Goal: Task Accomplishment & Management: Use online tool/utility

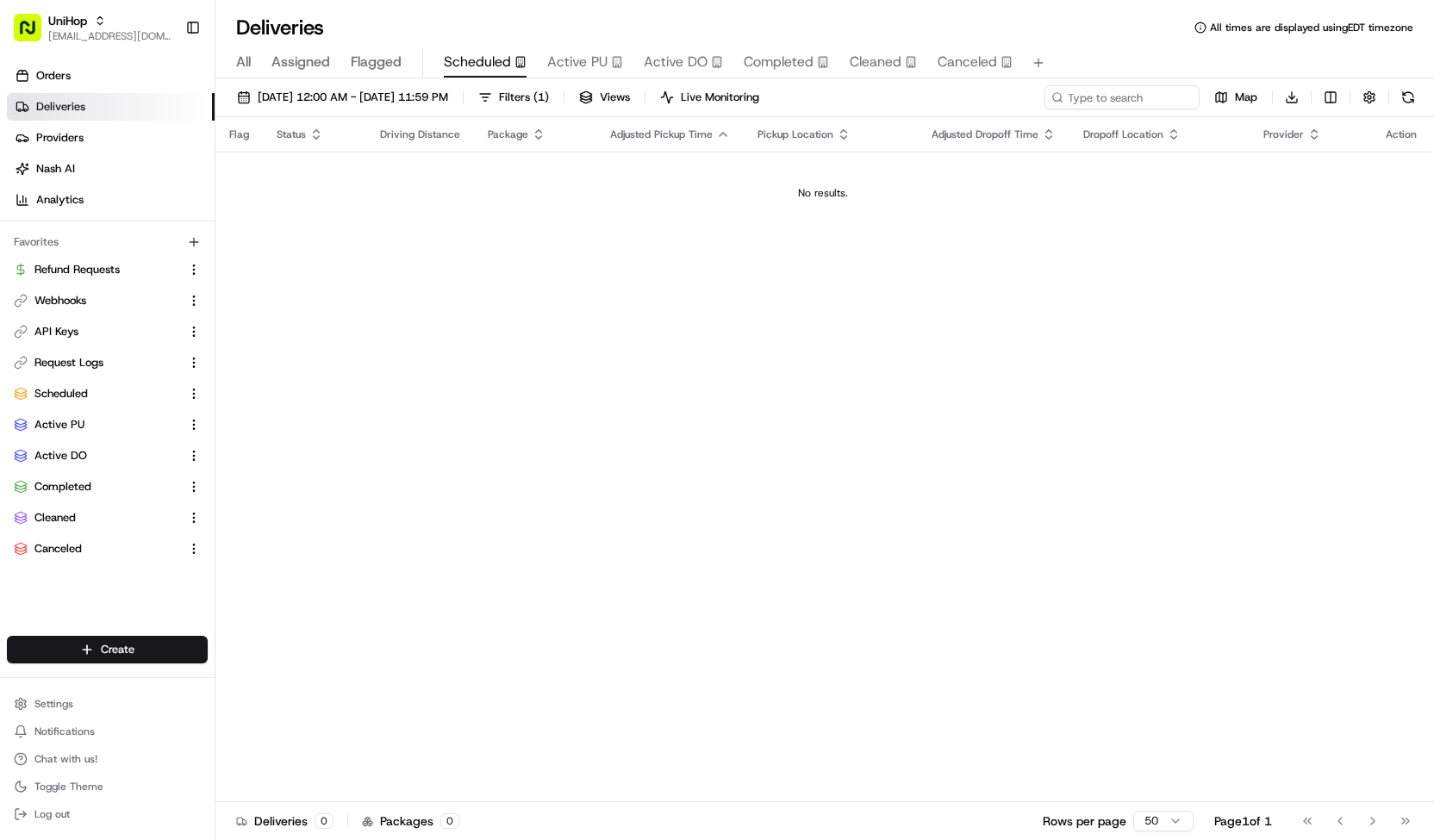
click at [597, 70] on span "Active PU" at bounding box center [577, 62] width 60 height 21
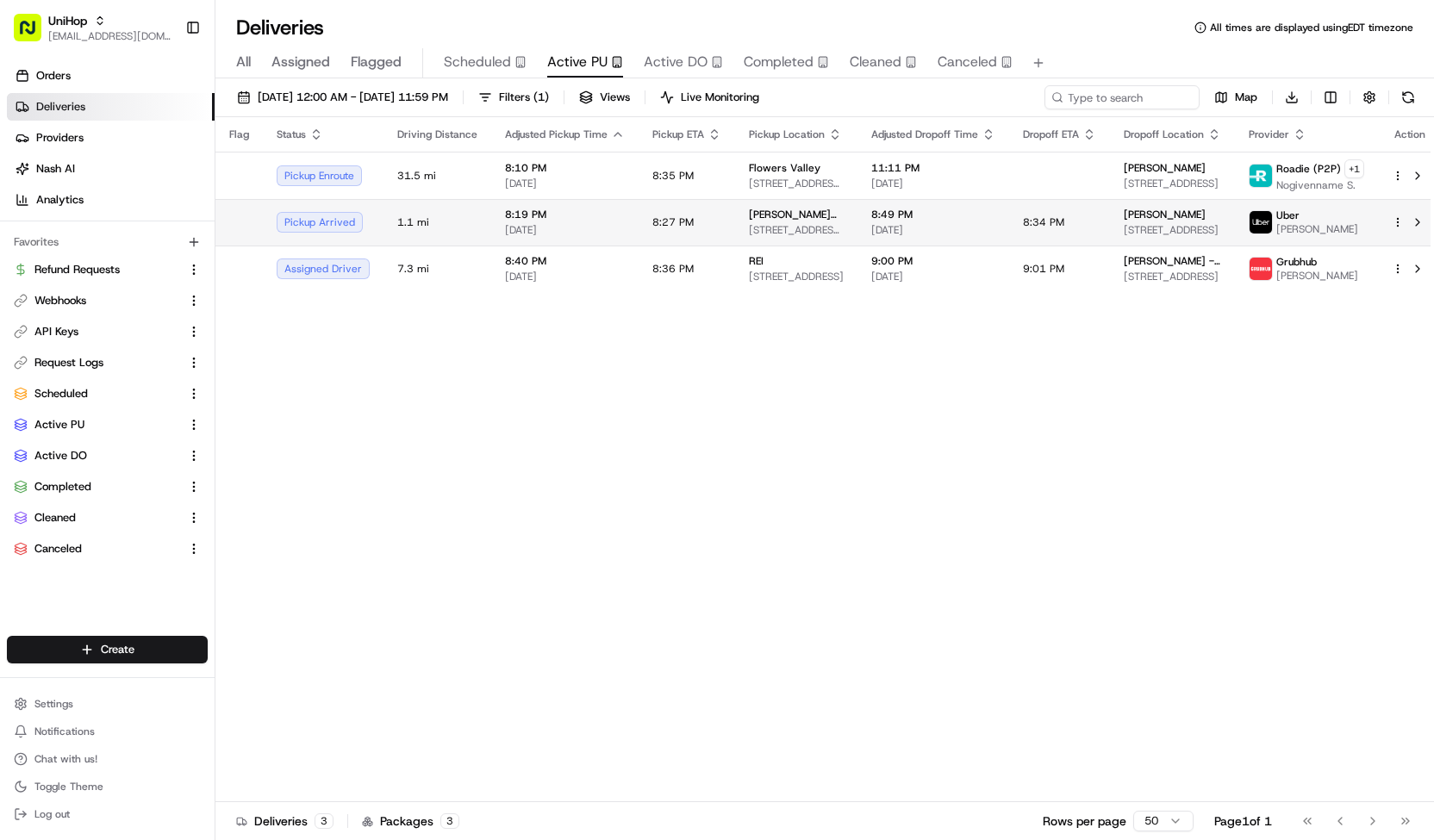
click at [657, 216] on span "8:27 PM" at bounding box center [673, 222] width 41 height 13
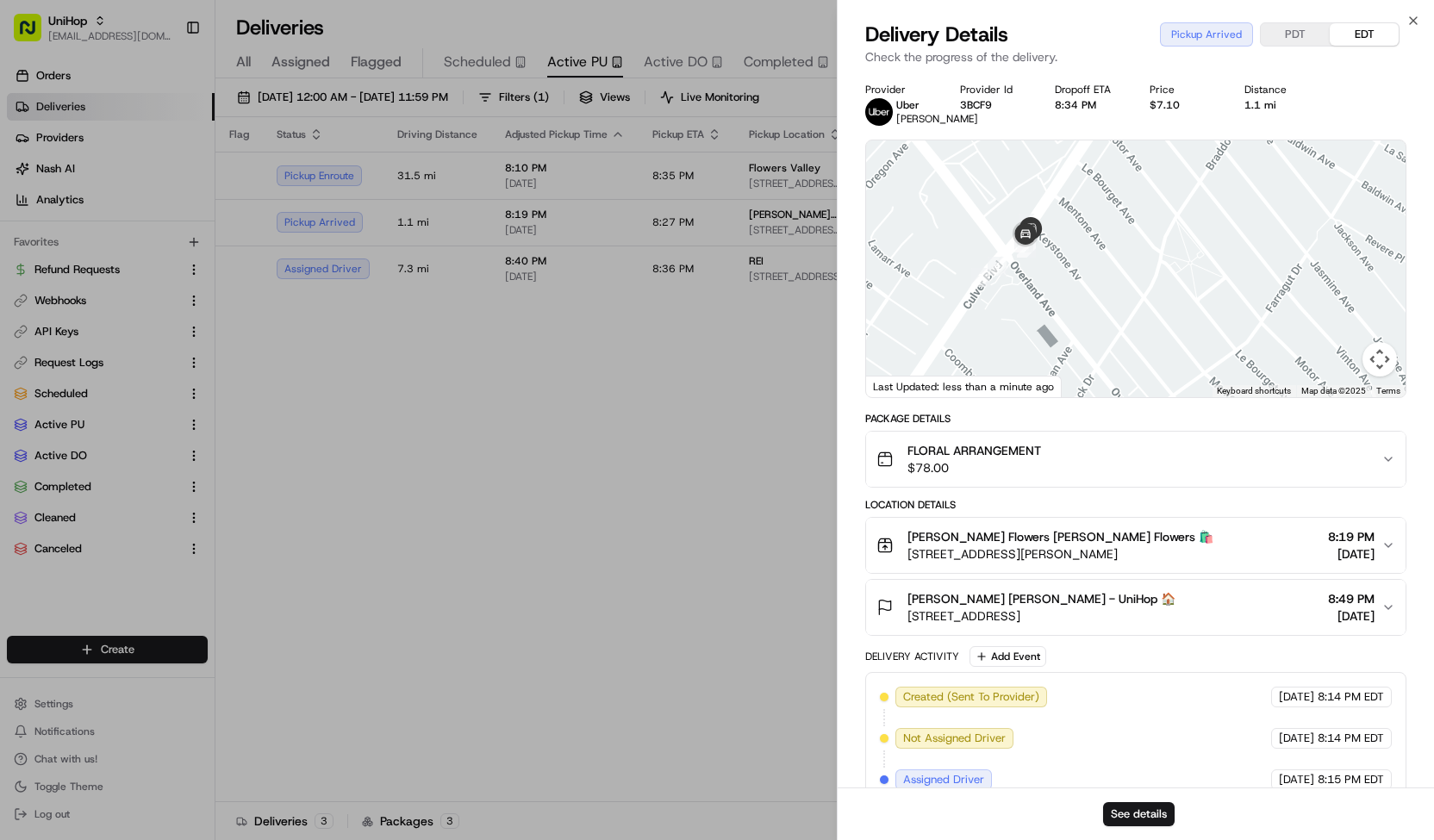
scroll to position [199, 0]
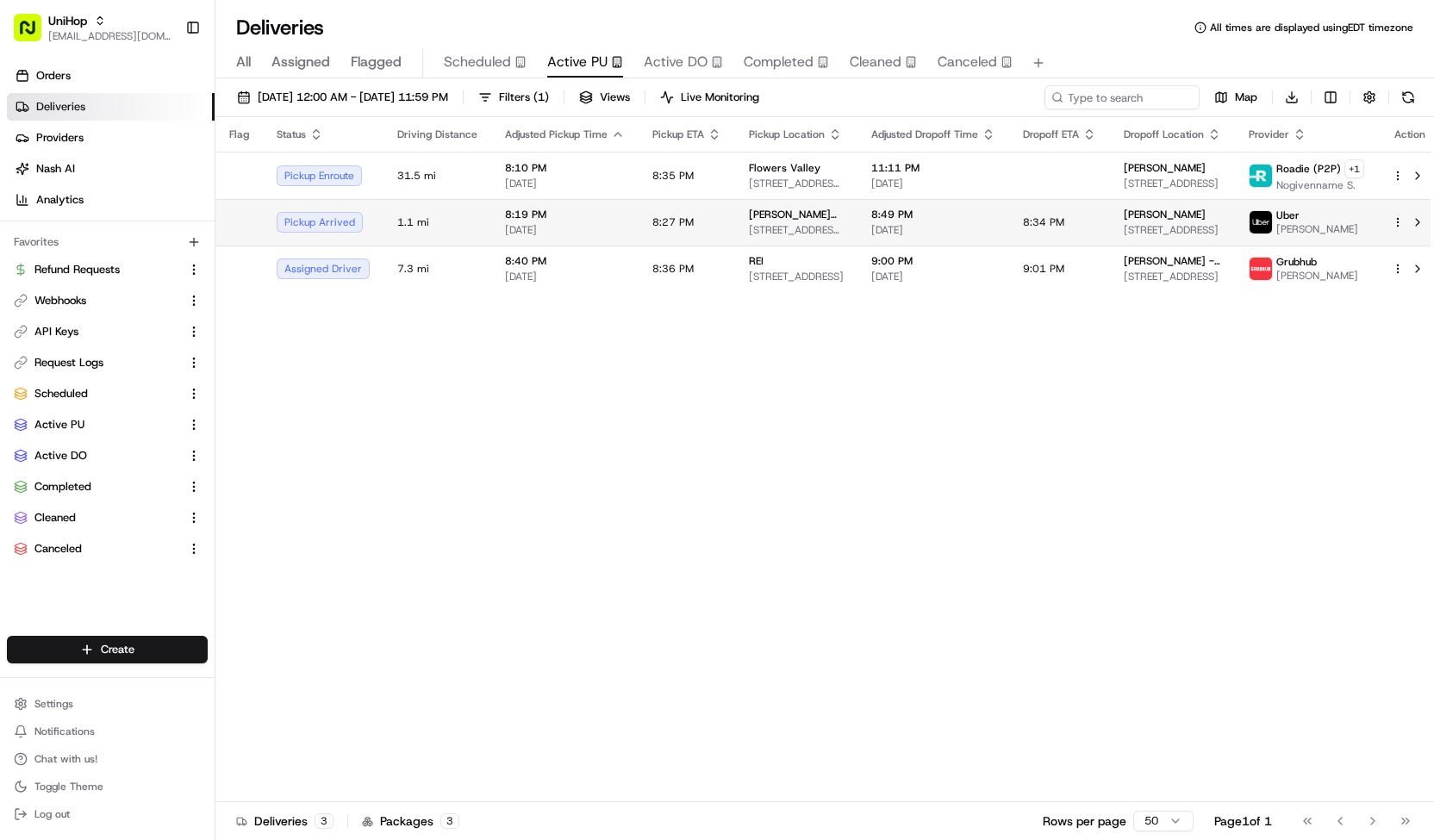
click at [724, 222] on td "8:27 PM" at bounding box center [687, 223] width 97 height 47
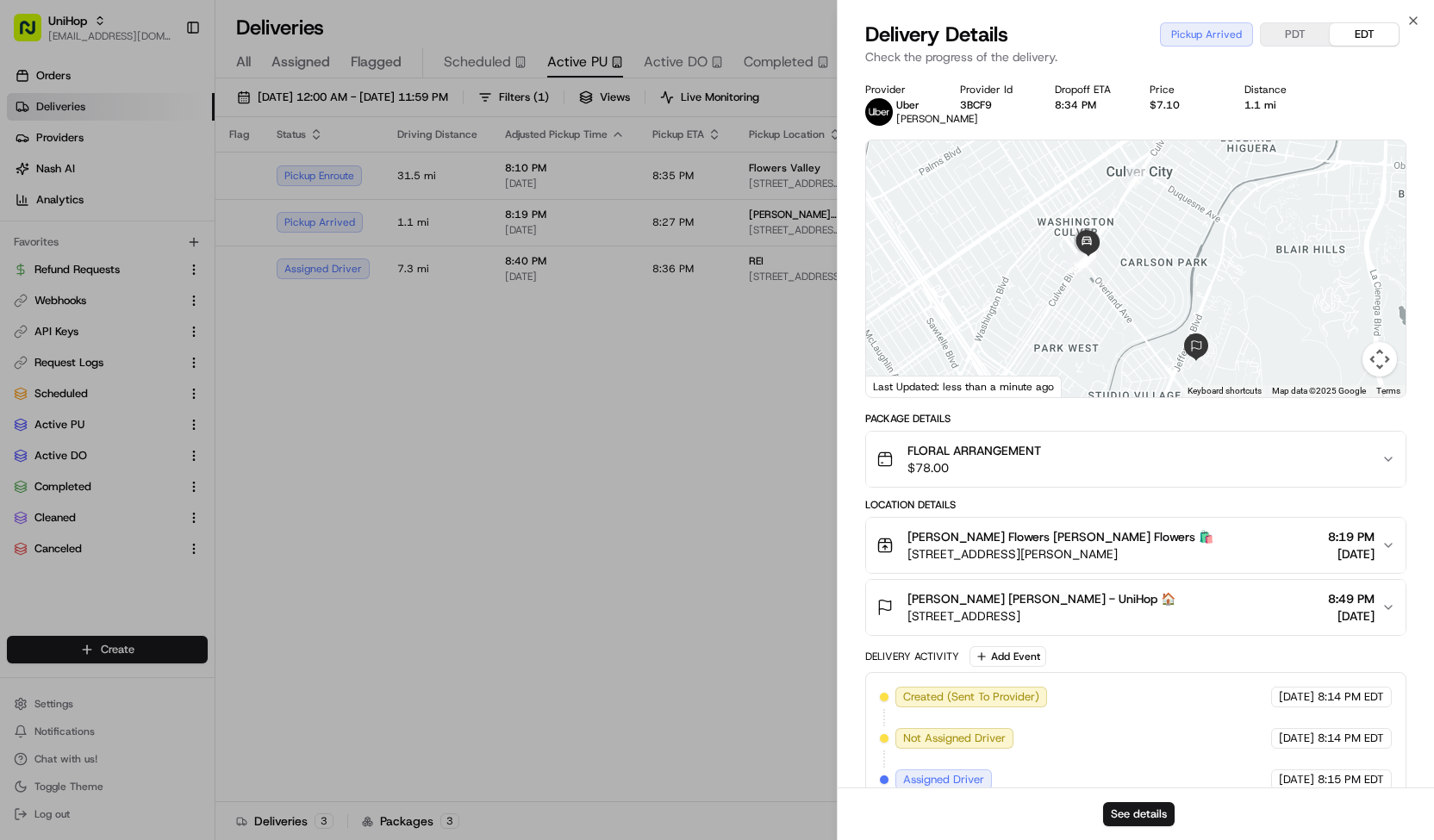
click at [1025, 457] on span "FLORAL ARRANGEMENT" at bounding box center [973, 450] width 133 height 17
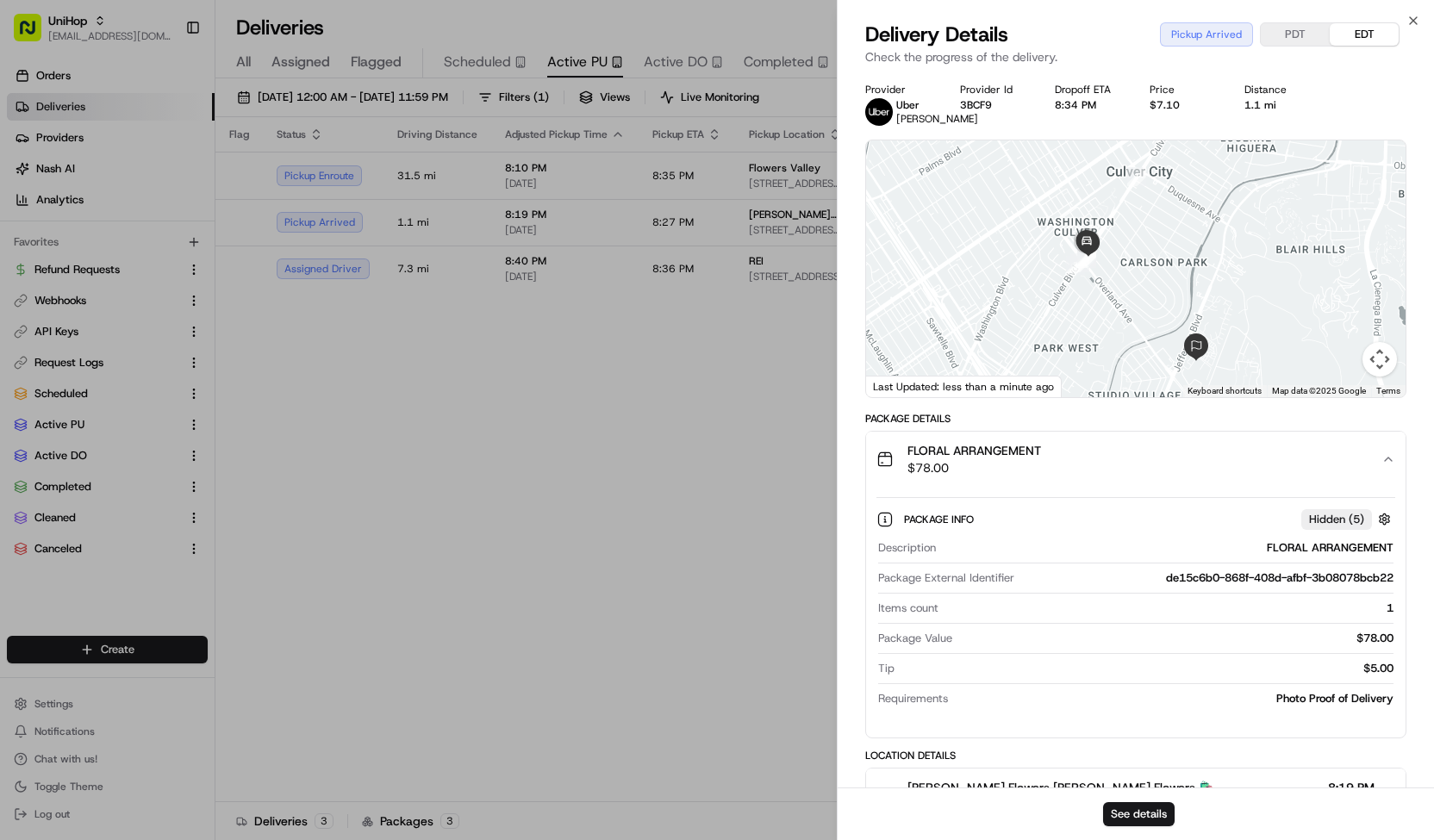
click at [1025, 457] on span "FLORAL ARRANGEMENT" at bounding box center [973, 450] width 133 height 17
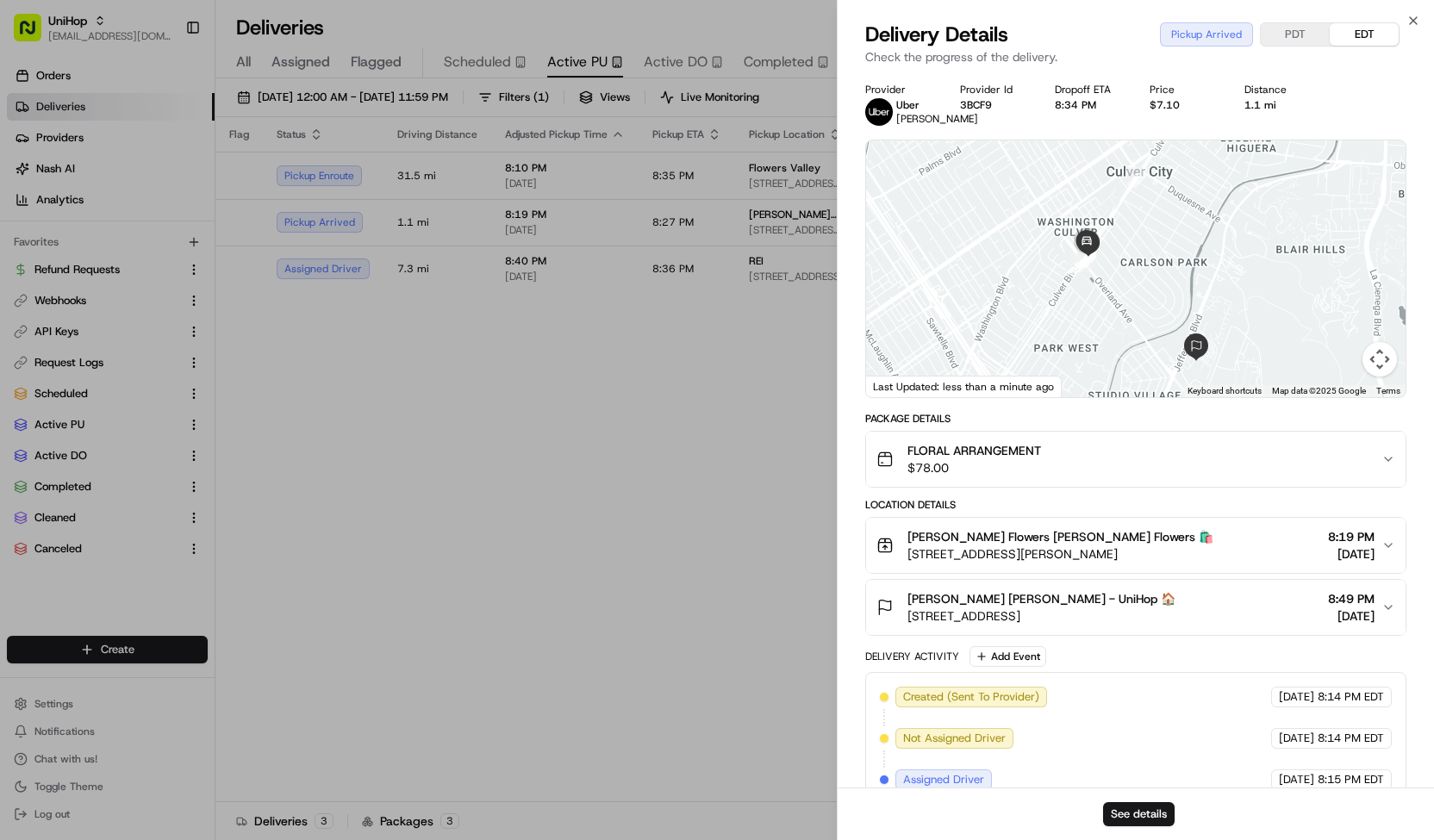
click at [956, 544] on span "[PERSON_NAME] Flowers [PERSON_NAME] Flowers 🛍️" at bounding box center [1060, 536] width 306 height 17
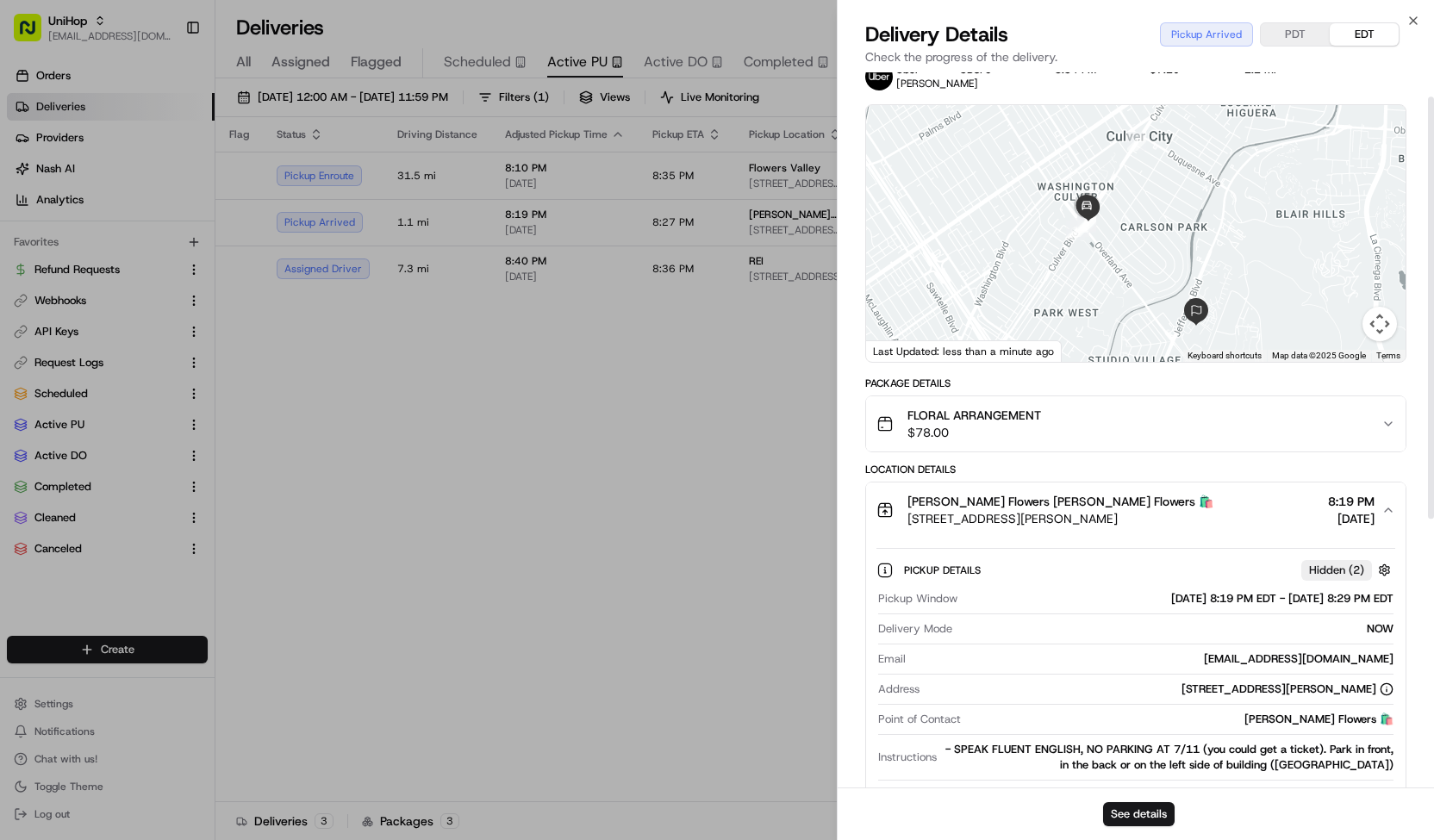
scroll to position [42, 0]
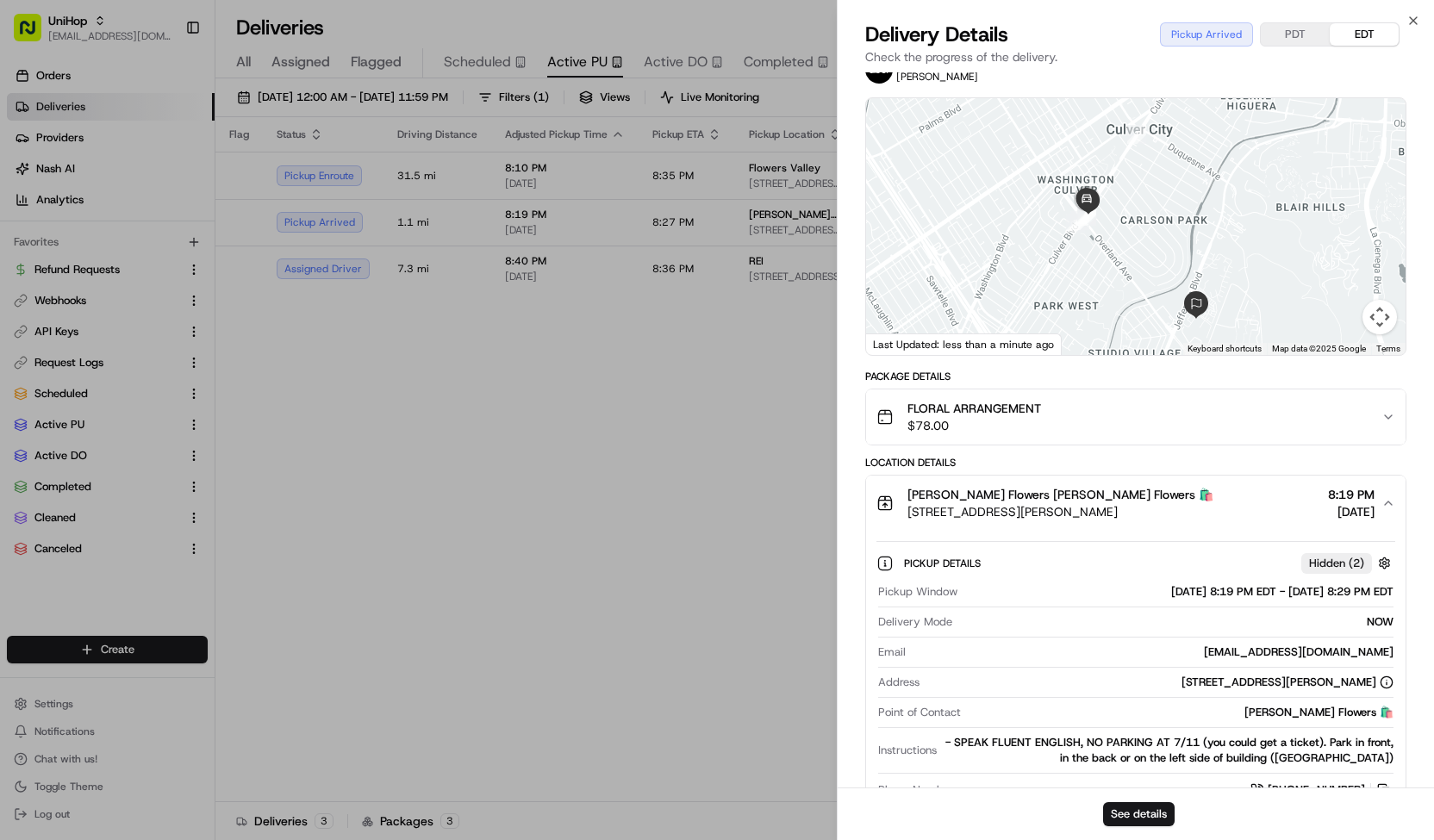
click at [1023, 417] on span "FLORAL ARRANGEMENT" at bounding box center [973, 408] width 133 height 17
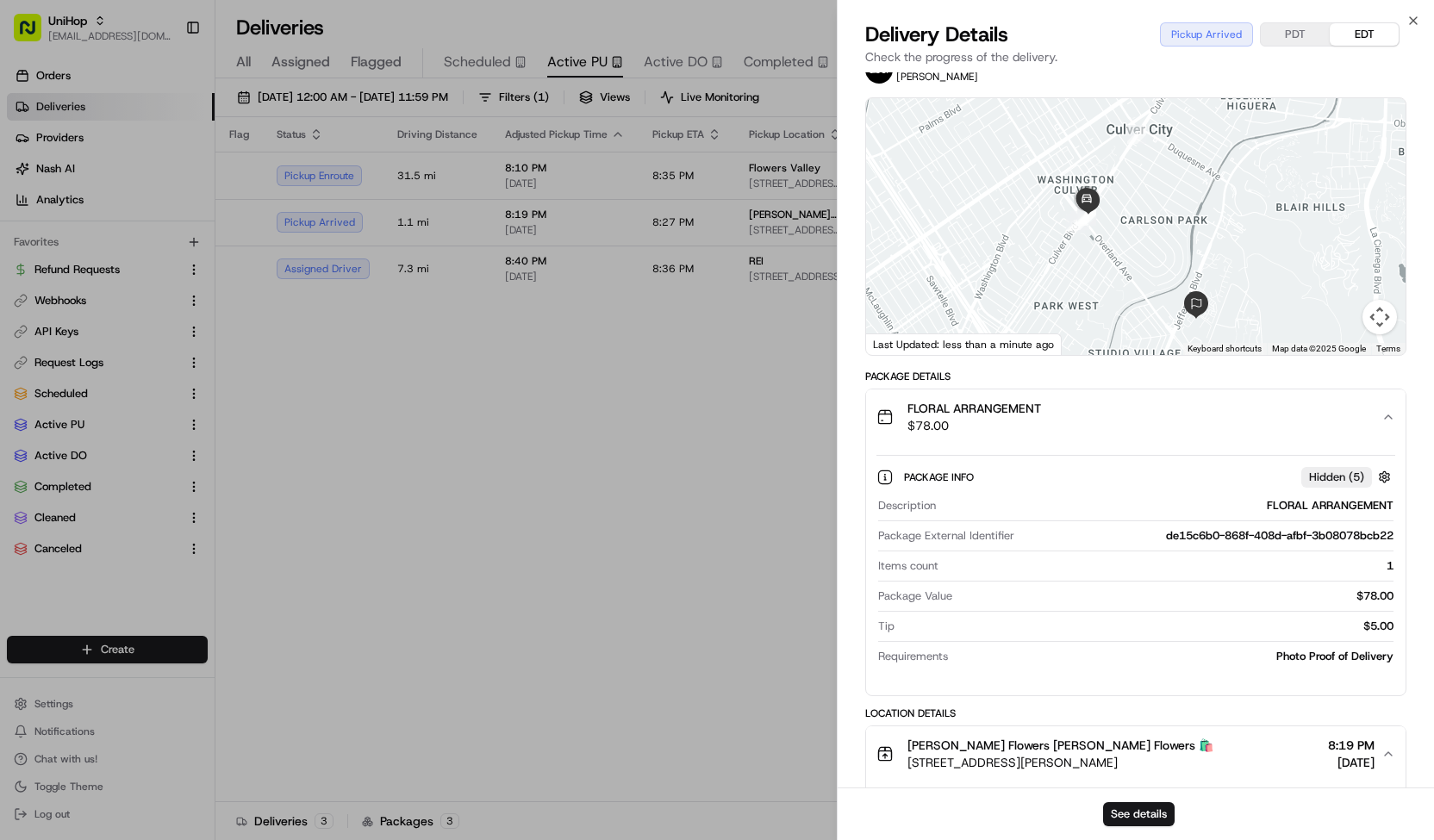
click at [1023, 417] on span "FLORAL ARRANGEMENT" at bounding box center [973, 408] width 133 height 17
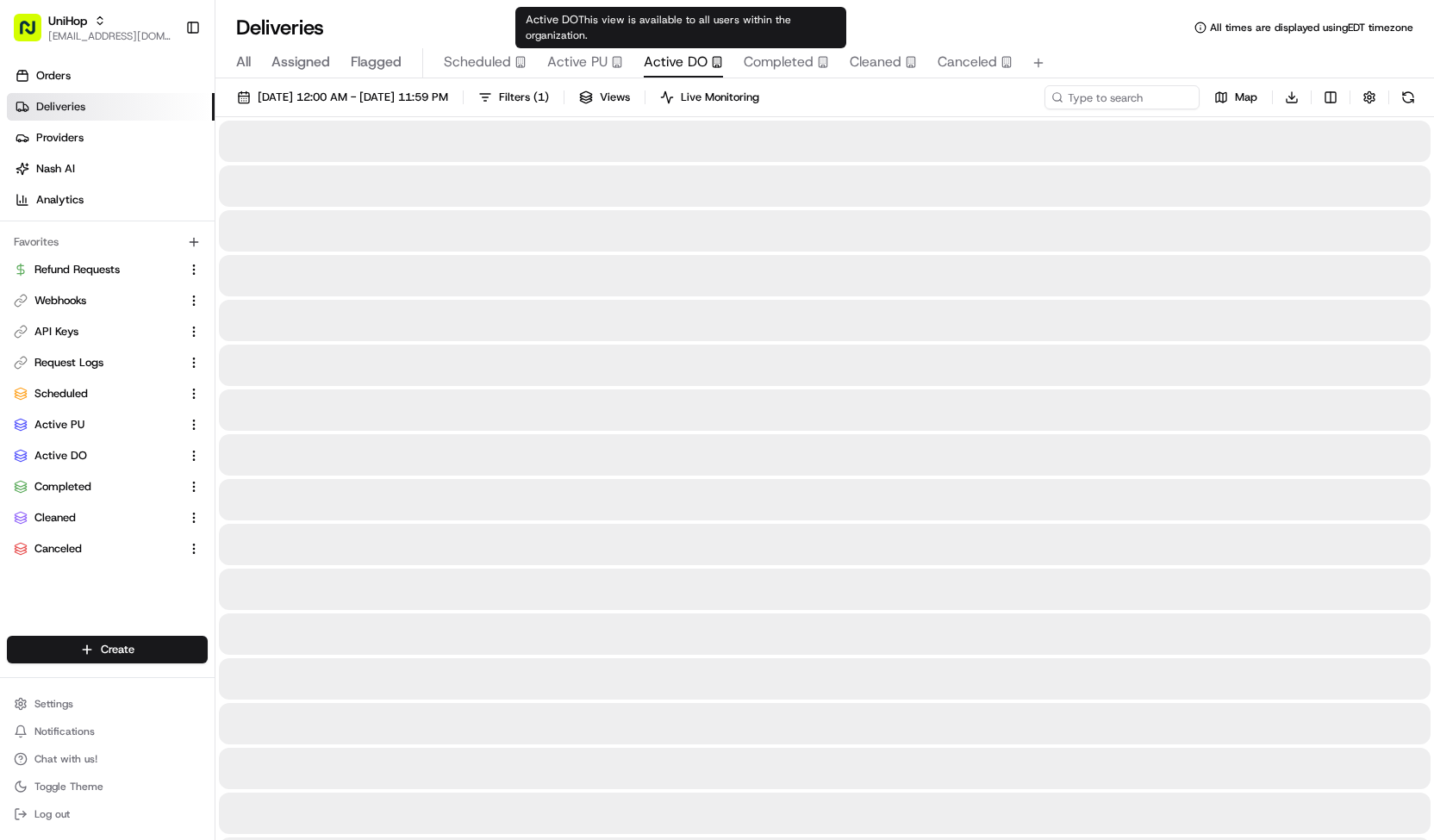
click at [673, 67] on span "Active DO" at bounding box center [675, 62] width 64 height 21
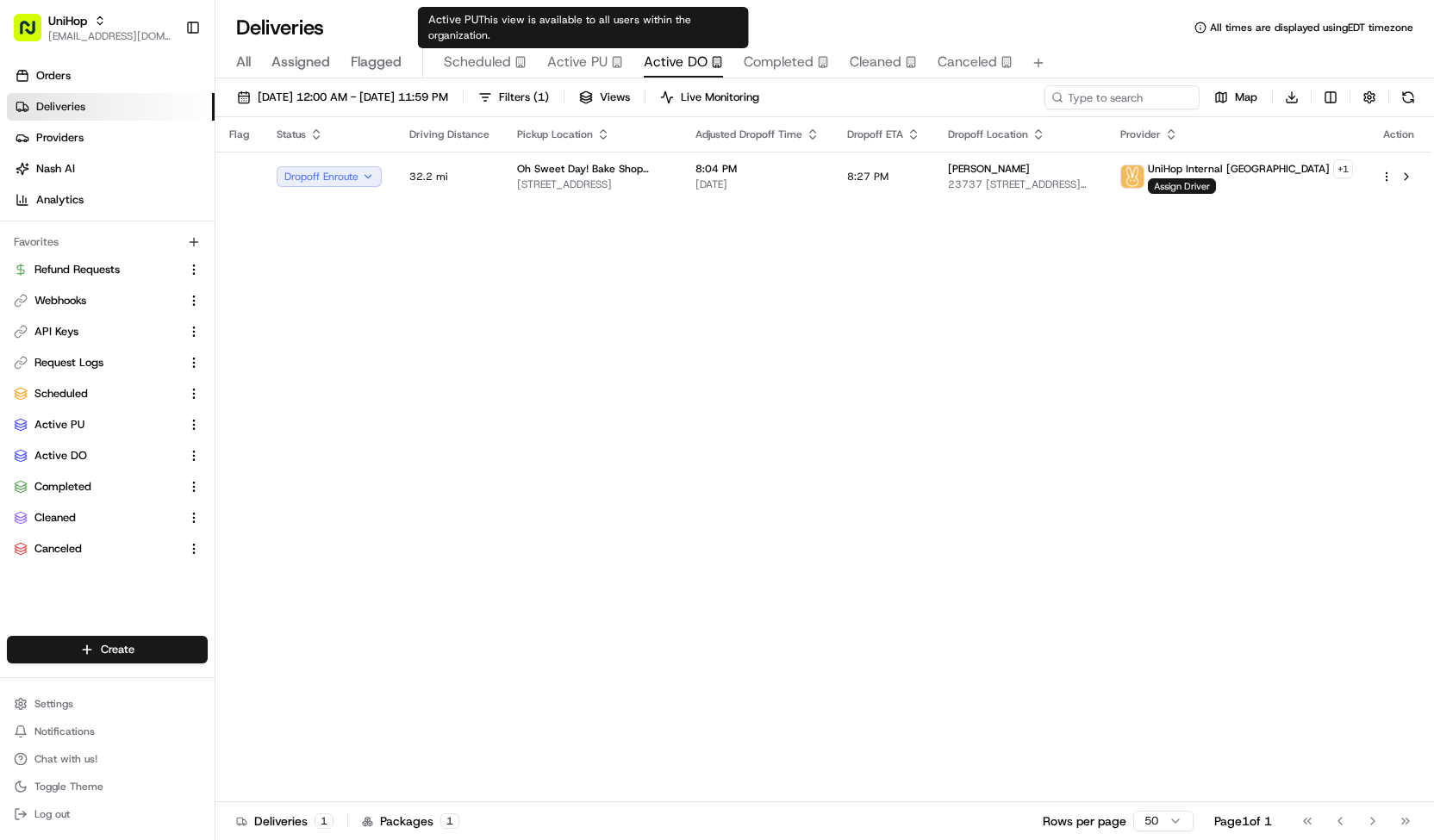
click at [596, 59] on span "Active PU" at bounding box center [577, 62] width 60 height 21
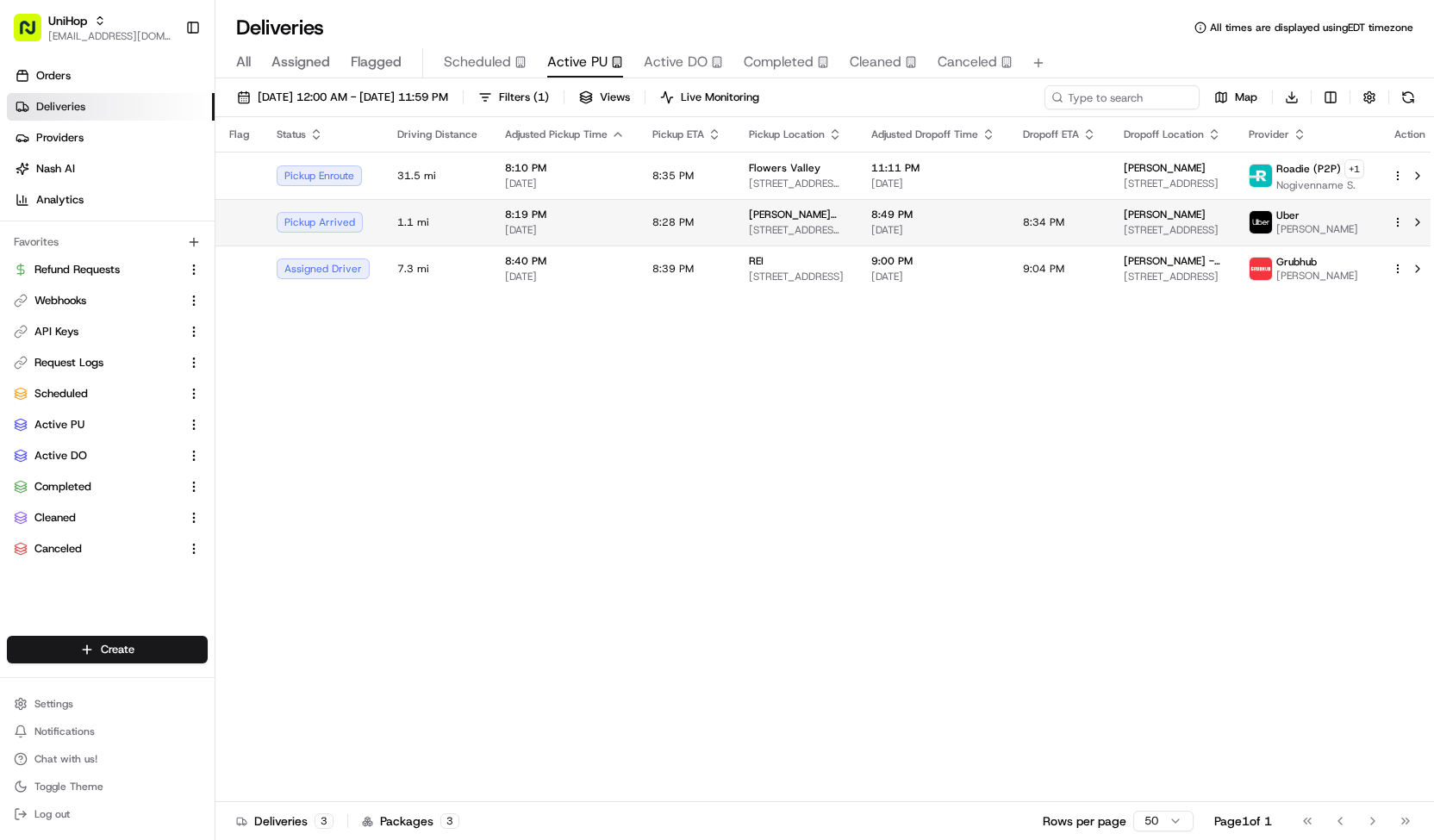
click at [690, 221] on td "8:28 PM" at bounding box center [687, 223] width 97 height 47
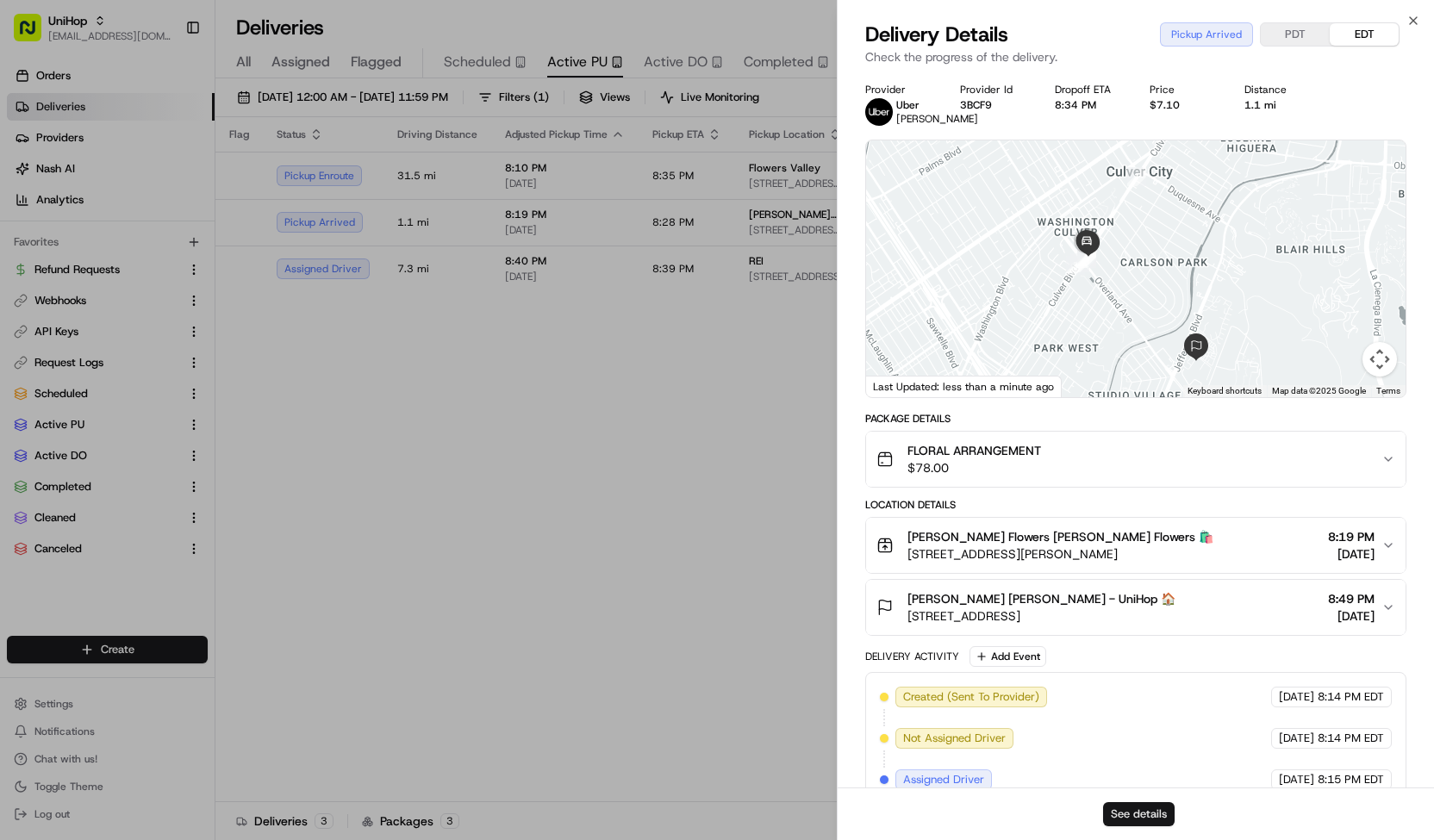
click at [1134, 822] on button "See details" at bounding box center [1139, 814] width 72 height 24
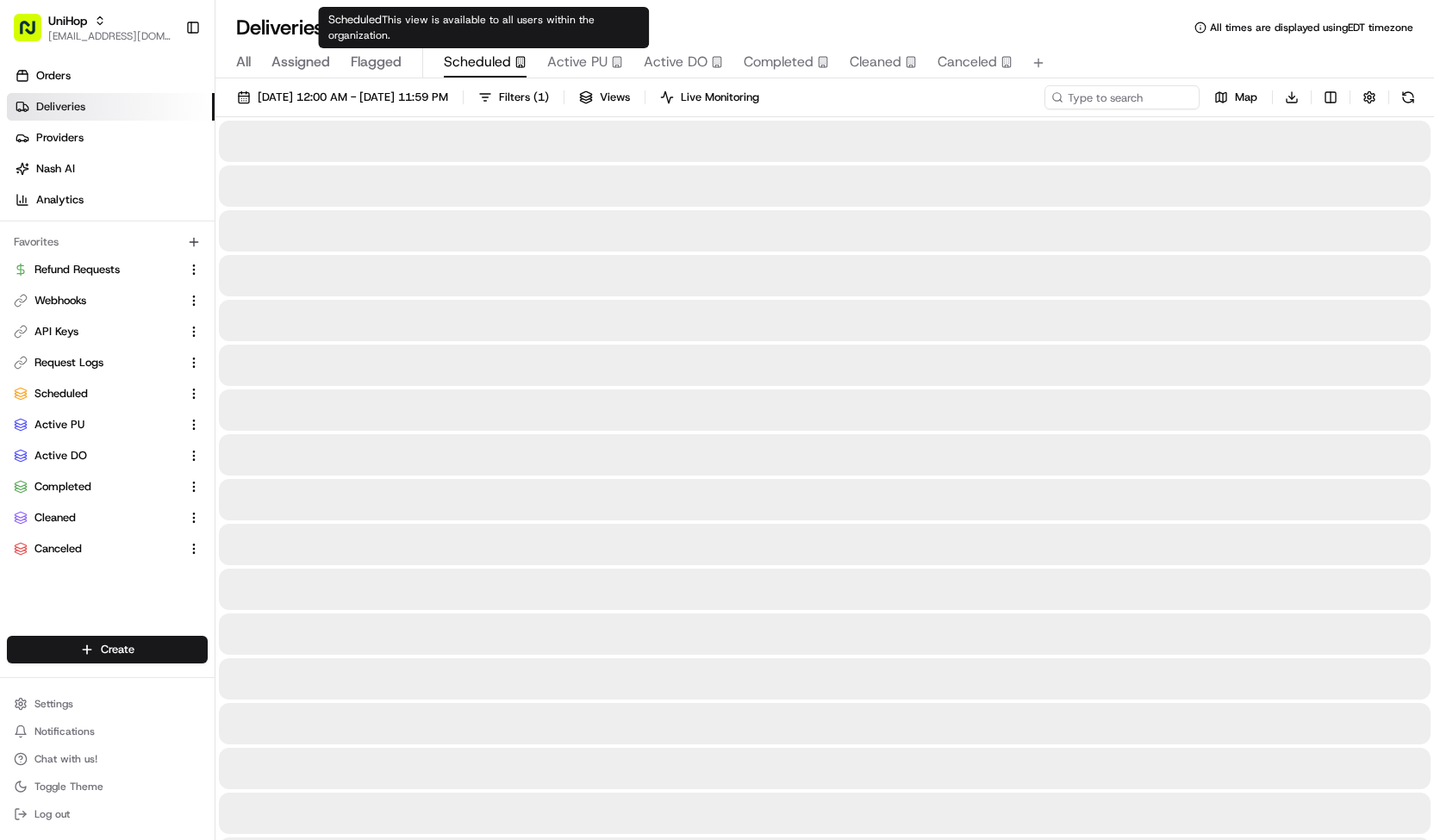
click at [513, 77] on button "Scheduled" at bounding box center [485, 63] width 82 height 30
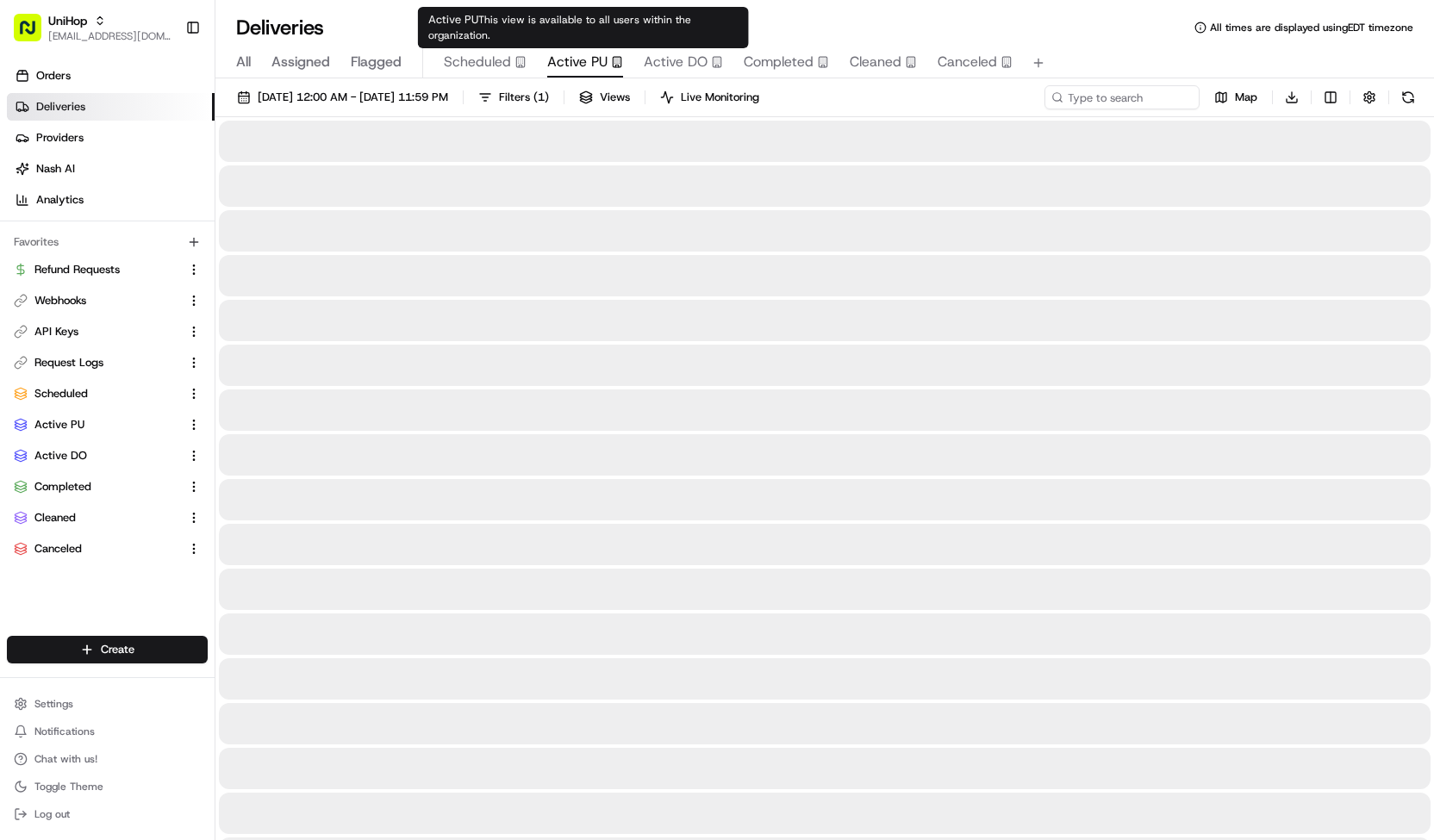
click at [574, 70] on span "Active PU" at bounding box center [577, 62] width 60 height 21
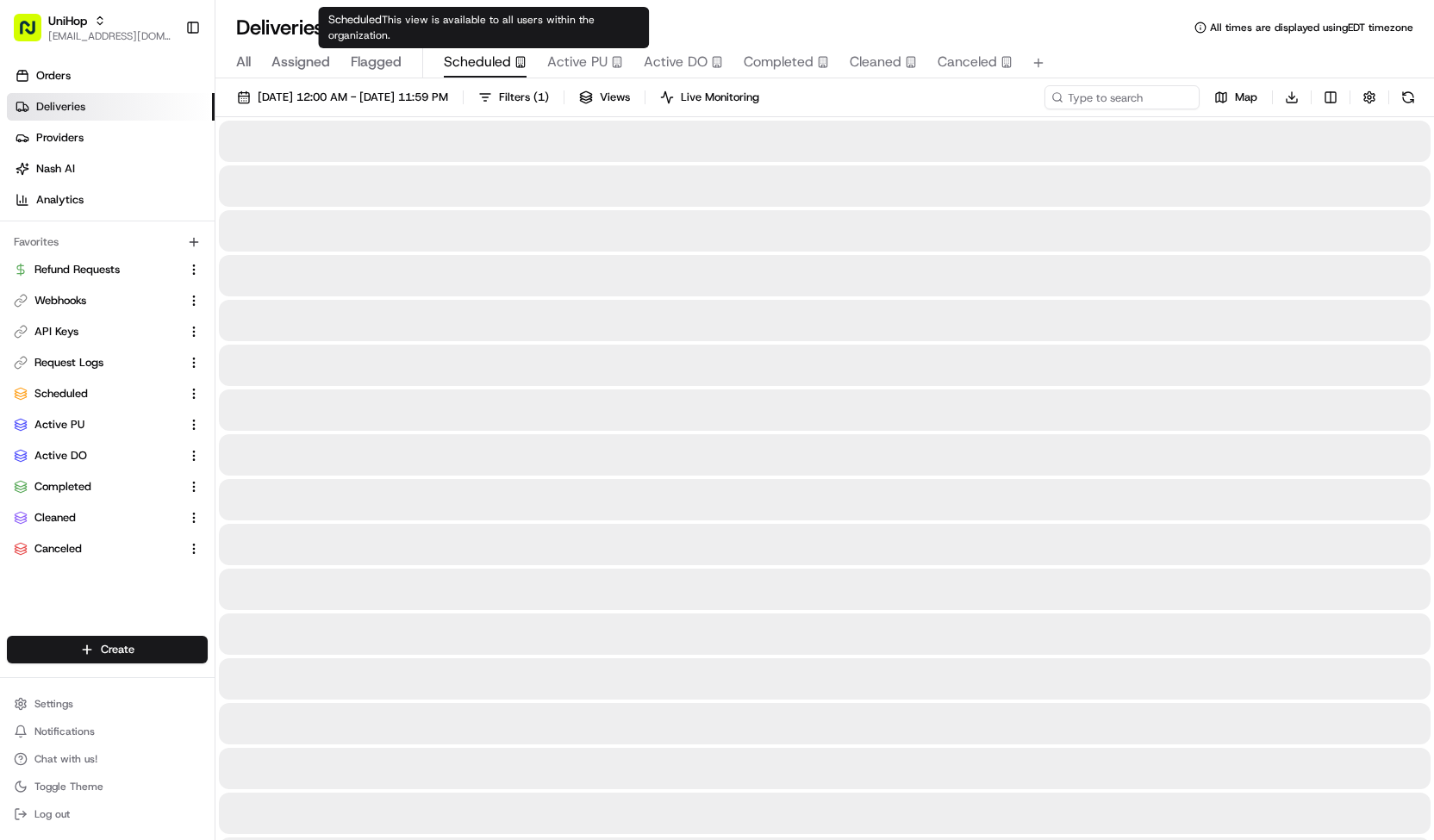
click at [499, 71] on span "Scheduled" at bounding box center [477, 62] width 67 height 21
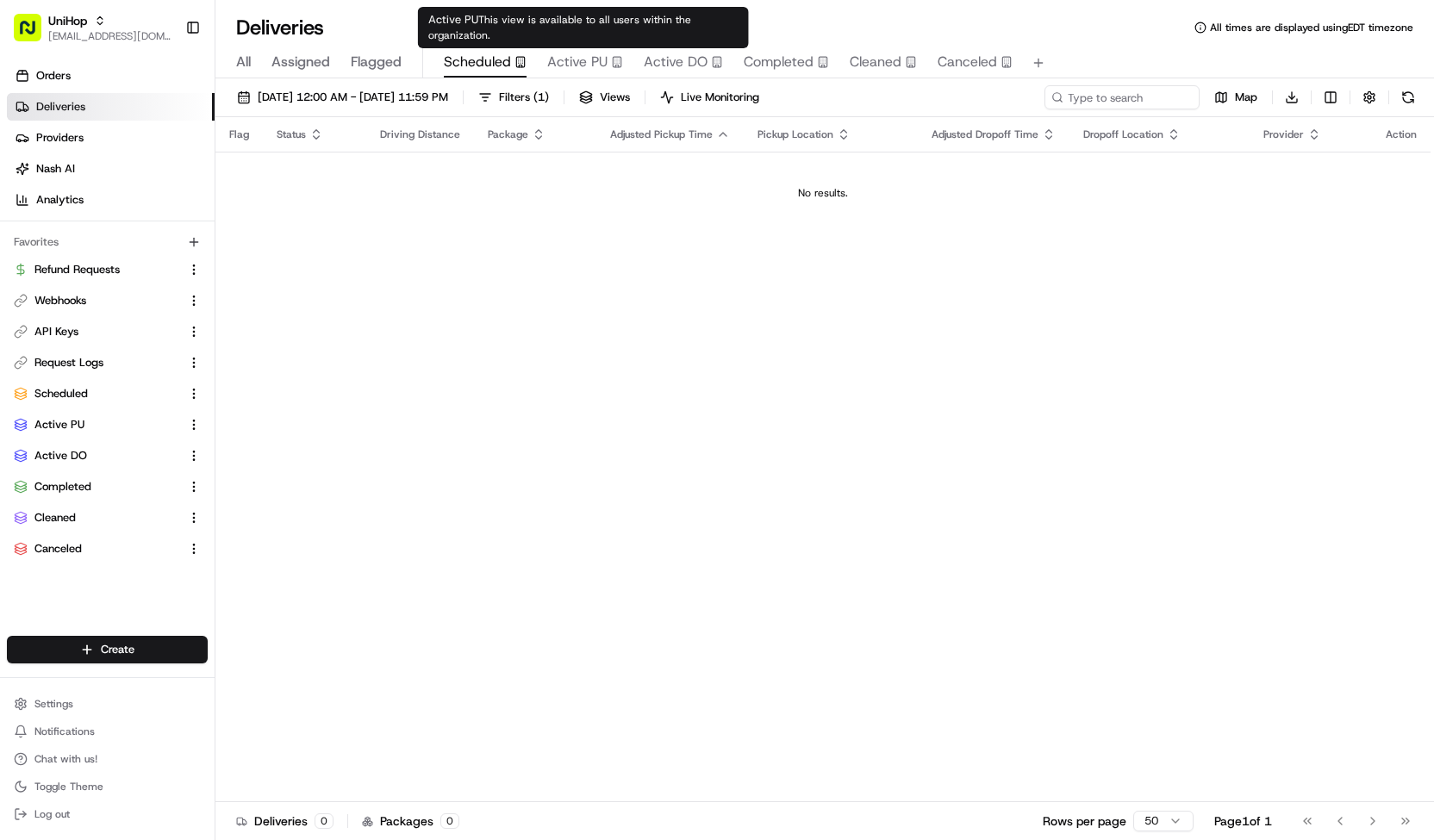
click at [575, 64] on span "Active PU" at bounding box center [577, 62] width 60 height 21
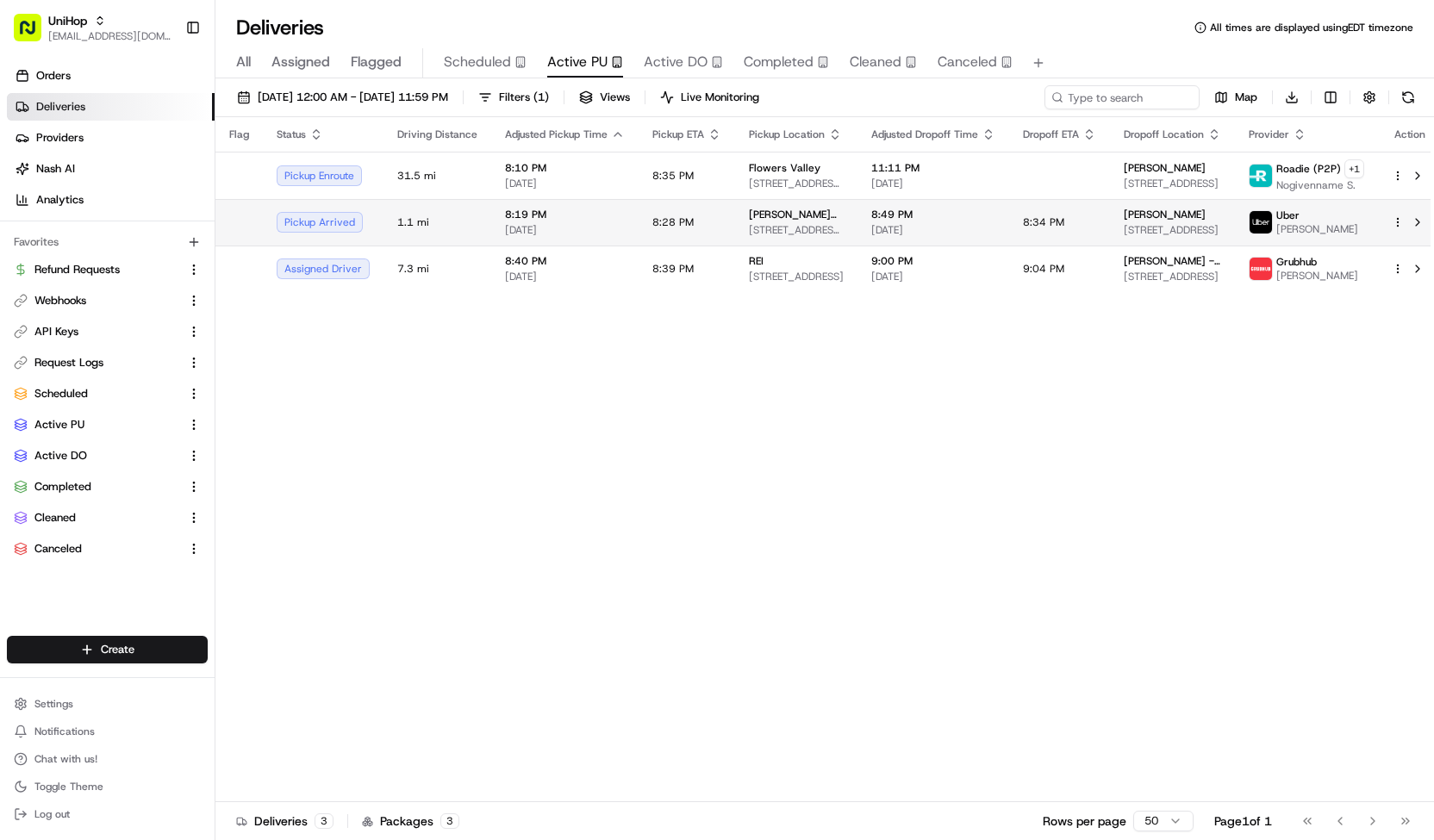
click at [789, 225] on span "[STREET_ADDRESS][PERSON_NAME]" at bounding box center [796, 229] width 95 height 13
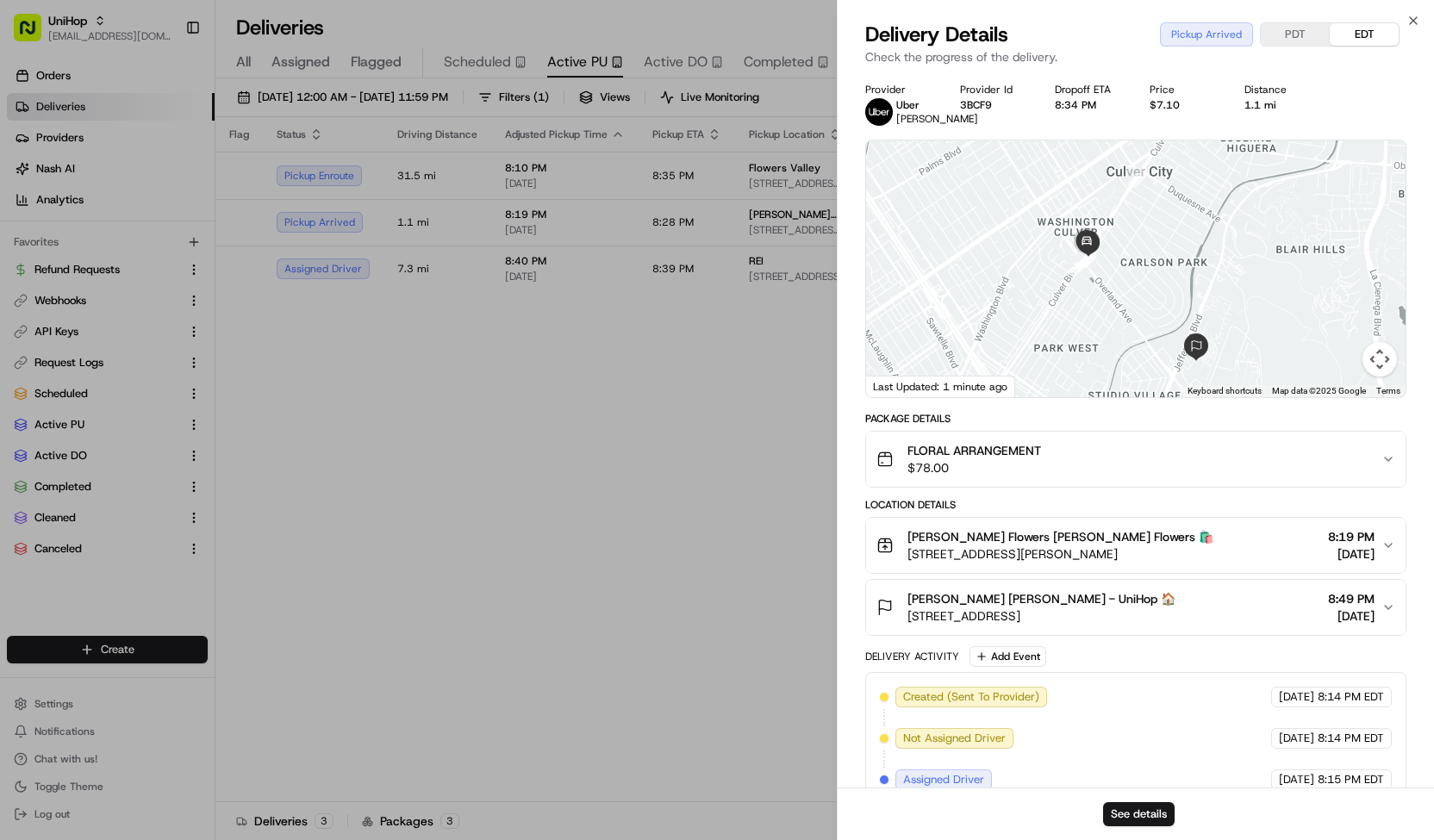
click at [1047, 621] on span "[STREET_ADDRESS]" at bounding box center [1041, 615] width 268 height 17
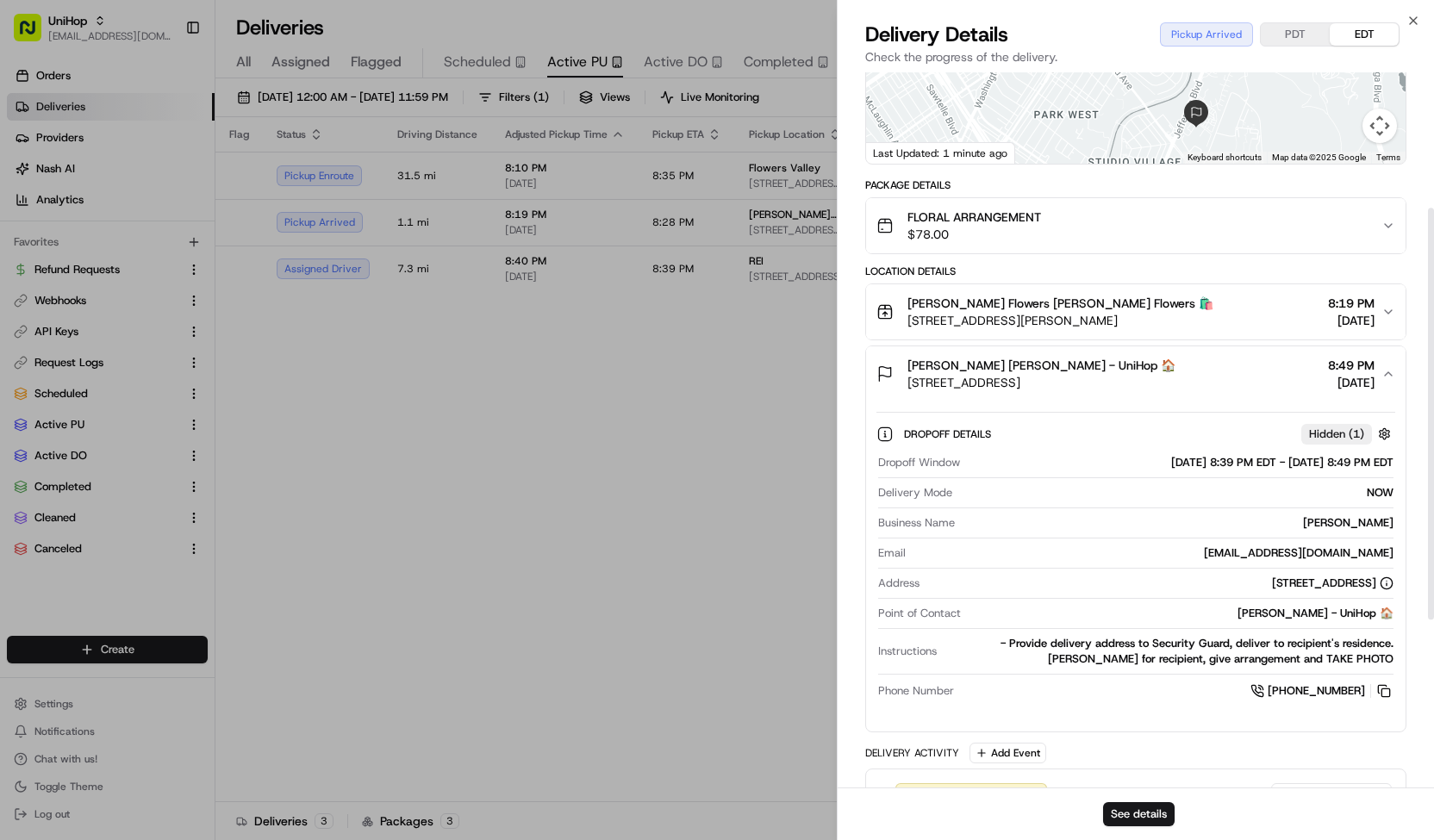
scroll to position [235, 0]
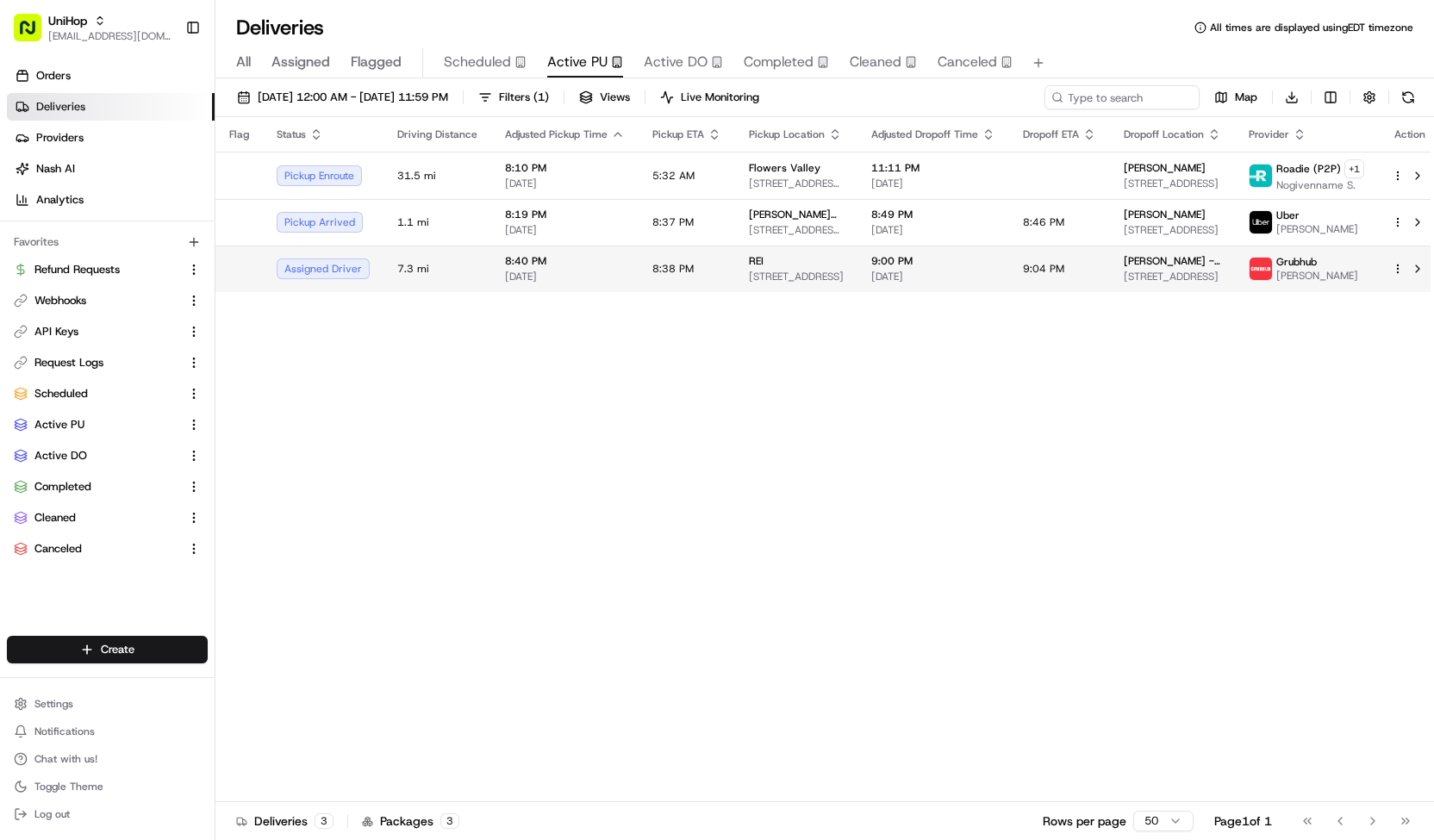
click at [735, 278] on td "REI 230 W 10600 S #1700, Sandy, UT 84070, USA" at bounding box center [796, 269] width 123 height 47
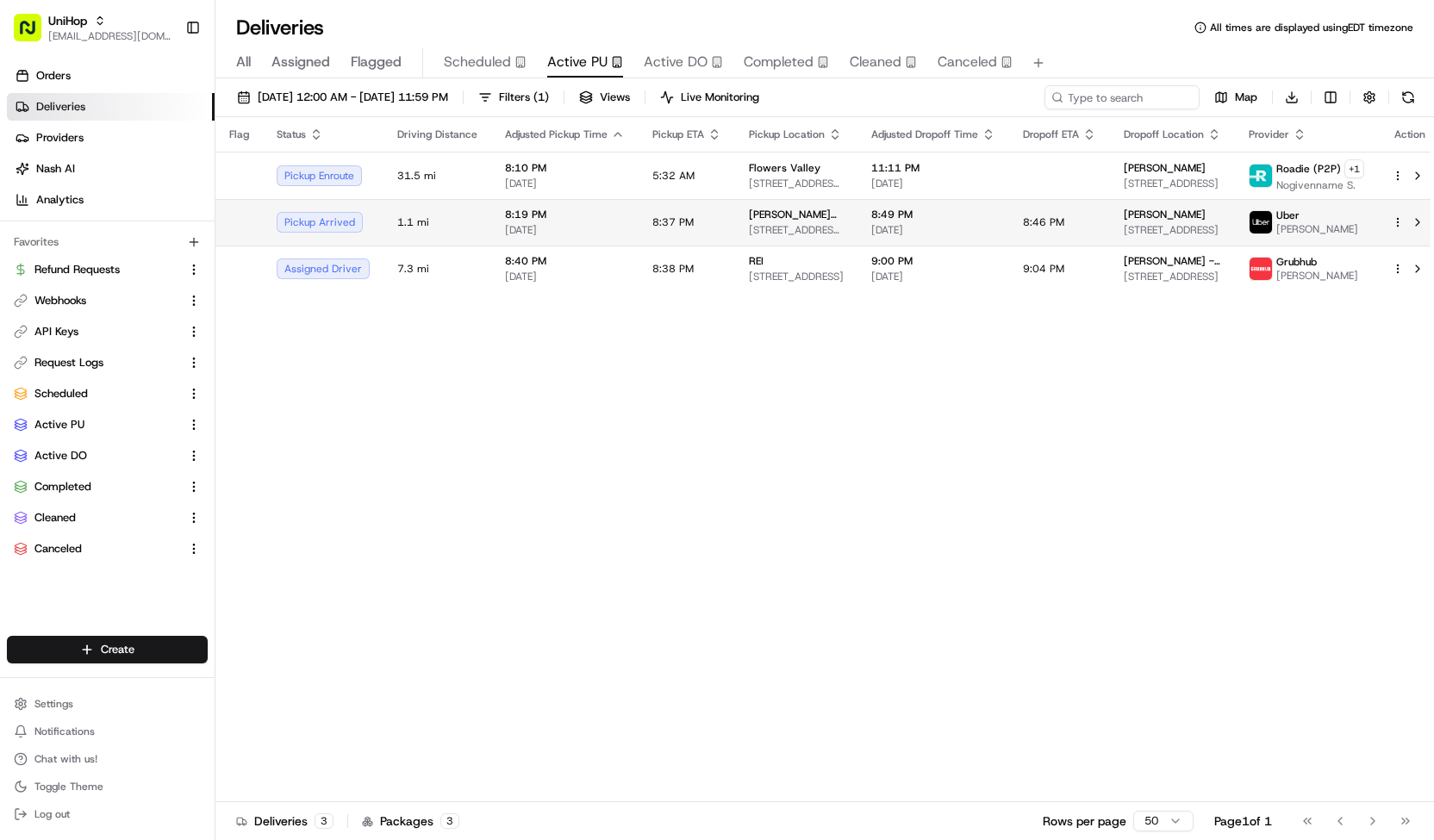
click at [655, 224] on span "8:37 PM" at bounding box center [673, 222] width 41 height 13
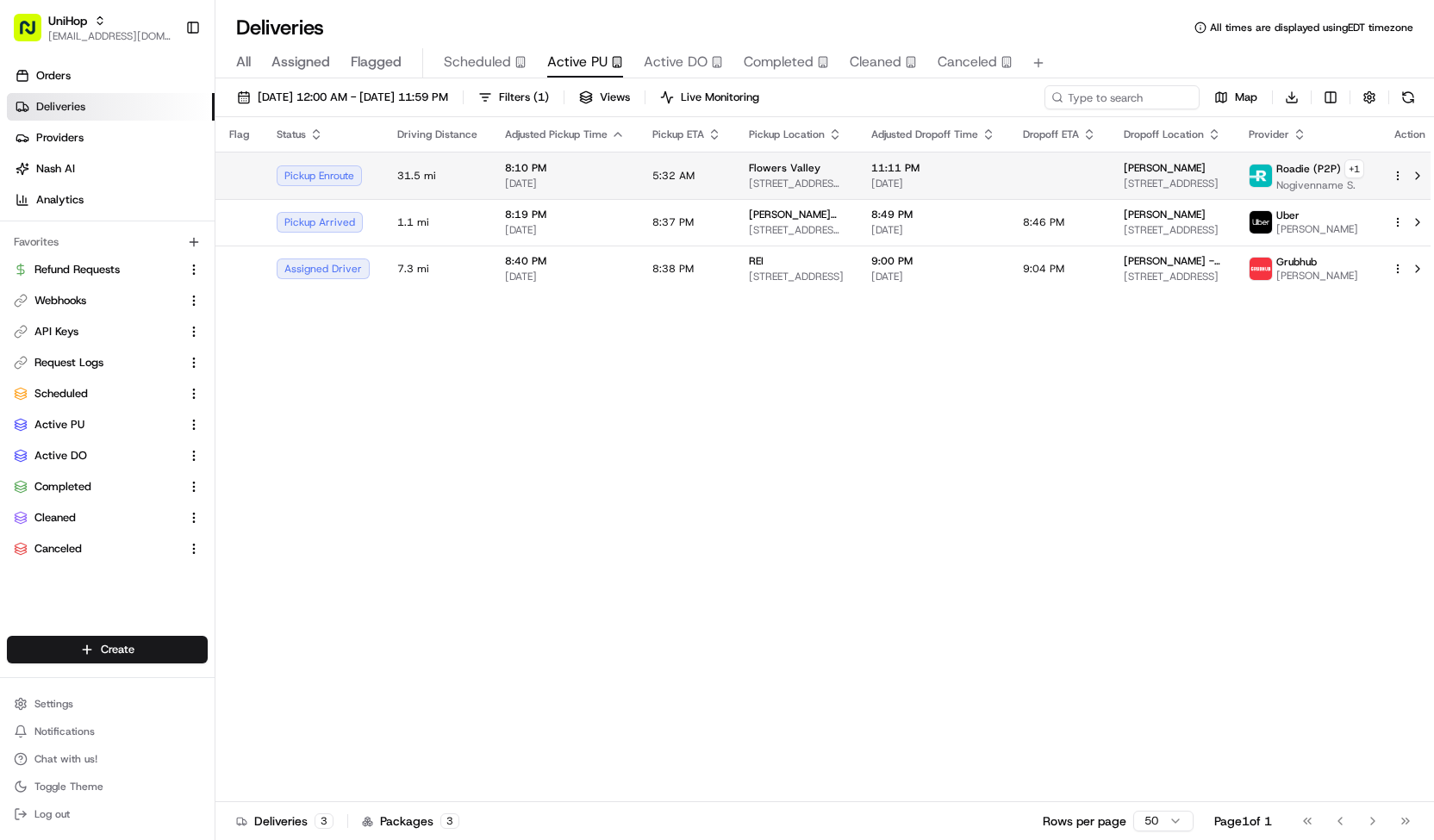
click at [641, 178] on td "5:32 AM" at bounding box center [687, 175] width 97 height 47
click at [508, 77] on button "Scheduled" at bounding box center [485, 63] width 82 height 30
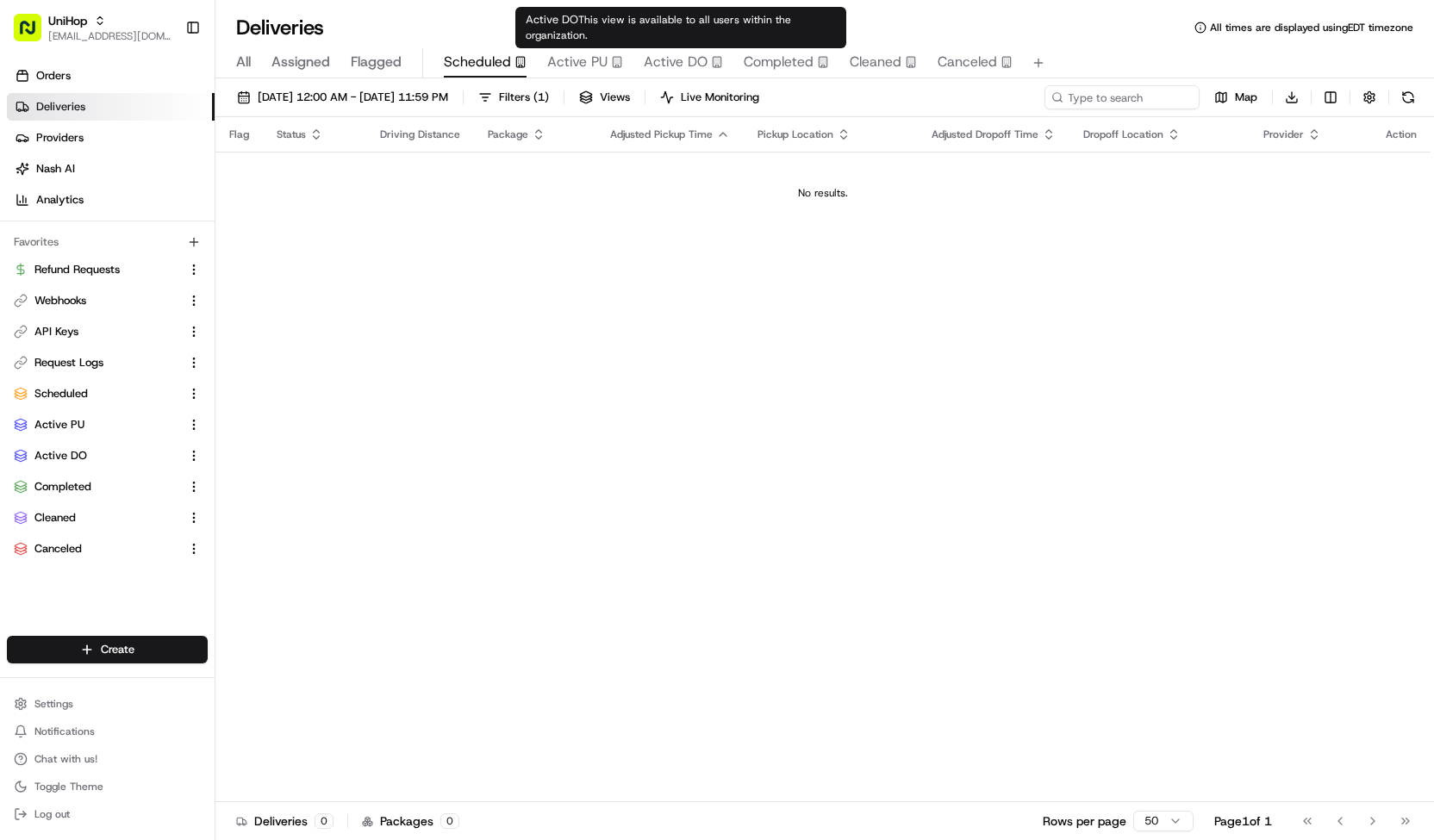
click at [699, 66] on span "Active DO" at bounding box center [675, 62] width 64 height 21
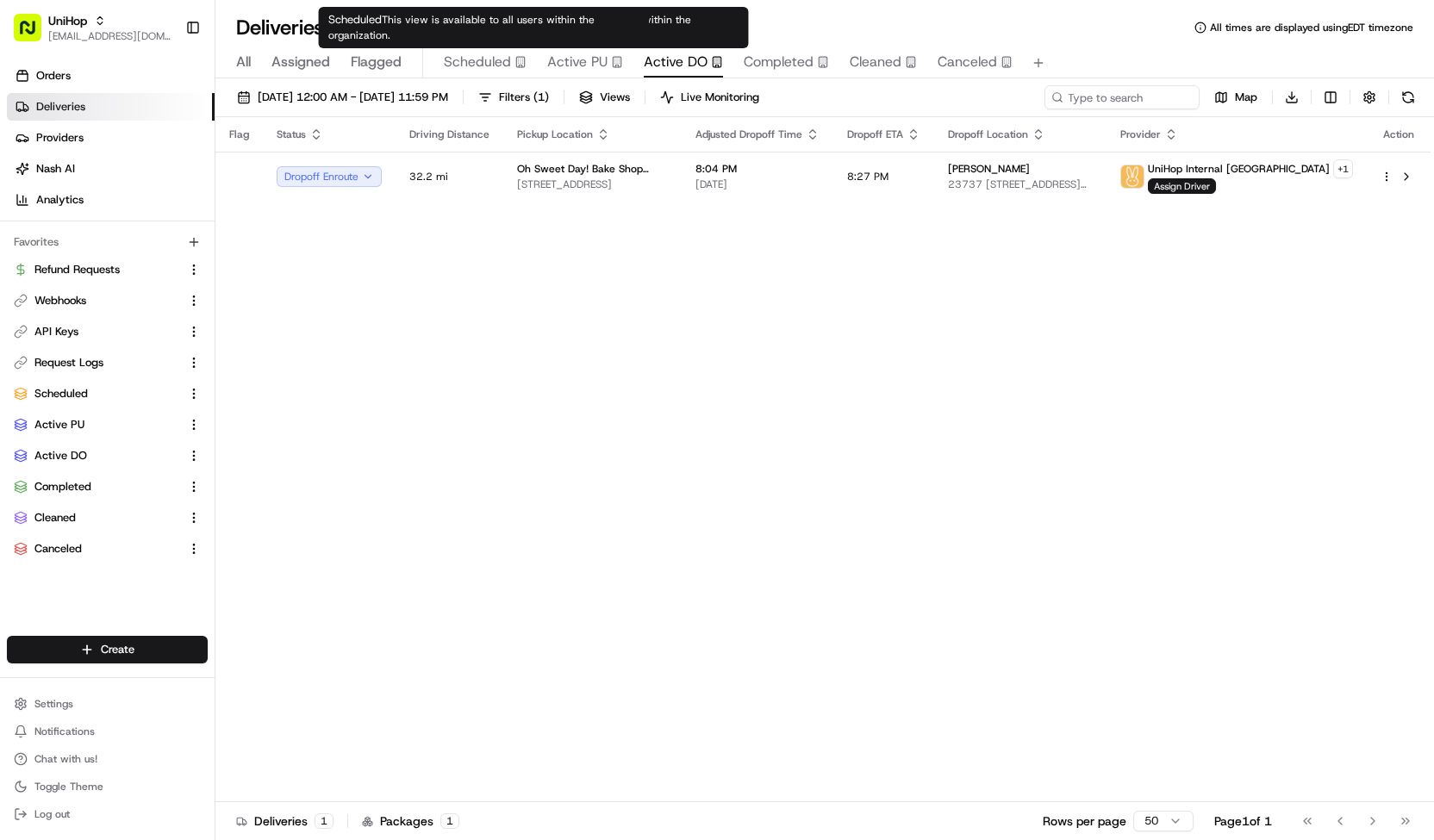
click at [502, 66] on span "Scheduled" at bounding box center [477, 62] width 67 height 21
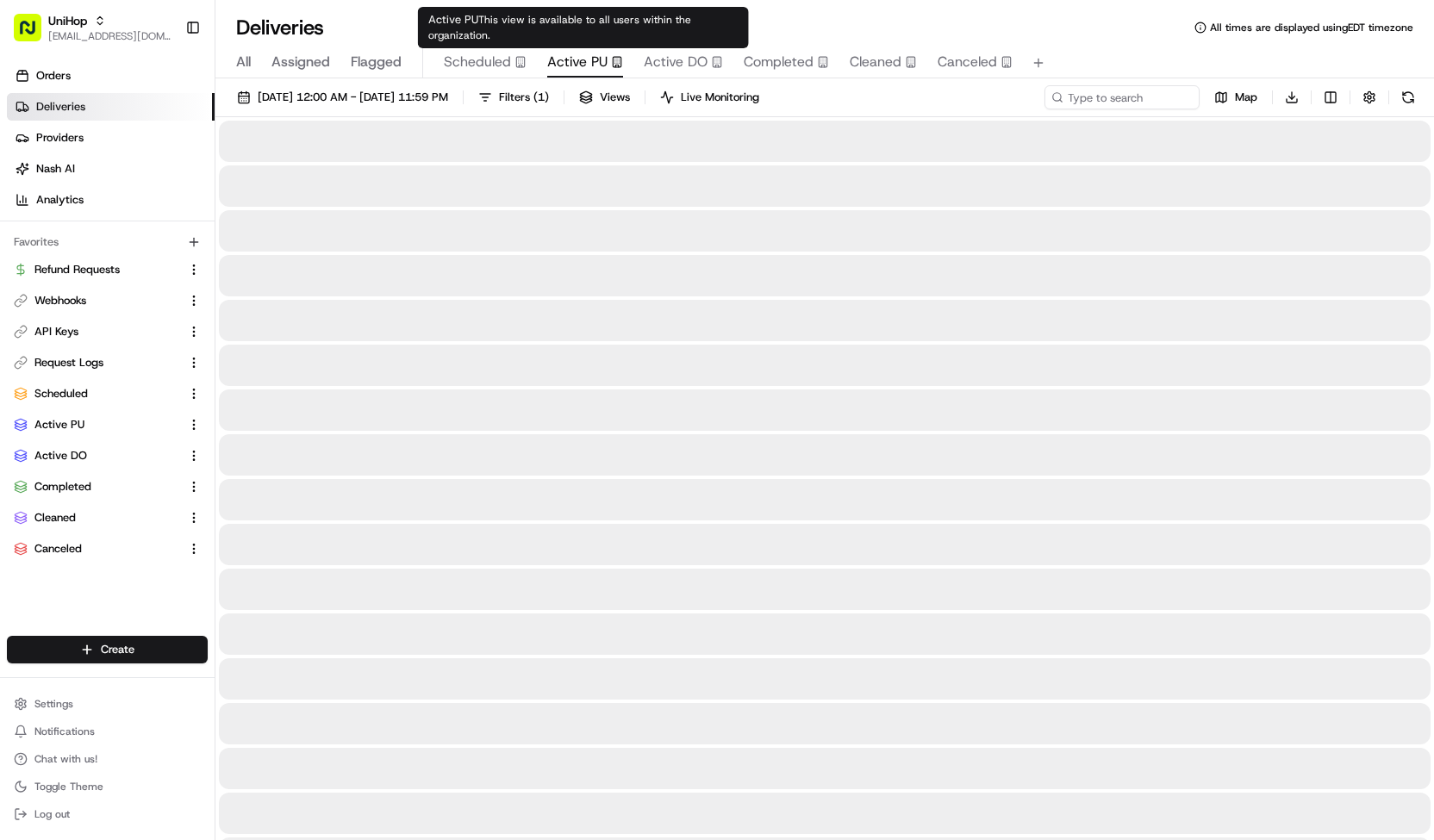
click at [565, 58] on span "Active PU" at bounding box center [577, 62] width 60 height 21
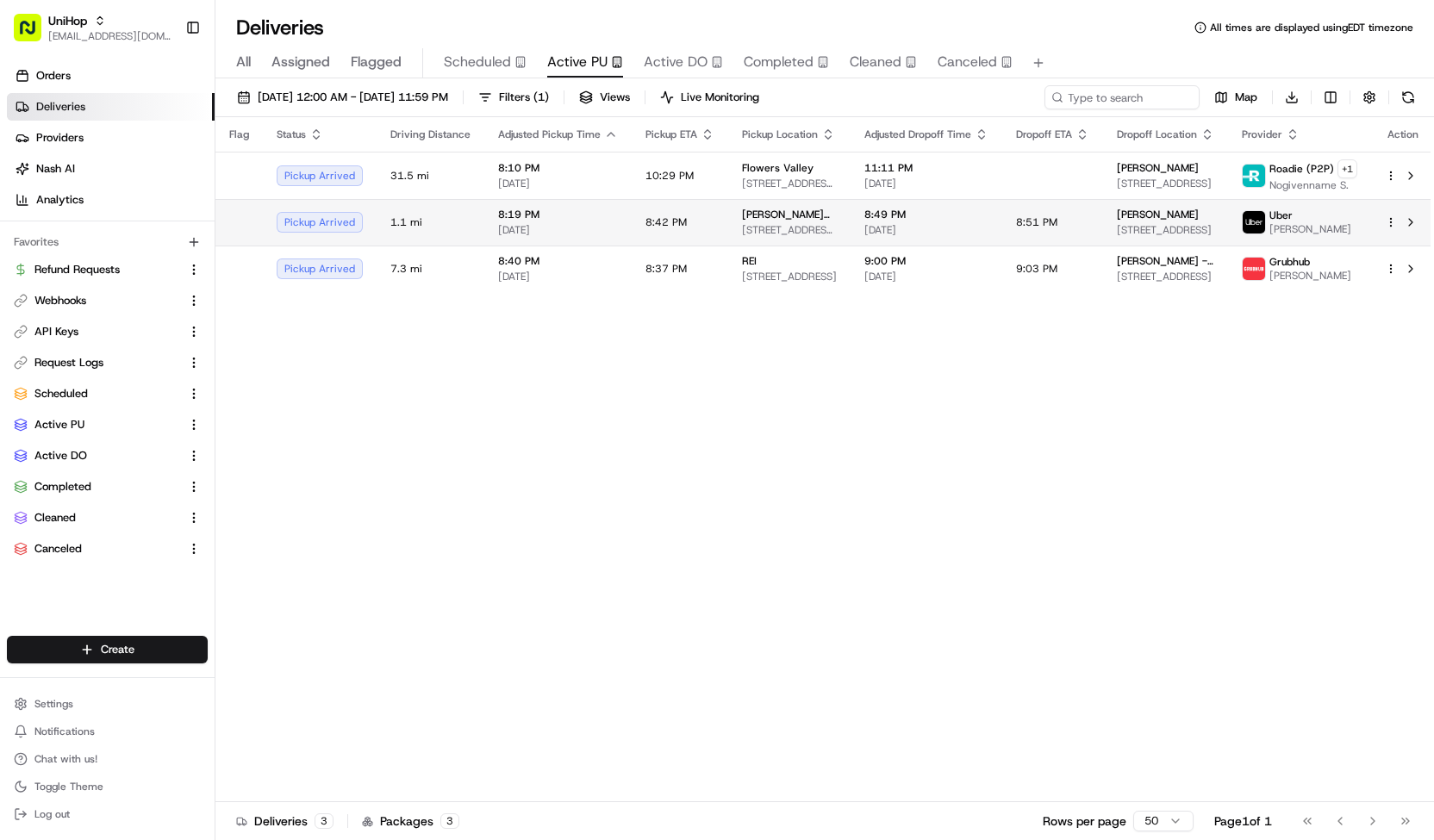
click at [700, 230] on td "8:42 PM" at bounding box center [680, 223] width 97 height 47
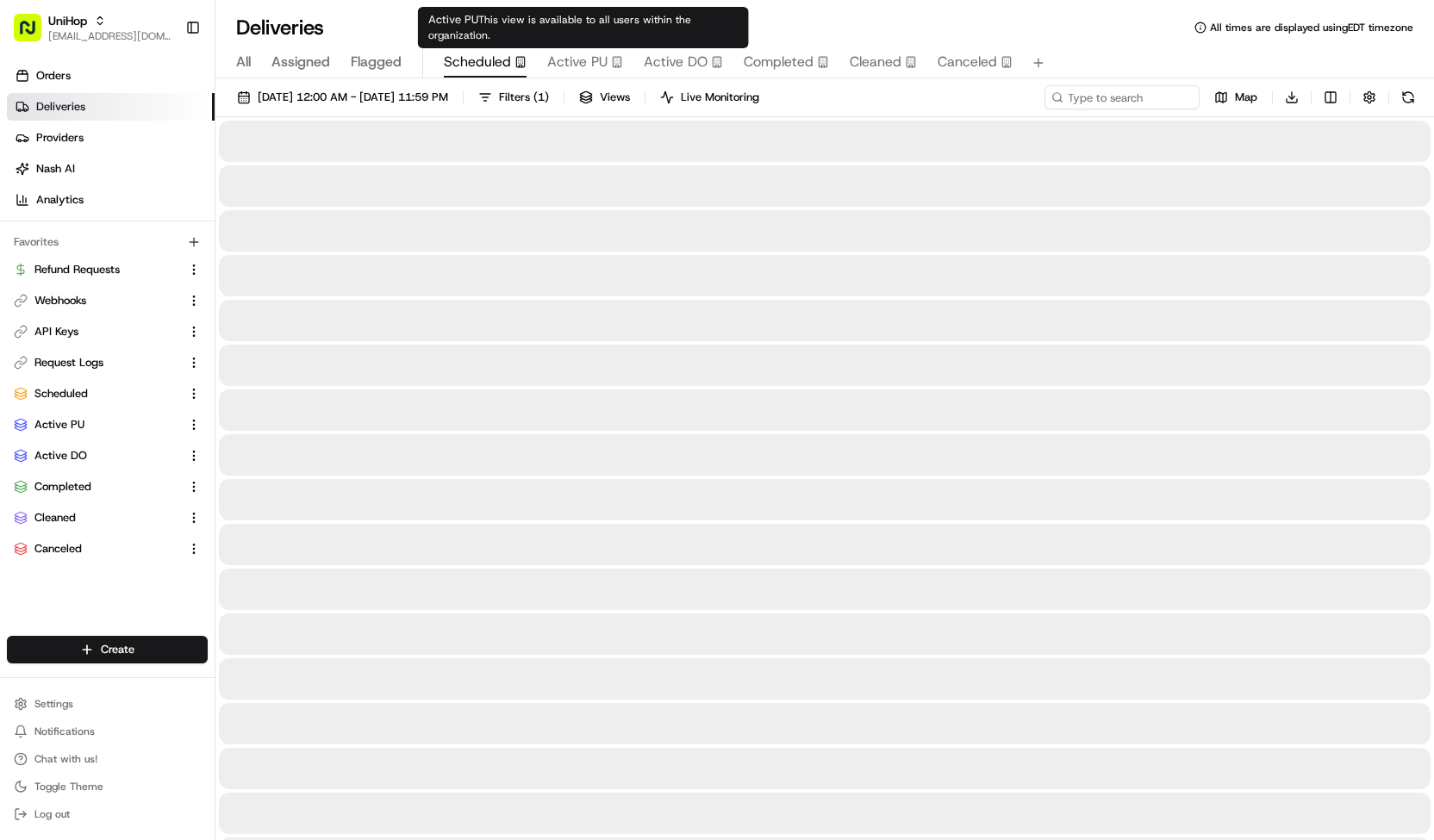
click at [495, 52] on span "Scheduled" at bounding box center [477, 62] width 67 height 21
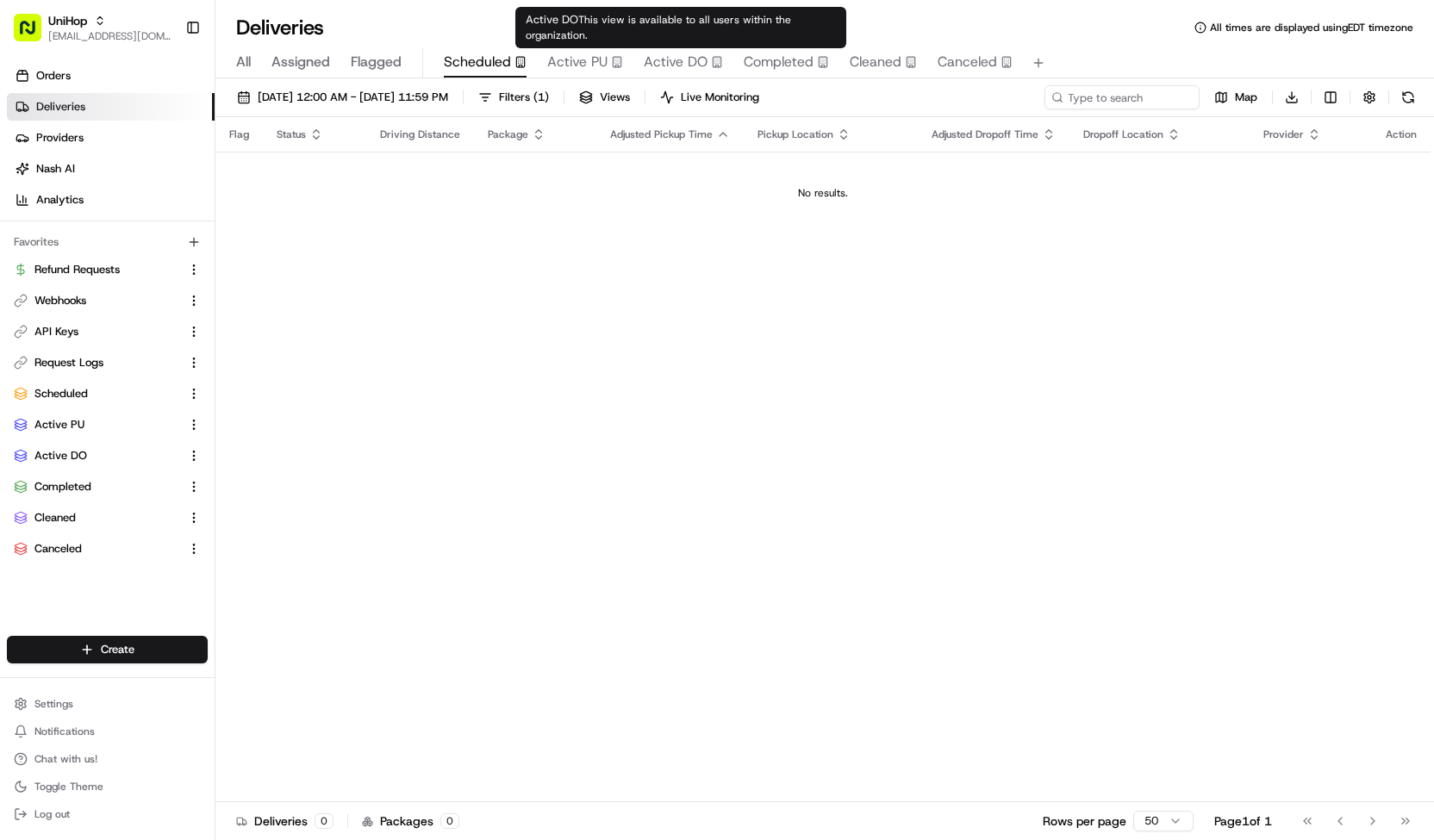
click at [700, 58] on span "Active DO" at bounding box center [675, 62] width 64 height 21
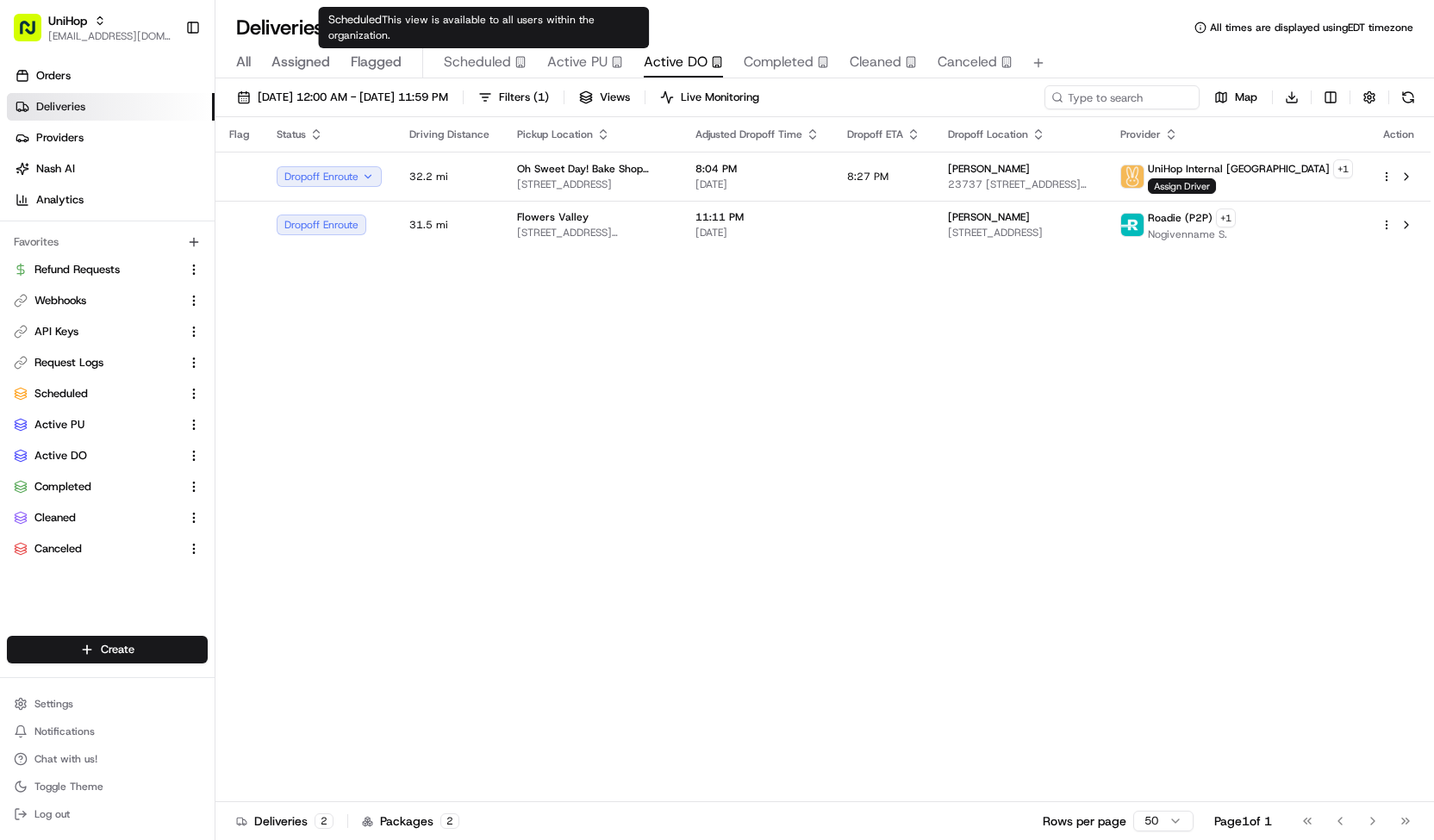
click at [505, 58] on span "Scheduled" at bounding box center [477, 62] width 67 height 21
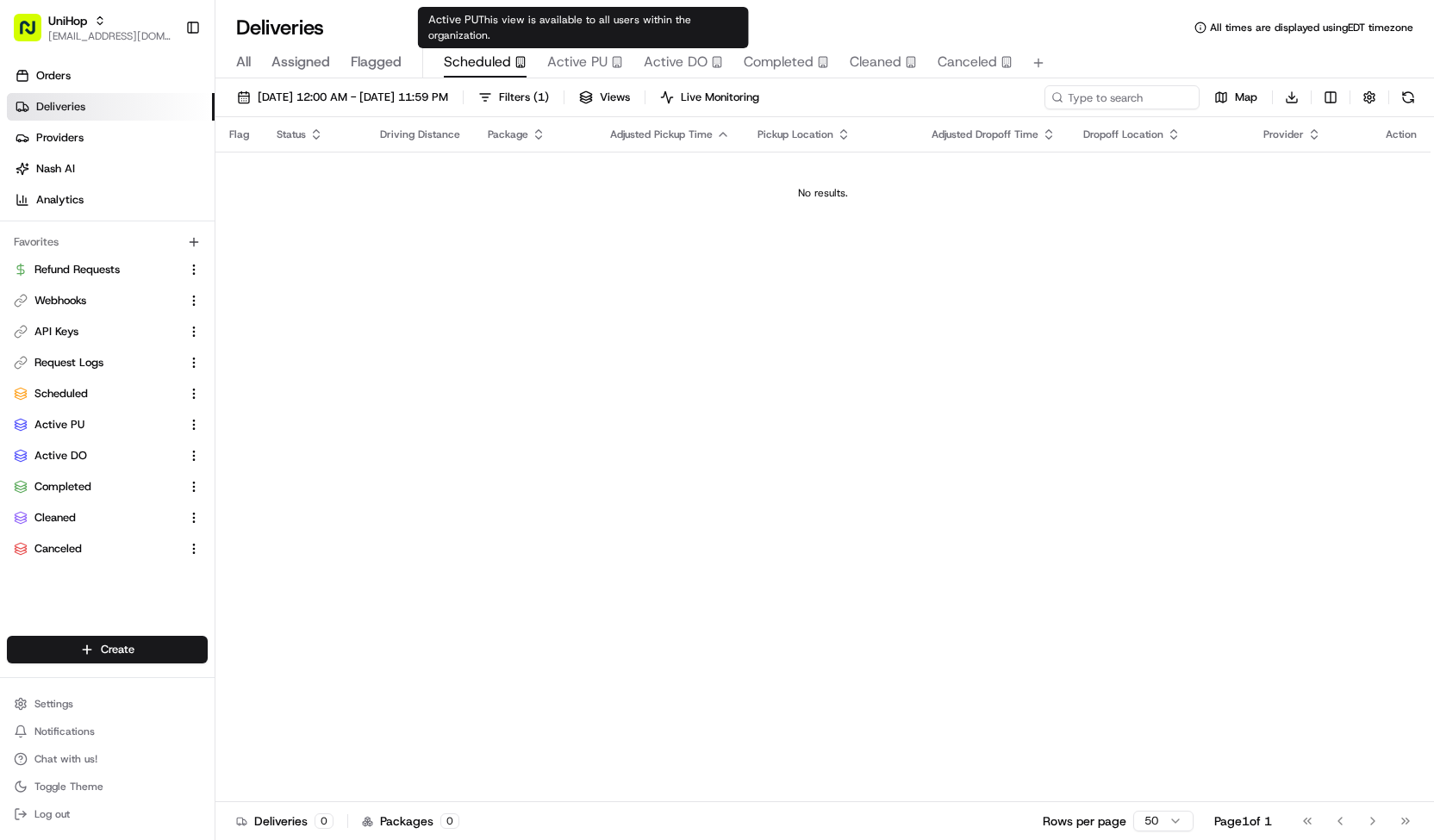
click at [574, 58] on span "Active PU" at bounding box center [577, 62] width 60 height 21
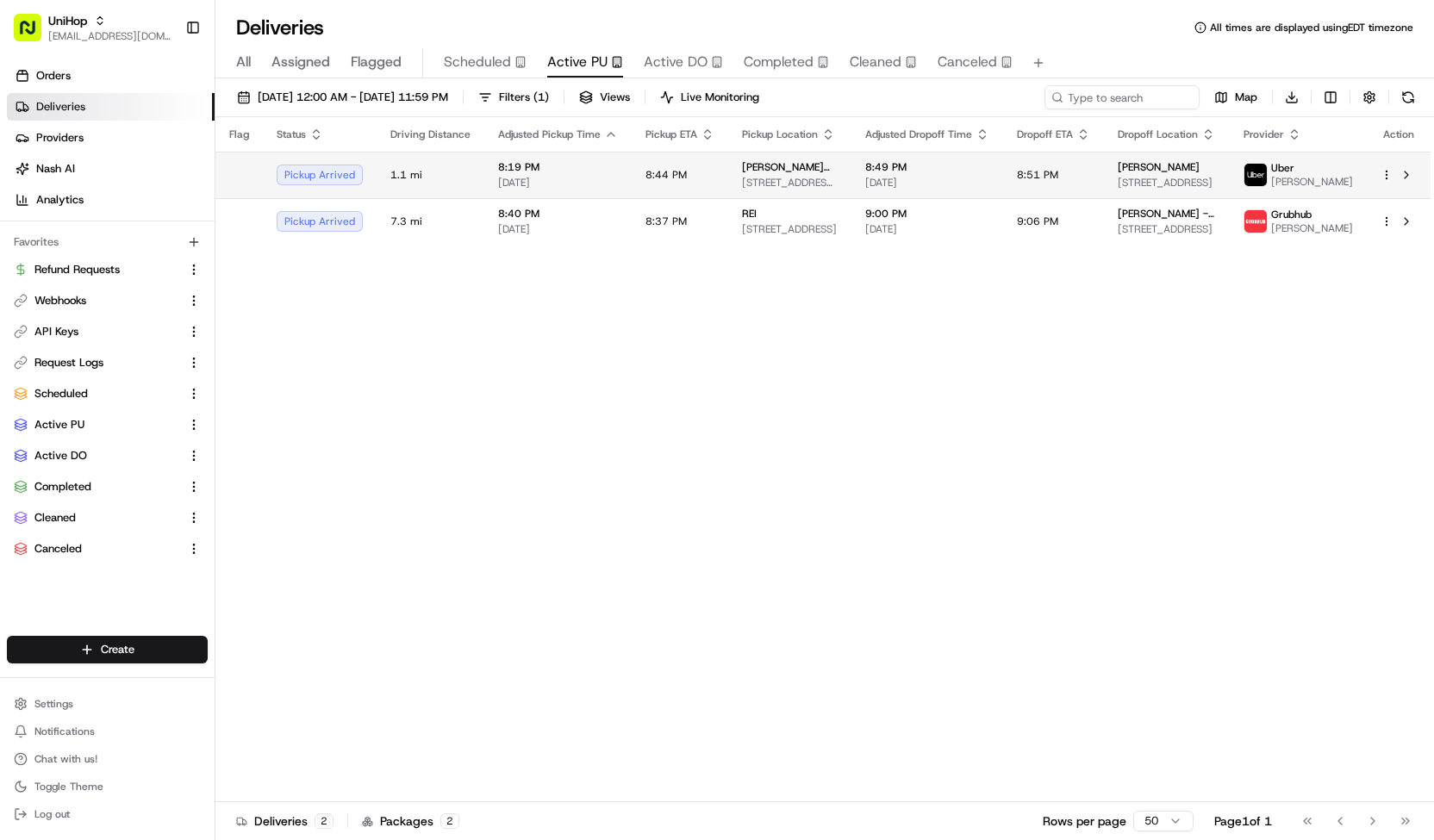
click at [767, 174] on span "Sada's Flowers" at bounding box center [789, 166] width 96 height 13
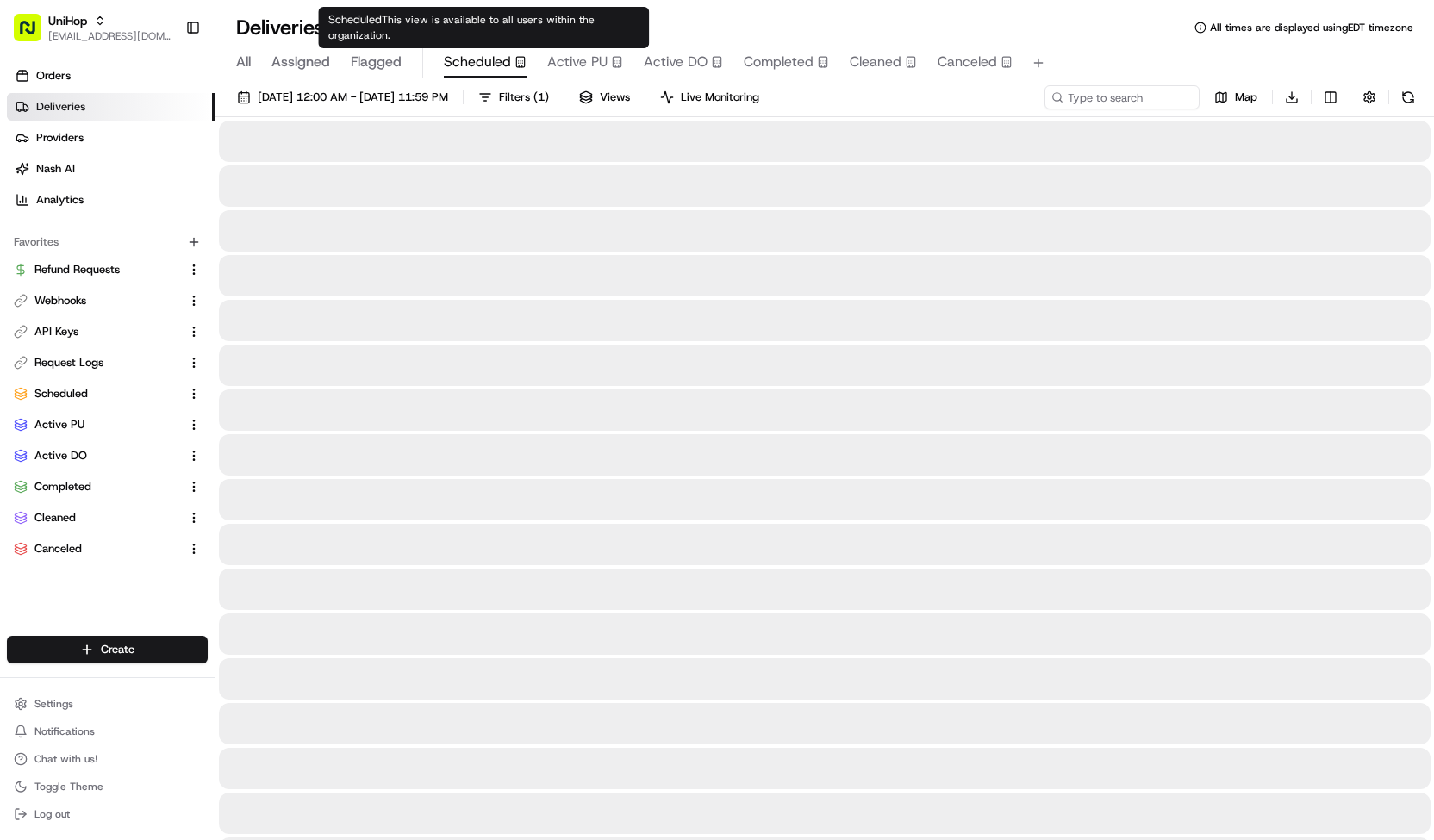
click at [489, 63] on span "Scheduled" at bounding box center [477, 62] width 67 height 21
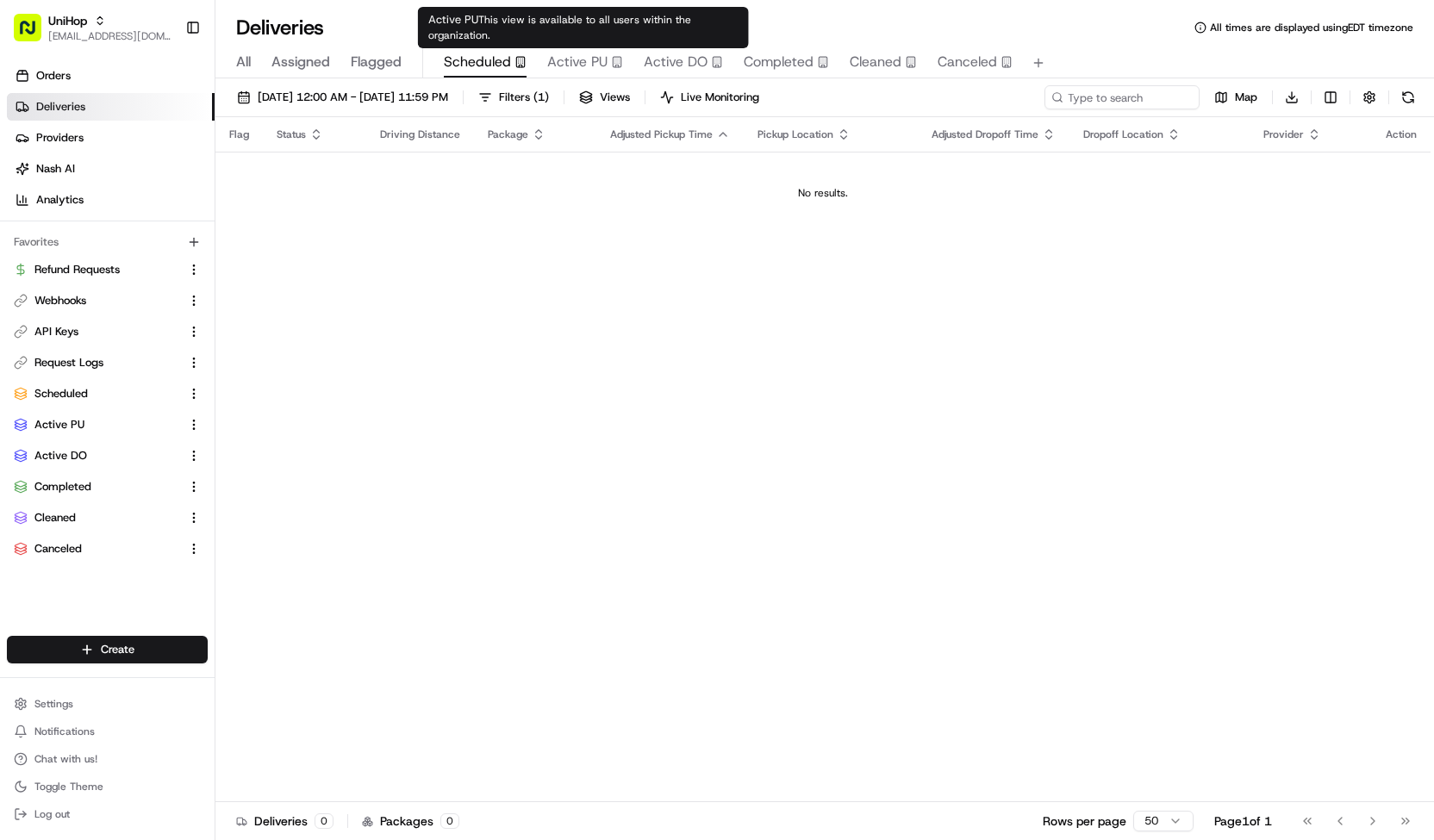
click at [666, 57] on span "Active DO" at bounding box center [675, 62] width 64 height 21
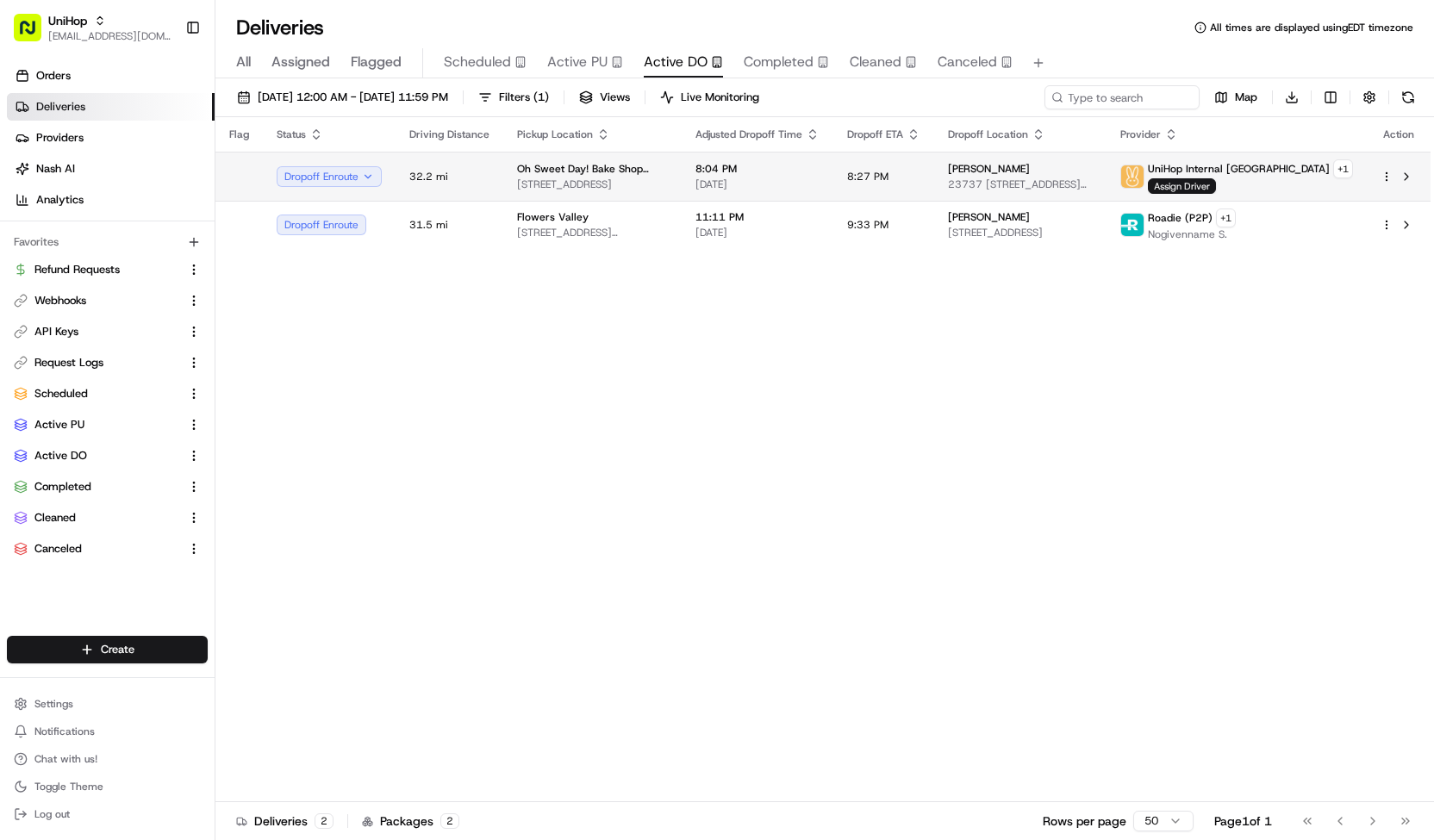
click at [563, 177] on span "[STREET_ADDRESS]" at bounding box center [592, 183] width 151 height 13
click at [586, 73] on button "Active PU" at bounding box center [585, 63] width 76 height 30
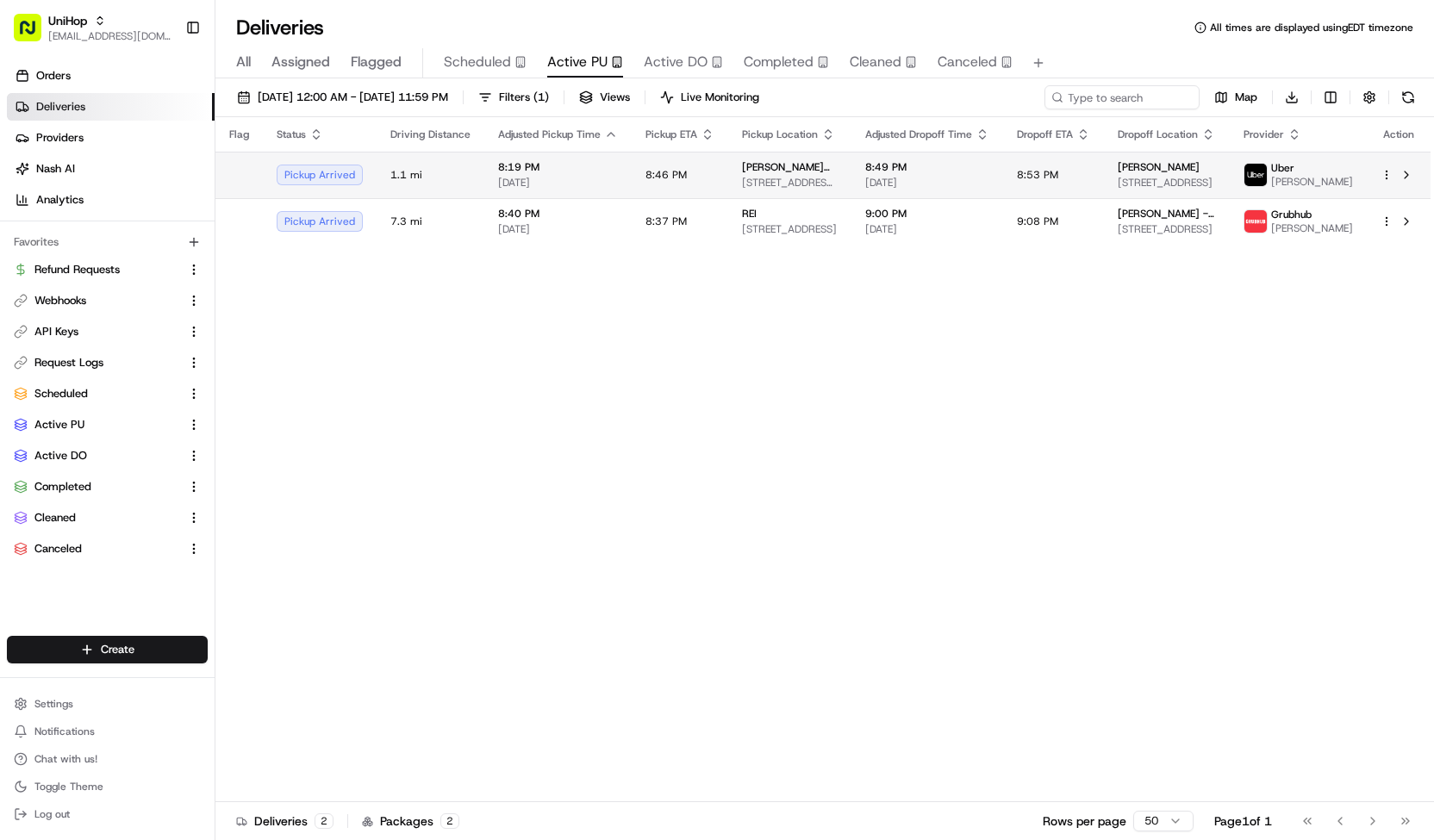
click at [650, 187] on td "8:46 PM" at bounding box center [680, 175] width 97 height 47
click at [1410, 95] on button at bounding box center [1407, 97] width 24 height 24
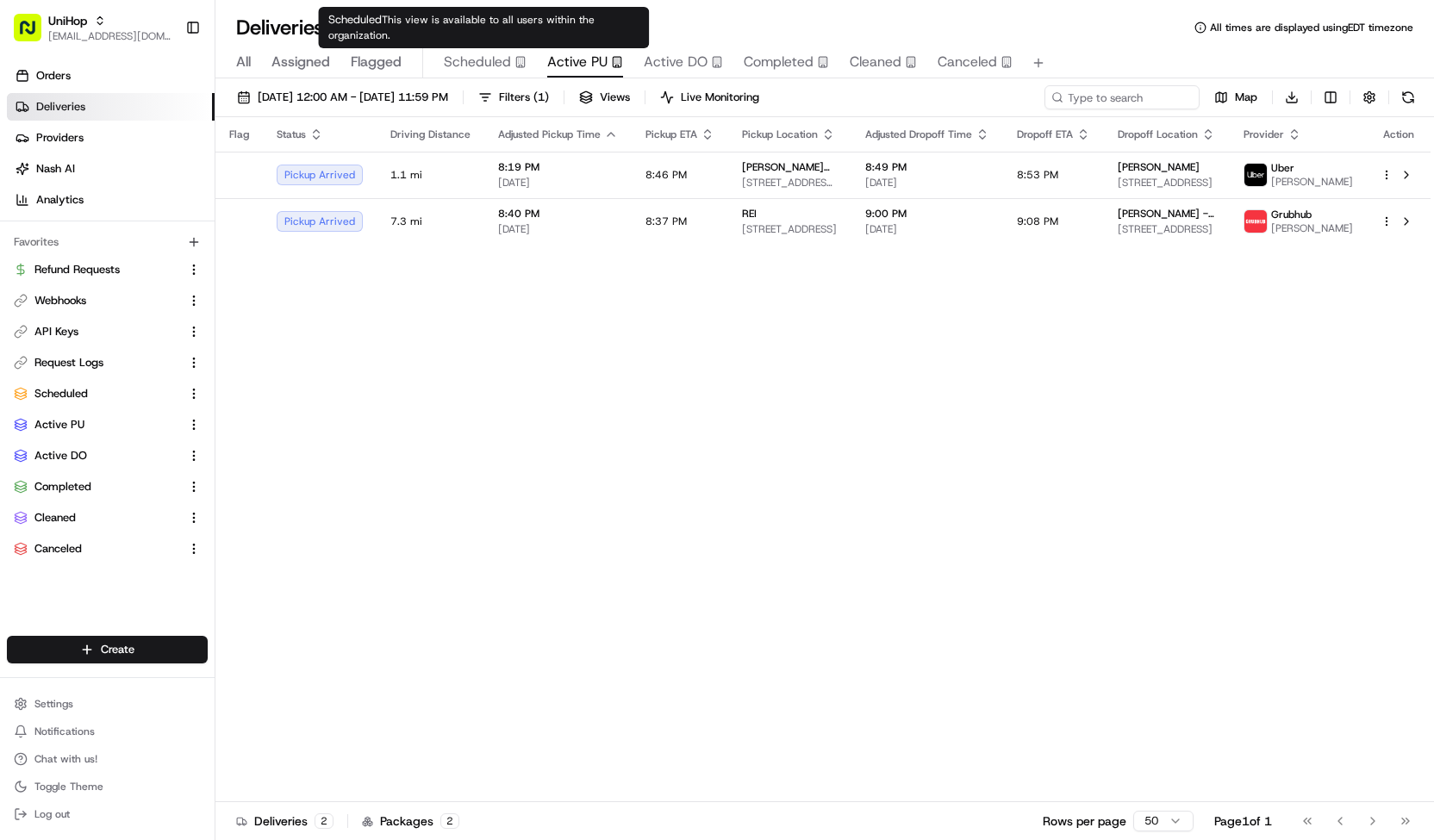
click at [488, 64] on span "Scheduled" at bounding box center [477, 62] width 67 height 21
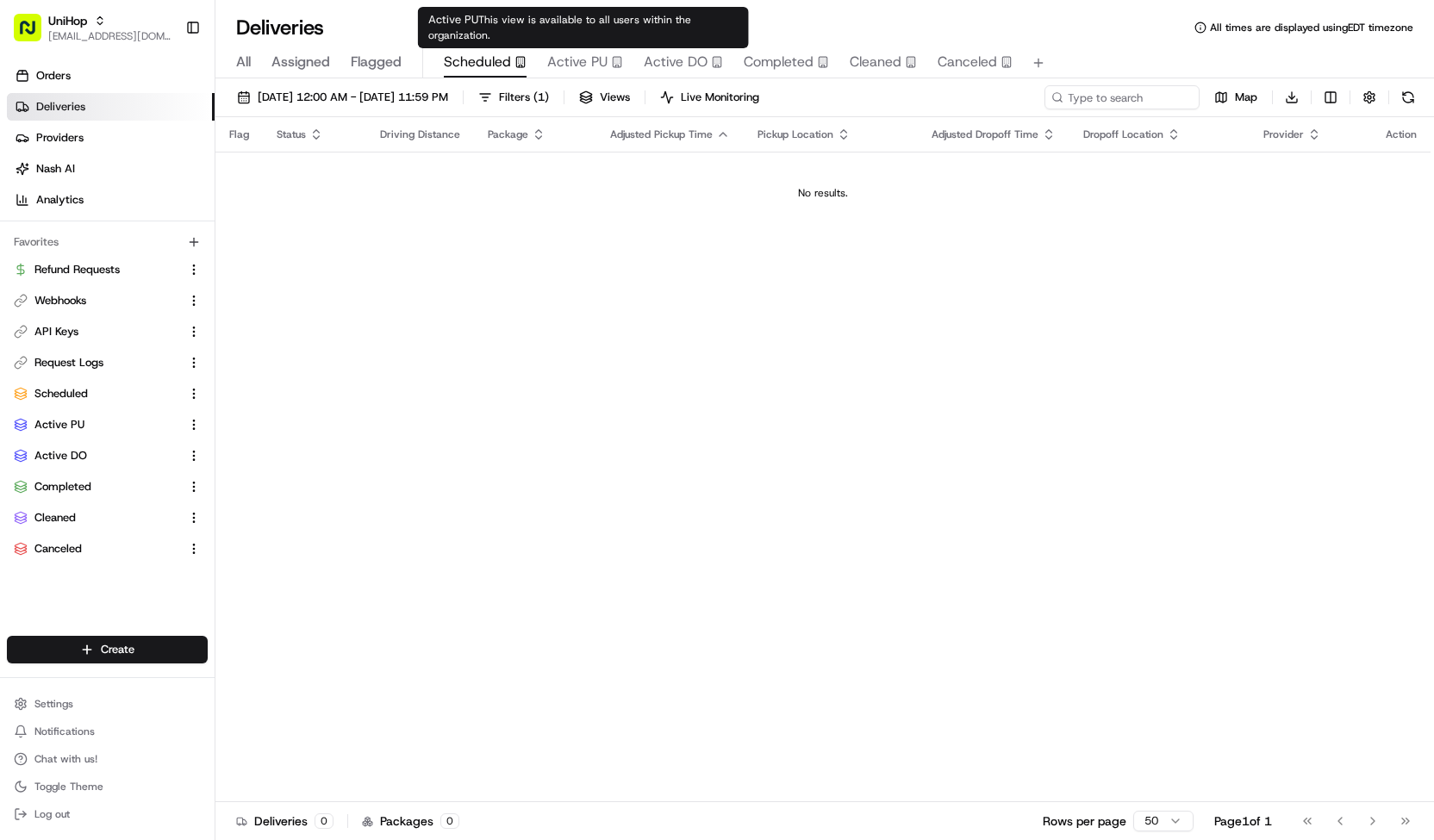
click at [589, 63] on span "Active PU" at bounding box center [577, 62] width 60 height 21
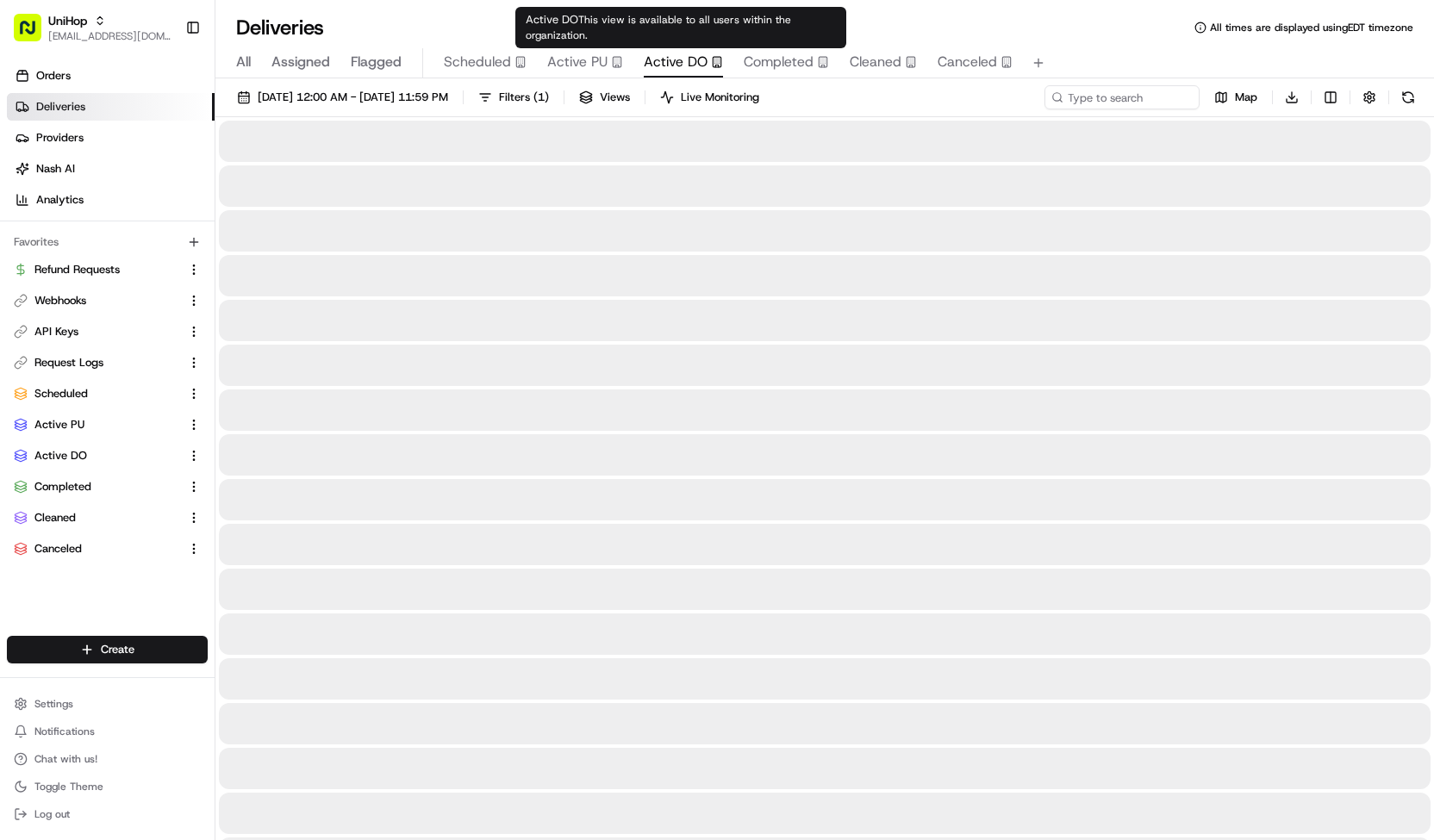
click at [664, 61] on span "Active DO" at bounding box center [675, 62] width 64 height 21
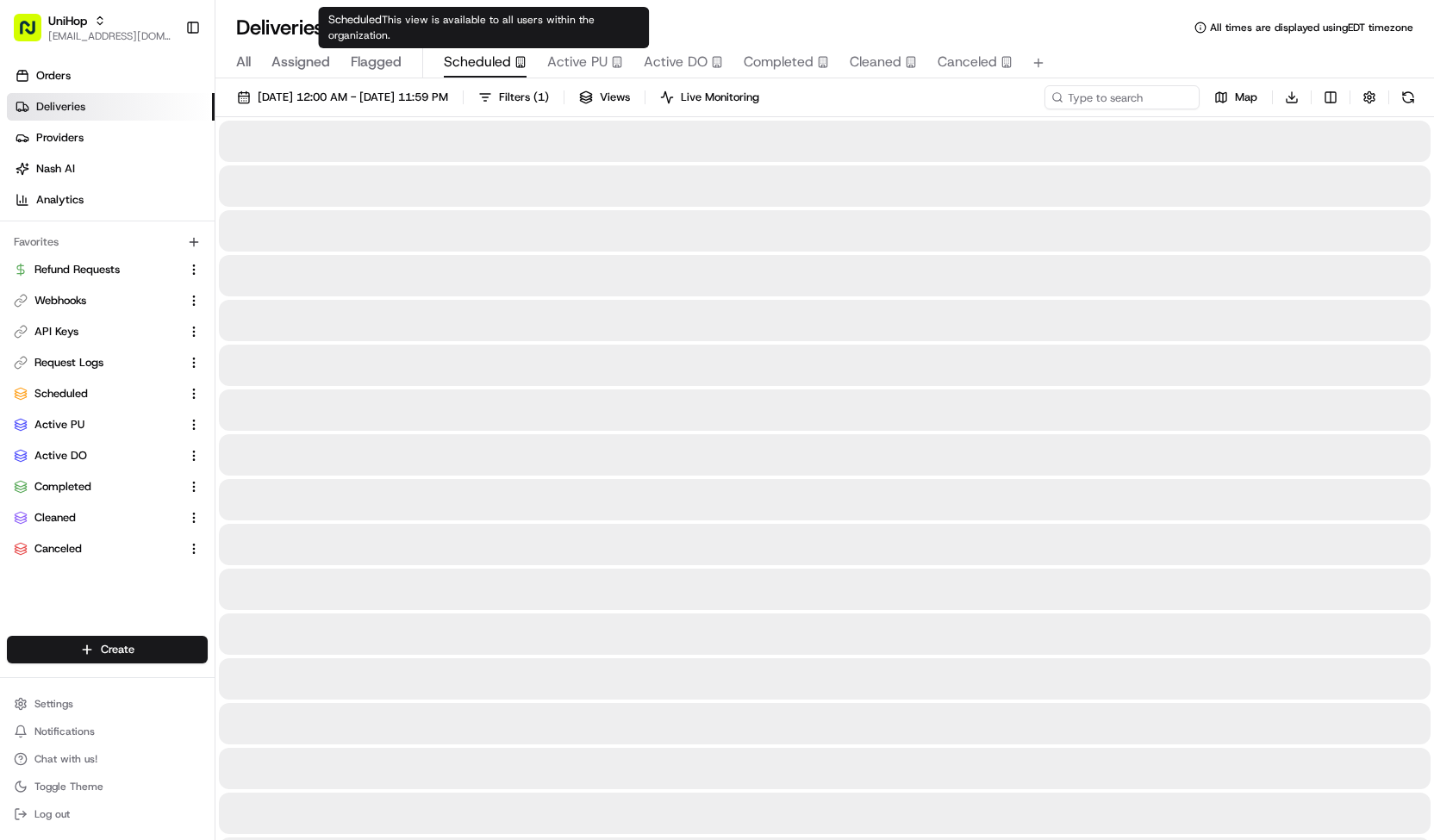
click at [505, 65] on span "Scheduled" at bounding box center [477, 62] width 67 height 21
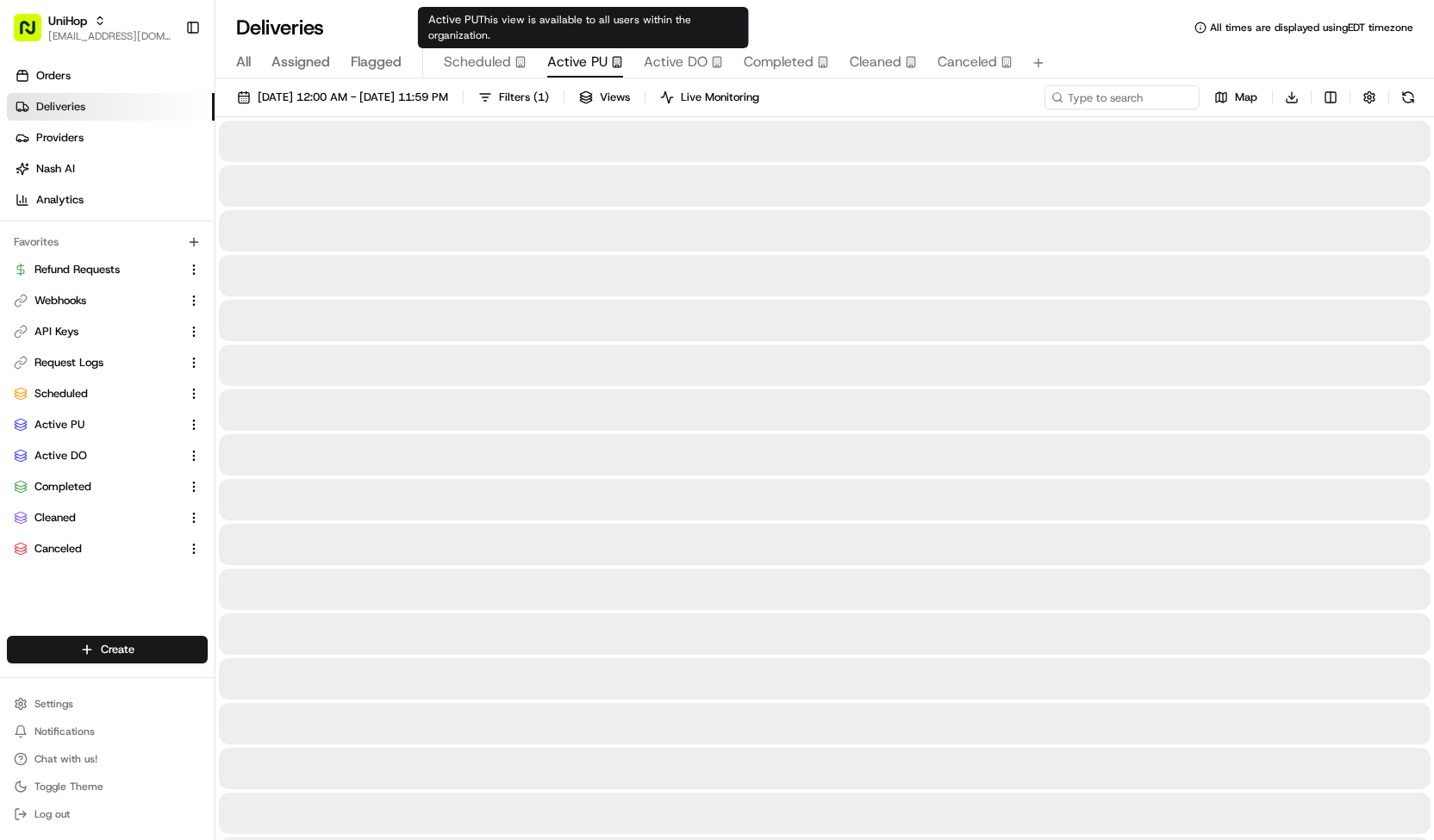
click at [579, 59] on span "Active PU" at bounding box center [577, 62] width 60 height 21
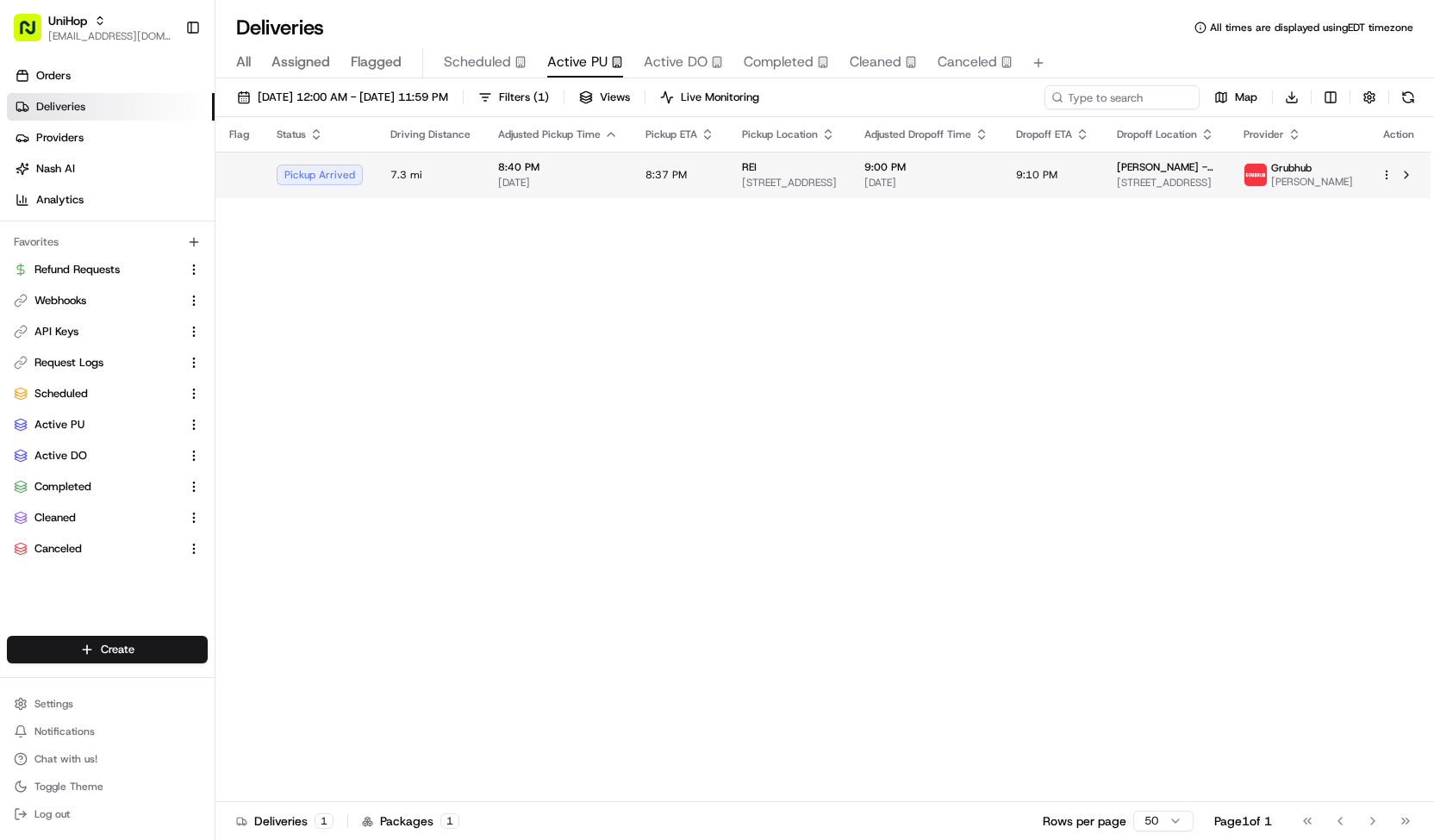
click at [548, 171] on span "8:40 PM" at bounding box center [558, 166] width 120 height 13
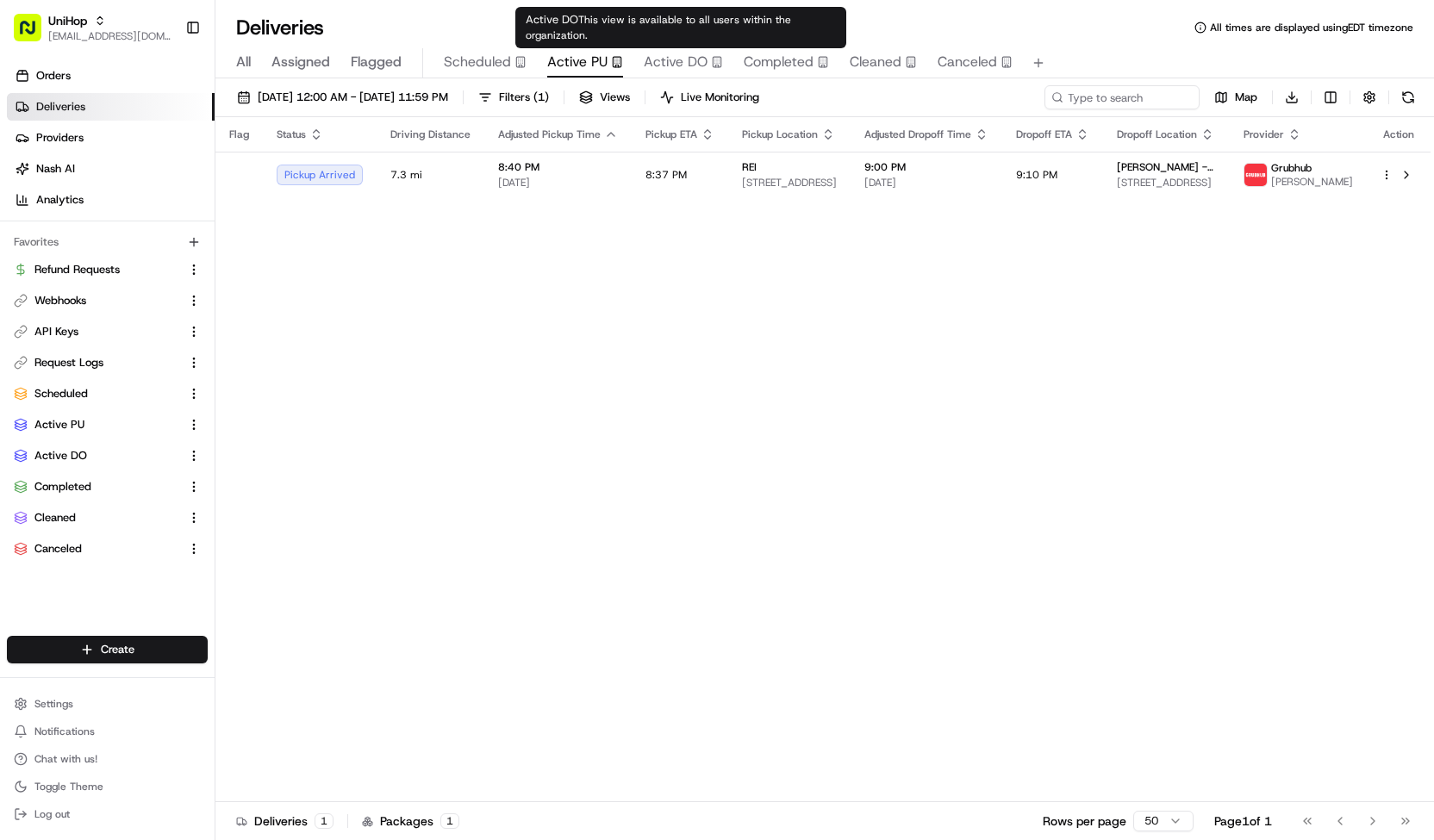
click at [670, 64] on span "Active DO" at bounding box center [675, 62] width 64 height 21
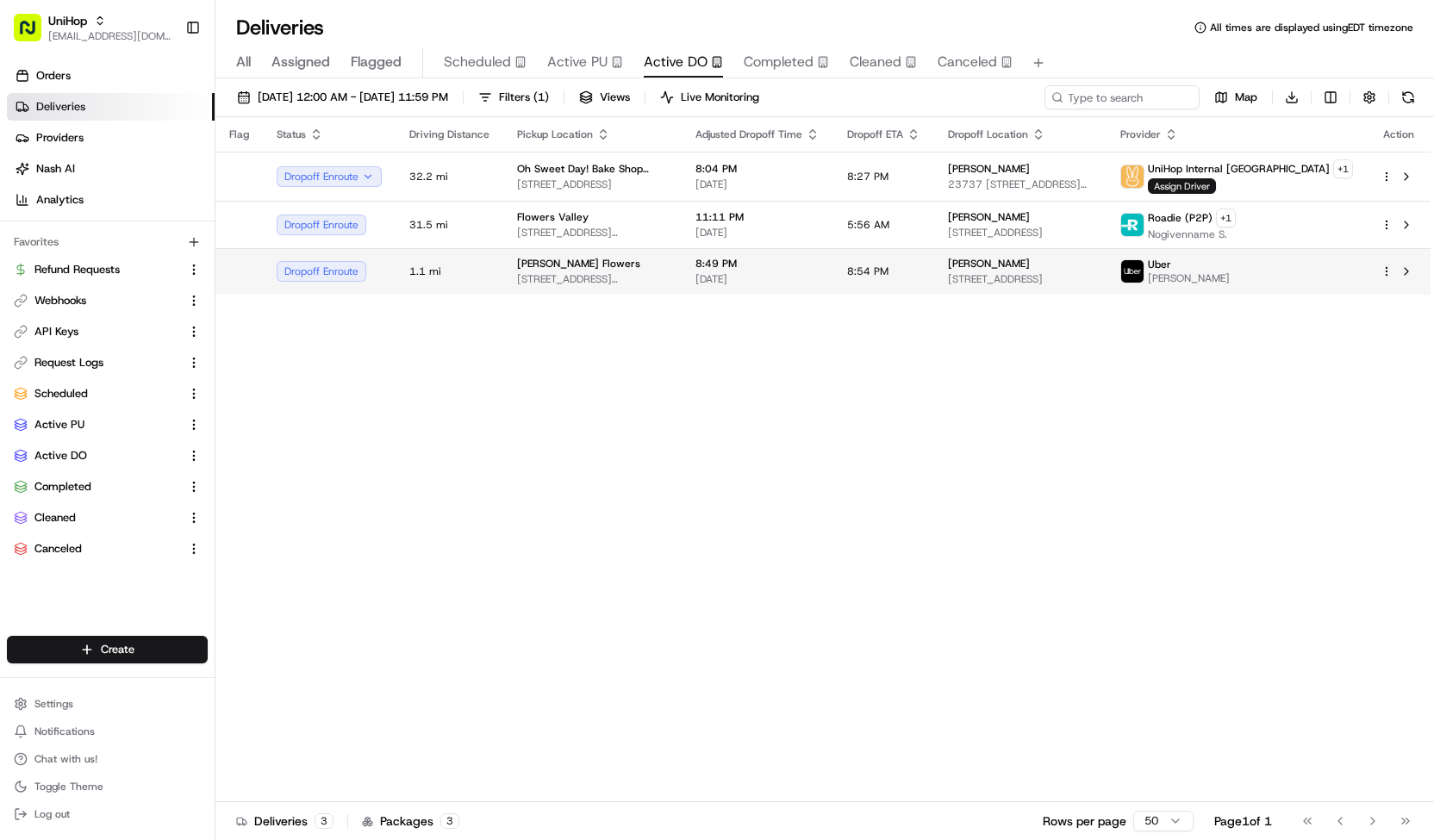
click at [539, 261] on span "Sada's Flowers" at bounding box center [579, 263] width 123 height 13
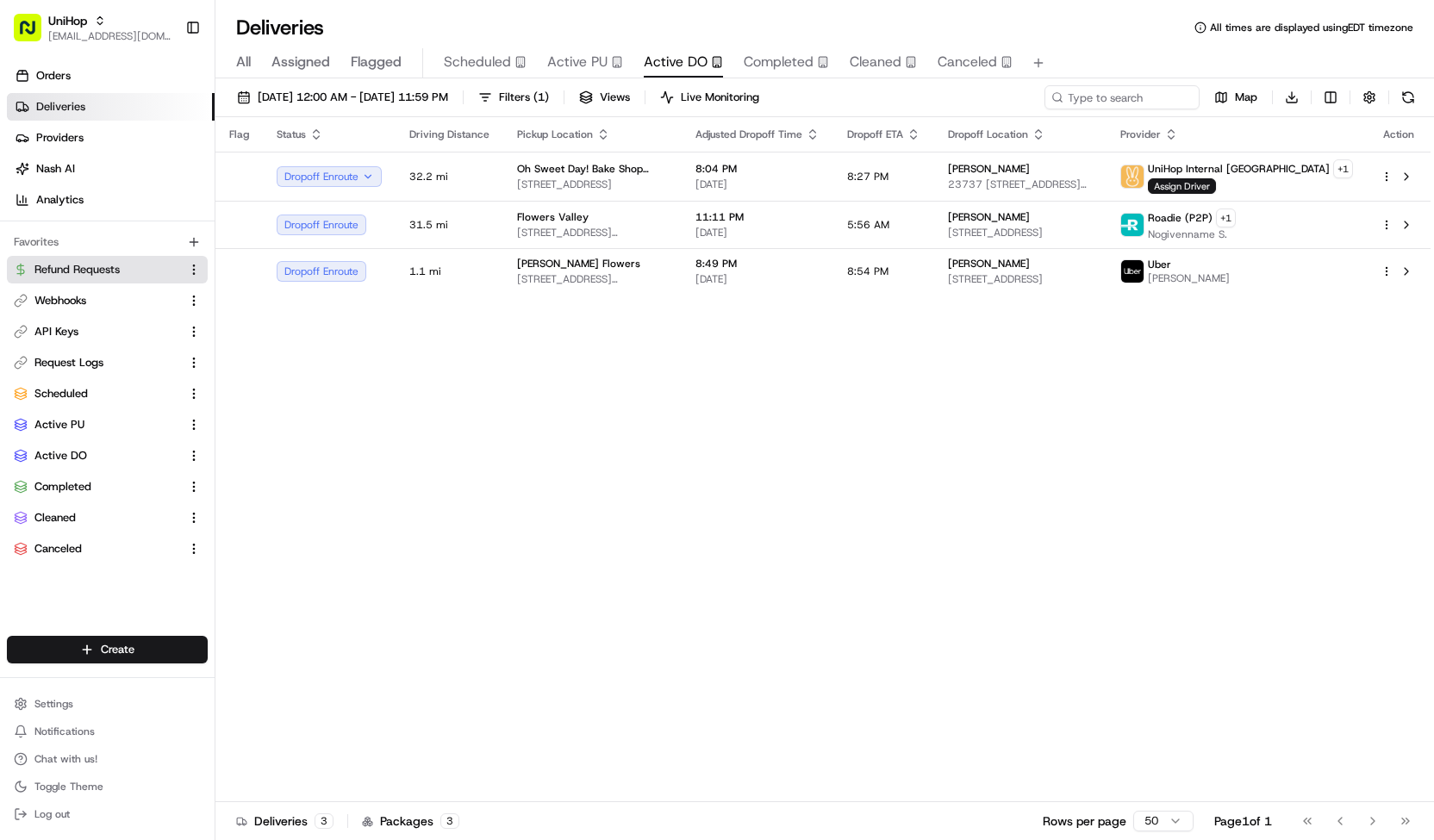
click at [134, 271] on link "Refund Requests" at bounding box center [97, 269] width 166 height 15
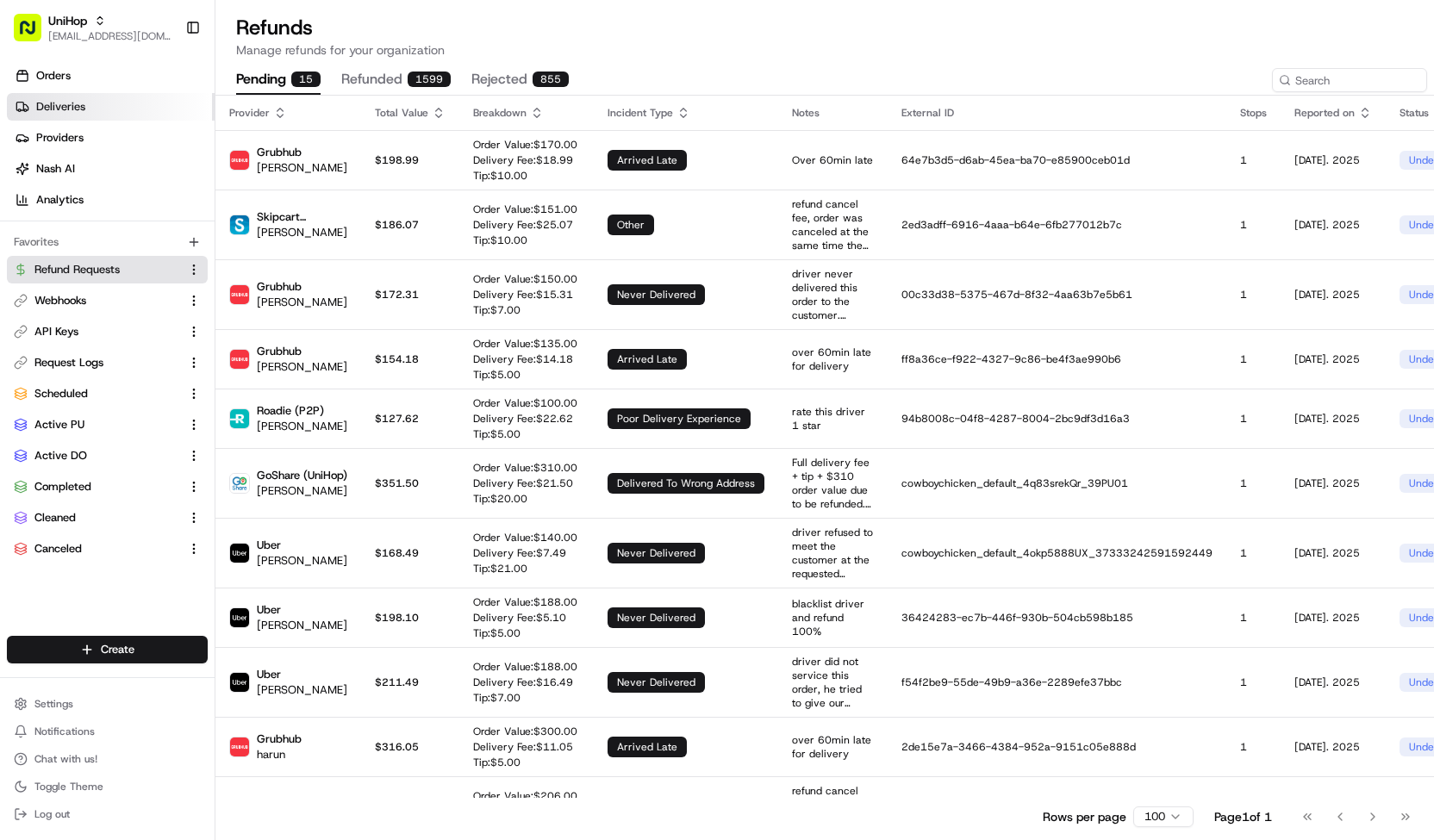
click at [112, 106] on link "Deliveries" at bounding box center [111, 106] width 208 height 28
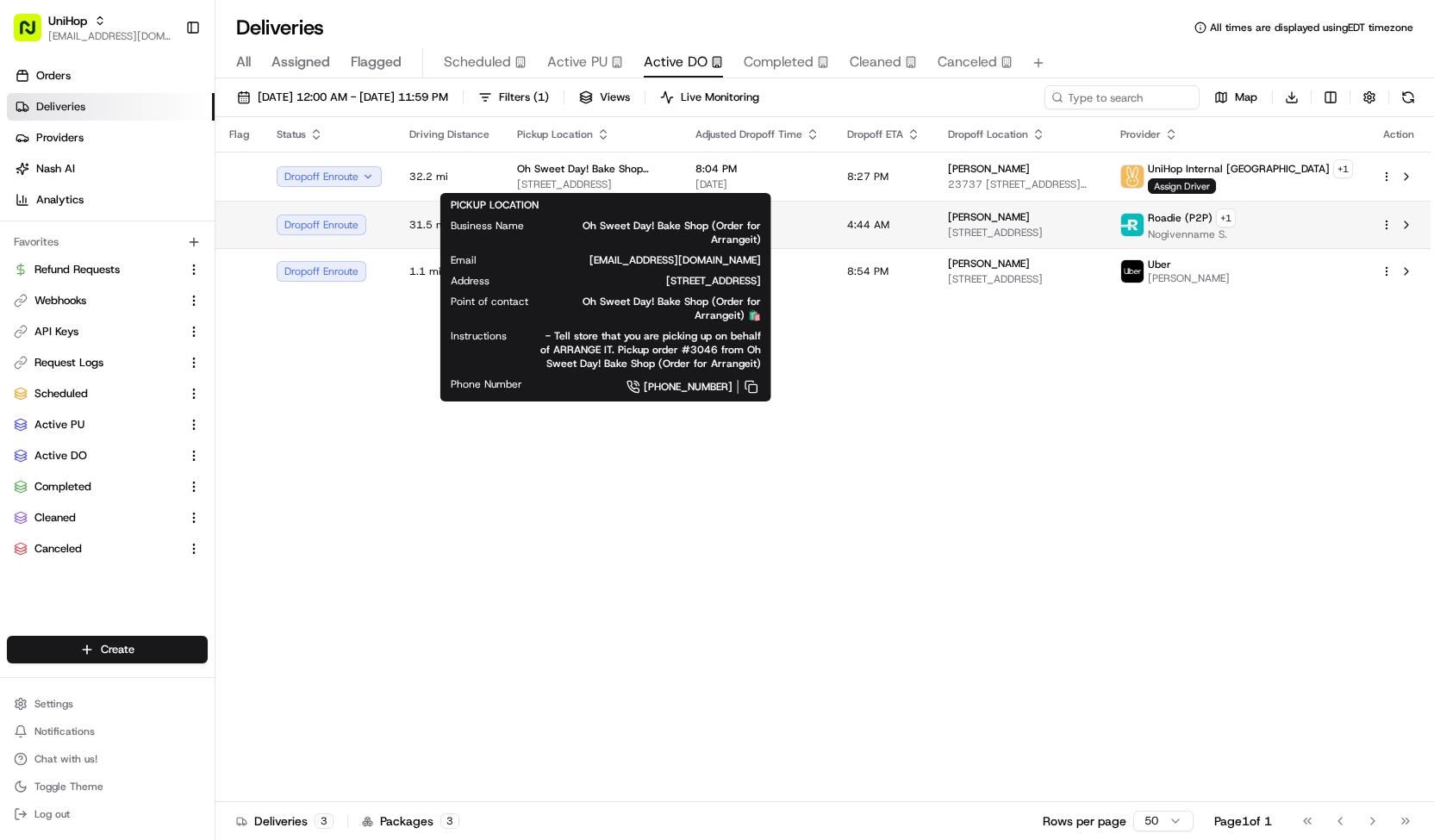
click at [868, 224] on td "4:44 AM" at bounding box center [883, 224] width 101 height 47
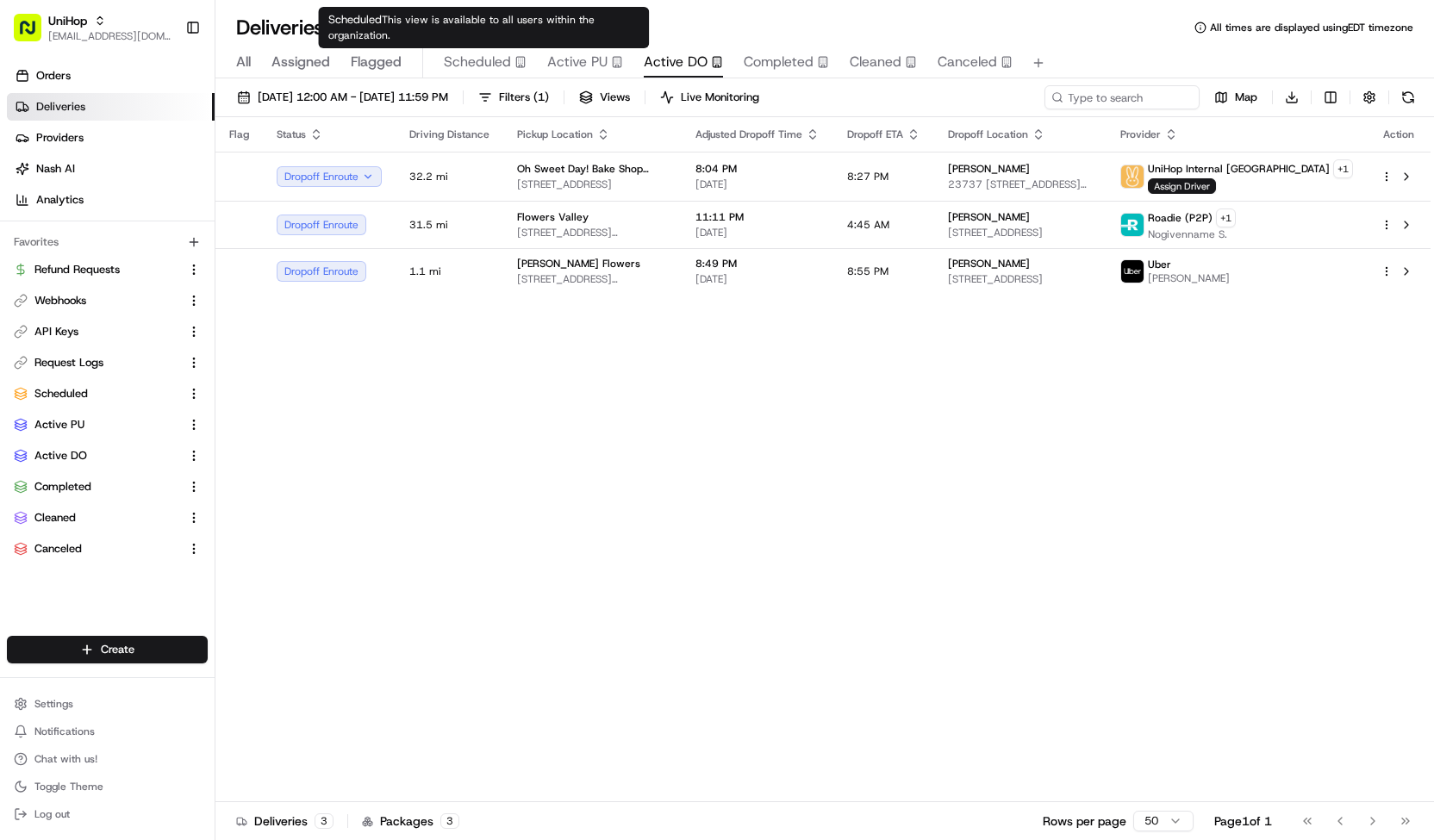
click at [477, 64] on span "Scheduled" at bounding box center [477, 62] width 67 height 21
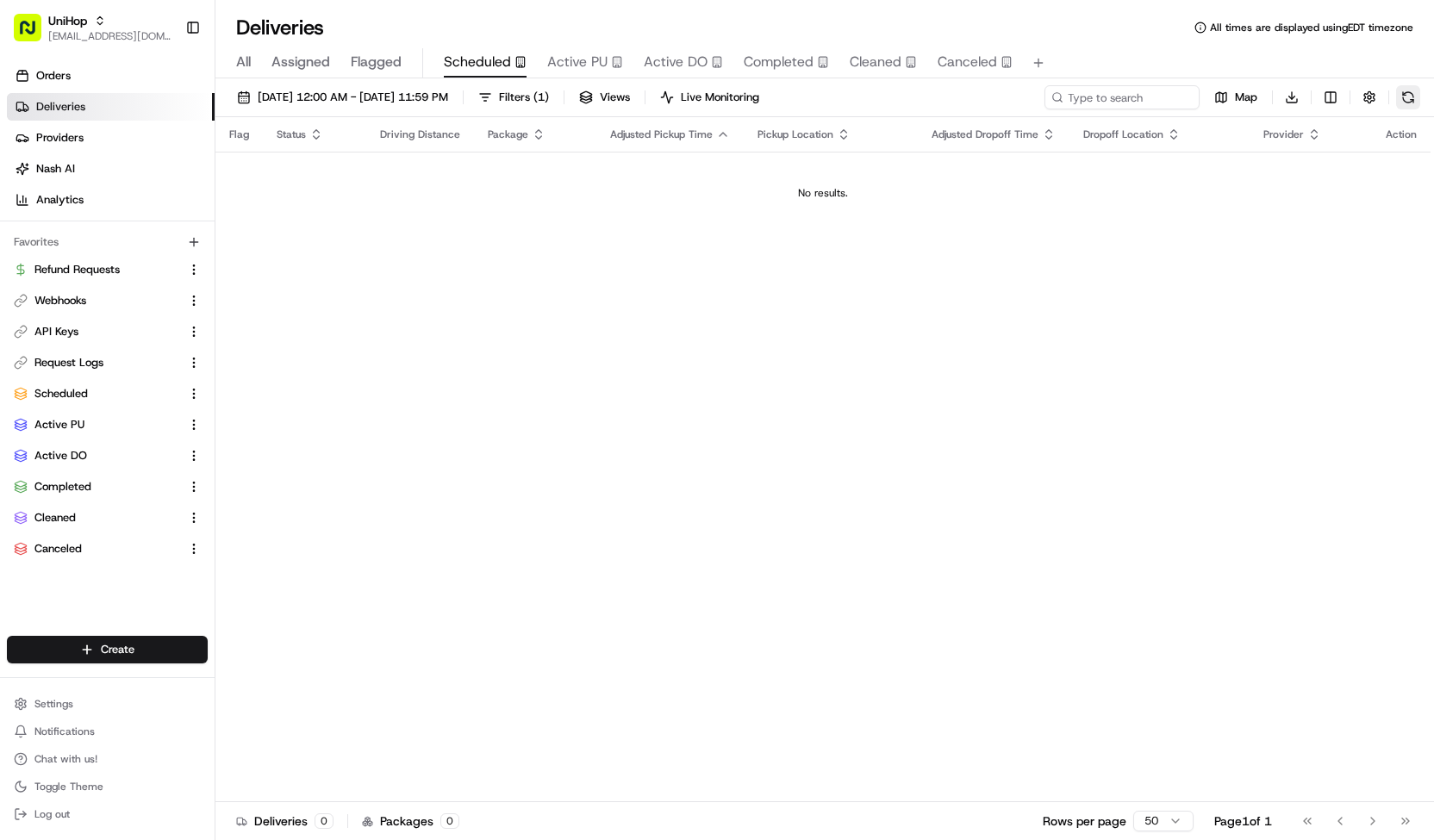
click at [1397, 90] on button at bounding box center [1407, 97] width 24 height 24
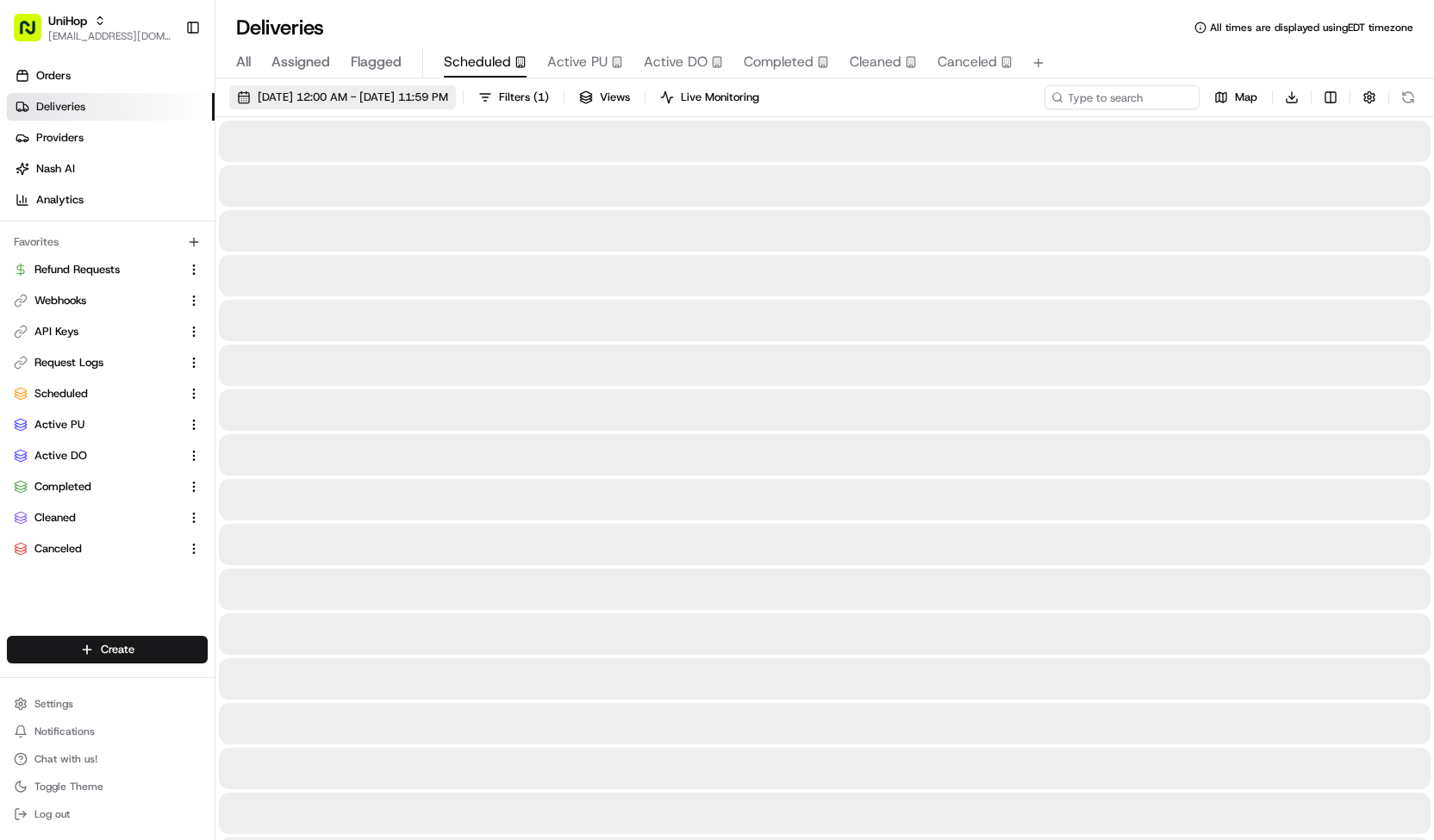
click at [387, 99] on span "Aug 22 2025 12:00 AM - Aug 22 2025 11:59 PM" at bounding box center [352, 97] width 191 height 15
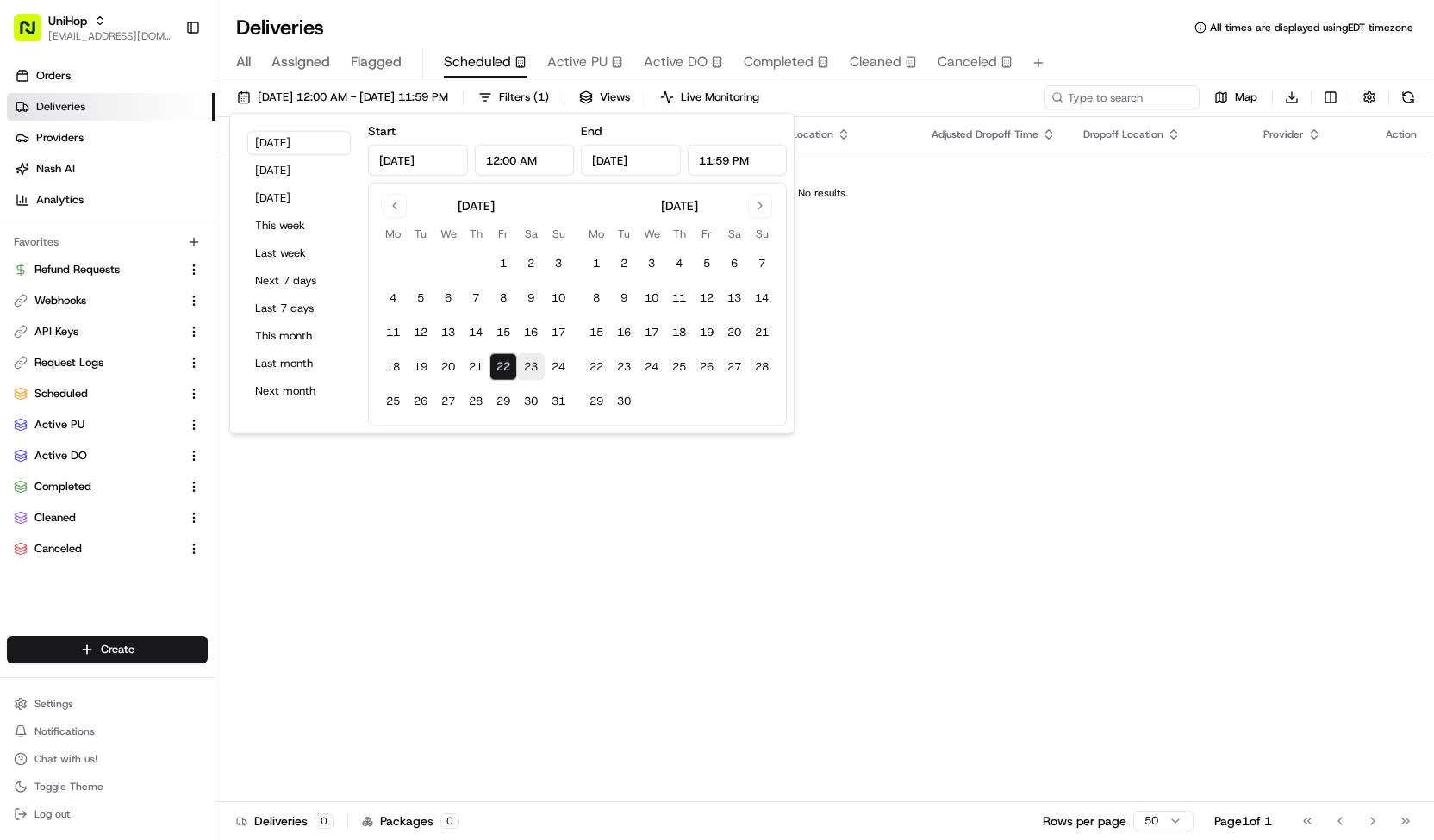
click at [527, 364] on button "23" at bounding box center [530, 367] width 28 height 28
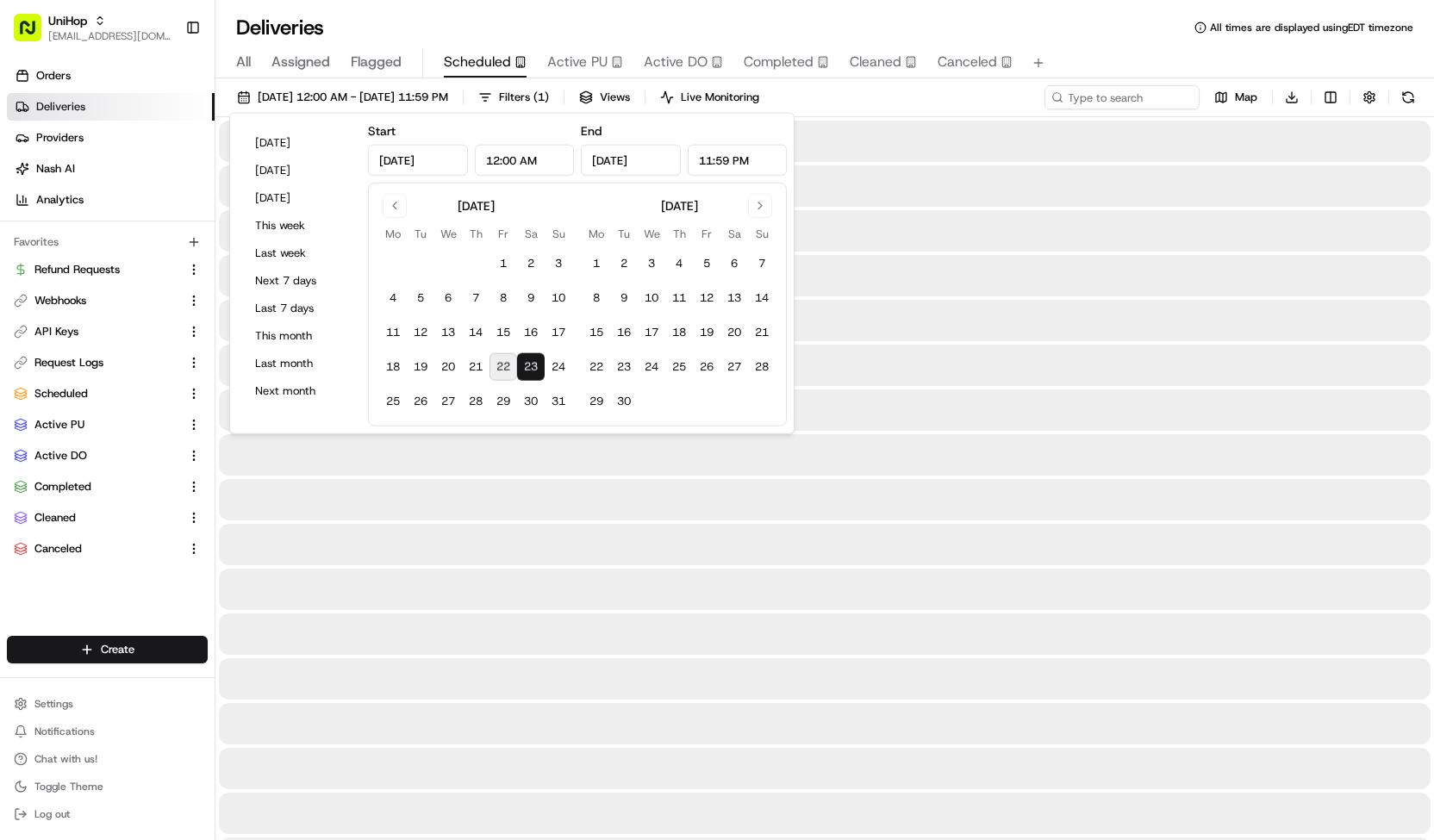
type input "Aug 23, 2025"
click at [527, 364] on button "23" at bounding box center [530, 367] width 28 height 28
click at [878, 103] on div "Aug 23 2025 12:00 AM - Aug 23 2025 11:59 PM Filters ( 1 ) Views Live Monitoring…" at bounding box center [825, 101] width 1218 height 32
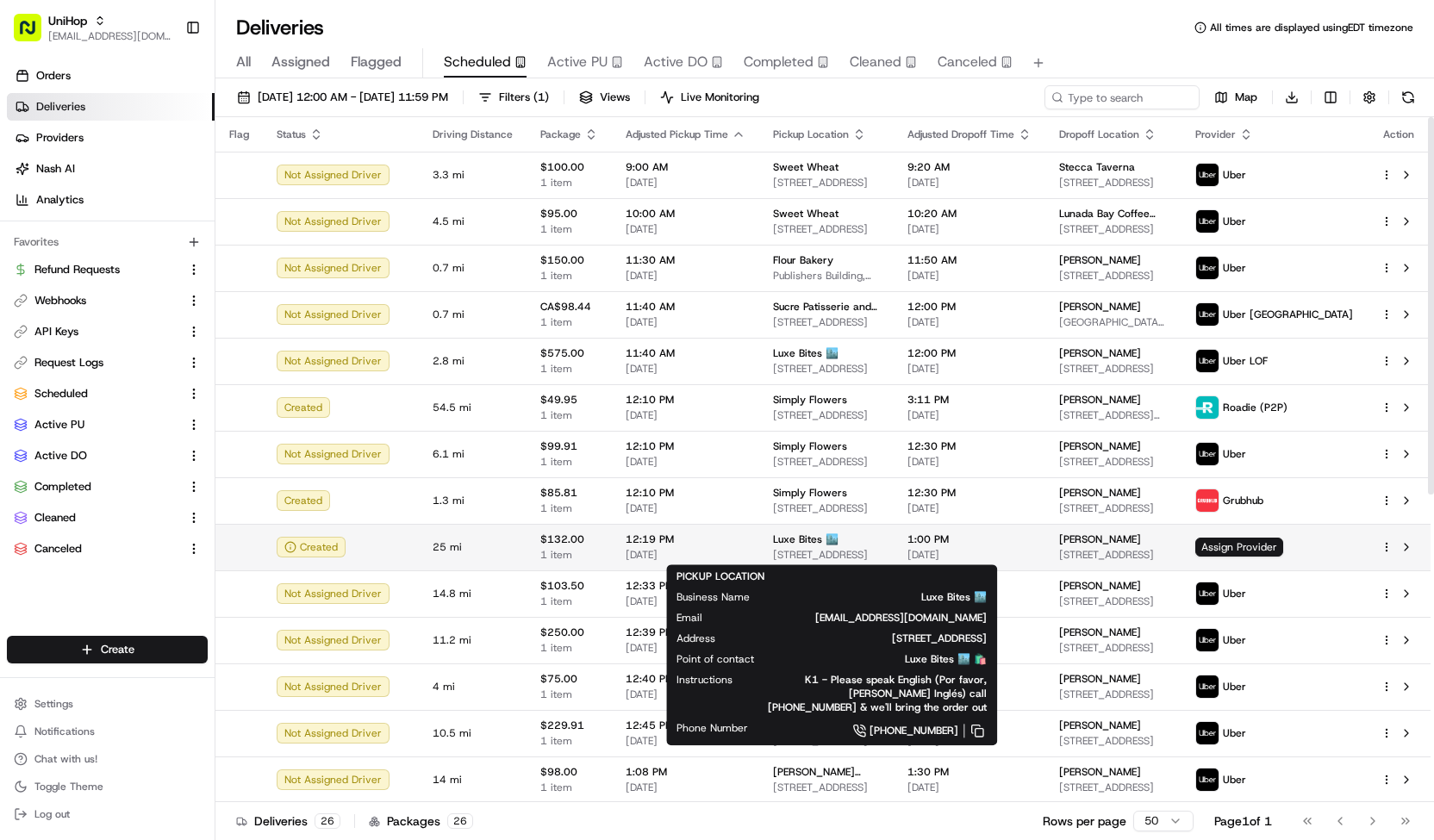
click at [836, 547] on div "Luxe Bites 🏙️ 3317 N Mission Rd k1, Los Angeles, CA 90031, USA" at bounding box center [826, 547] width 106 height 30
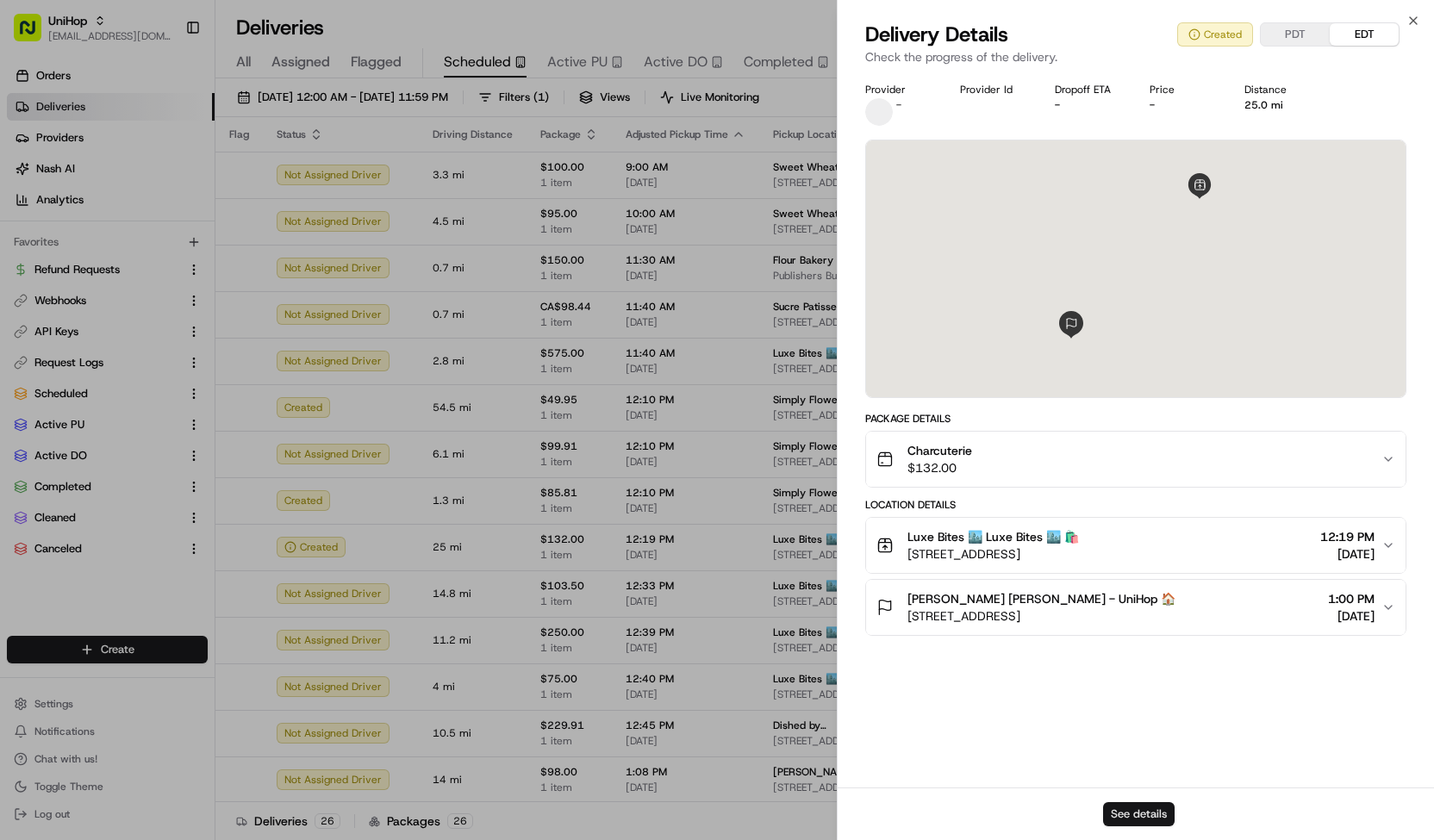
click at [1116, 808] on button "See details" at bounding box center [1139, 814] width 72 height 24
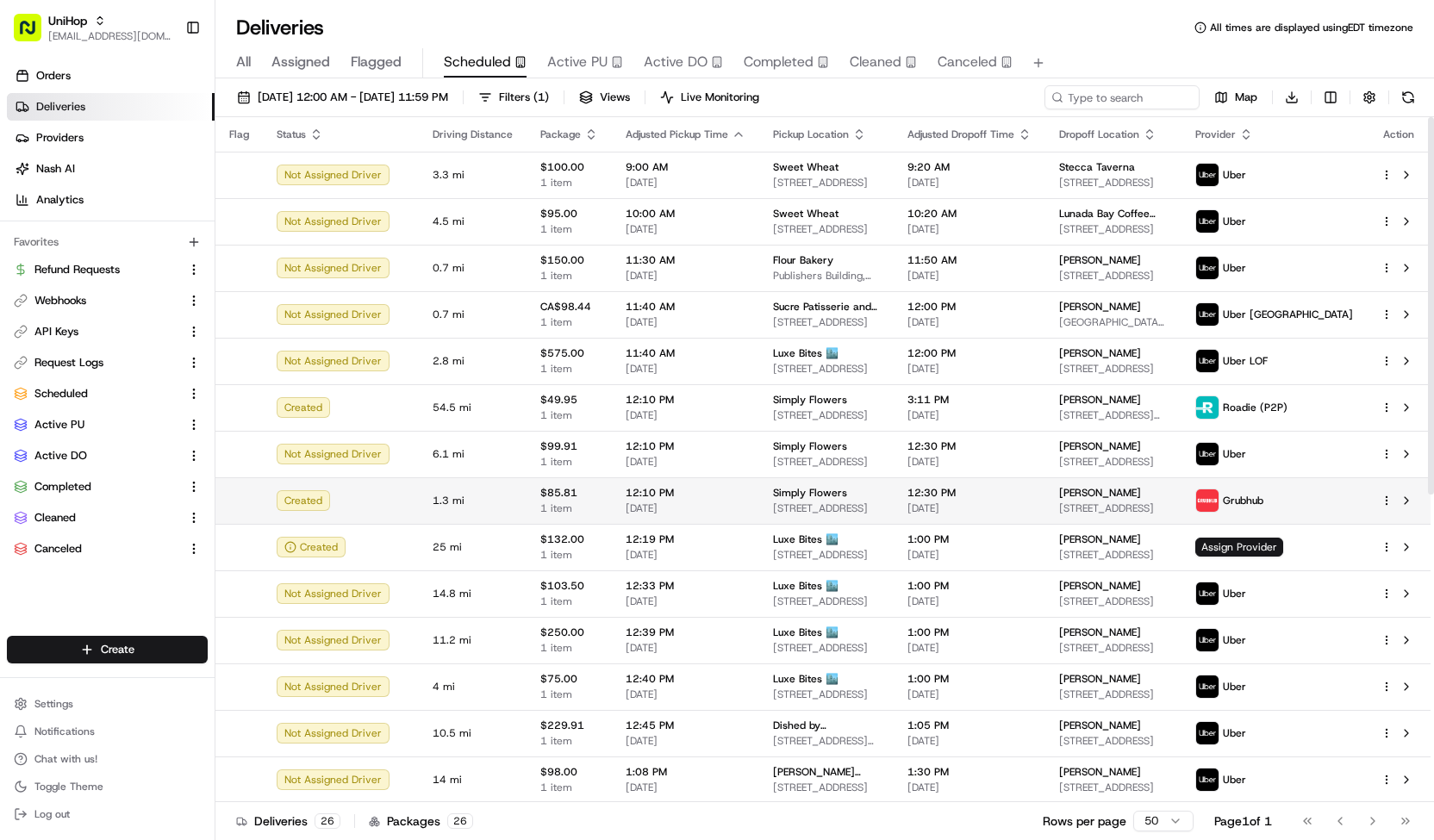
scroll to position [558, 0]
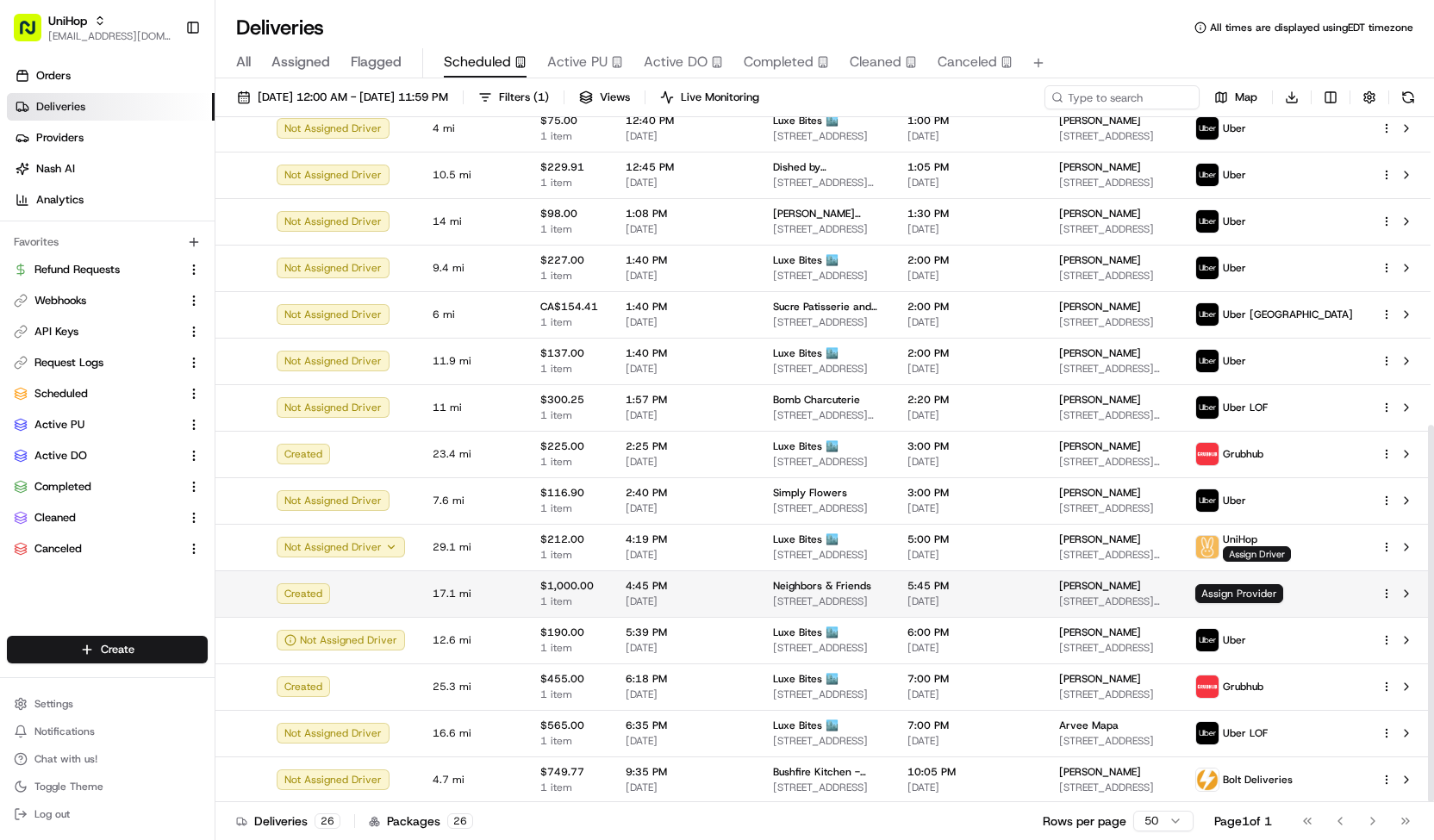
click at [727, 592] on div "4:45 PM Aug 23 2025" at bounding box center [685, 593] width 120 height 30
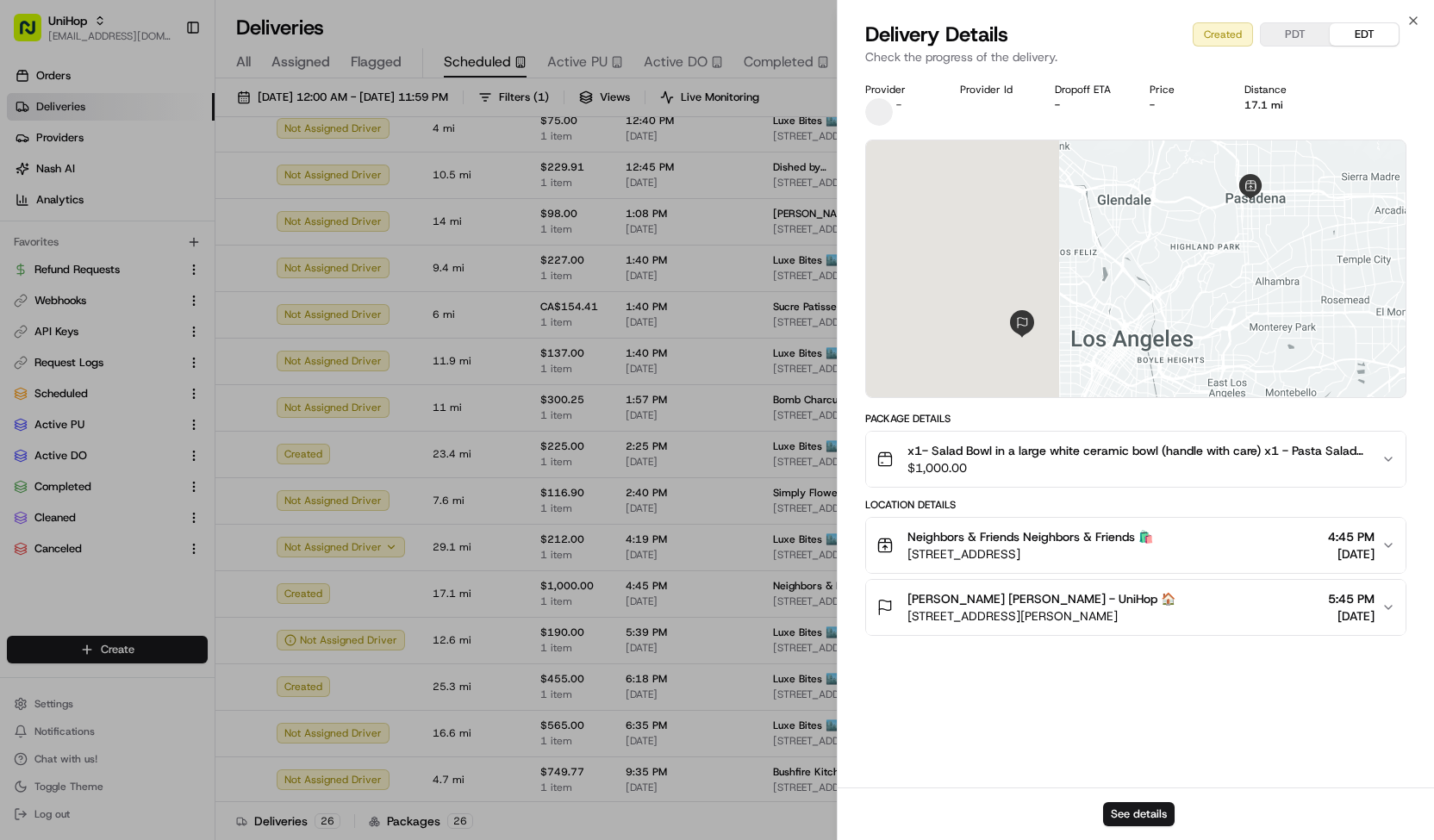
click at [1014, 460] on span "$1,000.00" at bounding box center [1137, 467] width 460 height 17
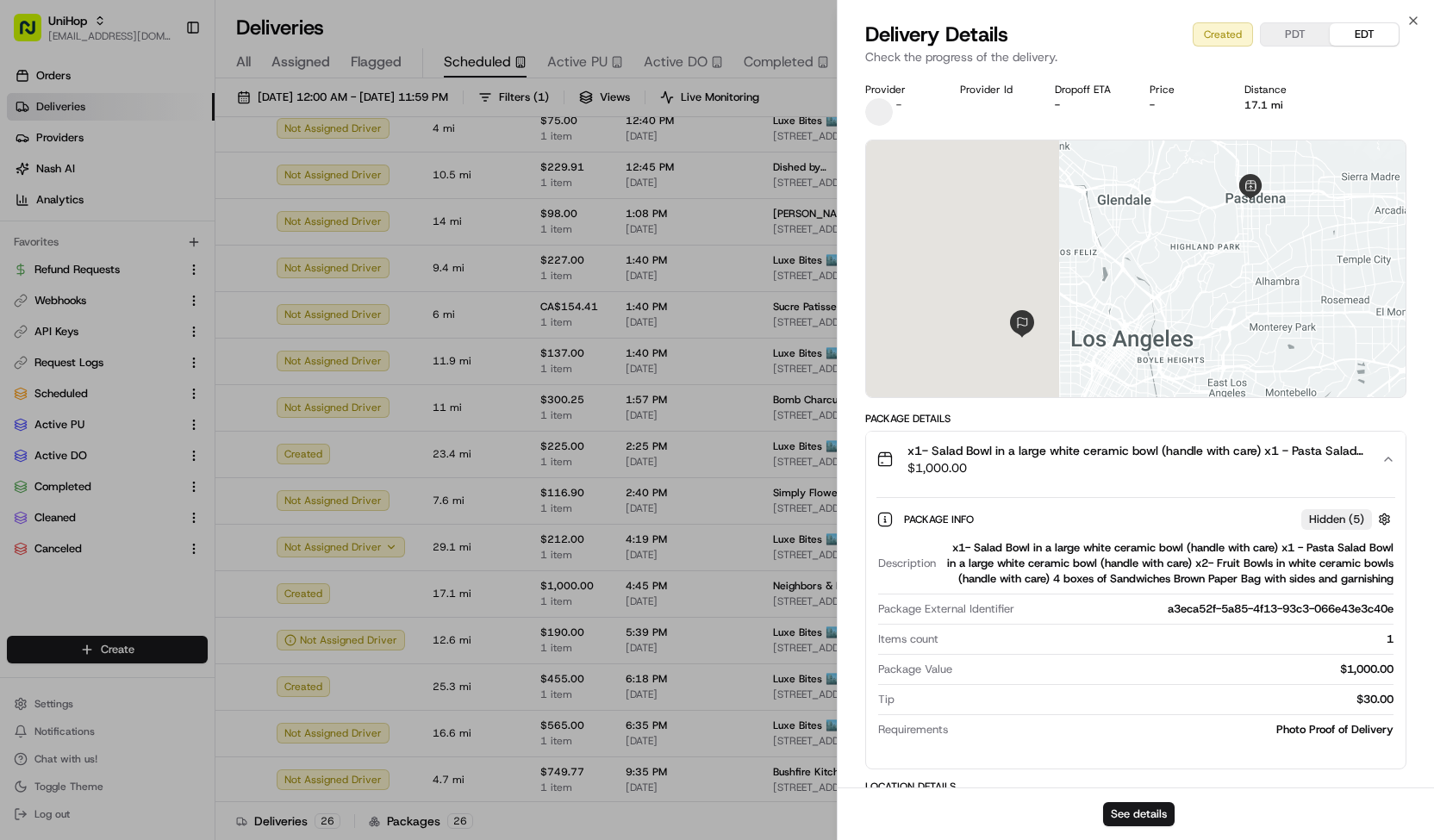
click at [1014, 460] on span "$1,000.00" at bounding box center [1137, 467] width 460 height 17
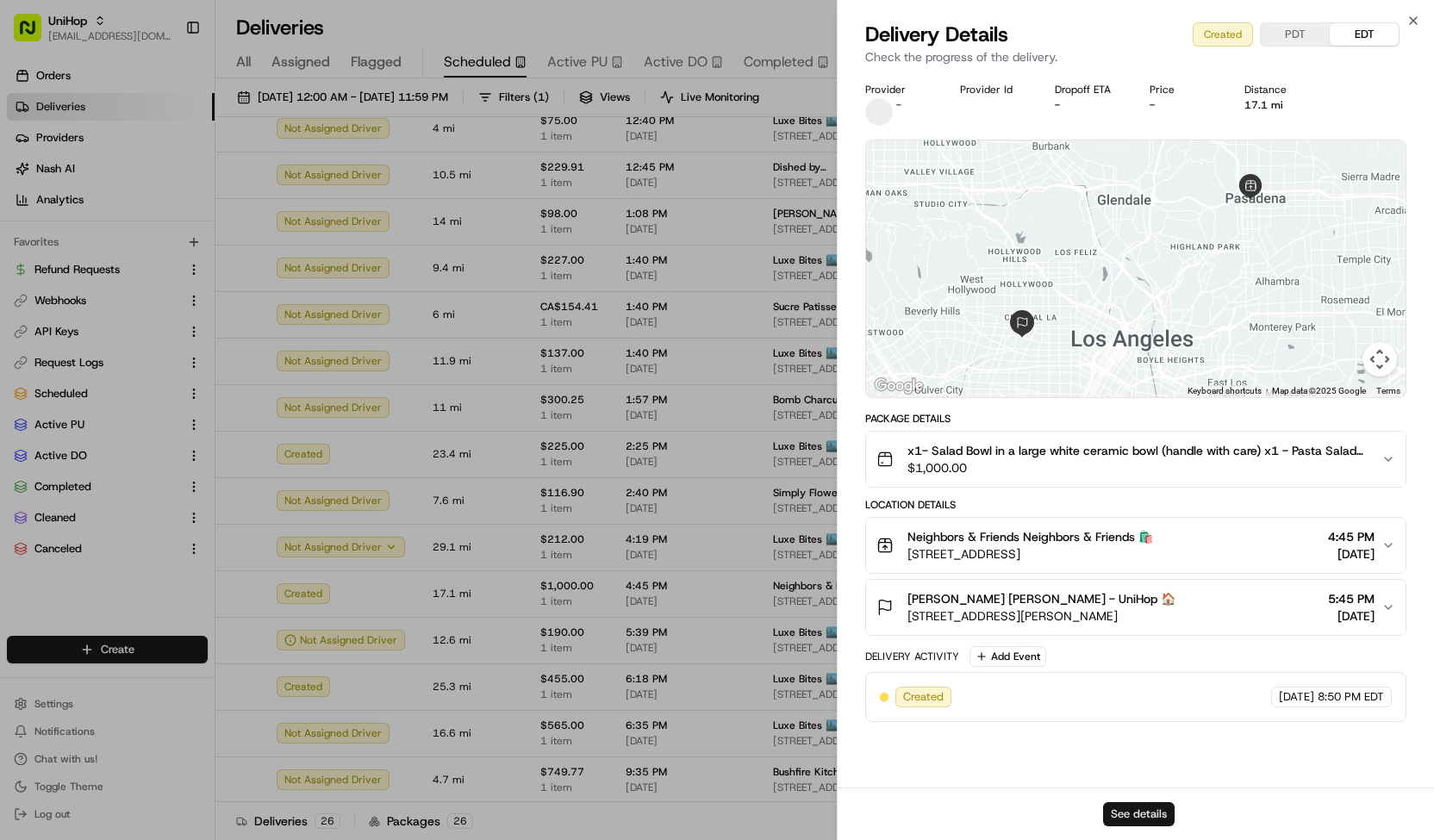
click at [1152, 810] on button "See details" at bounding box center [1139, 814] width 72 height 24
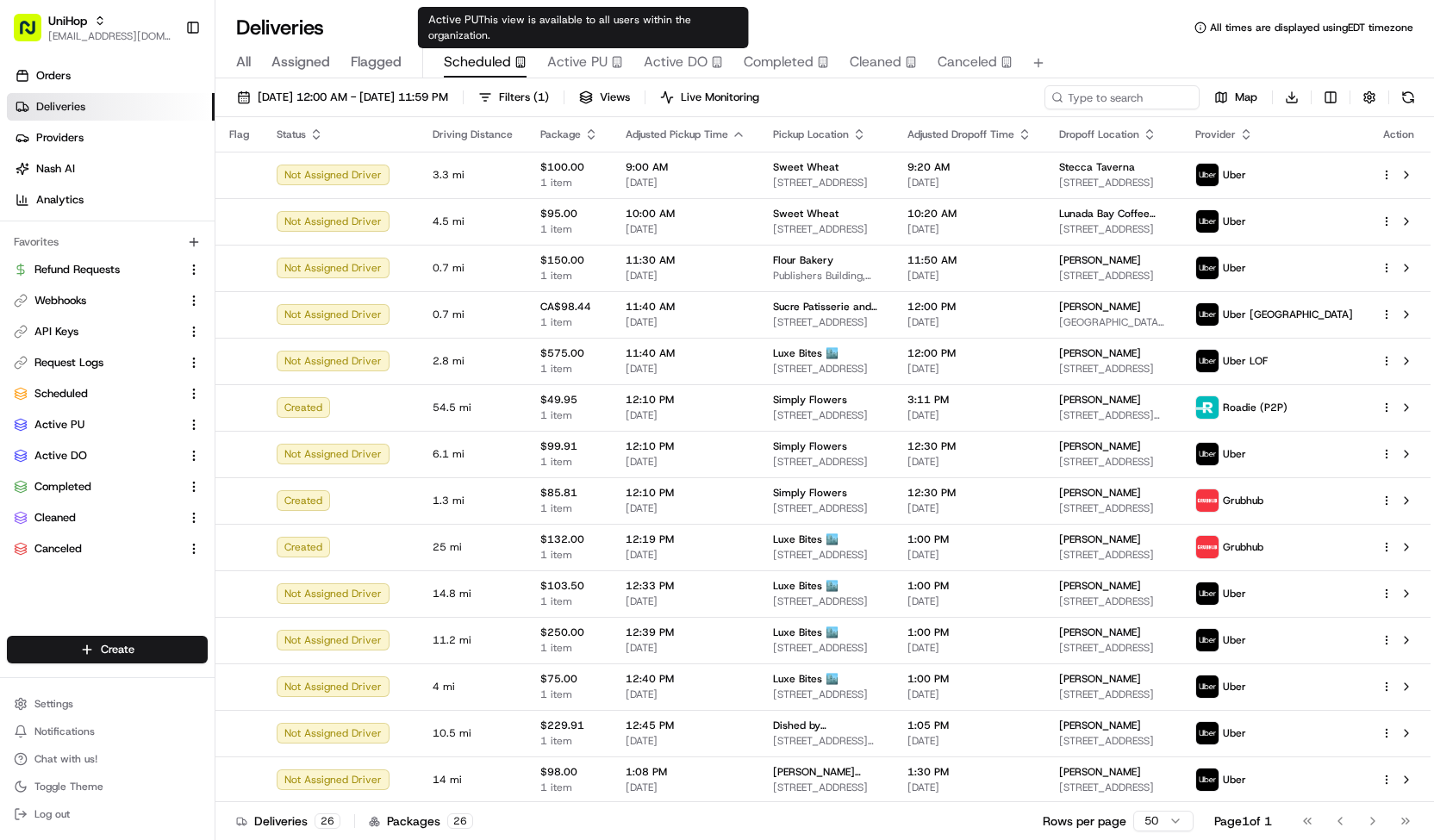
click at [595, 70] on span "Active PU" at bounding box center [577, 62] width 60 height 21
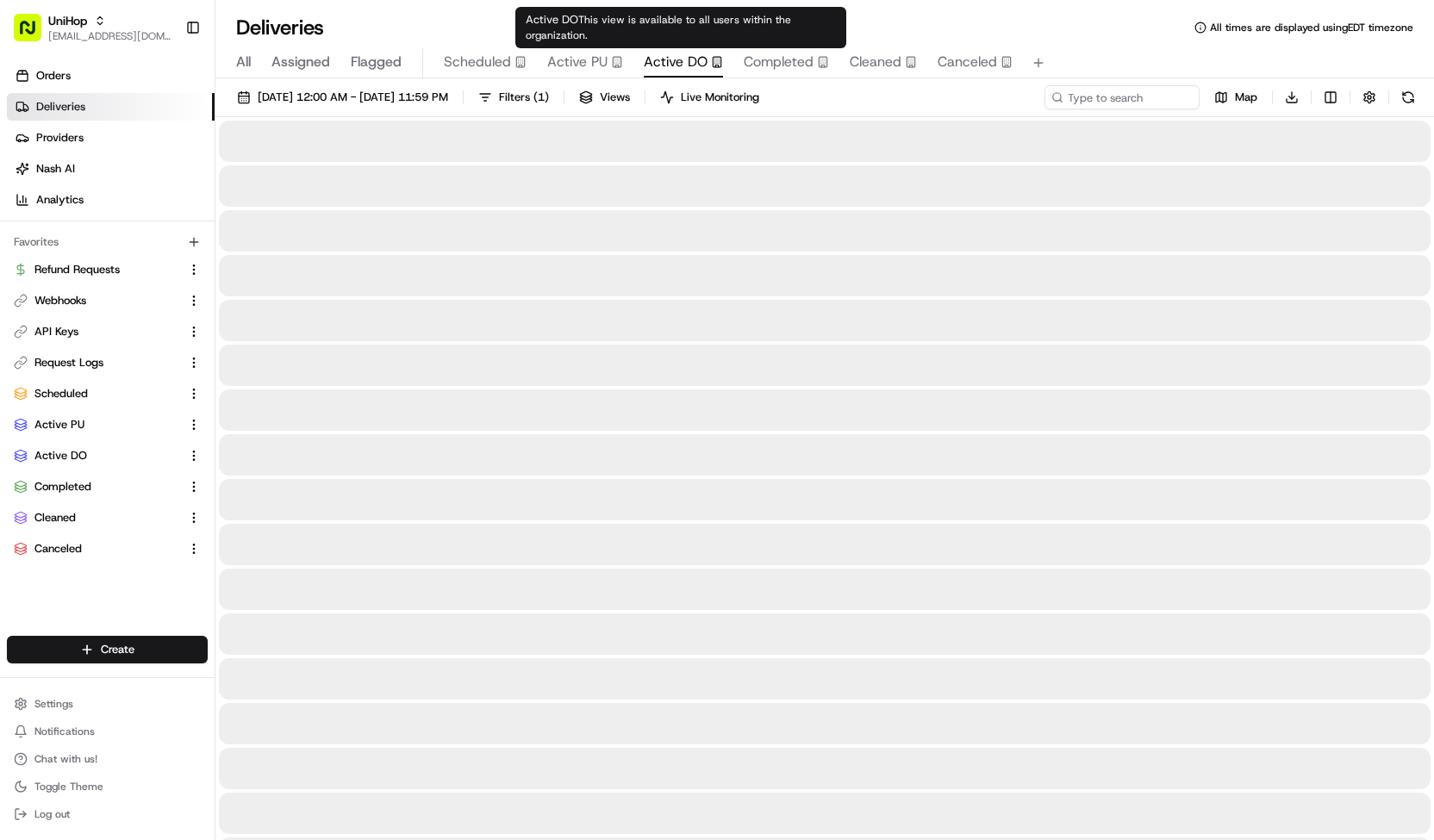
click at [660, 71] on span "Active DO" at bounding box center [675, 62] width 64 height 21
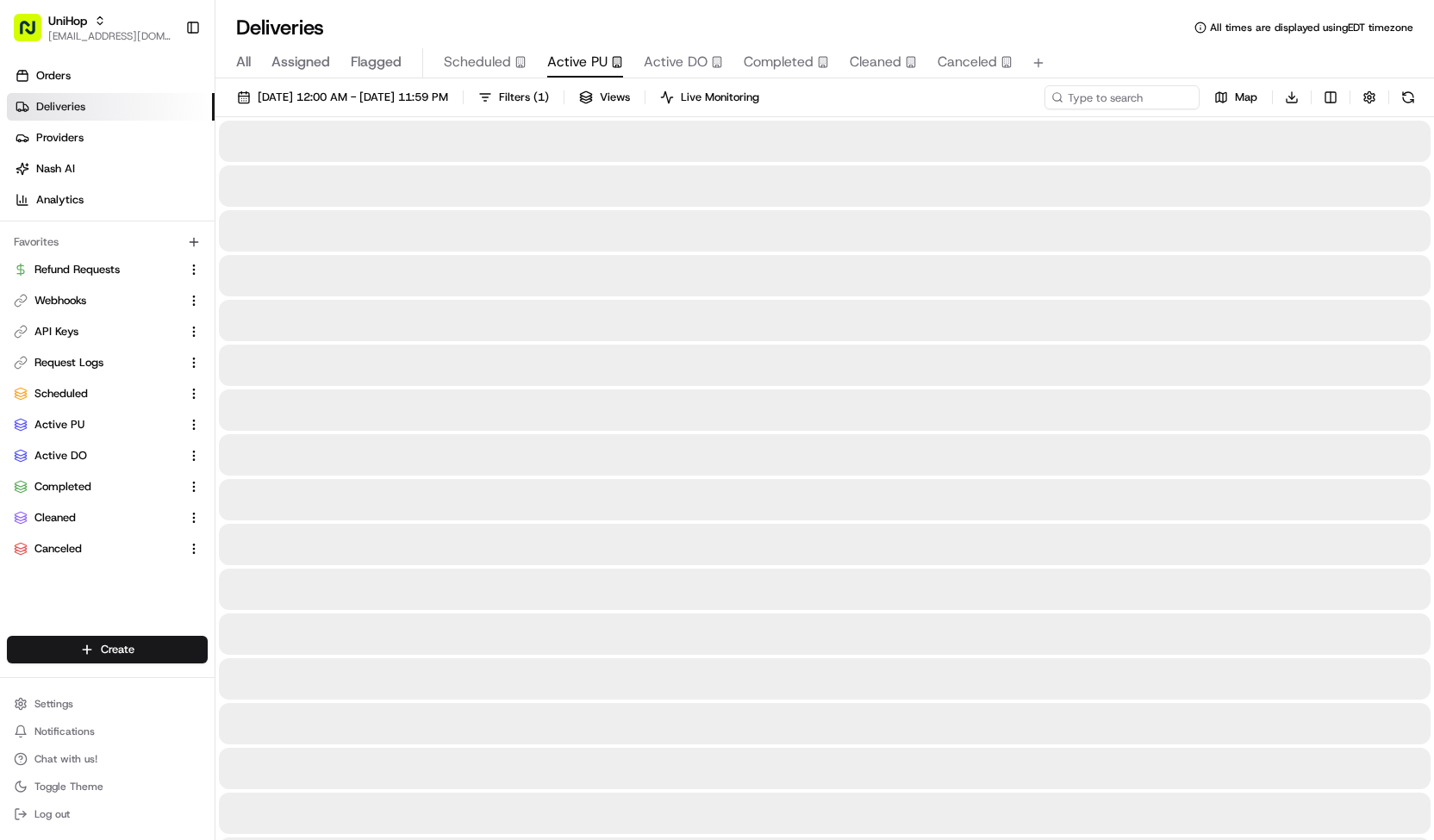
click at [569, 48] on button "Active PU" at bounding box center [585, 63] width 76 height 30
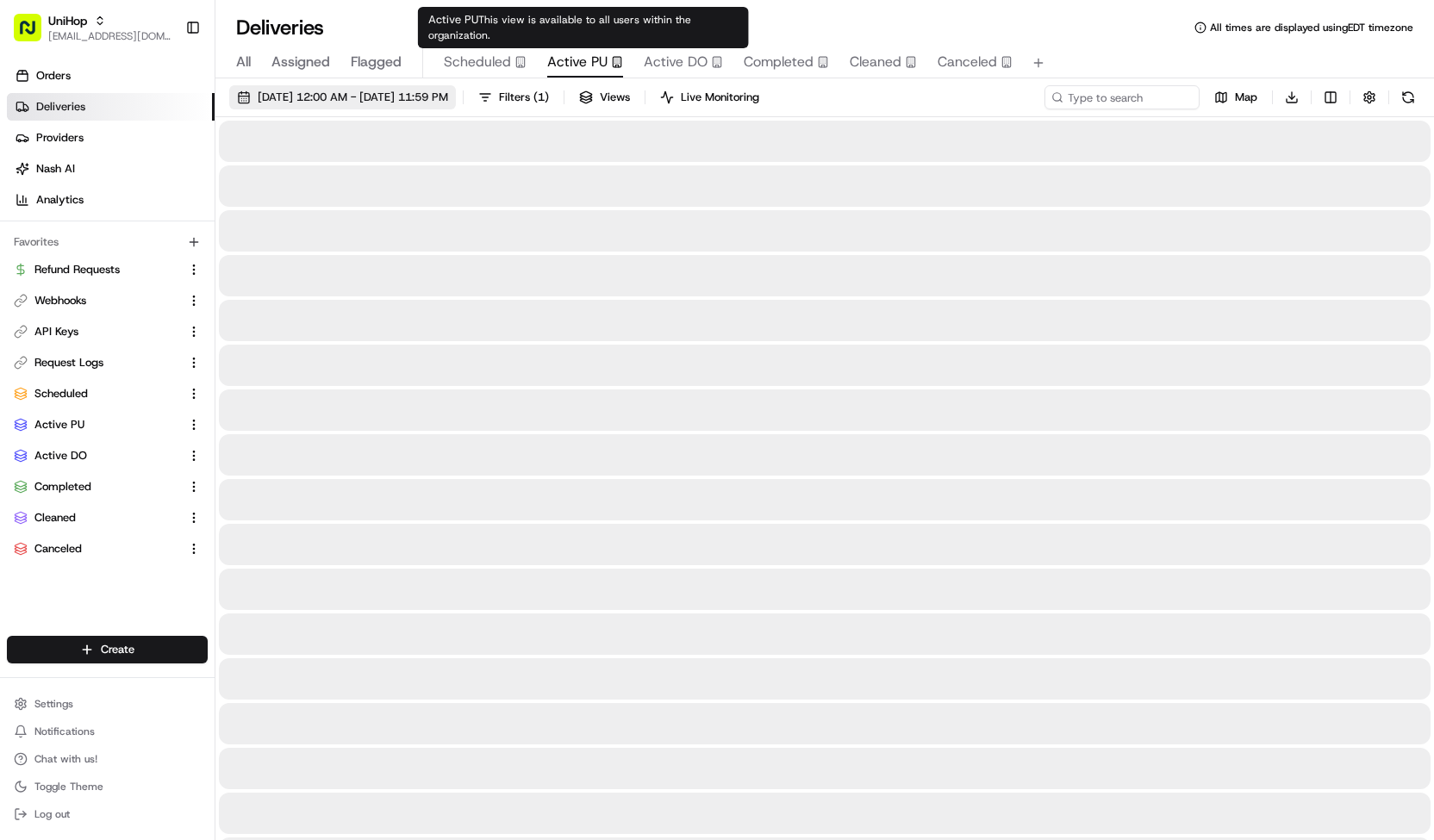
click at [448, 102] on span "Aug 22 2025 12:00 AM - Aug 22 2025 11:59 PM" at bounding box center [352, 97] width 191 height 15
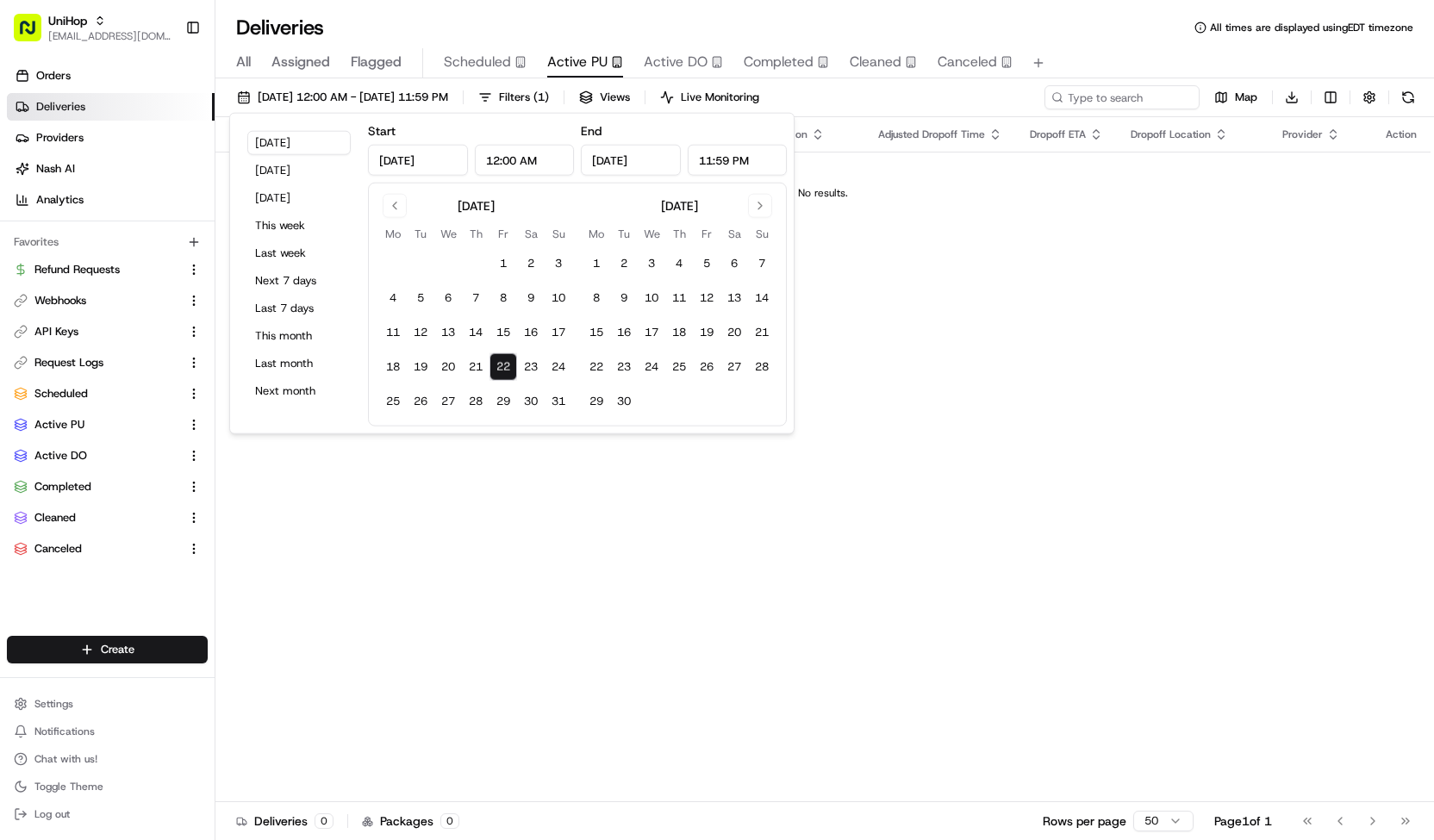
click at [541, 380] on td "23" at bounding box center [530, 367] width 28 height 28
click at [526, 360] on button "23" at bounding box center [530, 367] width 28 height 28
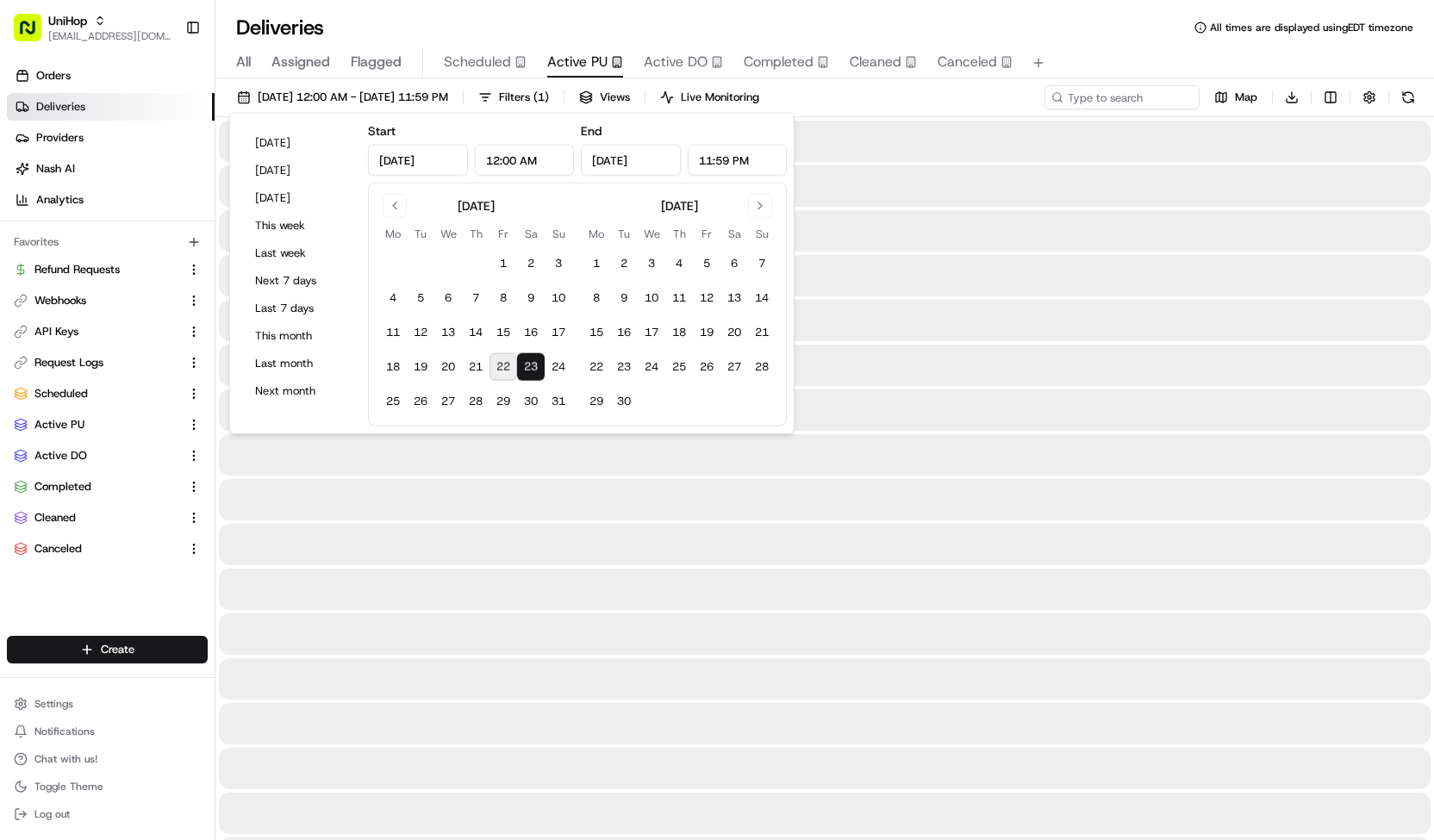
type input "Aug 23, 2025"
click at [526, 360] on button "23" at bounding box center [530, 367] width 28 height 28
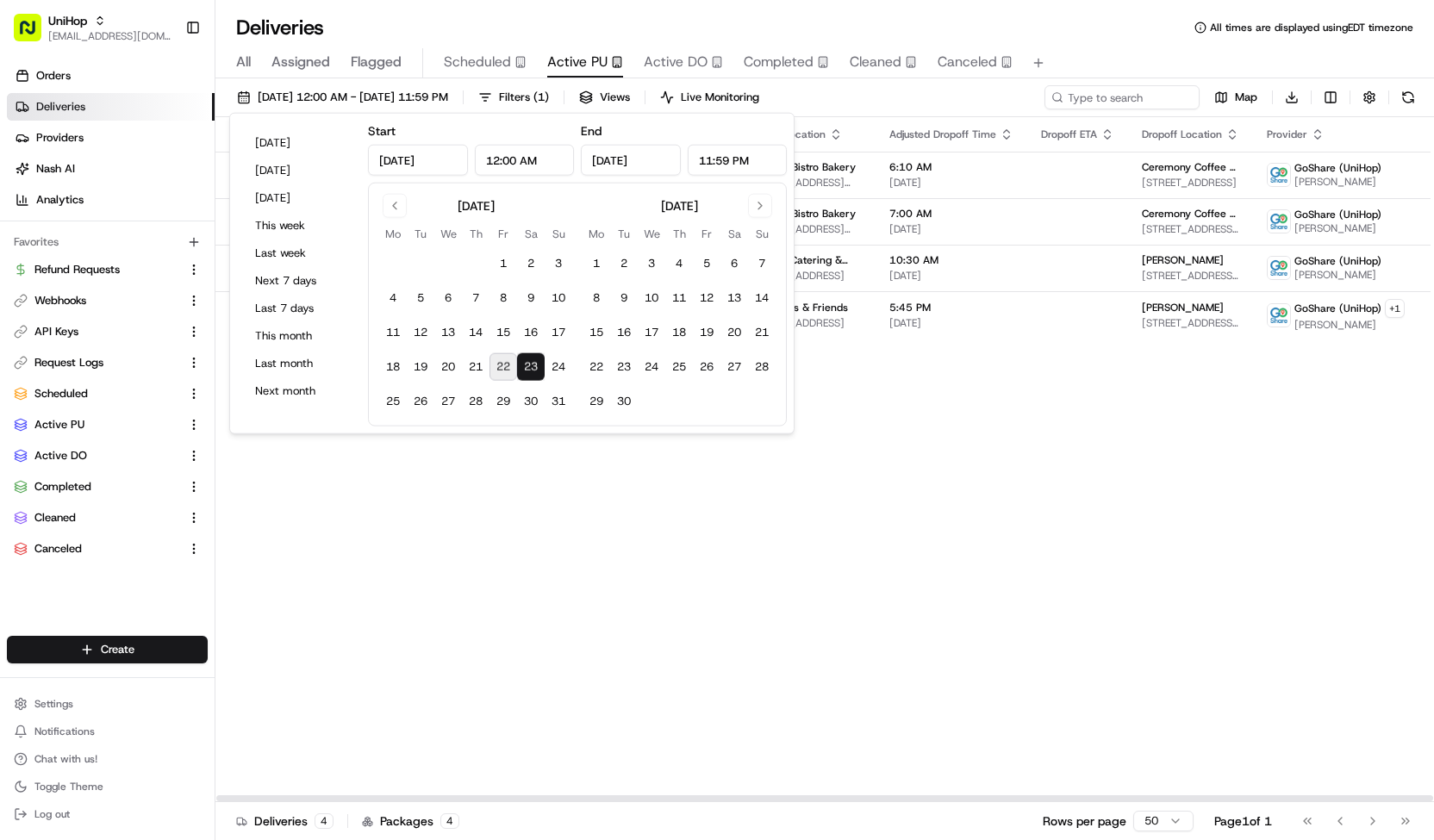
click at [893, 103] on div "Aug 23 2025 12:00 AM - Aug 23 2025 11:59 PM Filters ( 1 ) Views Live Monitoring…" at bounding box center [825, 101] width 1218 height 32
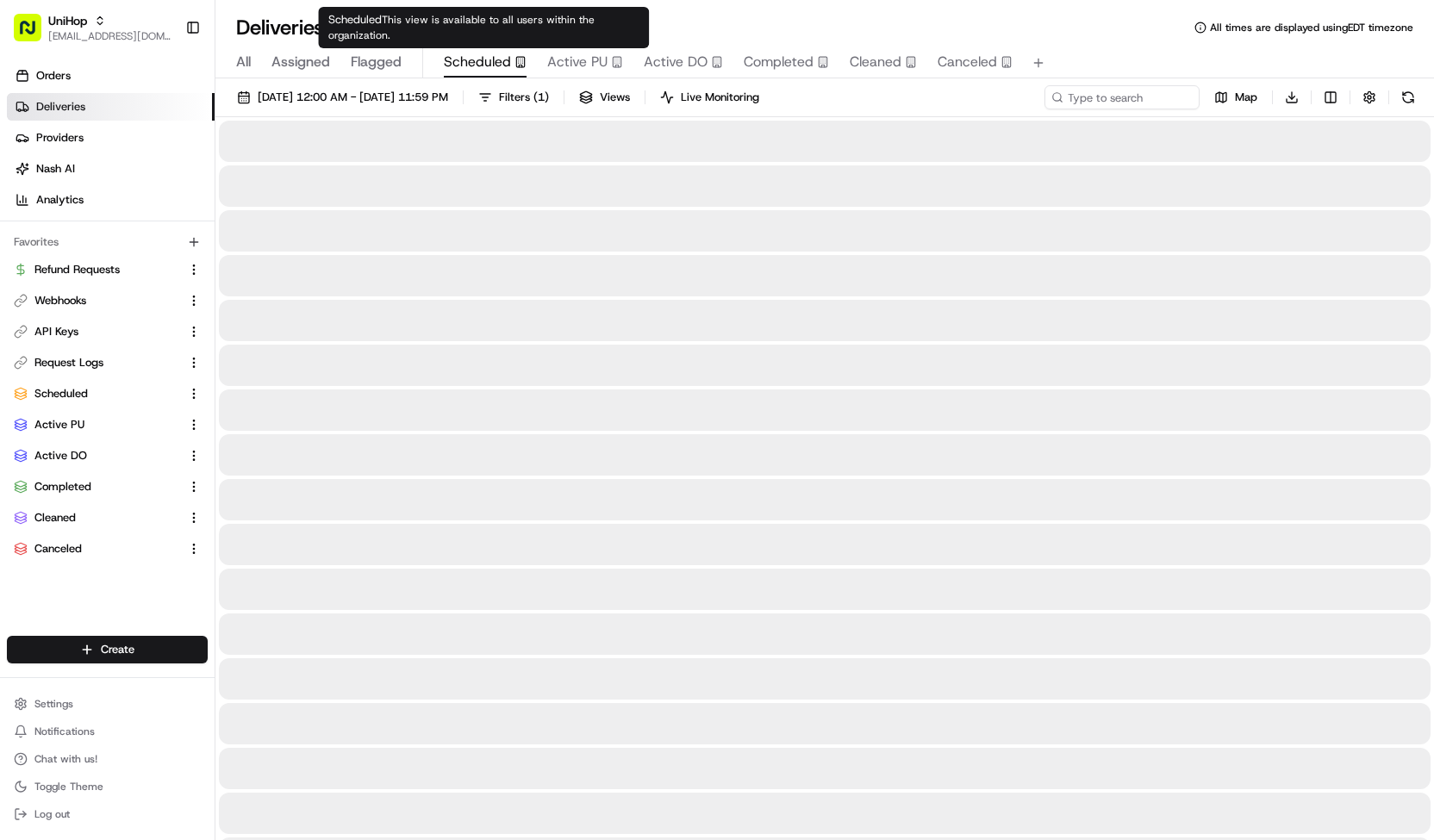
click at [495, 59] on span "Scheduled" at bounding box center [477, 62] width 67 height 21
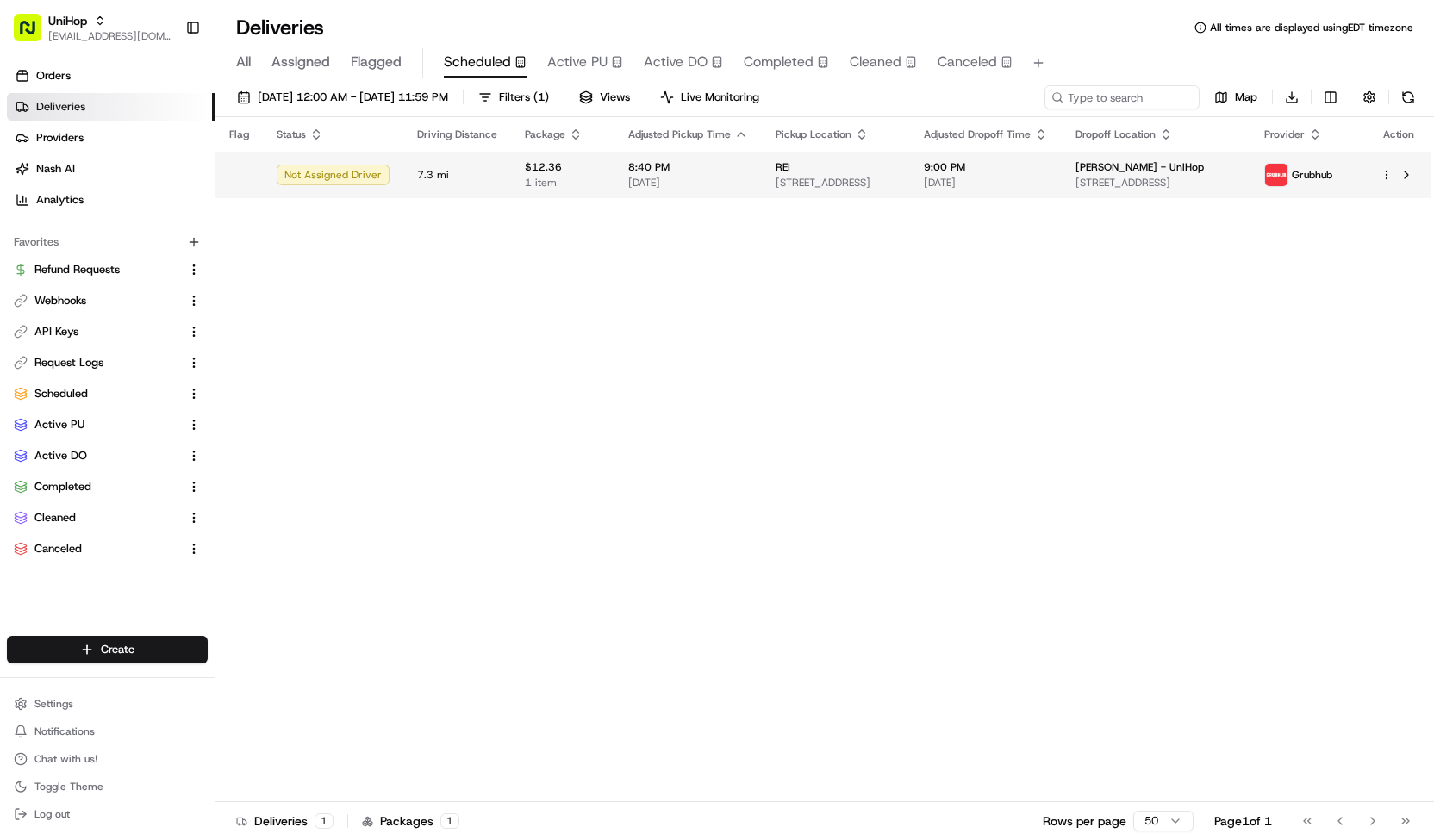
click at [493, 165] on td "7.3 mi" at bounding box center [457, 175] width 107 height 47
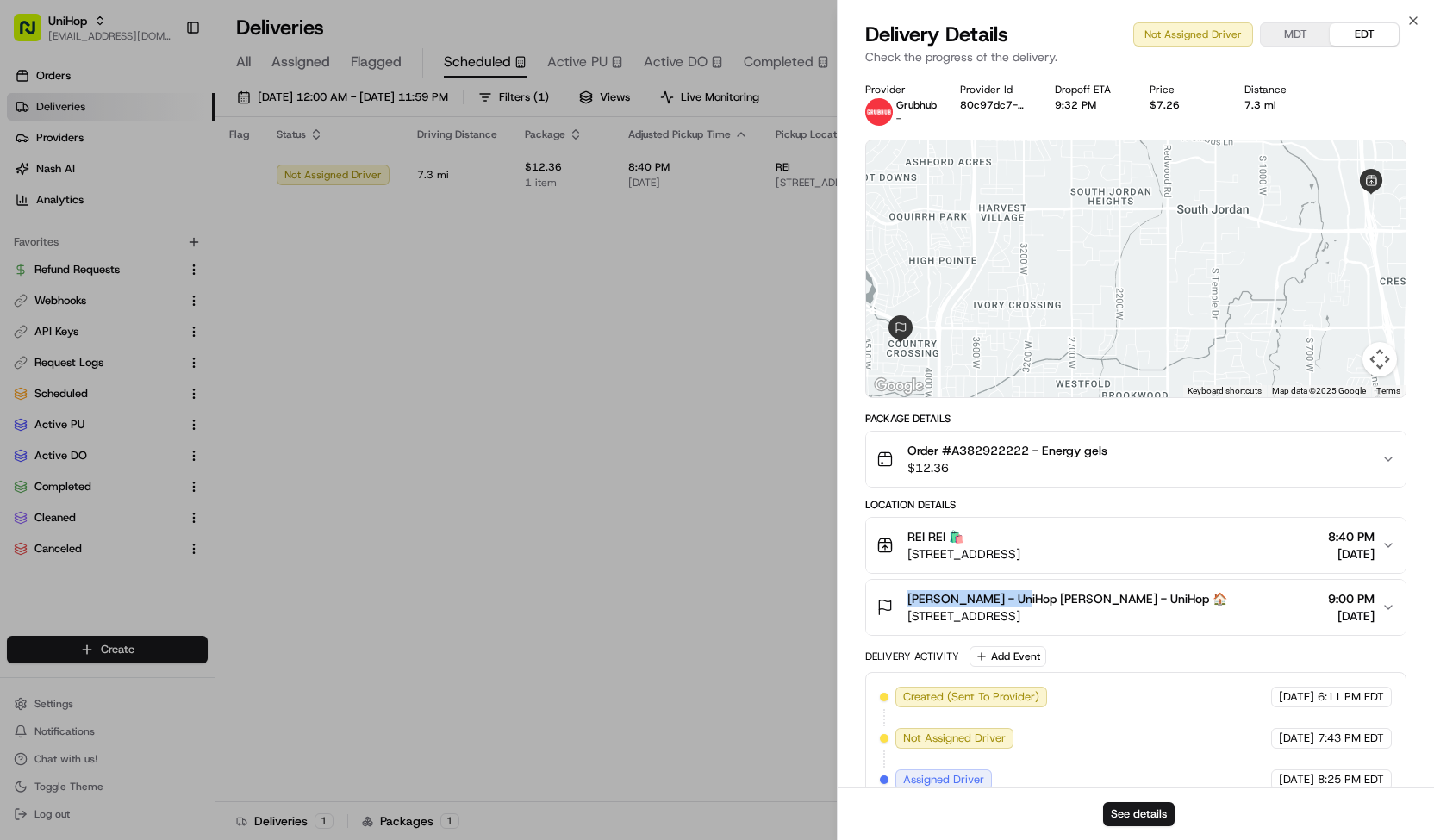
drag, startPoint x: 905, startPoint y: 598, endPoint x: 1008, endPoint y: 600, distance: 103.0
click at [1008, 600] on div "Rachael Littlewood - UniHop Rachael Littlewood - UniHop 🏠 11519 Cross Country C…" at bounding box center [1052, 607] width 351 height 35
copy span "Rachael Littlewood"
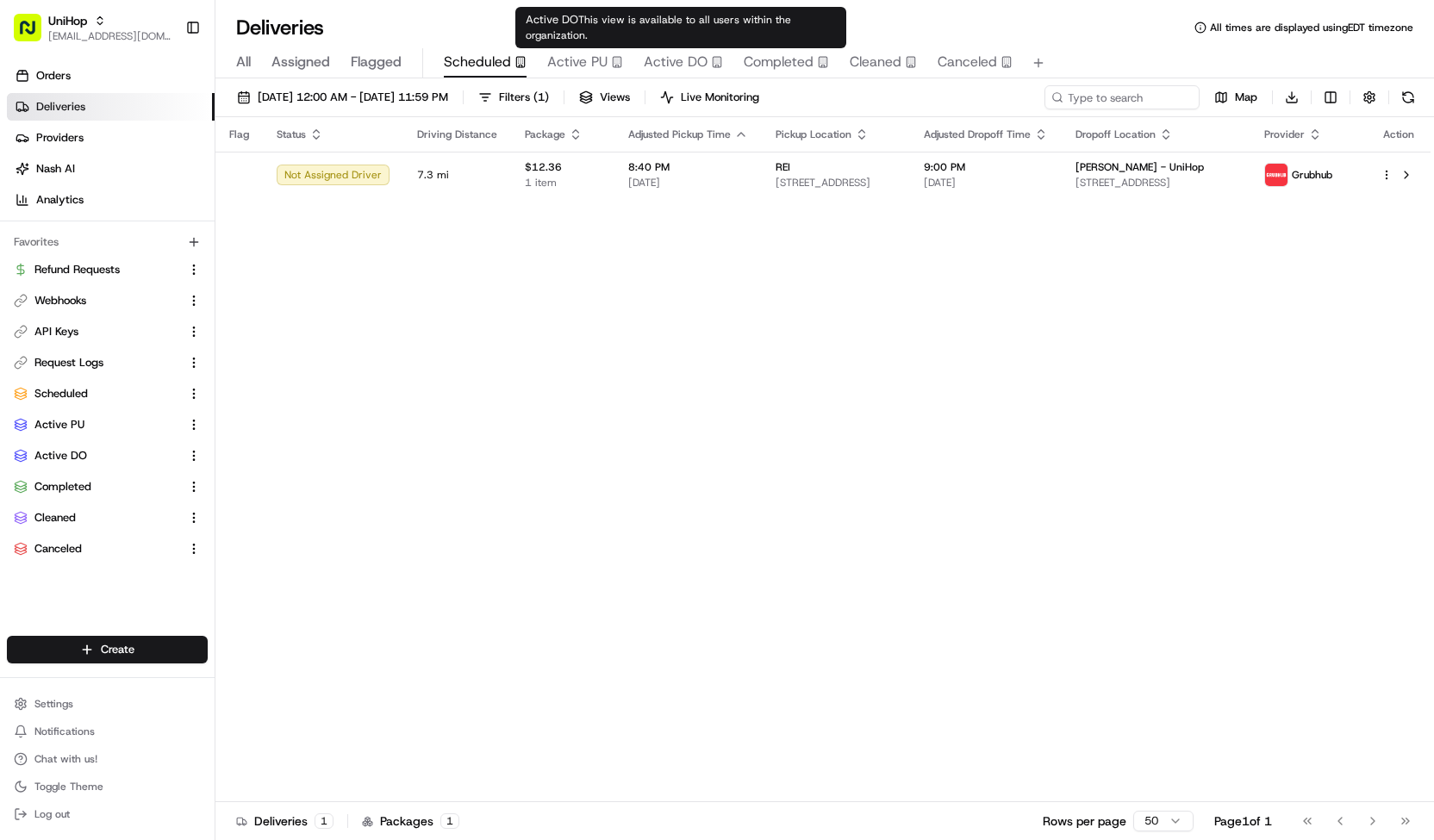
click at [685, 59] on span "Active DO" at bounding box center [675, 62] width 64 height 21
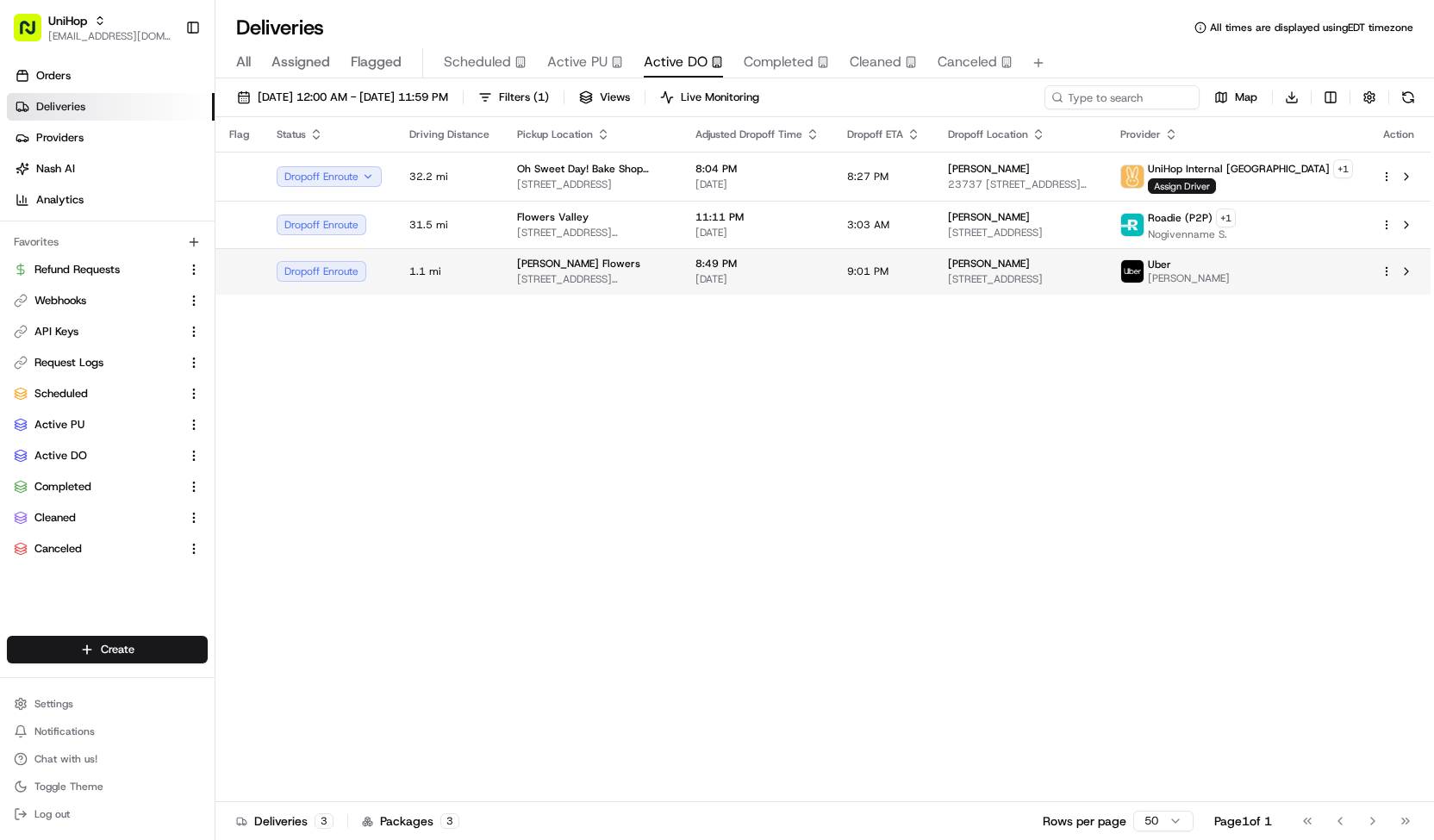
click at [864, 263] on td "9:01 PM" at bounding box center [883, 271] width 101 height 47
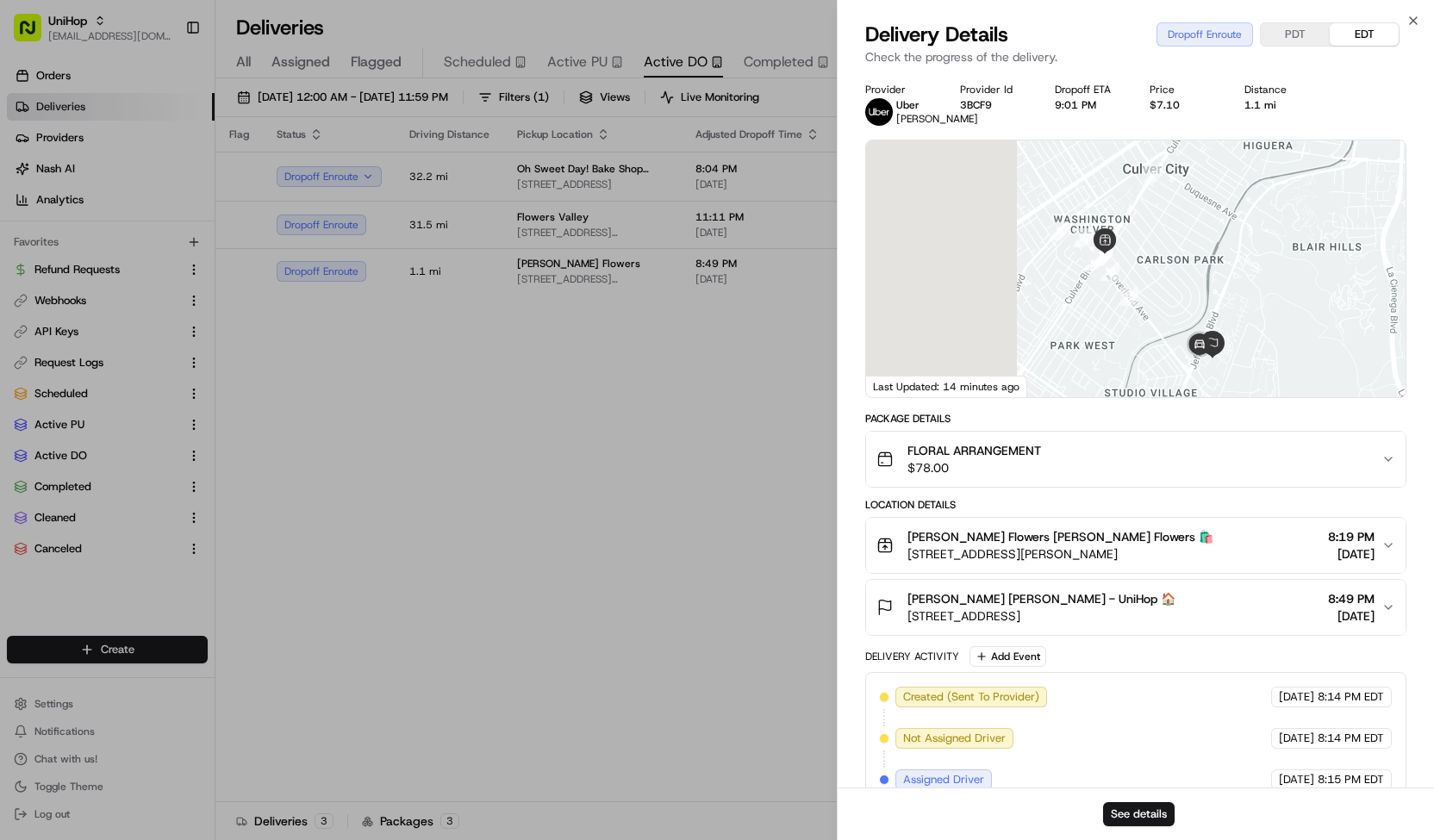
click at [995, 606] on span "Hillary Higgins Hillary Higgins - UniHop 🏠" at bounding box center [1041, 598] width 268 height 17
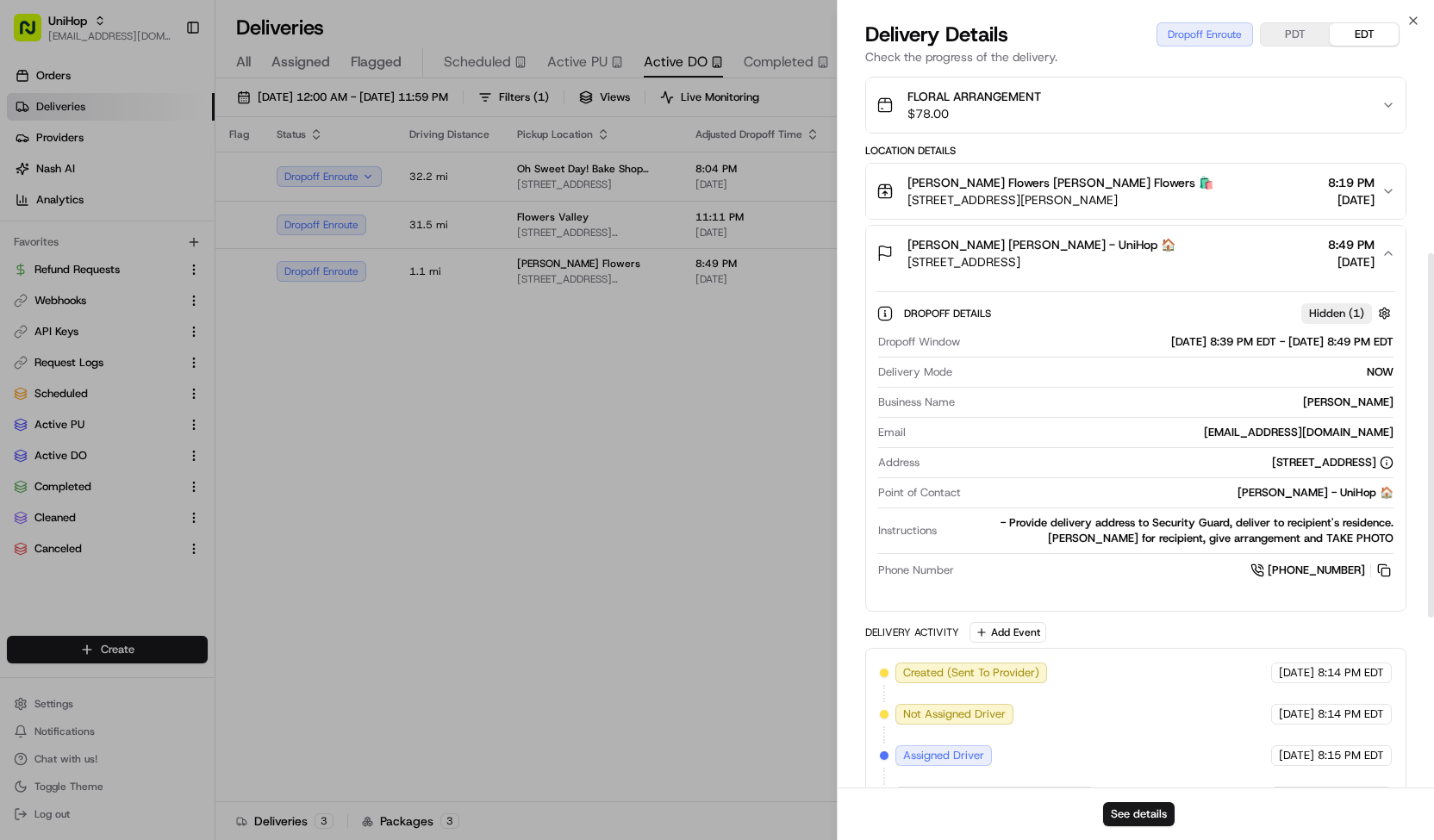
scroll to position [355, 0]
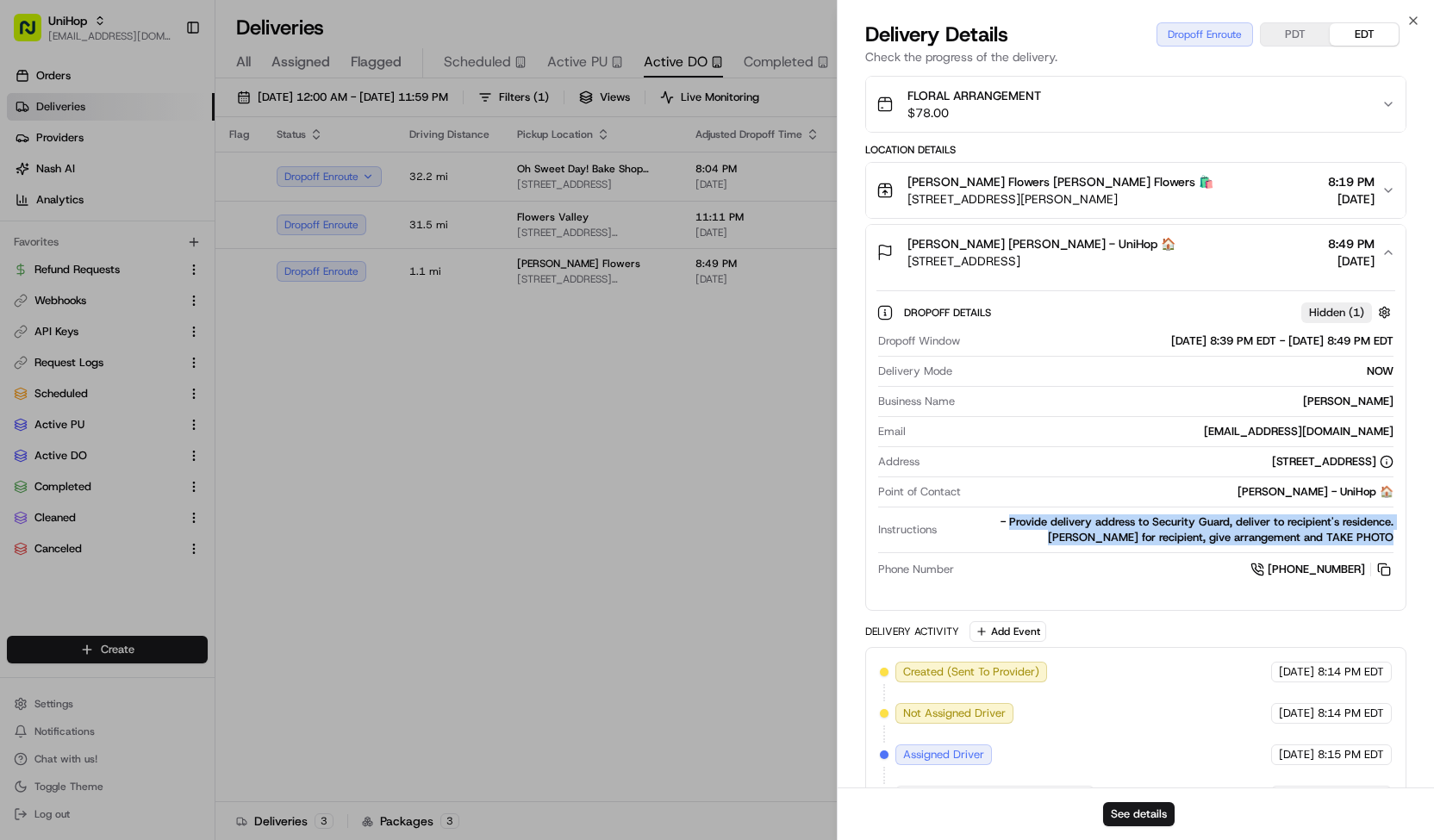
drag, startPoint x: 985, startPoint y: 535, endPoint x: 1395, endPoint y: 543, distance: 410.1
click at [1395, 543] on div "Dropoff Window Aug 22 2025 8:39 PM EDT - Aug 22 2025 8:49 PM EDT Delivery Mode …" at bounding box center [1136, 456] width 519 height 259
copy div "Provide delivery address to Security Guard, deliver to recipient's residence. R…"
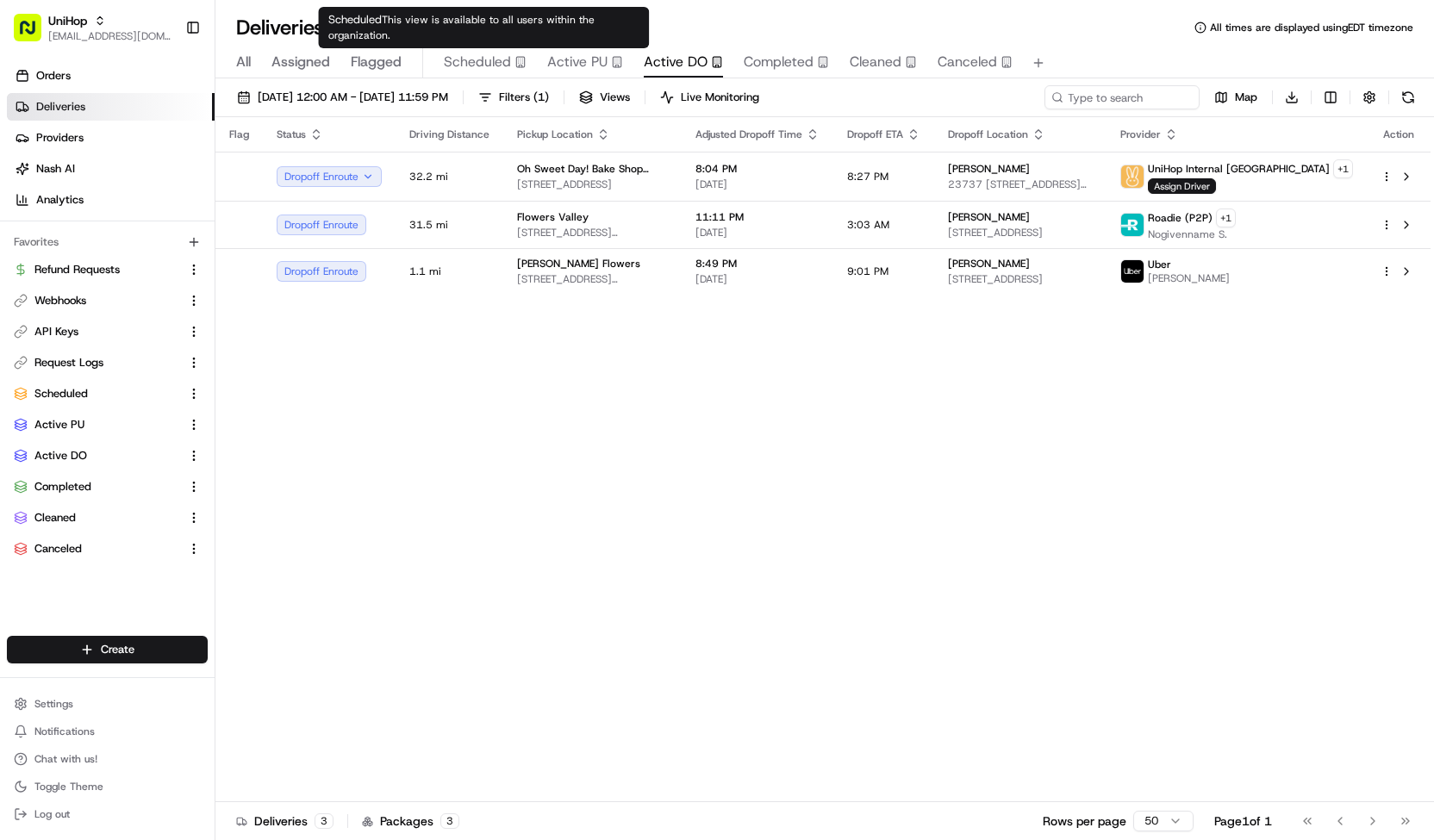
click at [498, 64] on span "Scheduled" at bounding box center [477, 62] width 67 height 21
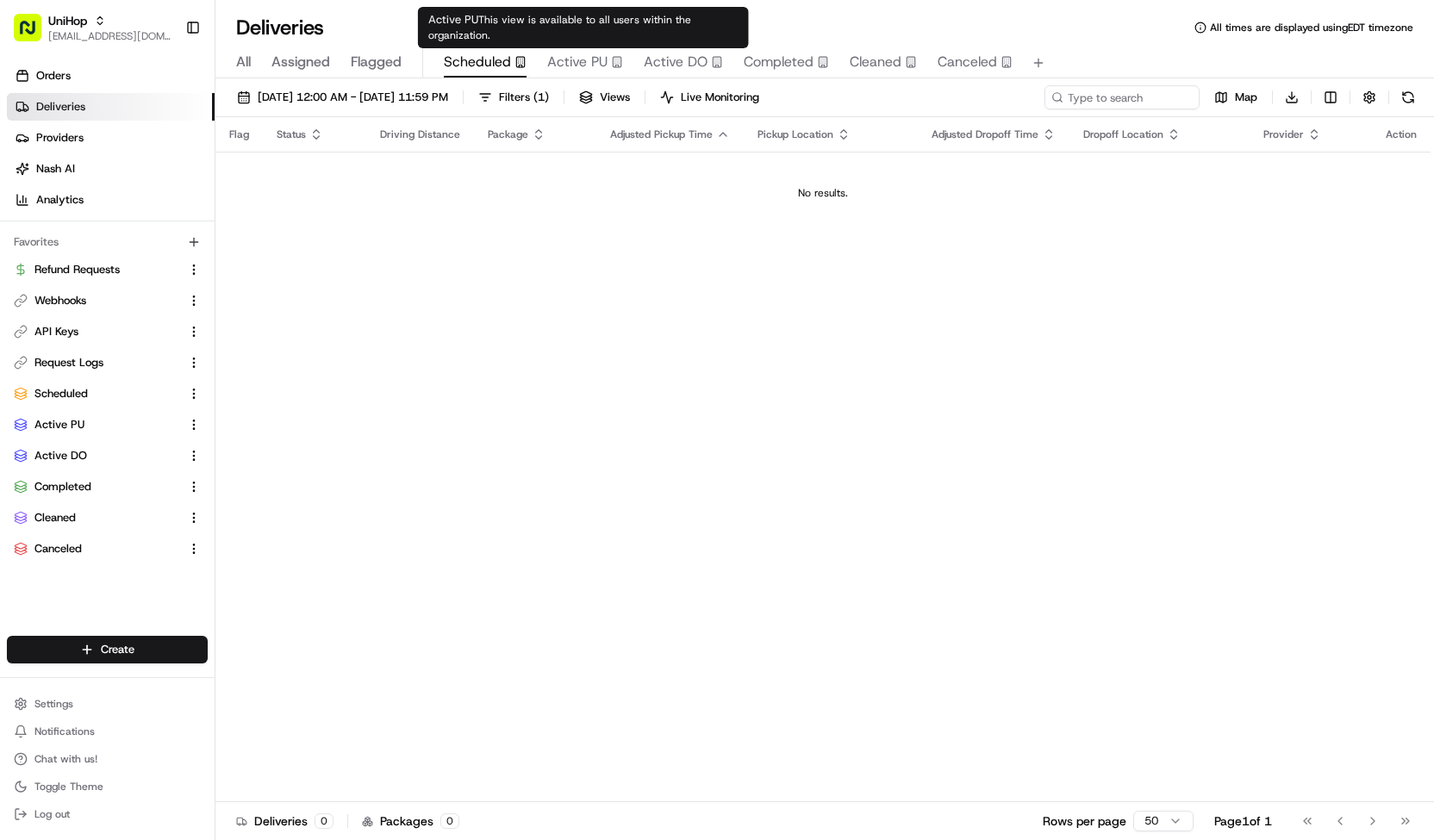
click at [570, 63] on span "Active PU" at bounding box center [577, 62] width 60 height 21
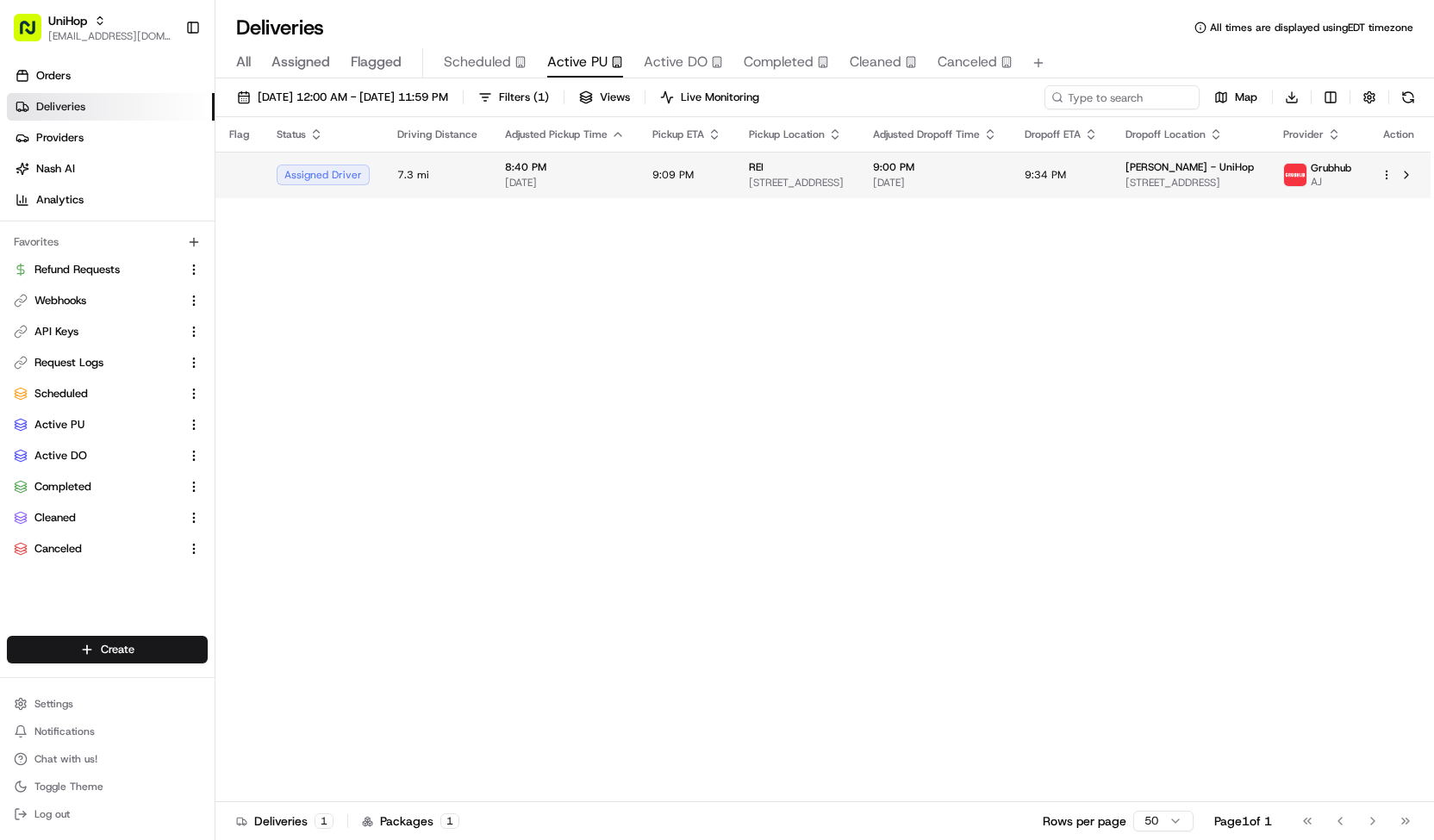
click at [639, 168] on td "9:09 PM" at bounding box center [687, 175] width 97 height 47
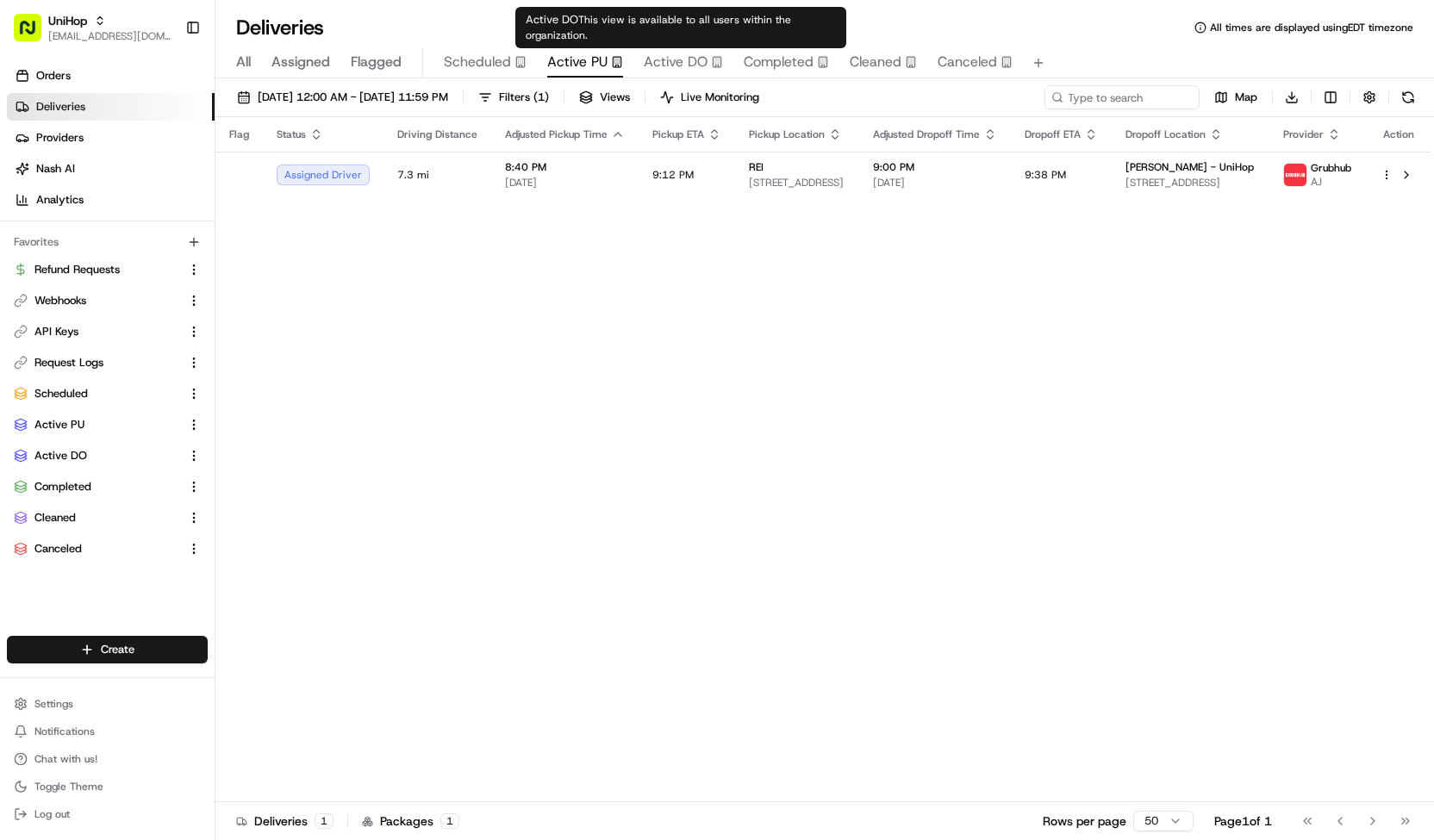
click at [678, 70] on span "Active DO" at bounding box center [675, 62] width 64 height 21
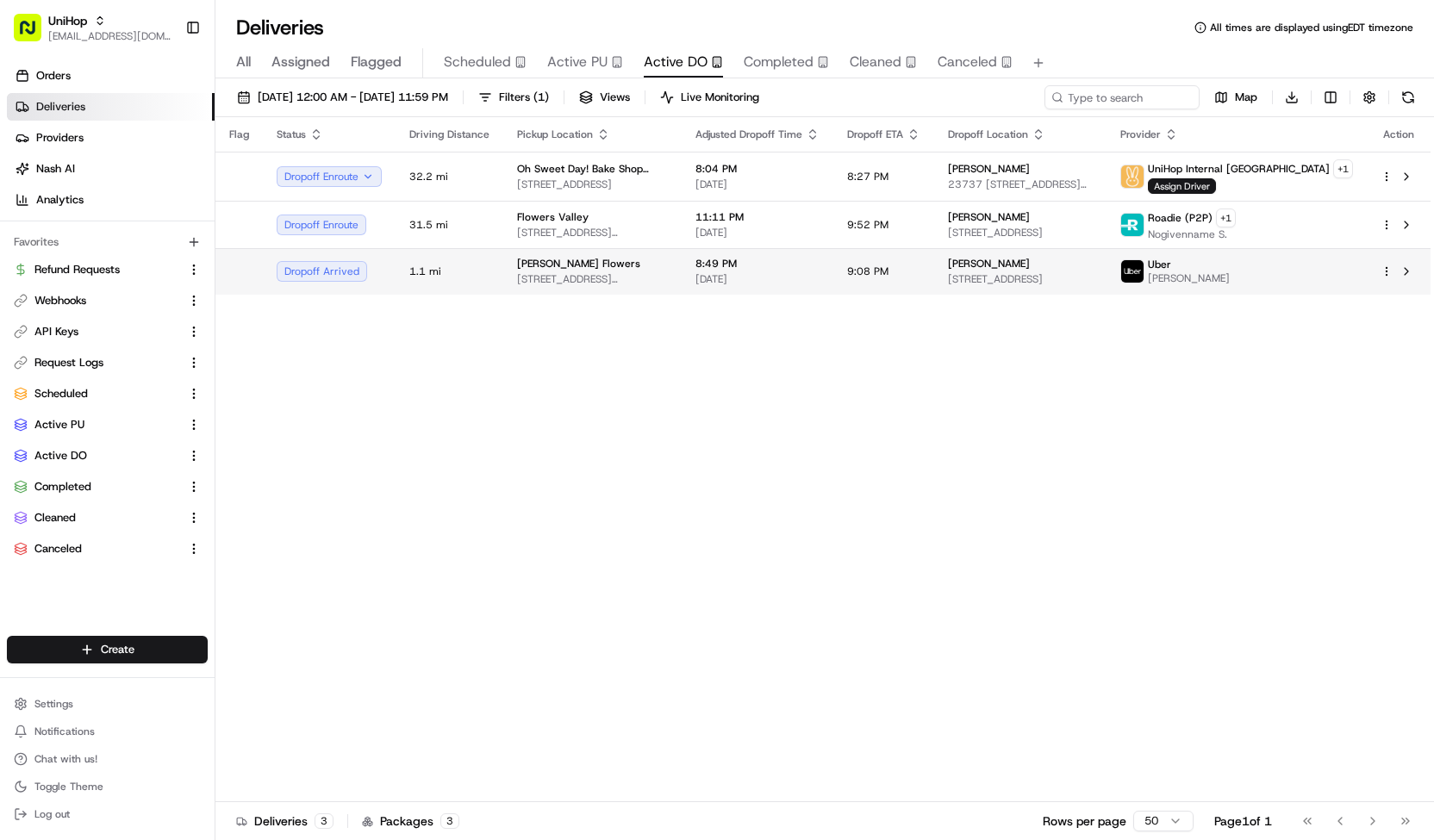
click at [628, 265] on div "Sada's Flowers" at bounding box center [592, 263] width 151 height 13
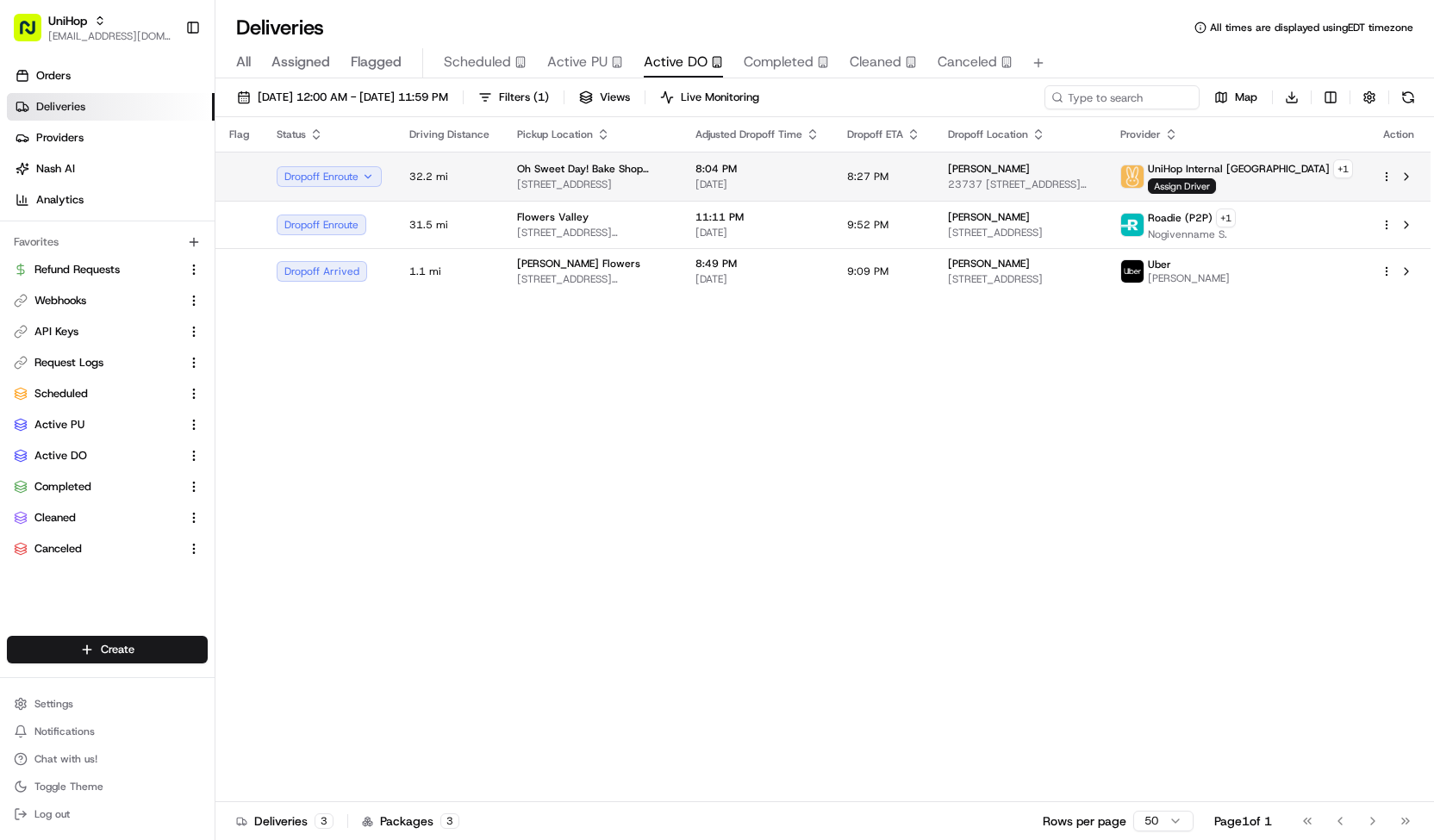
click at [348, 162] on td "Dropoff Enroute" at bounding box center [329, 176] width 132 height 49
click at [351, 169] on button "Dropoff Enroute" at bounding box center [329, 176] width 106 height 21
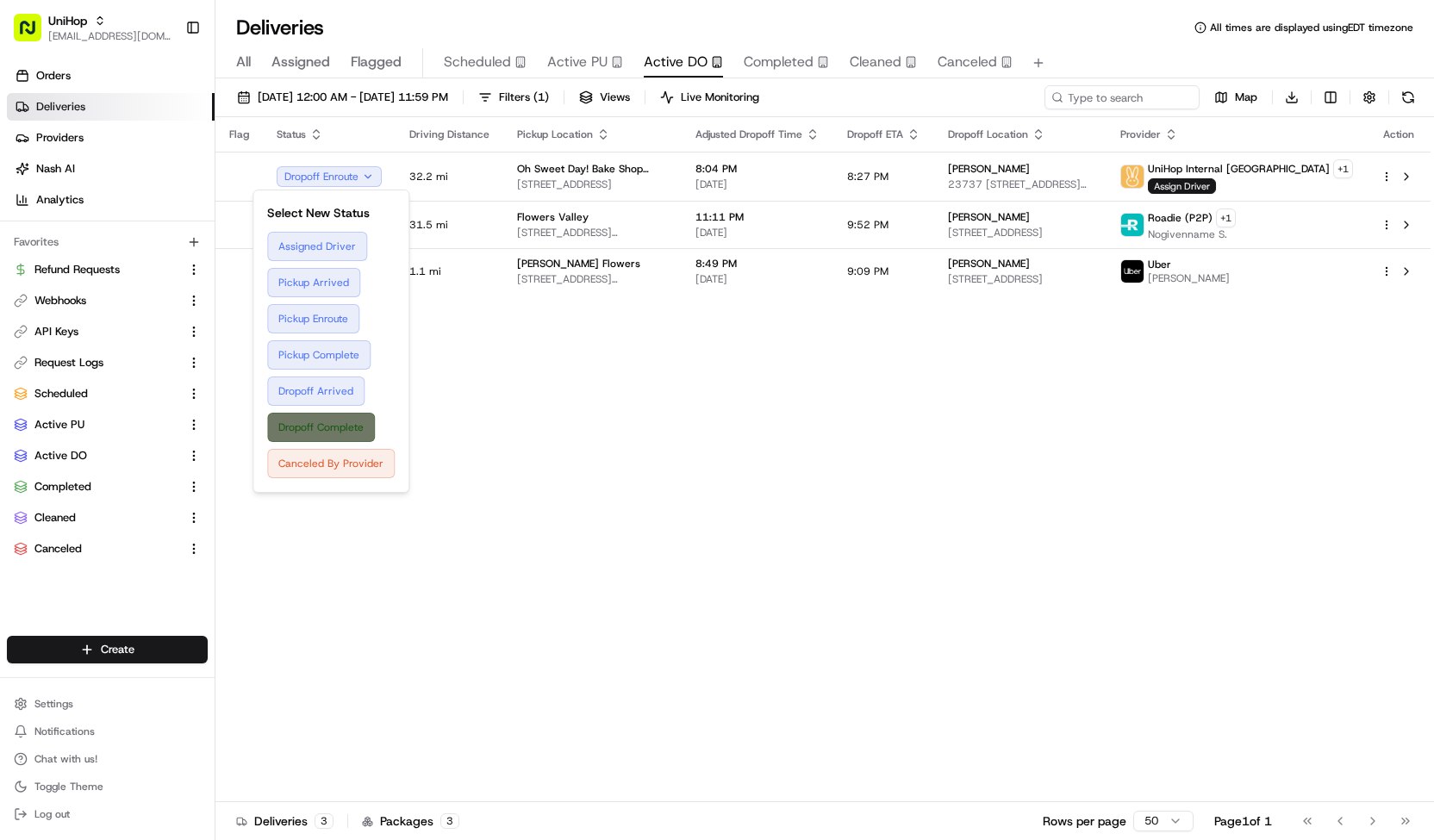
click at [363, 419] on button "Dropoff Complete" at bounding box center [331, 427] width 128 height 30
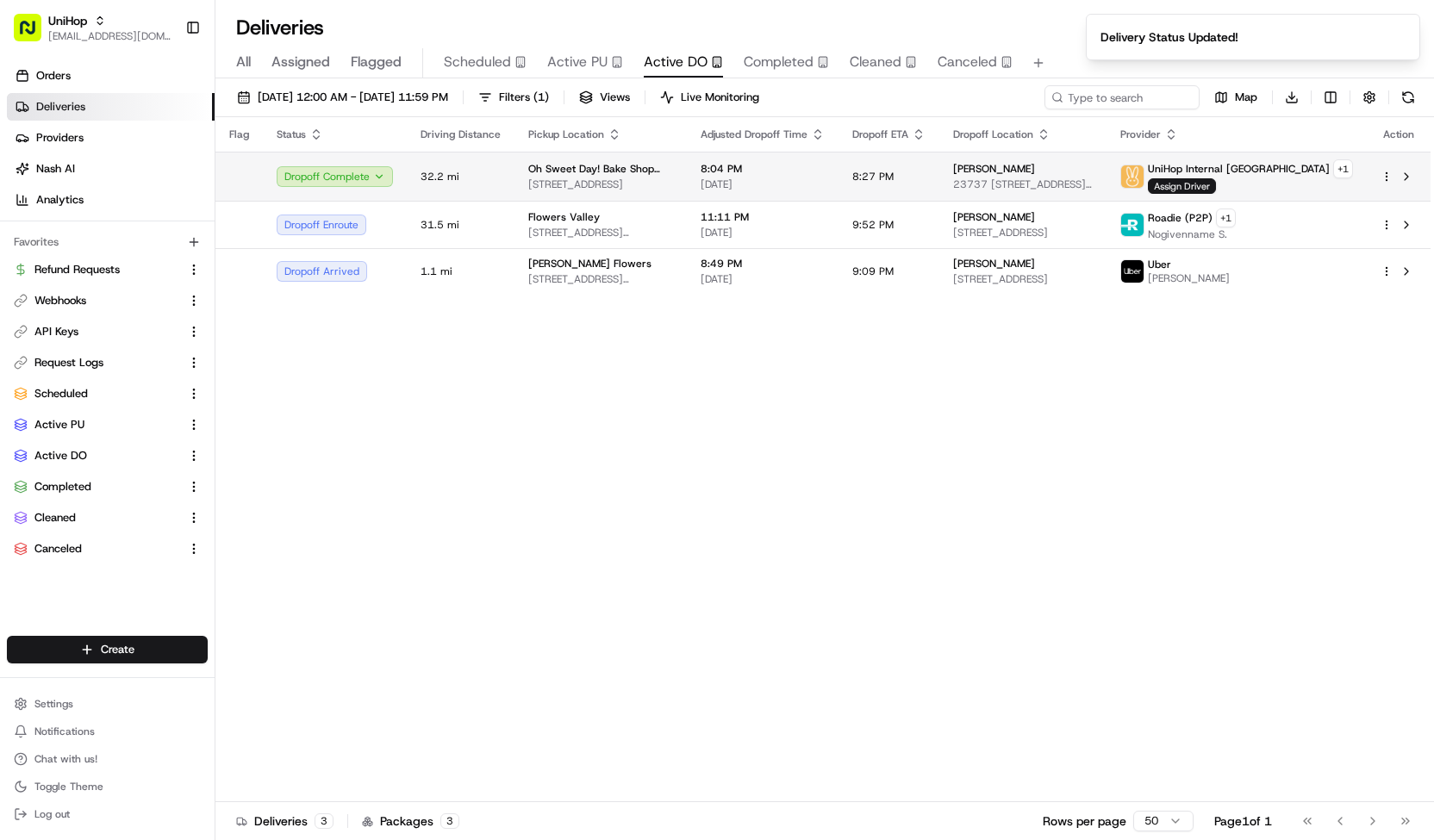
click at [634, 159] on td "Oh Sweet Day! Bake Shop (Order for Arrangeit) 1706 E 1st Ave, Vancouver, BC V5N…" at bounding box center [600, 176] width 173 height 49
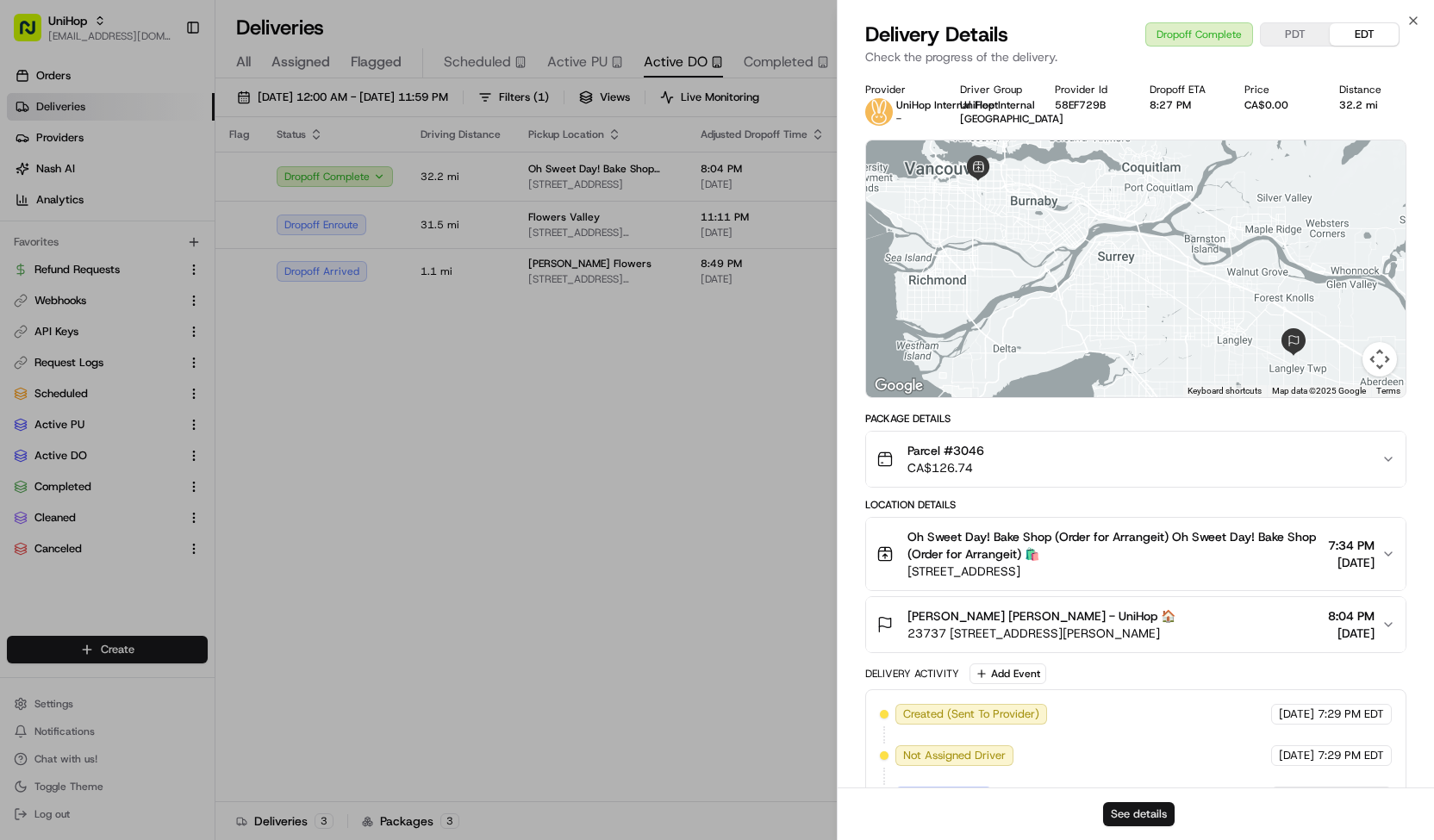
click at [1157, 817] on button "See details" at bounding box center [1139, 814] width 72 height 24
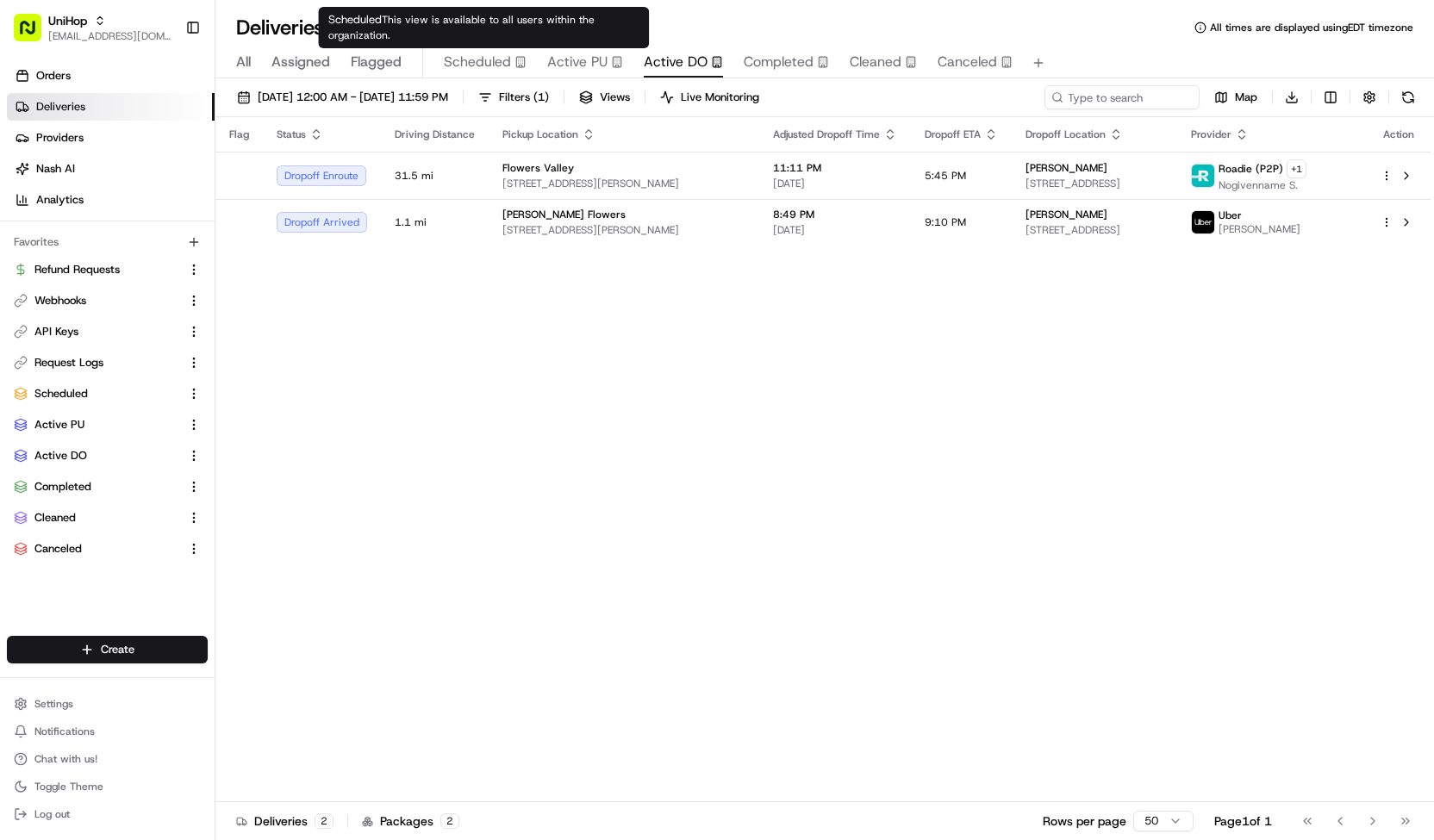
click at [493, 66] on span "Scheduled" at bounding box center [477, 62] width 67 height 21
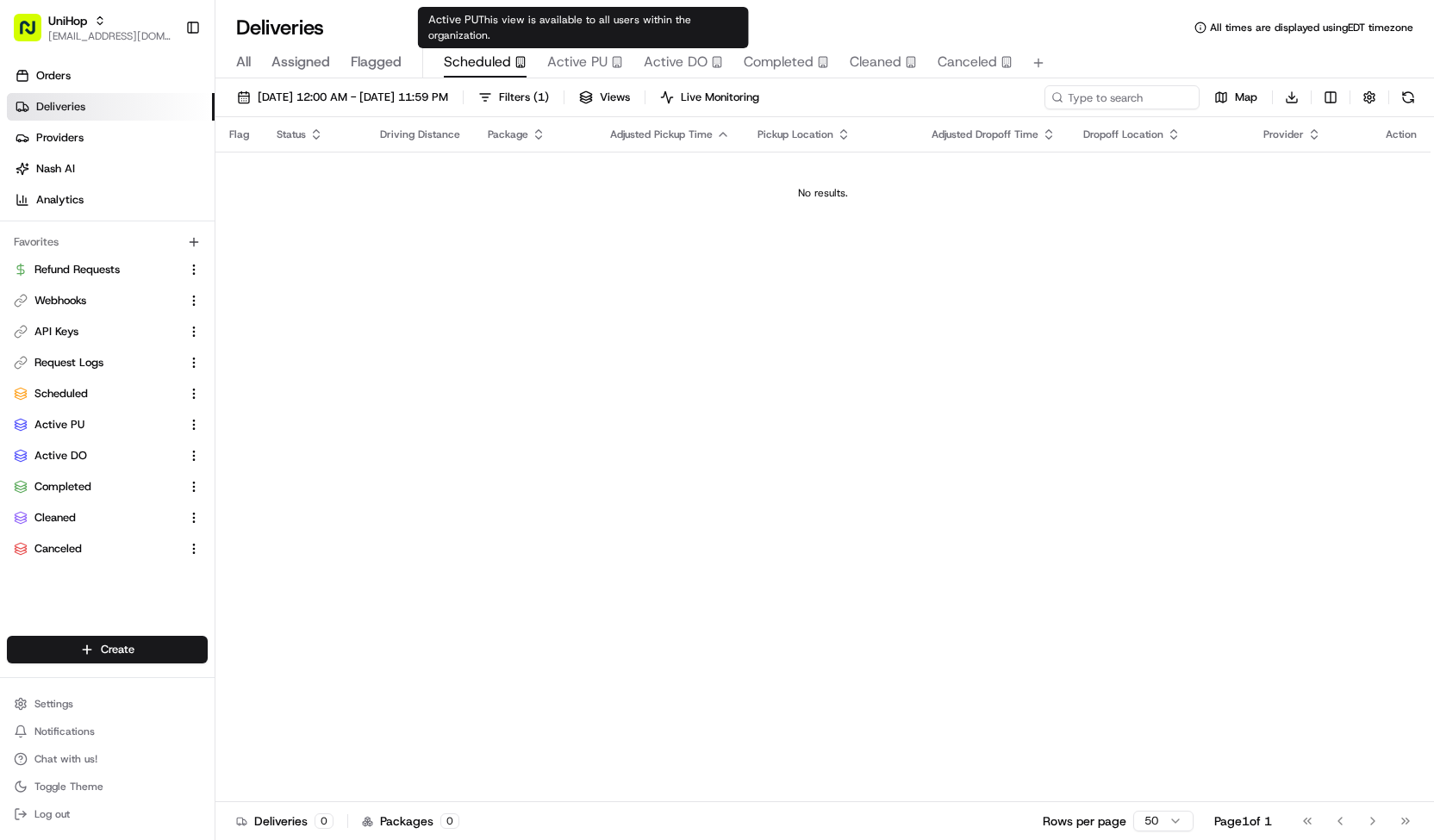
click at [565, 57] on span "Active PU" at bounding box center [577, 62] width 60 height 21
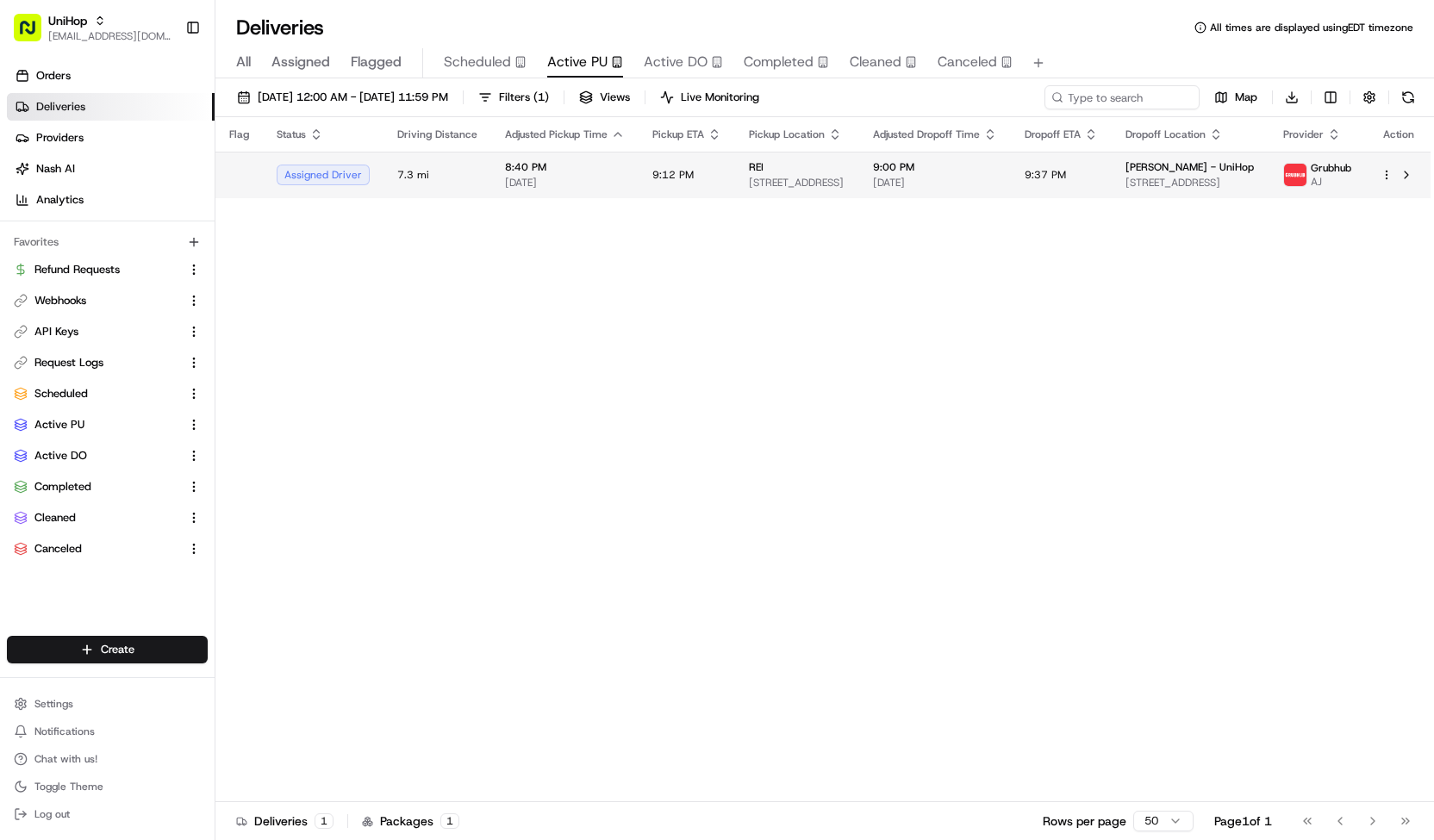
click at [593, 167] on span "8:40 PM" at bounding box center [564, 166] width 120 height 13
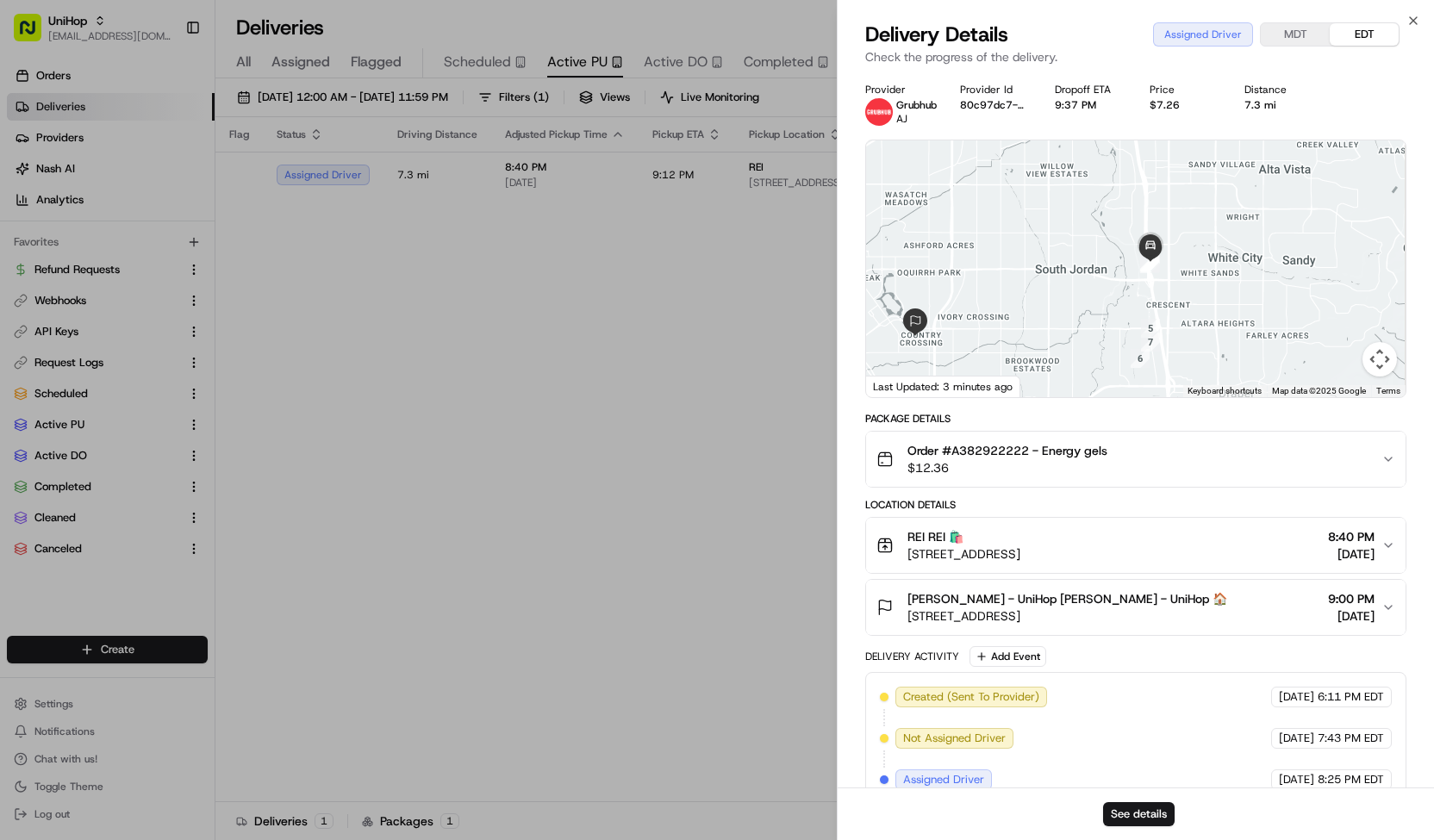
drag, startPoint x: 1092, startPoint y: 287, endPoint x: 1047, endPoint y: 316, distance: 53.5
click at [1047, 316] on div at bounding box center [1135, 268] width 539 height 257
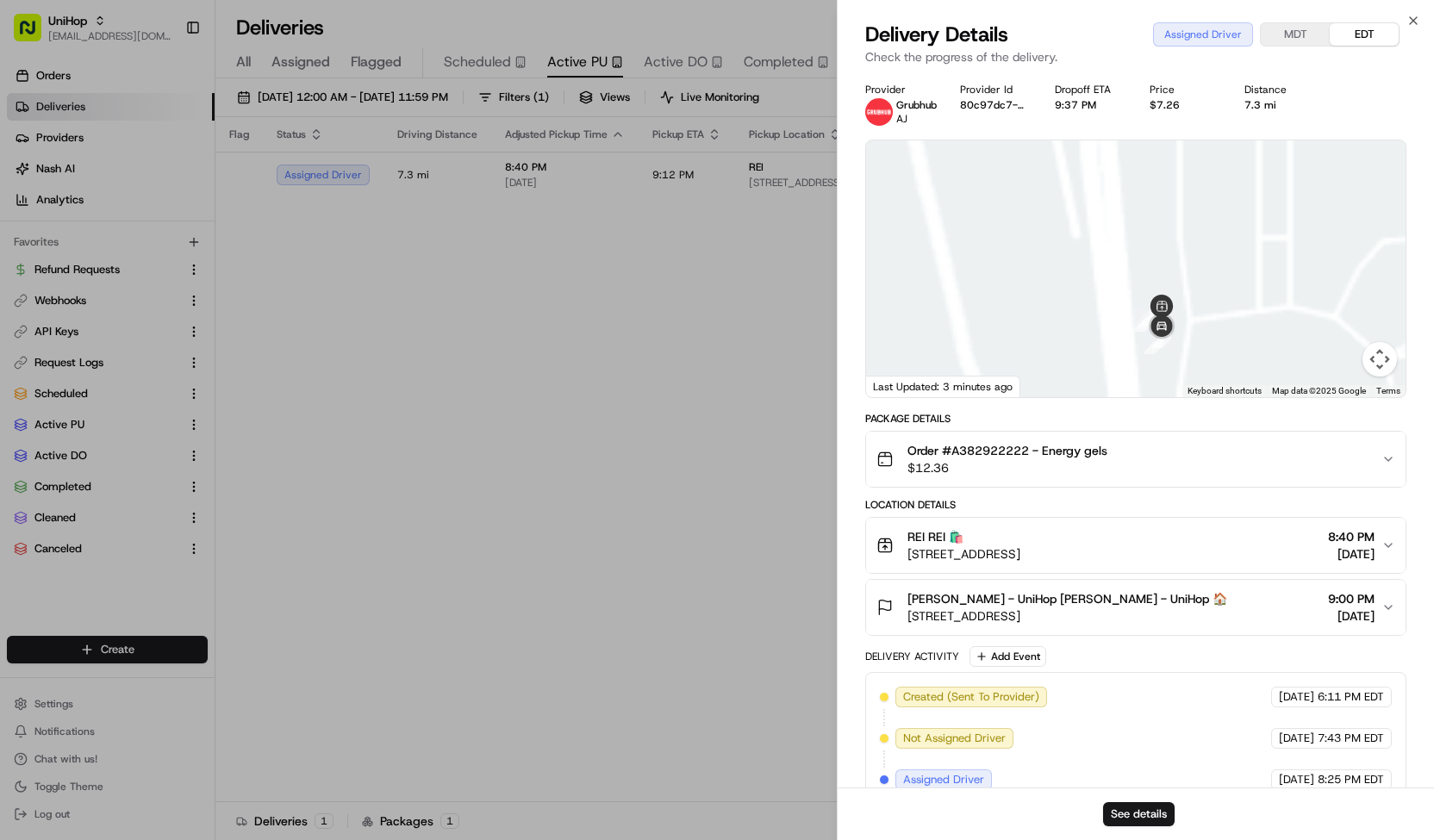
drag, startPoint x: 1258, startPoint y: 320, endPoint x: 1189, endPoint y: 318, distance: 69.0
click at [1189, 318] on div at bounding box center [1135, 268] width 539 height 257
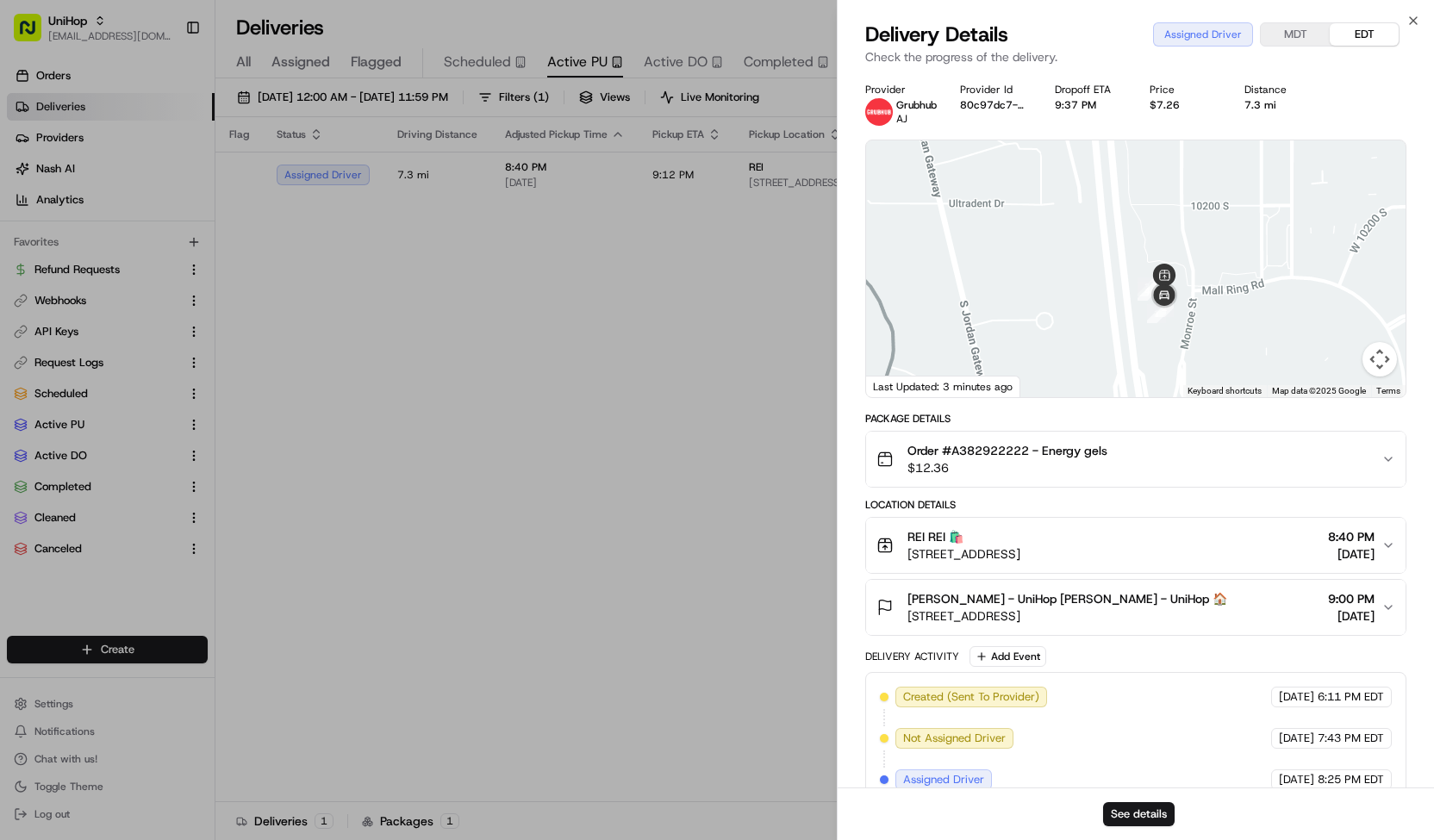
drag, startPoint x: 1191, startPoint y: 319, endPoint x: 1193, endPoint y: 285, distance: 34.1
click at [1193, 285] on div at bounding box center [1135, 268] width 539 height 257
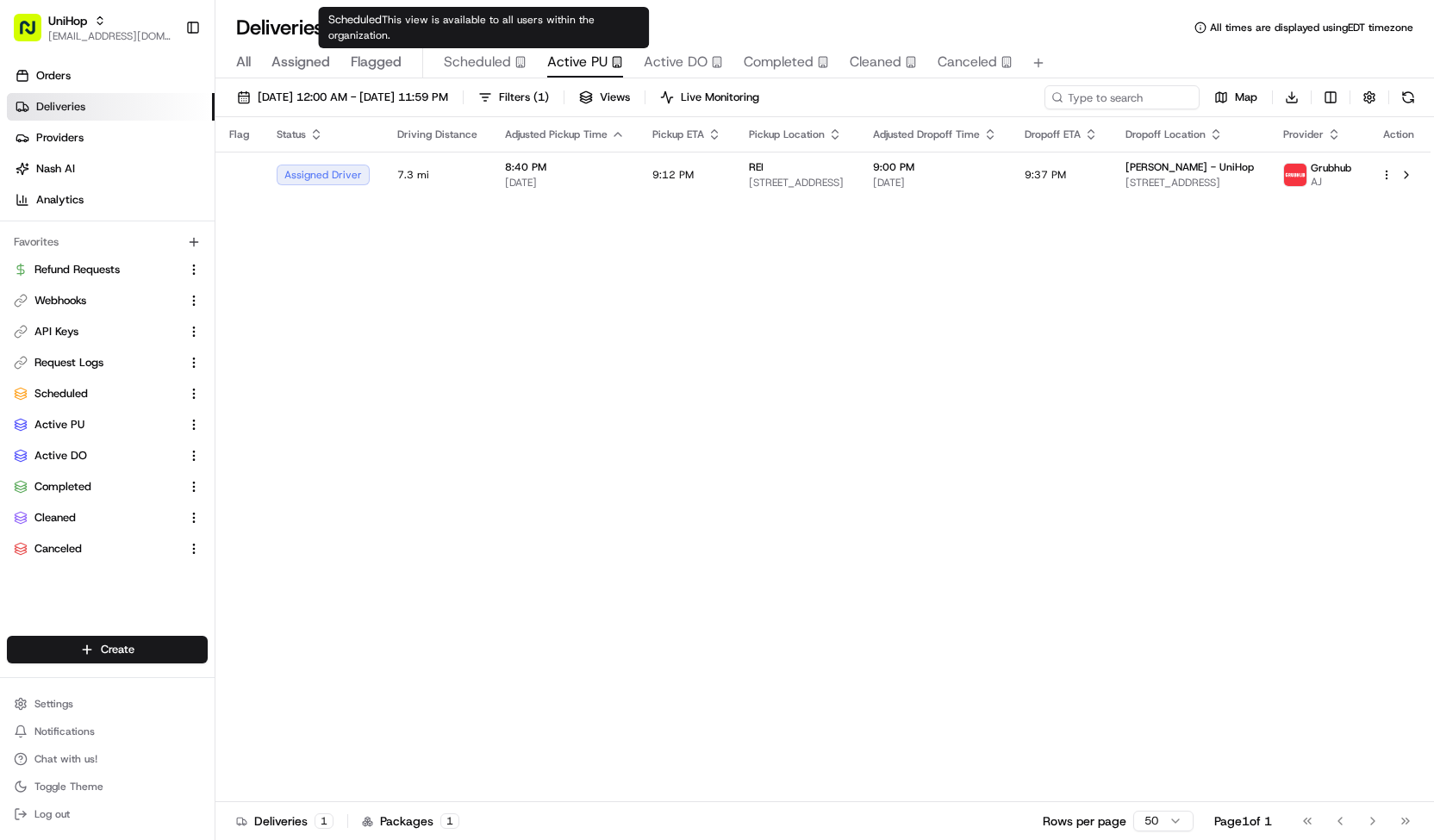
click at [492, 53] on span "Scheduled" at bounding box center [477, 62] width 67 height 21
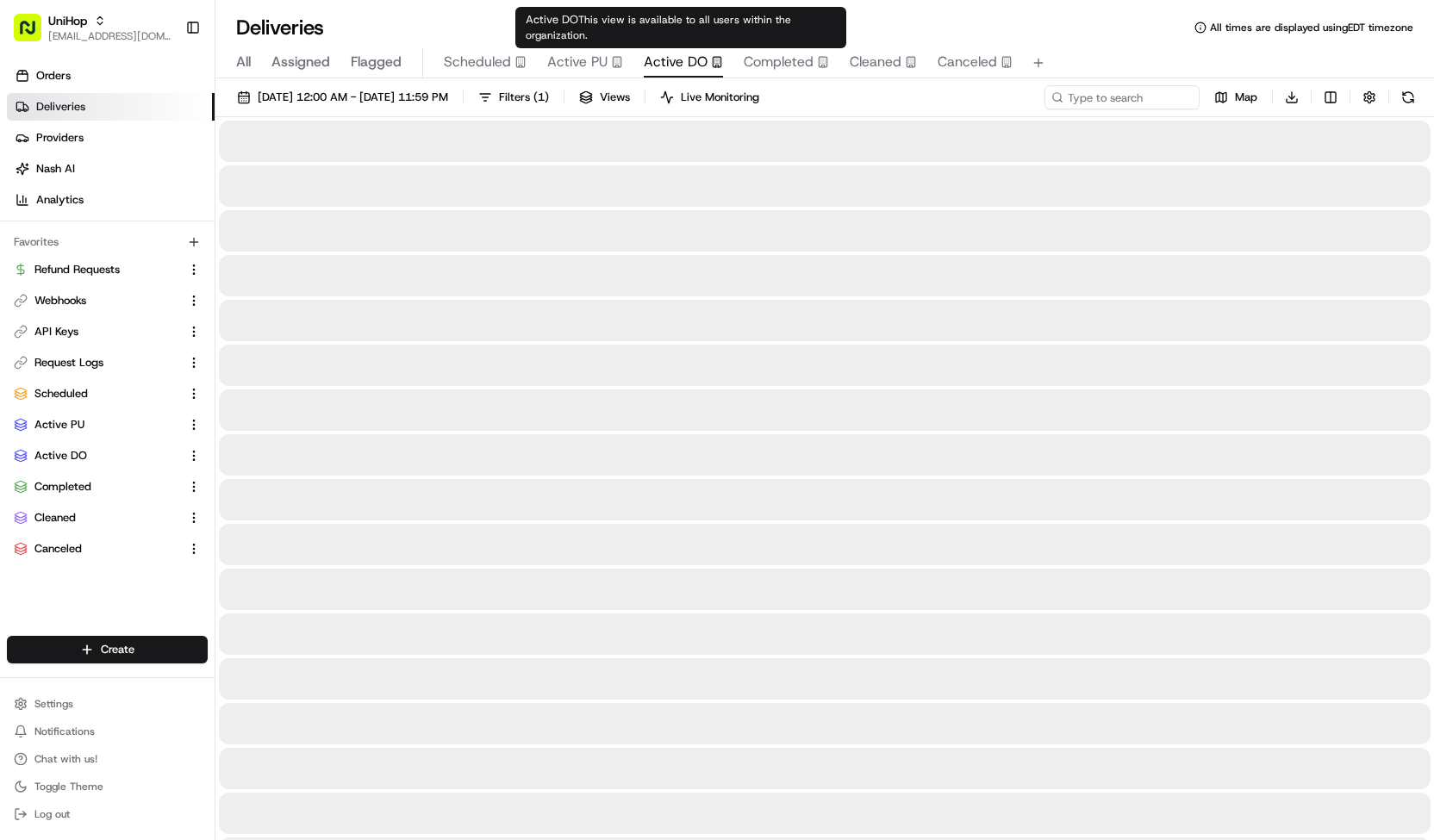
click at [668, 63] on span "Active DO" at bounding box center [675, 62] width 64 height 21
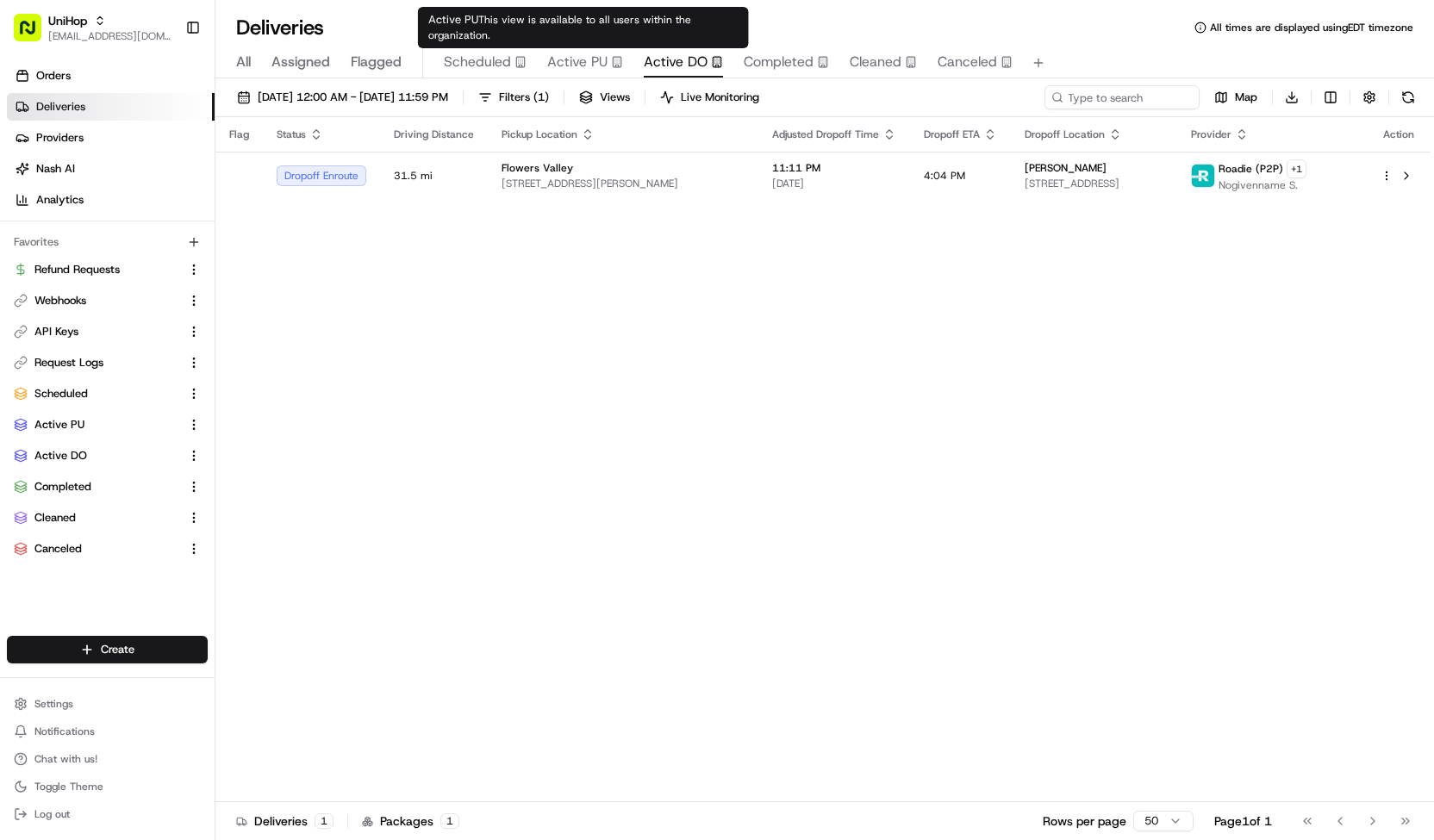
click at [564, 55] on span "Active PU" at bounding box center [577, 62] width 60 height 21
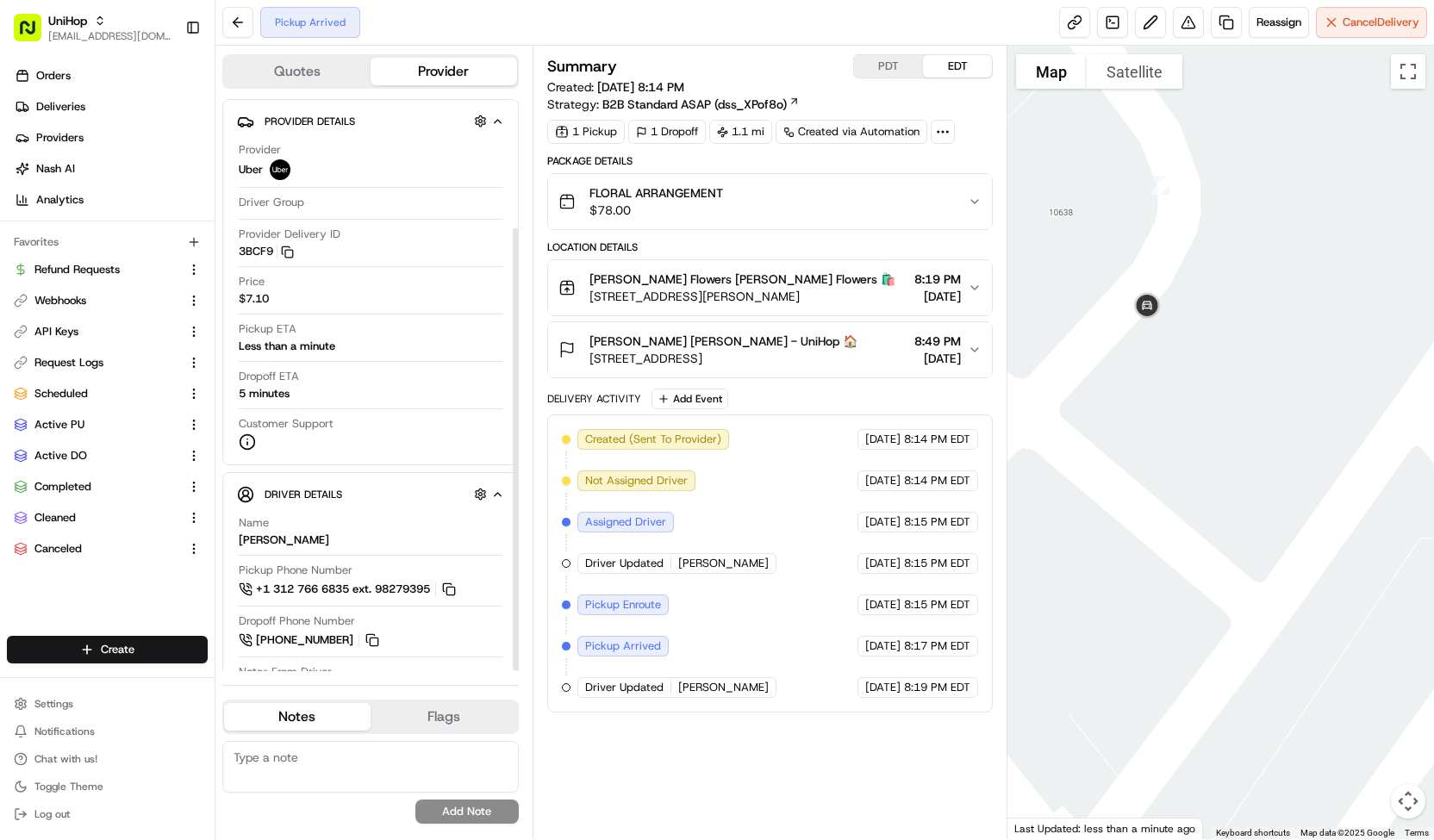
scroll to position [166, 0]
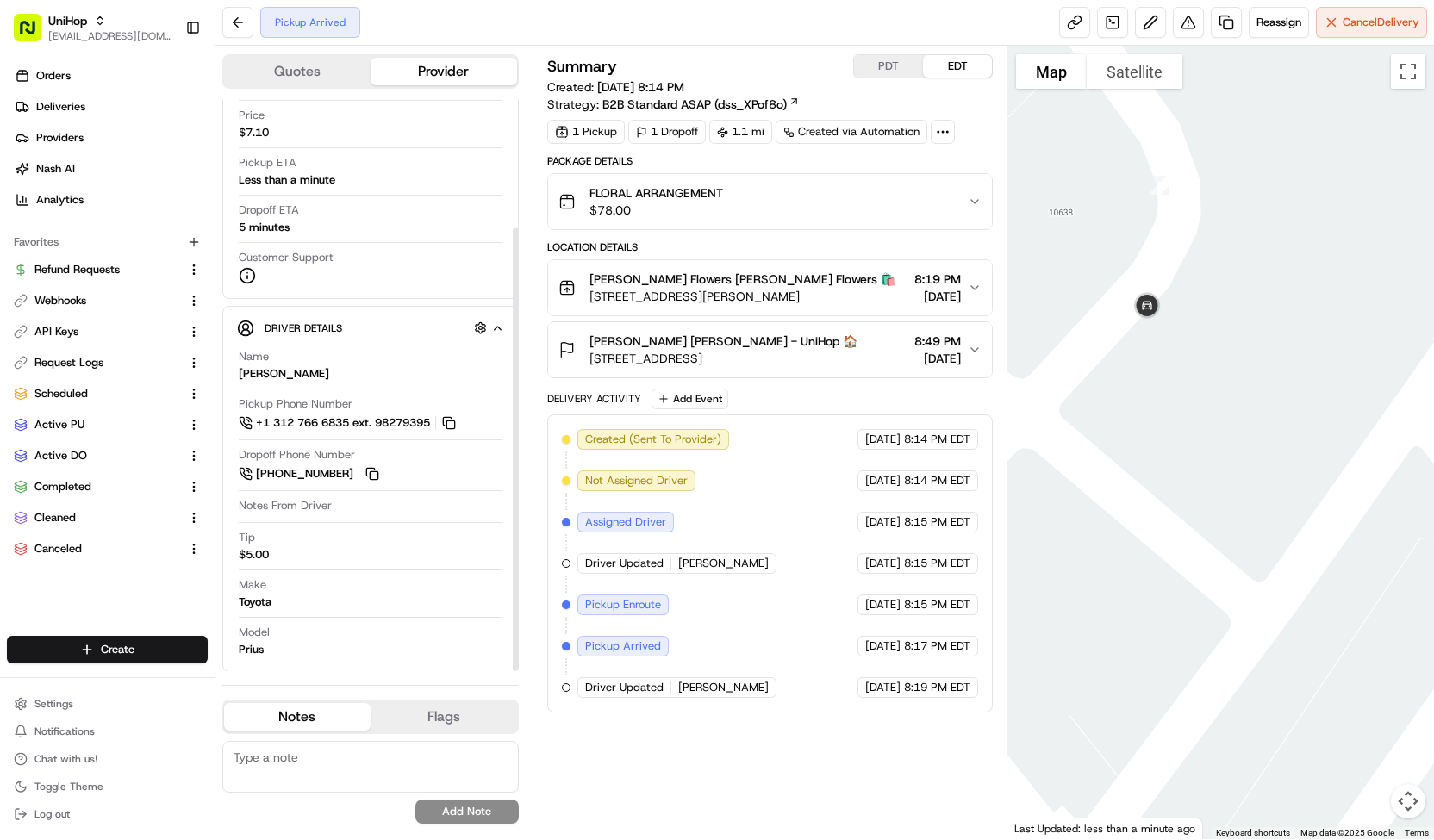
click at [677, 278] on span "[PERSON_NAME] Flowers [PERSON_NAME] Flowers 🛍️" at bounding box center [742, 278] width 306 height 17
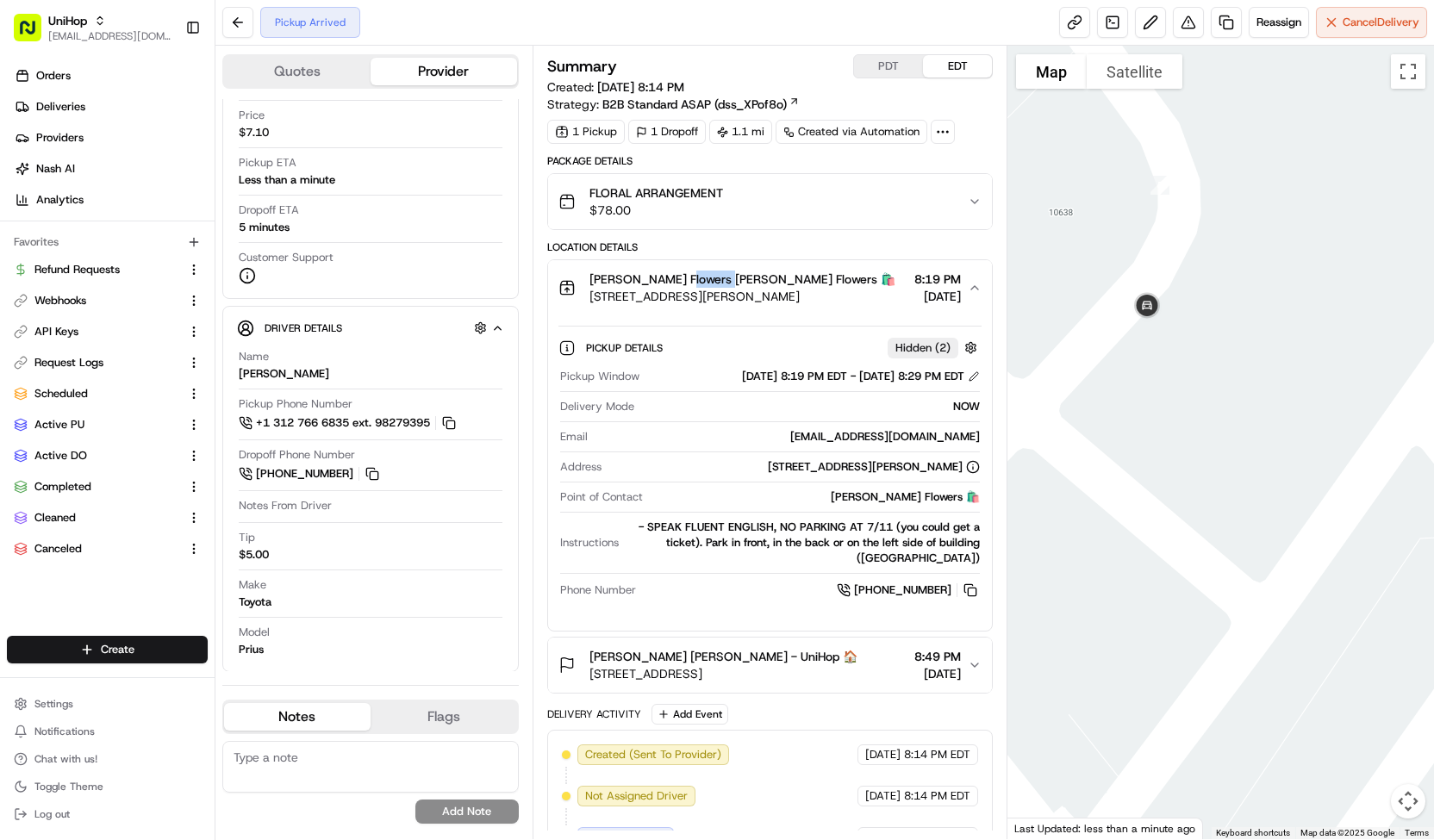
click at [677, 278] on span "[PERSON_NAME] Flowers [PERSON_NAME] Flowers 🛍️" at bounding box center [742, 278] width 306 height 17
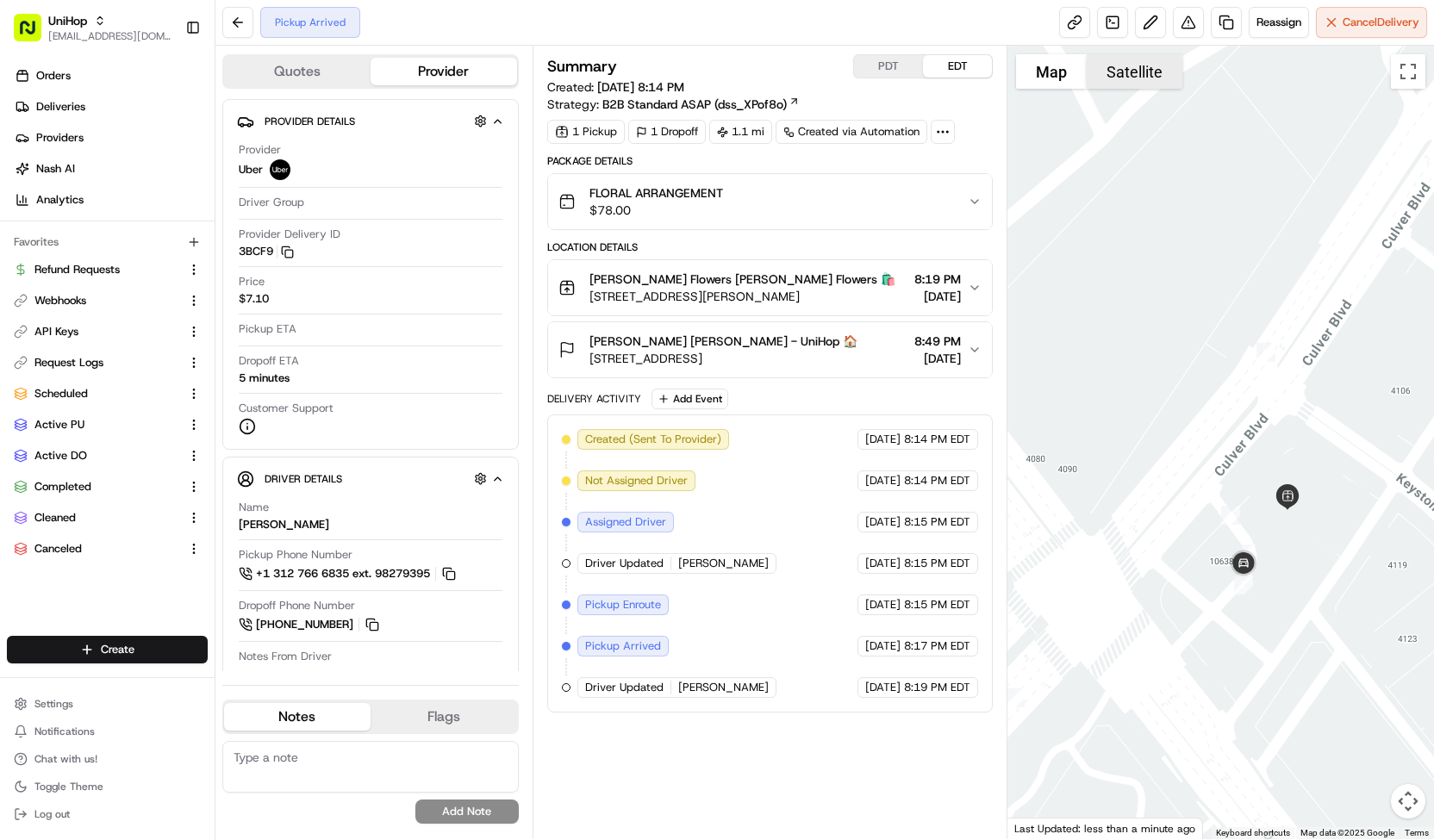
click at [1151, 77] on button "Satellite" at bounding box center [1134, 72] width 96 height 35
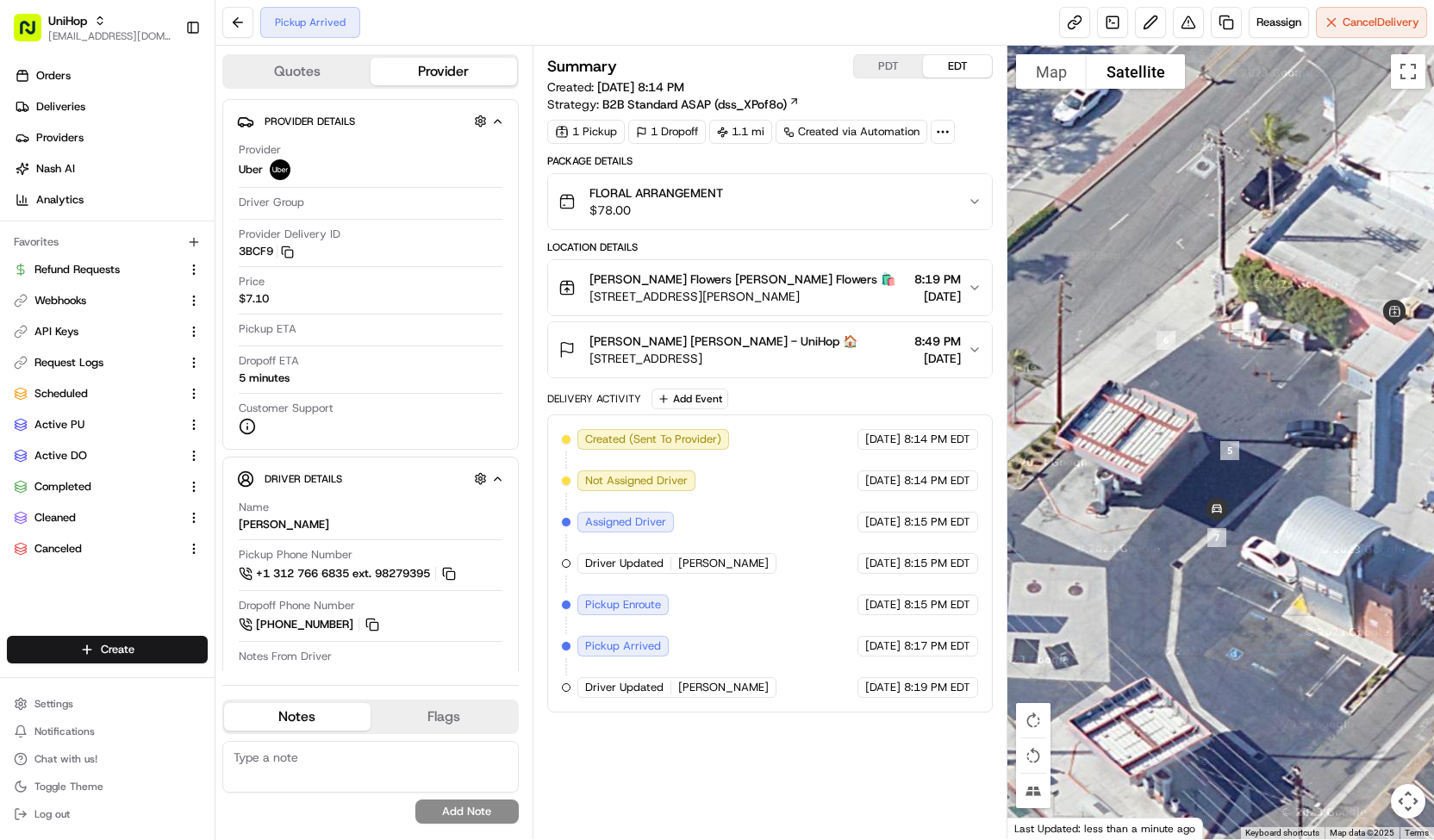
drag, startPoint x: 1214, startPoint y: 513, endPoint x: 1315, endPoint y: 552, distance: 108.3
click at [1315, 552] on div at bounding box center [1220, 442] width 427 height 793
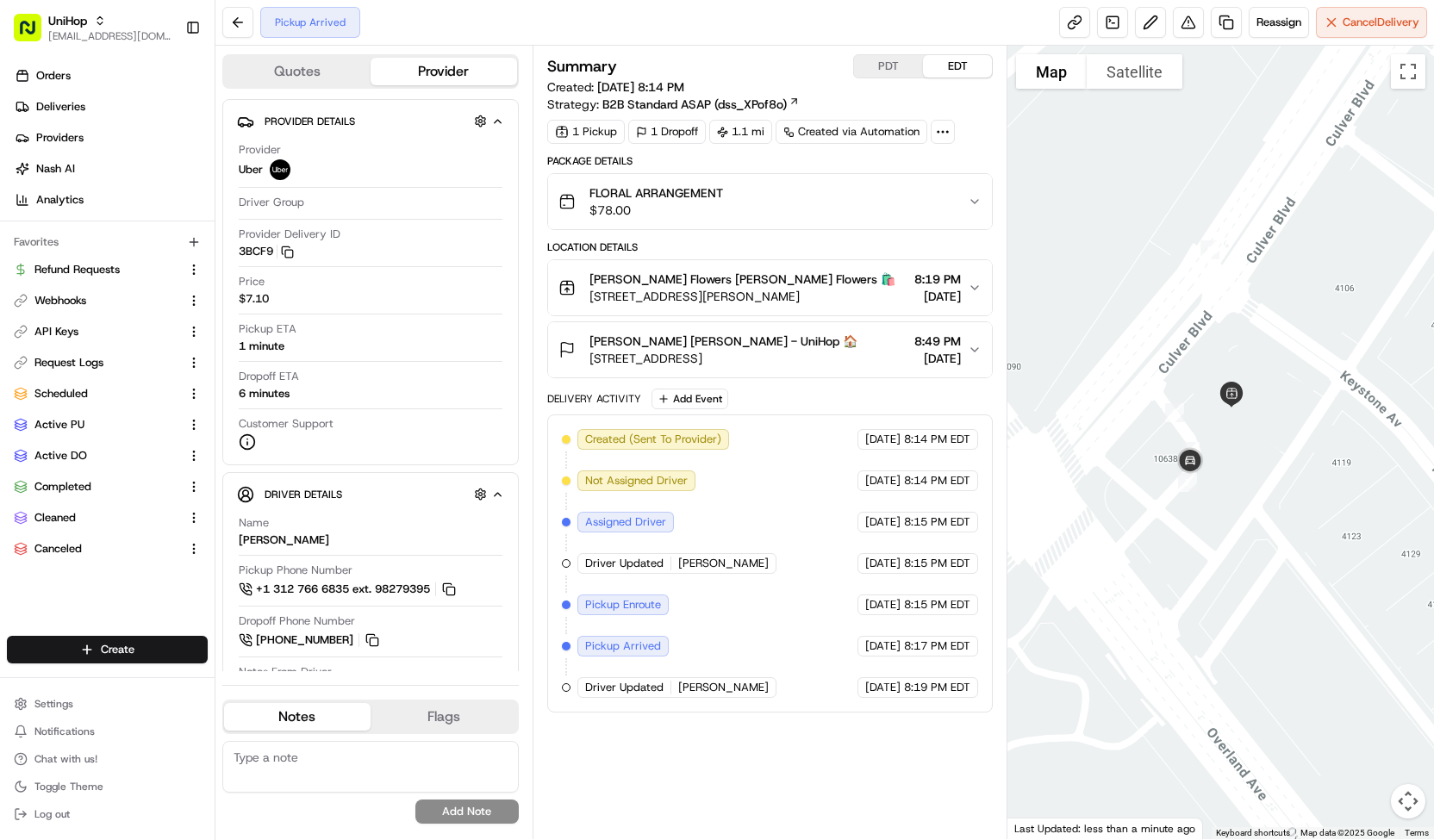
drag, startPoint x: 1062, startPoint y: 481, endPoint x: 1213, endPoint y: 490, distance: 151.3
click at [1213, 490] on div at bounding box center [1220, 442] width 427 height 793
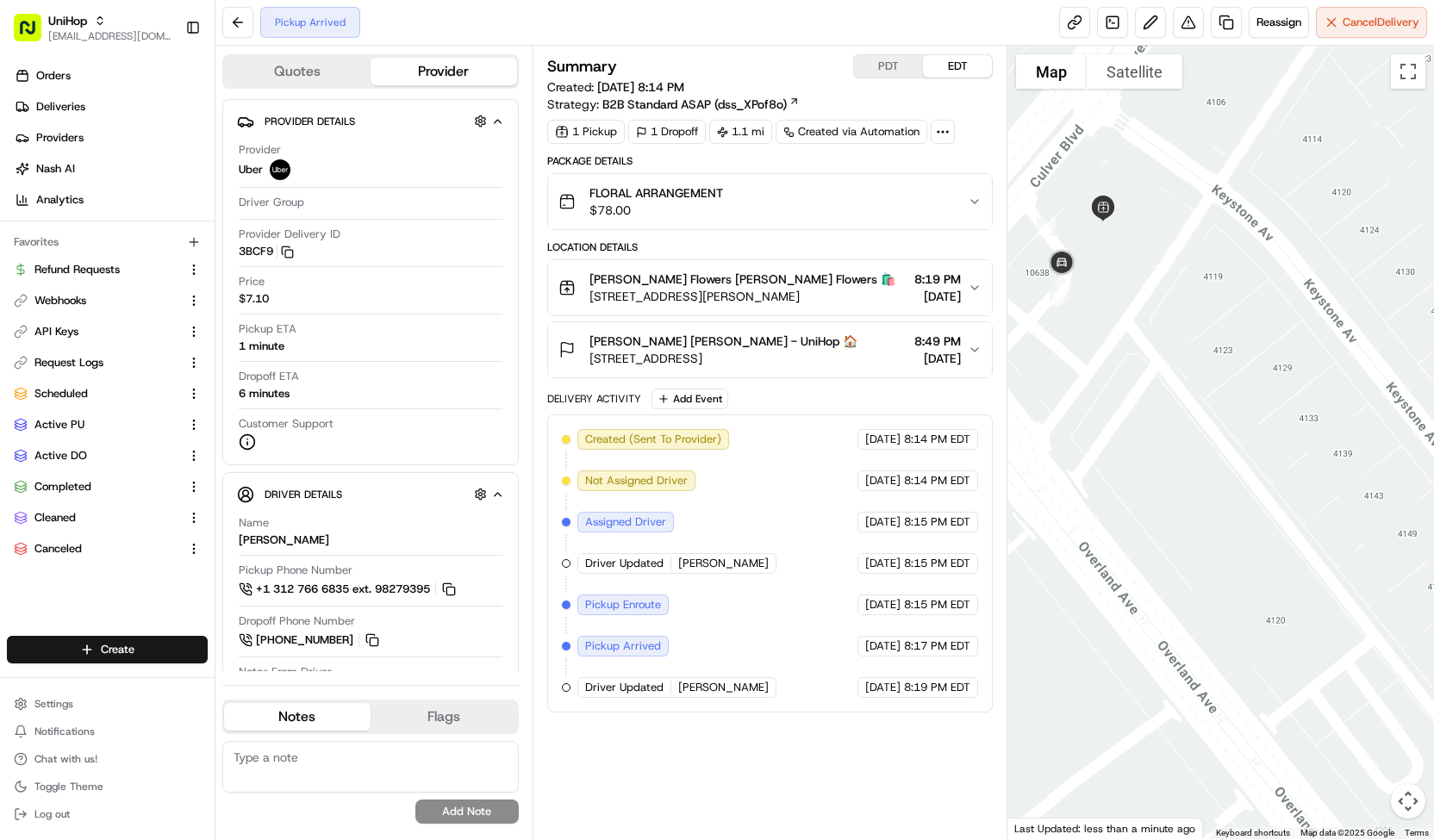
click at [822, 273] on div "[PERSON_NAME] Flowers [PERSON_NAME] Flowers 🛍️" at bounding box center [742, 278] width 306 height 17
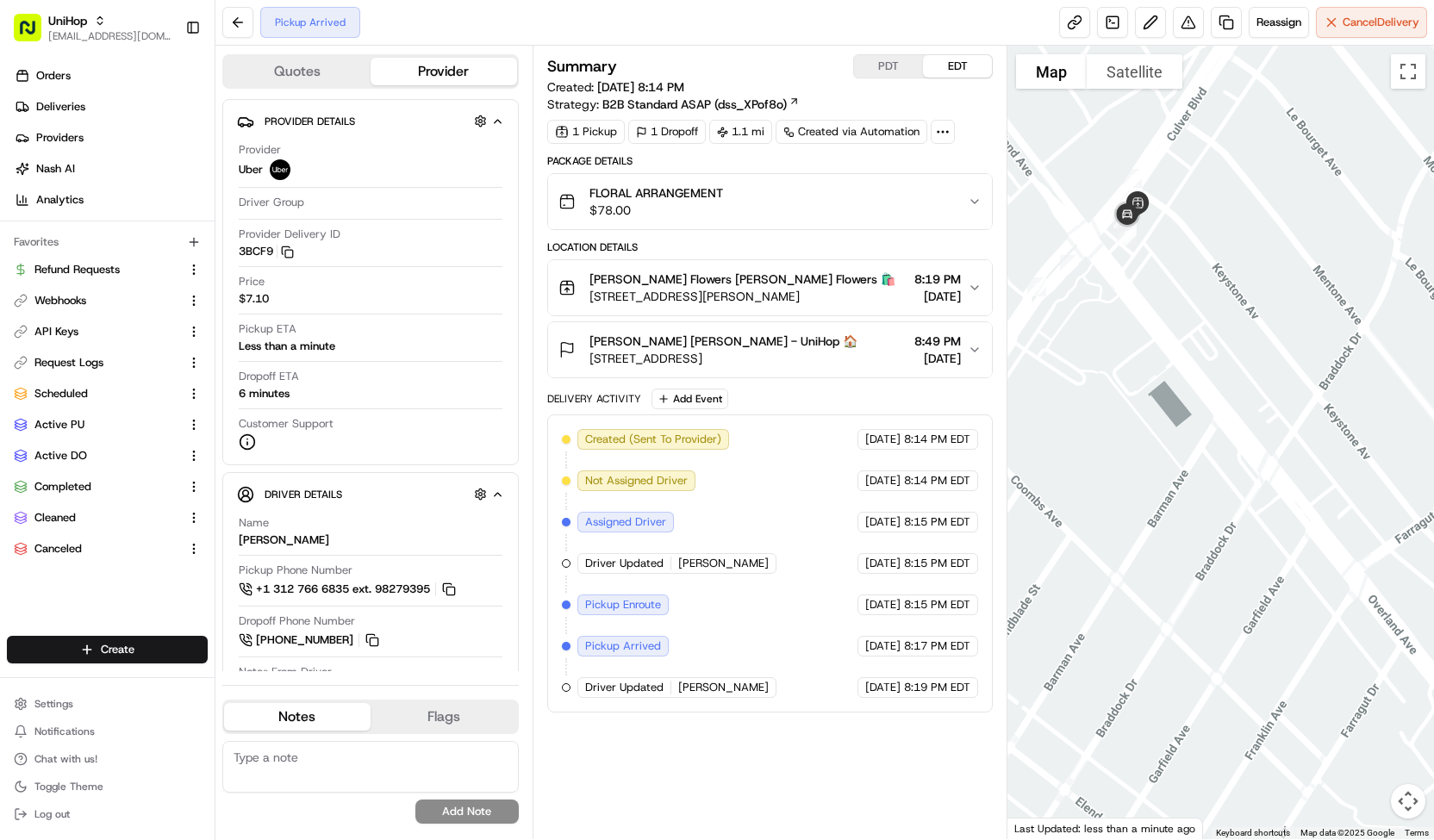
click at [655, 273] on span "[PERSON_NAME] Flowers [PERSON_NAME] Flowers 🛍️" at bounding box center [742, 278] width 306 height 17
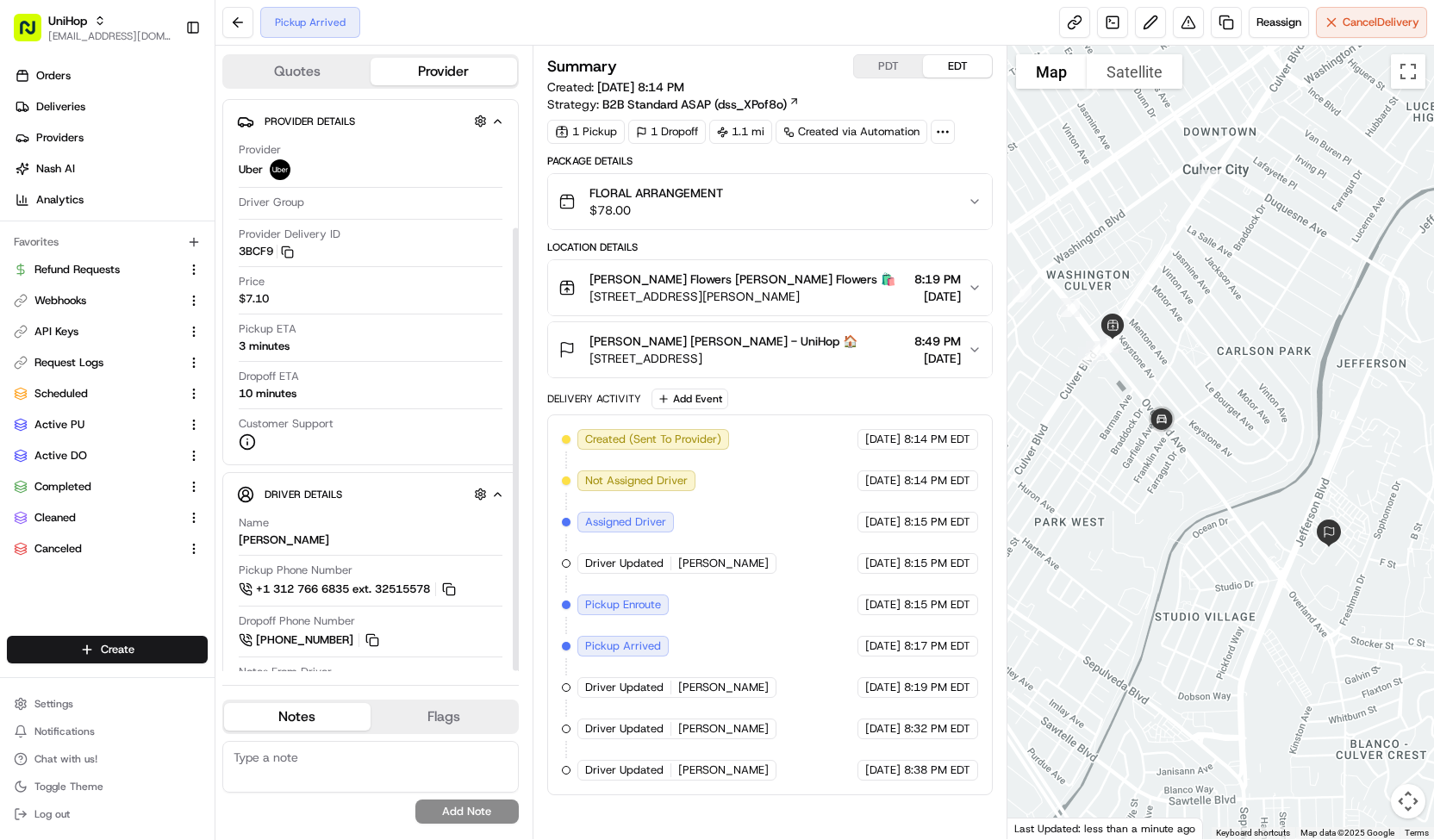
scroll to position [166, 0]
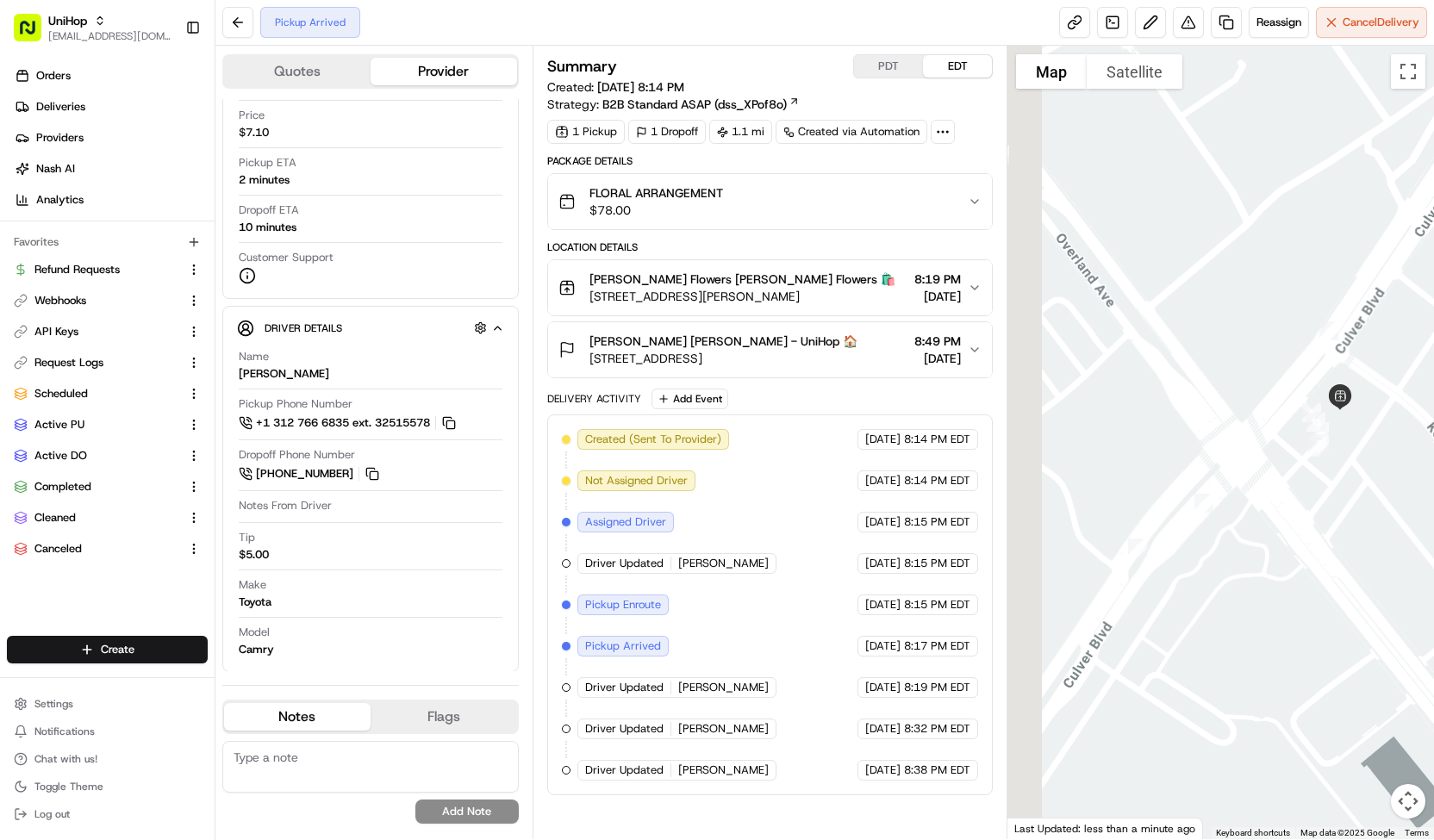
drag, startPoint x: 1184, startPoint y: 396, endPoint x: 1385, endPoint y: 512, distance: 232.1
click at [1385, 512] on div at bounding box center [1220, 442] width 427 height 793
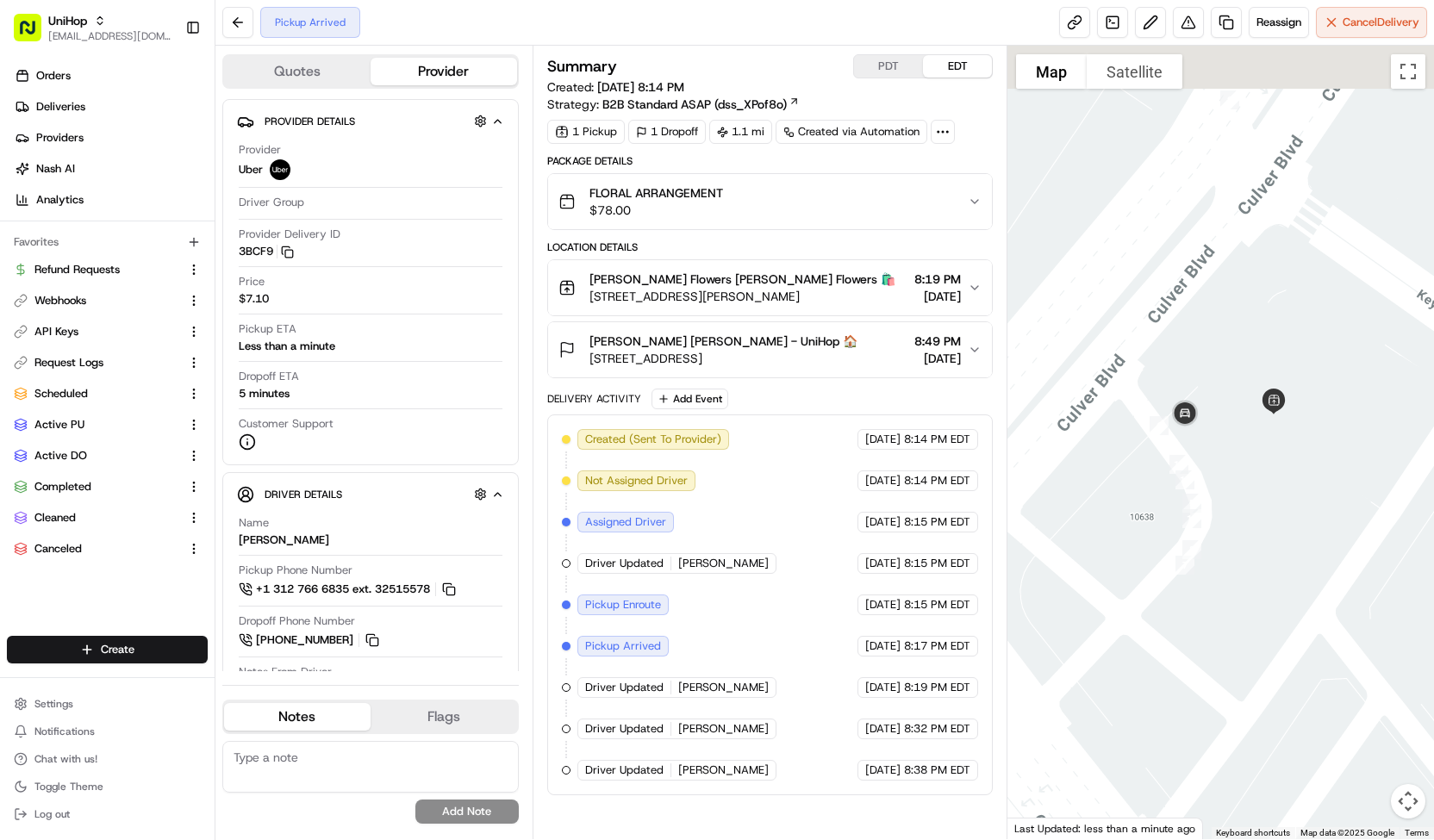
drag, startPoint x: 1234, startPoint y: 403, endPoint x: 1319, endPoint y: 499, distance: 128.2
click at [1319, 499] on div at bounding box center [1220, 442] width 427 height 793
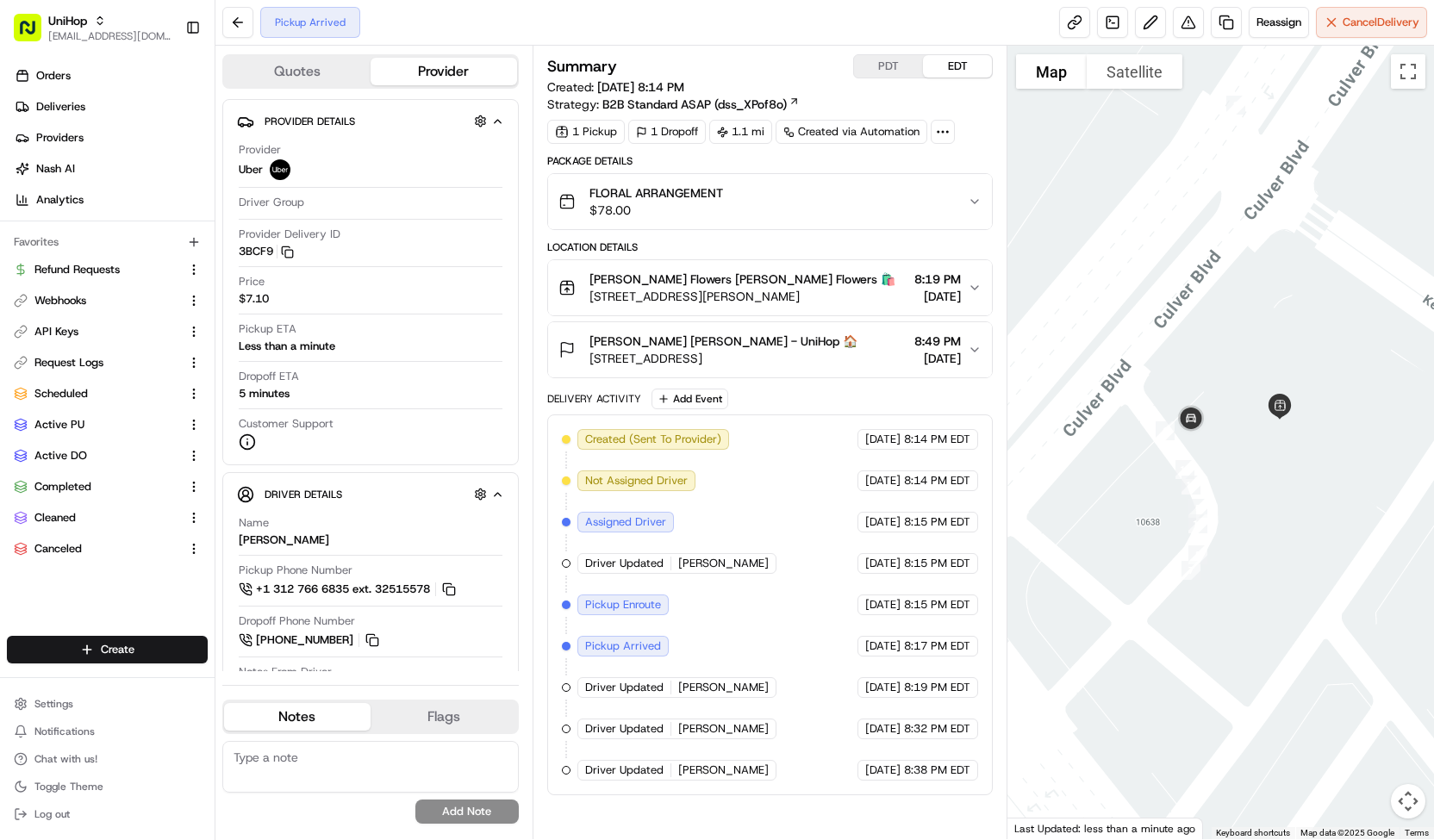
click at [717, 282] on span "[PERSON_NAME] Flowers [PERSON_NAME] Flowers 🛍️" at bounding box center [742, 278] width 306 height 17
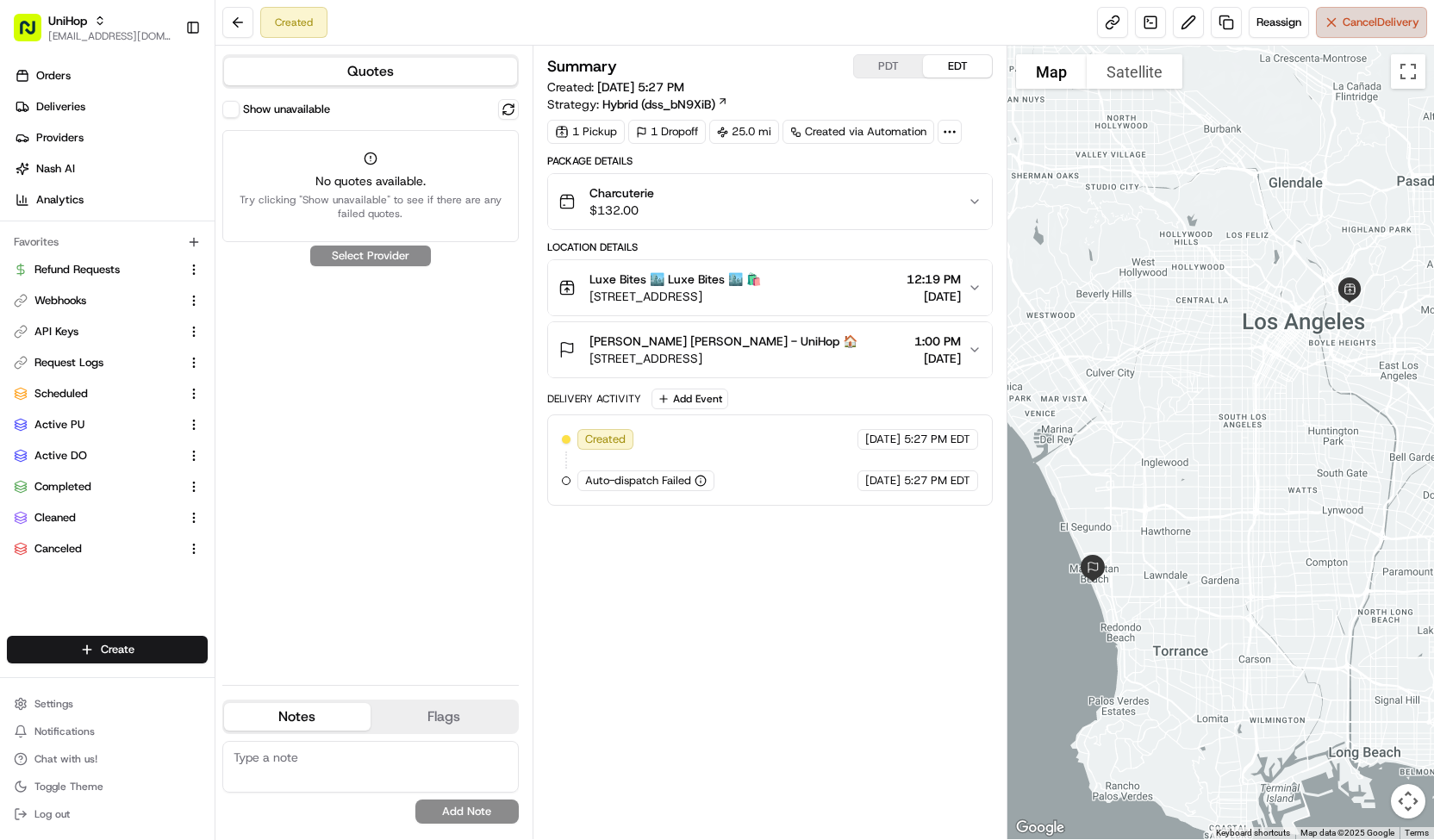
click at [1353, 20] on span "Cancel Delivery" at bounding box center [1381, 21] width 77 height 15
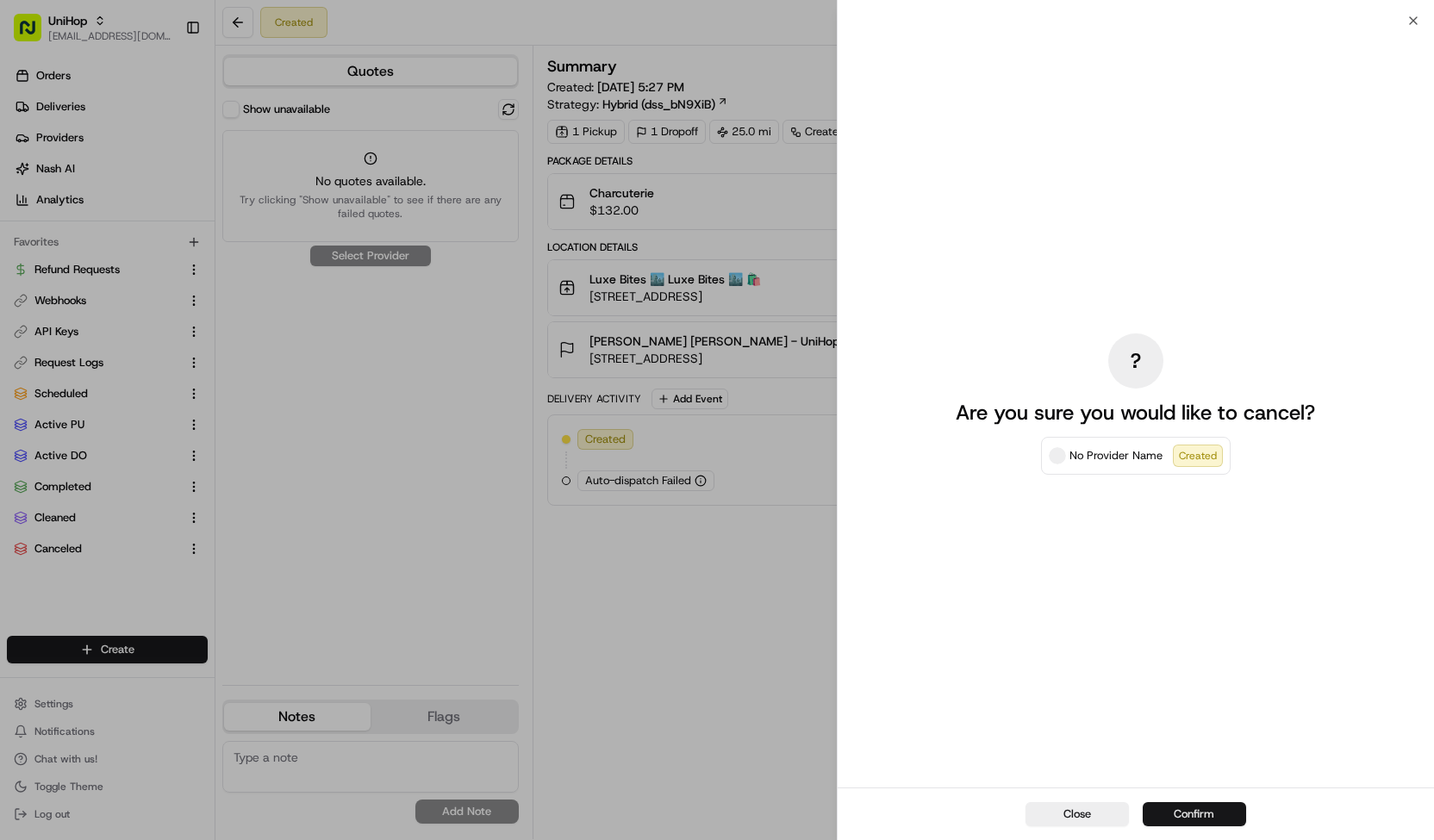
click at [1208, 809] on button "Confirm" at bounding box center [1194, 814] width 104 height 24
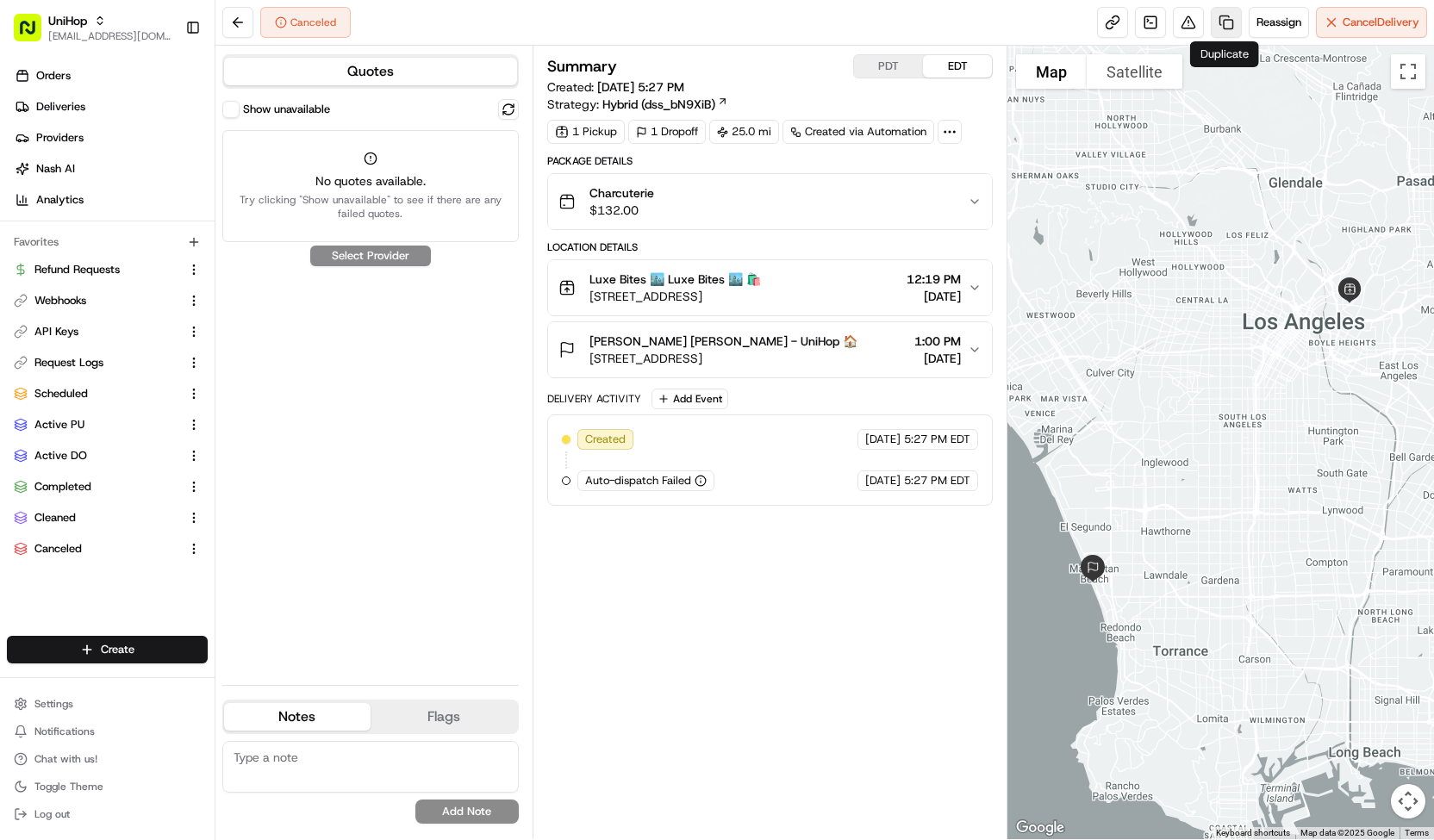
click at [1218, 14] on link at bounding box center [1226, 22] width 31 height 31
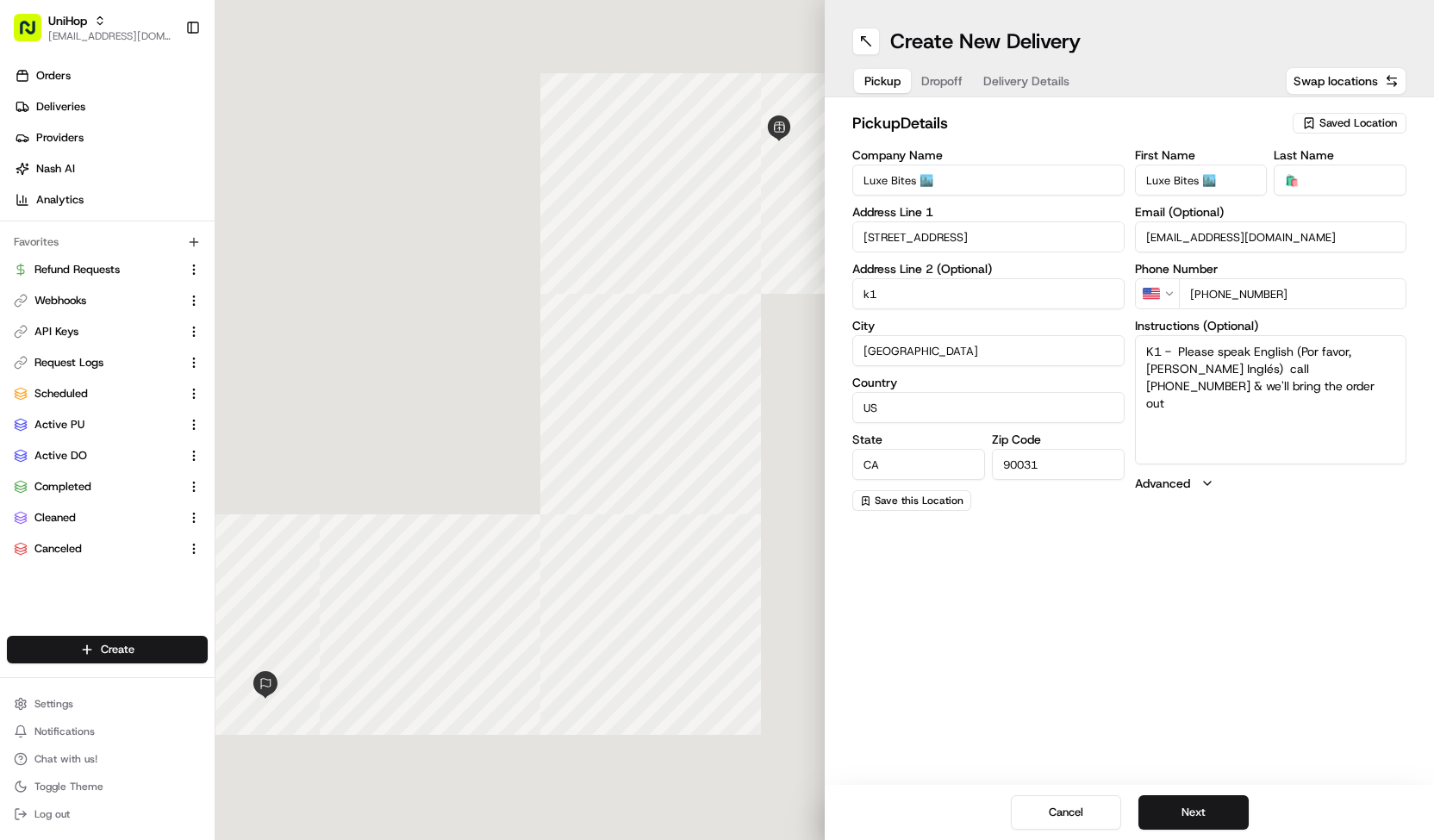
click at [1036, 78] on span "Delivery Details" at bounding box center [1026, 81] width 86 height 17
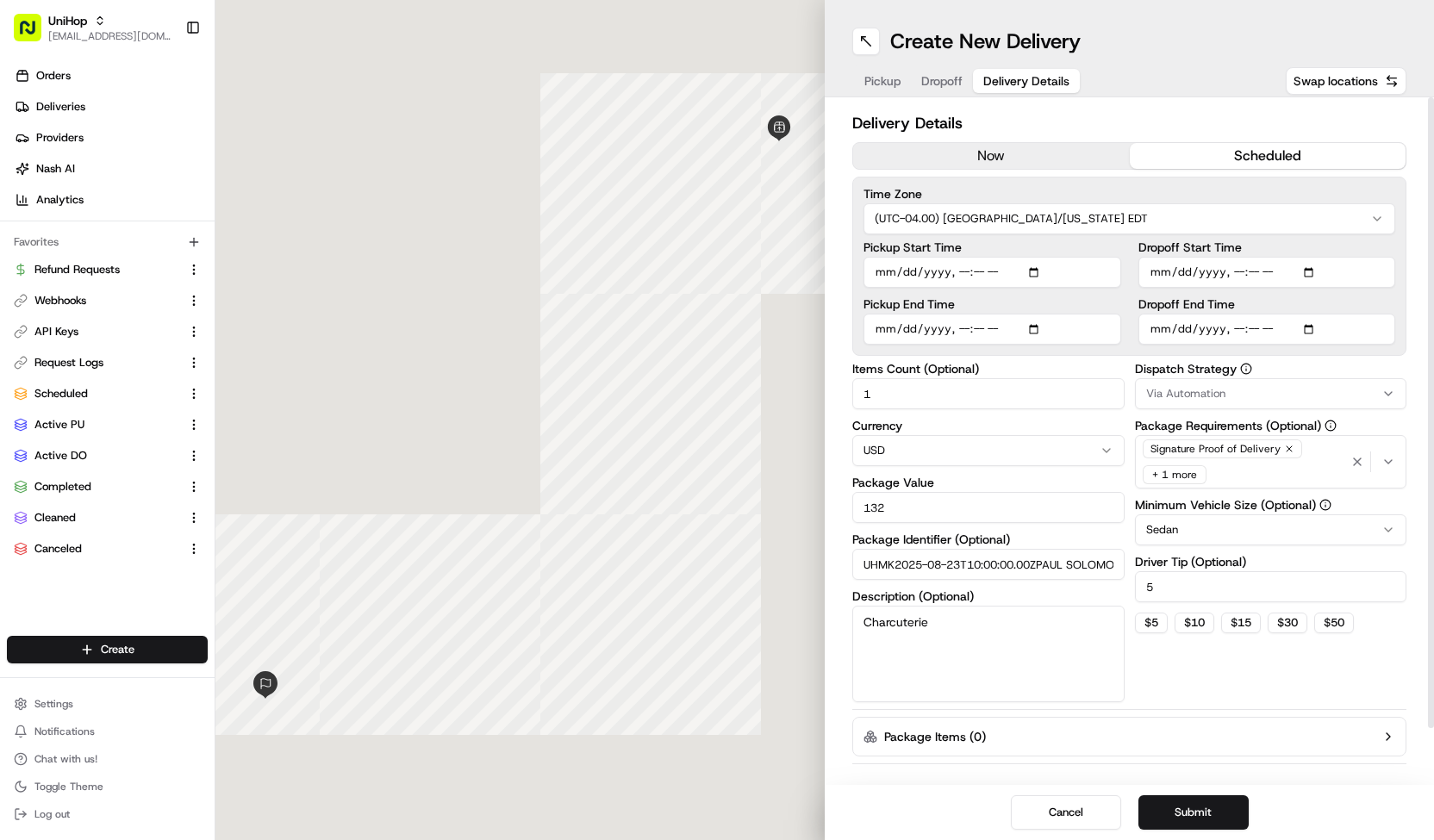
click at [1284, 448] on icon "button" at bounding box center [1289, 449] width 11 height 11
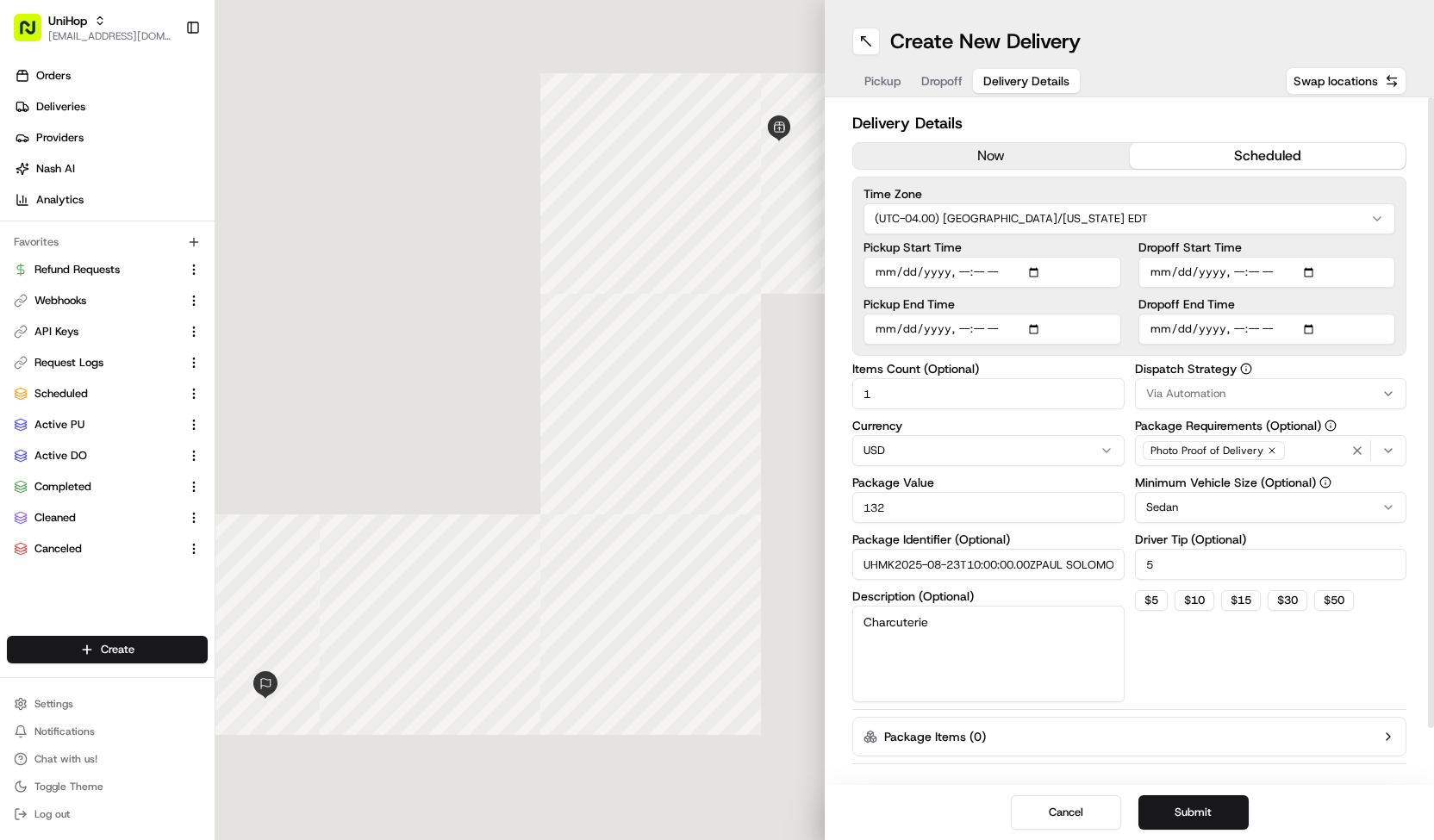
click at [1295, 447] on div "Photo Proof of Delivery" at bounding box center [1270, 450] width 264 height 26
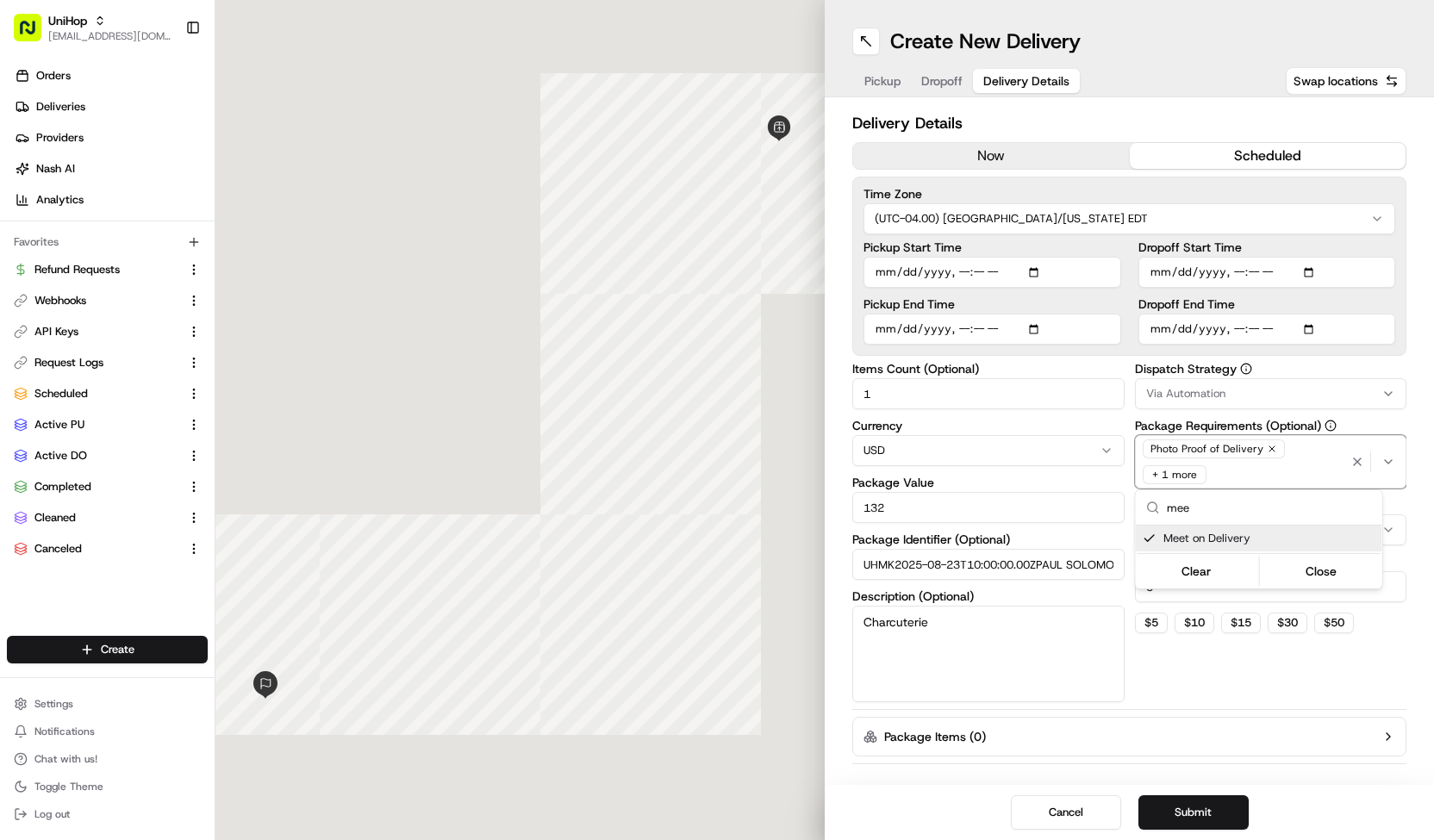
type input "mee"
click at [1224, 668] on html "UniHop contact@unihop.app Toggle Sidebar Orders Deliveries Providers Nash AI An…" at bounding box center [717, 420] width 1434 height 840
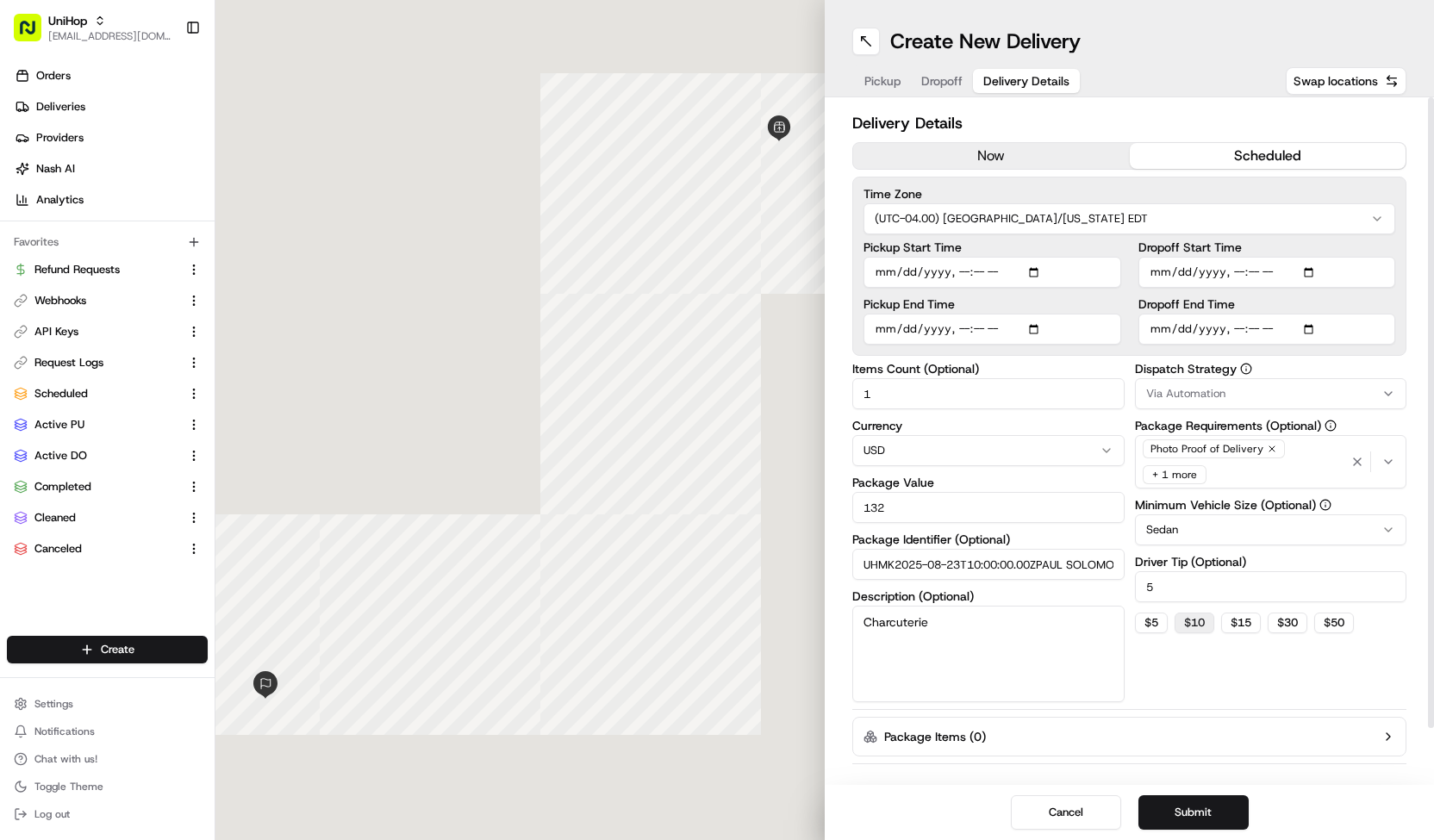
click at [1192, 615] on button "$ 10" at bounding box center [1194, 623] width 39 height 21
type input "10"
click at [1226, 395] on div "Via Automation" at bounding box center [1270, 394] width 264 height 15
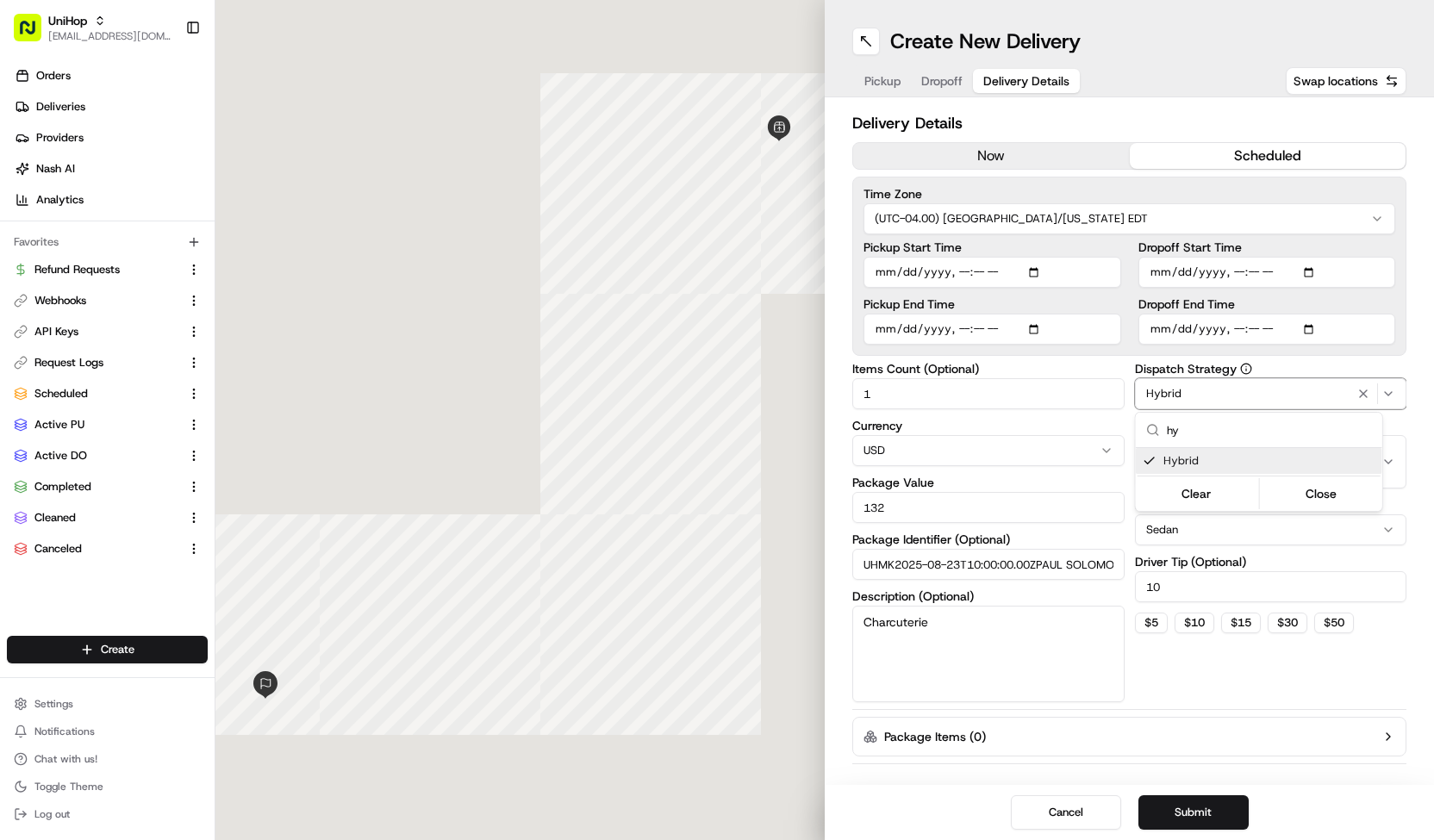
type input "hy"
click at [1199, 813] on html "UniHop contact@unihop.app Toggle Sidebar Orders Deliveries Providers Nash AI An…" at bounding box center [717, 420] width 1434 height 840
click at [1210, 810] on button "Submit" at bounding box center [1192, 812] width 110 height 35
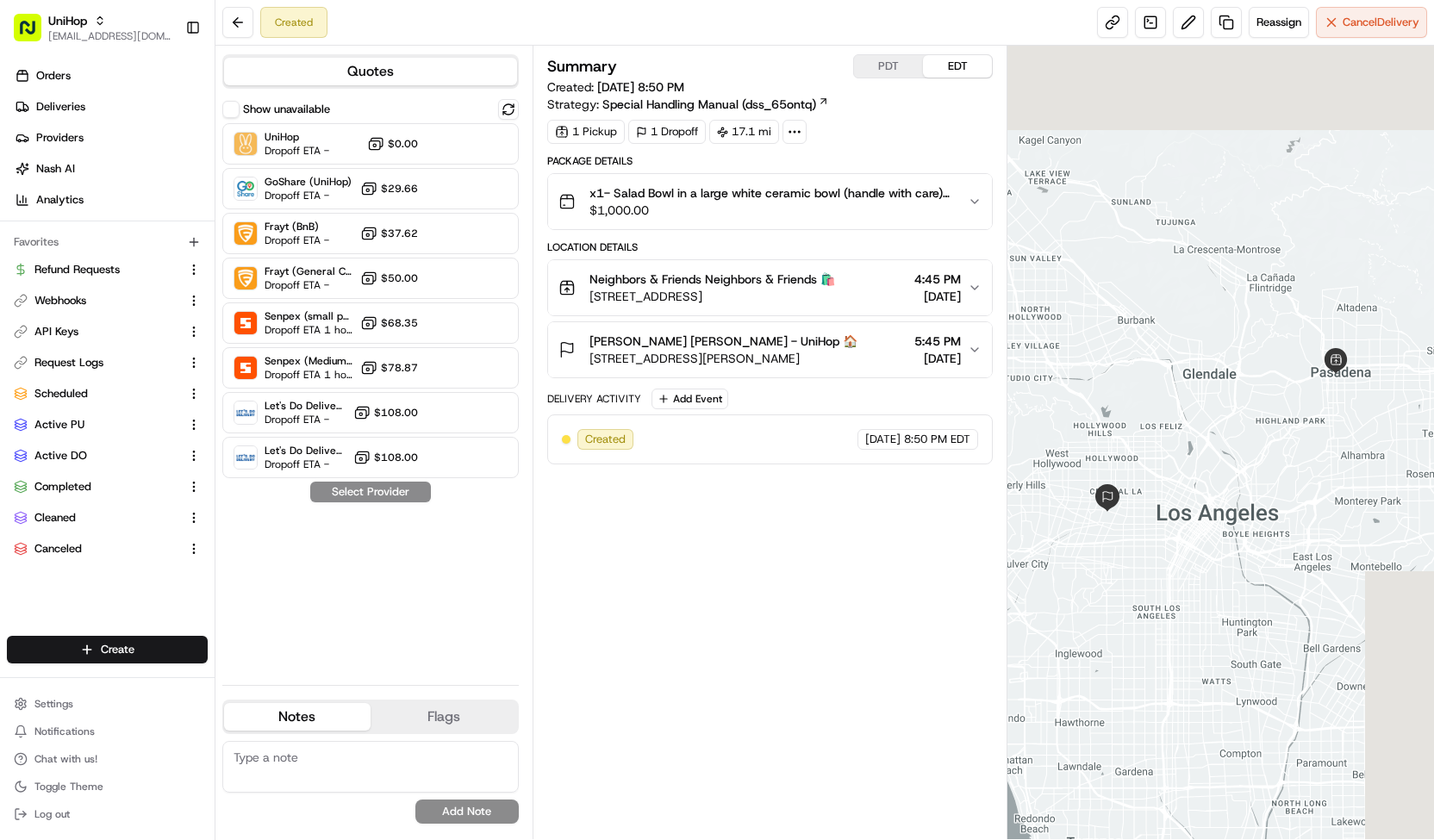
click at [816, 209] on span "$1,000.00" at bounding box center [771, 209] width 364 height 17
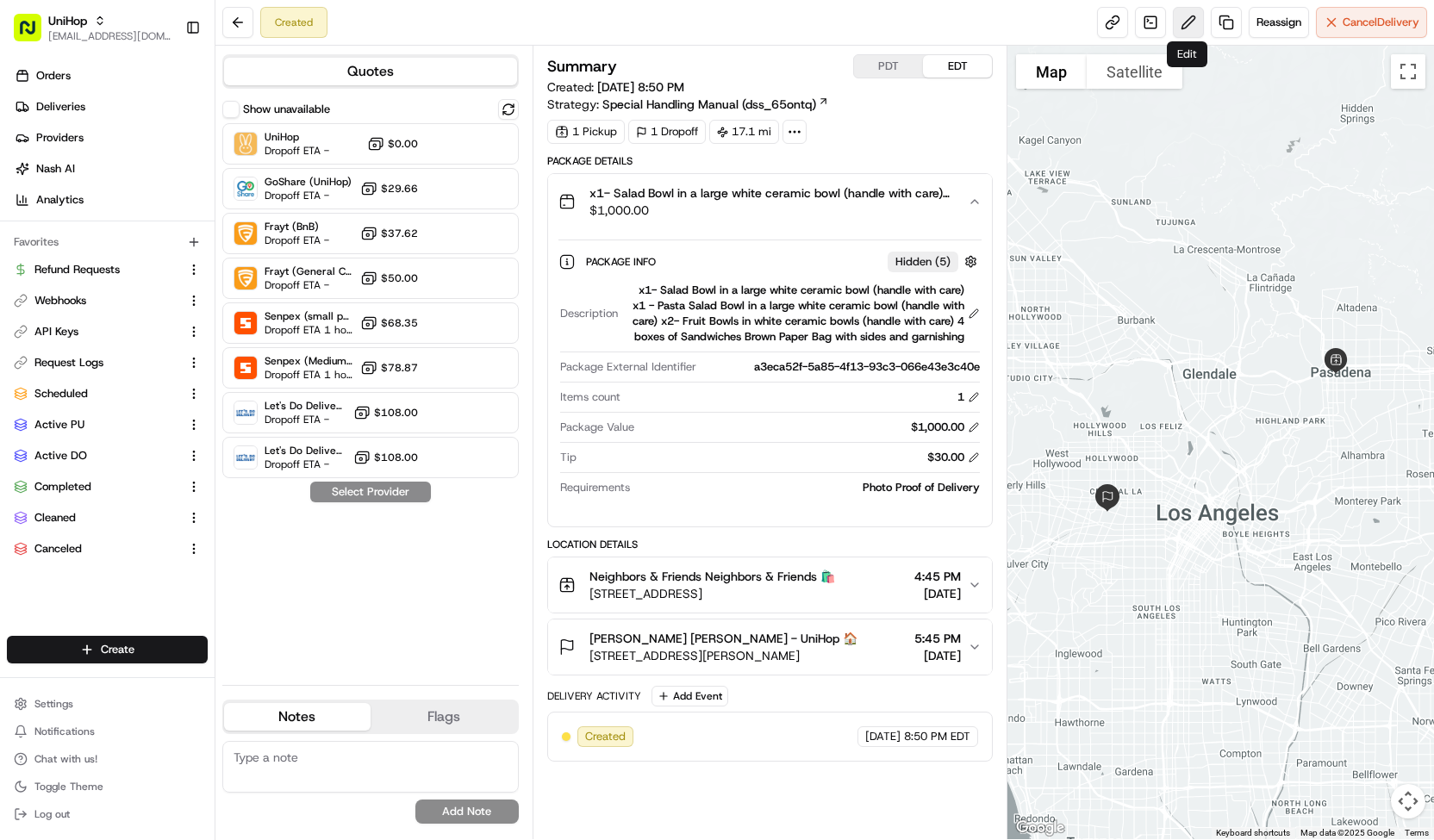
click at [1187, 21] on button at bounding box center [1188, 22] width 31 height 31
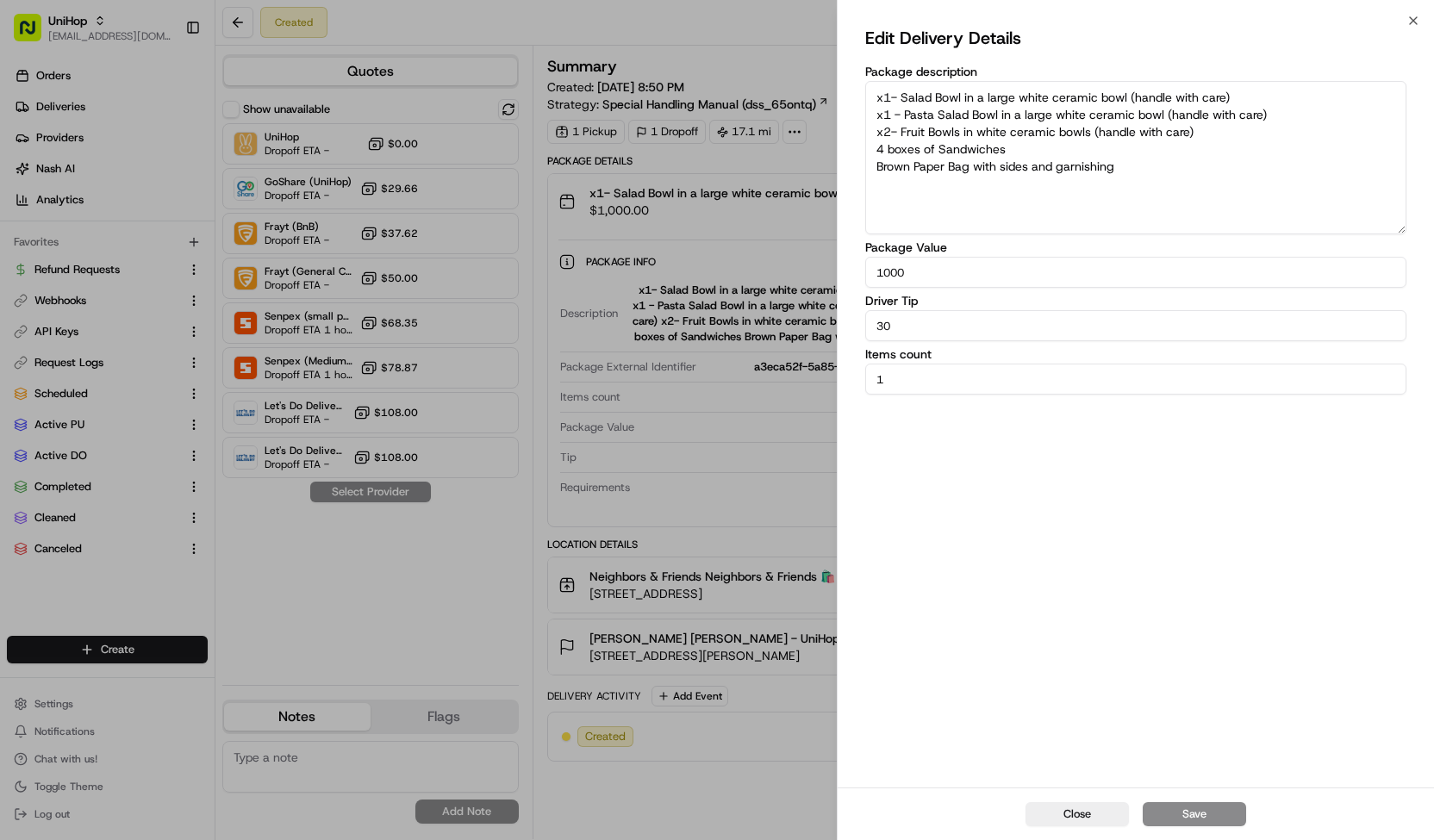
drag, startPoint x: 902, startPoint y: 375, endPoint x: 841, endPoint y: 412, distance: 71.3
click at [841, 412] on div "Edit Delivery Details Package description x1- Salad Bowl in a large white ceram…" at bounding box center [1135, 403] width 597 height 767
type input "9"
drag, startPoint x: 924, startPoint y: 327, endPoint x: 837, endPoint y: 321, distance: 87.2
click at [837, 321] on div "Edit Delivery Details Package description x1- Salad Bowl in a large white ceram…" at bounding box center [1135, 403] width 597 height 767
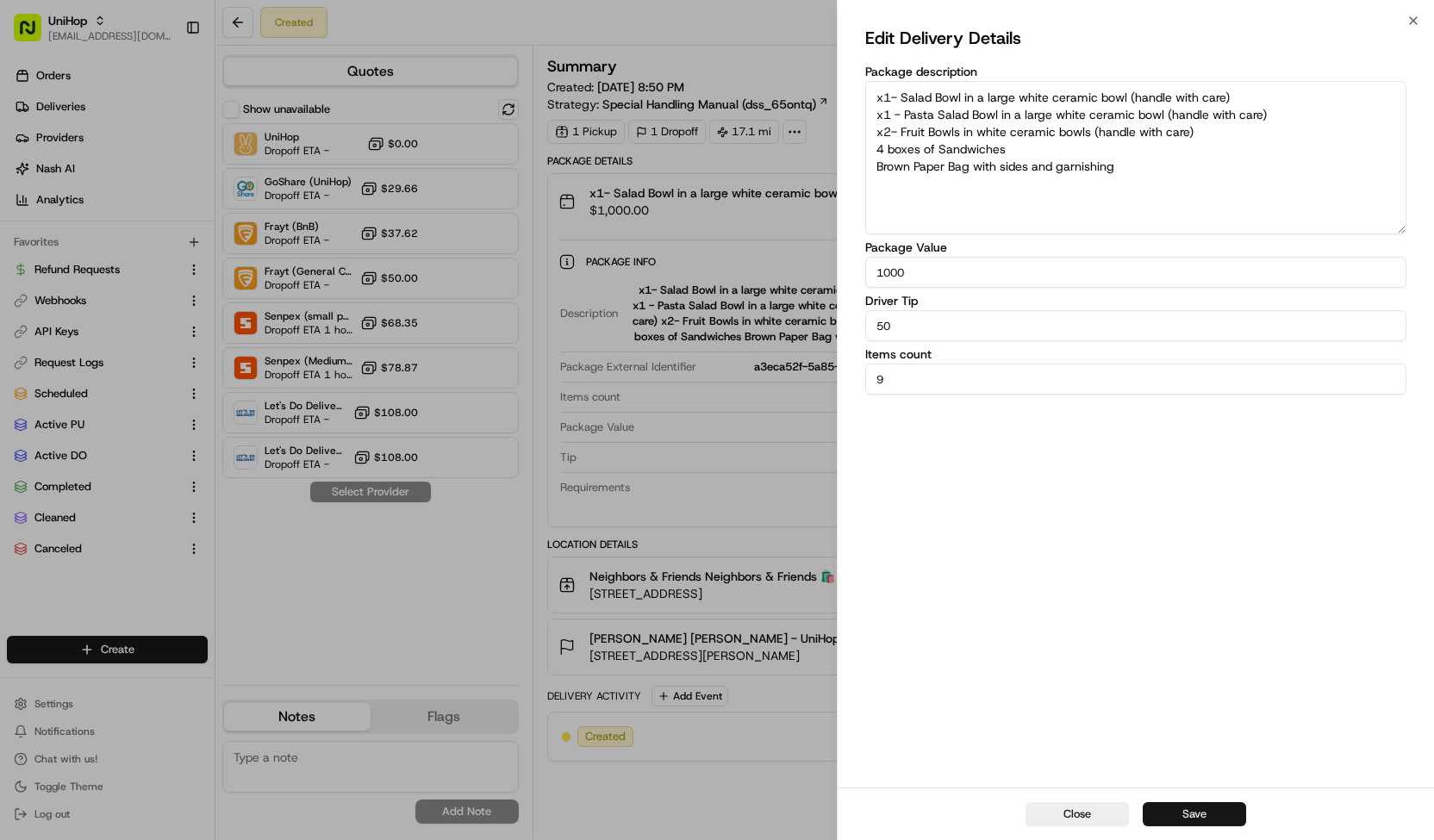
type input "50"
click at [1170, 815] on button "Save" at bounding box center [1194, 814] width 104 height 24
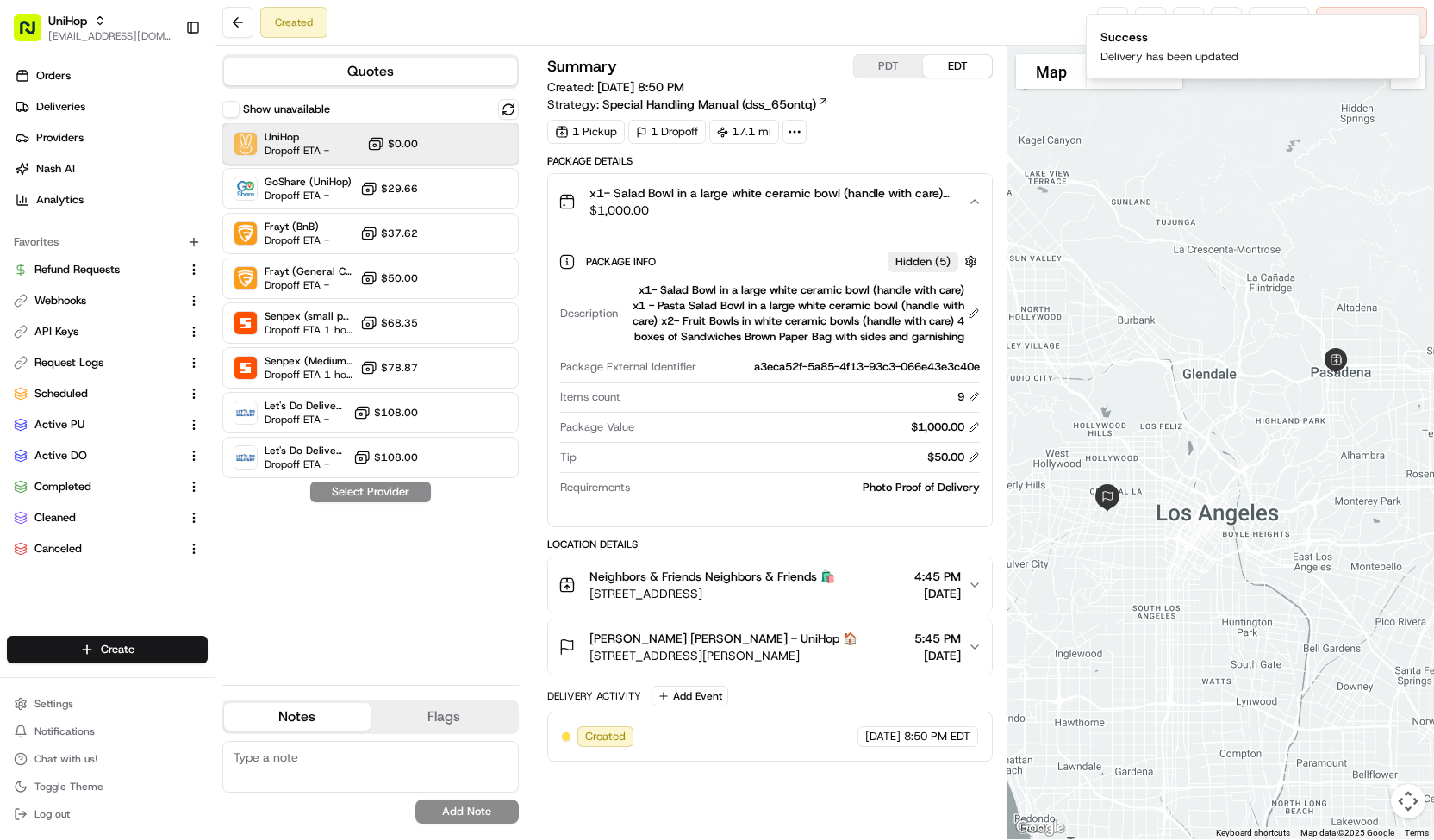
click at [481, 136] on div "UniHop Dropoff ETA - $0.00" at bounding box center [370, 144] width 296 height 41
click at [368, 494] on button "Assign Provider" at bounding box center [370, 491] width 123 height 21
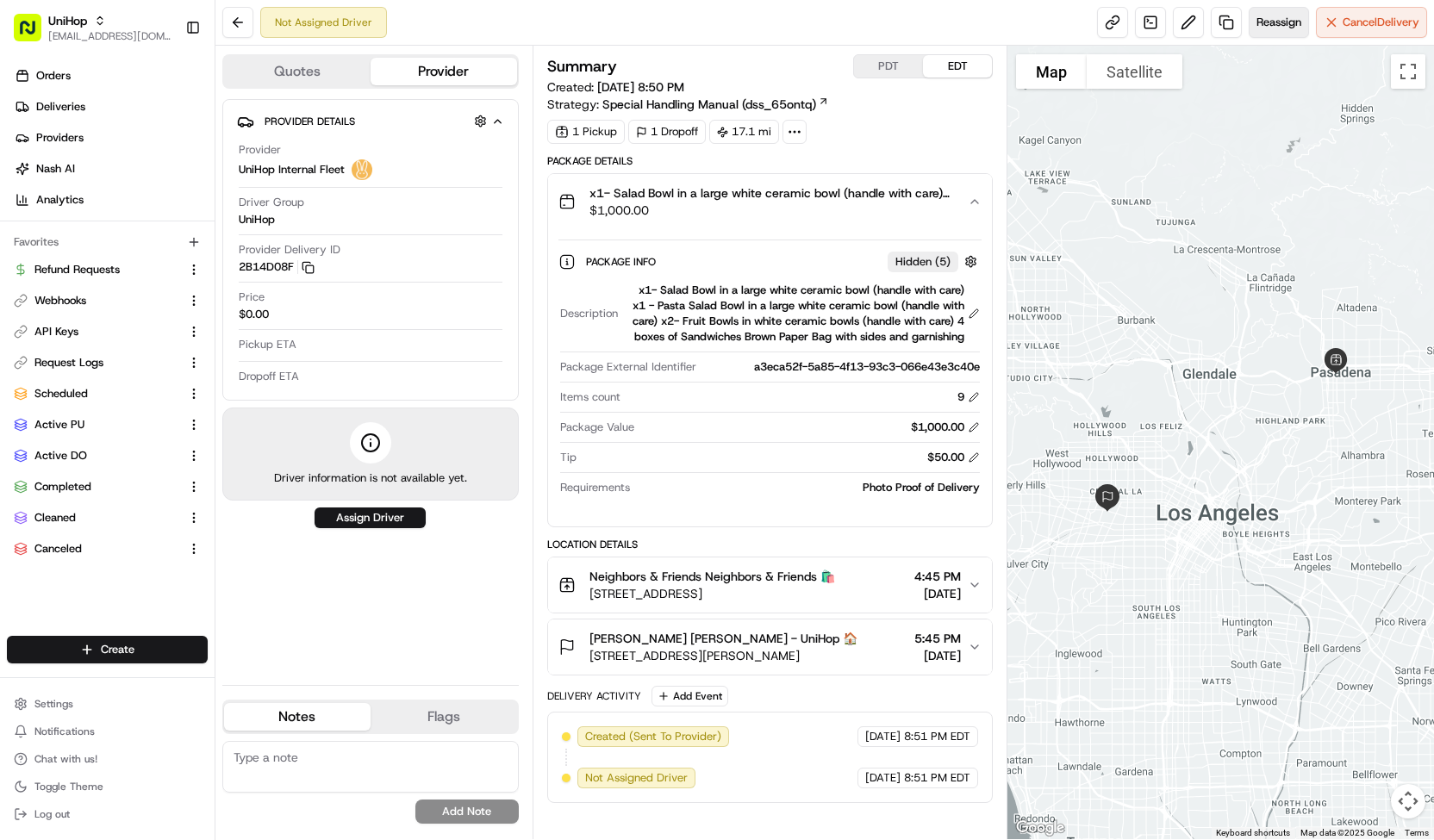
click at [1258, 21] on span "Reassign" at bounding box center [1278, 21] width 45 height 15
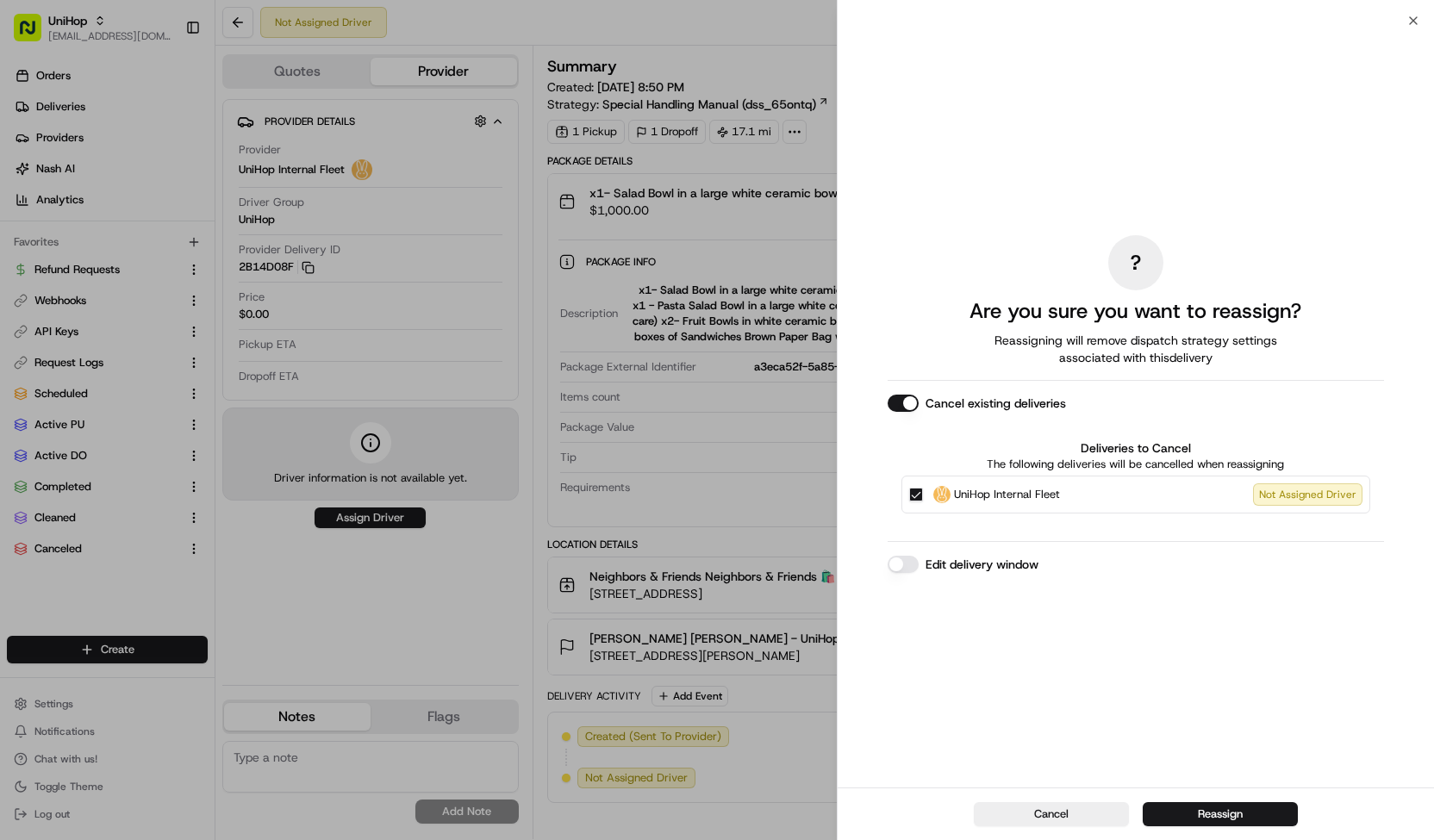
click at [939, 482] on div "UniHop Internal Fleet Not Assigned Driver" at bounding box center [1136, 495] width 469 height 38
click at [948, 503] on div "UniHop Internal Fleet" at bounding box center [997, 494] width 127 height 17
click at [923, 502] on button "UniHop Internal Fleet Not Assigned Driver" at bounding box center [915, 494] width 13 height 13
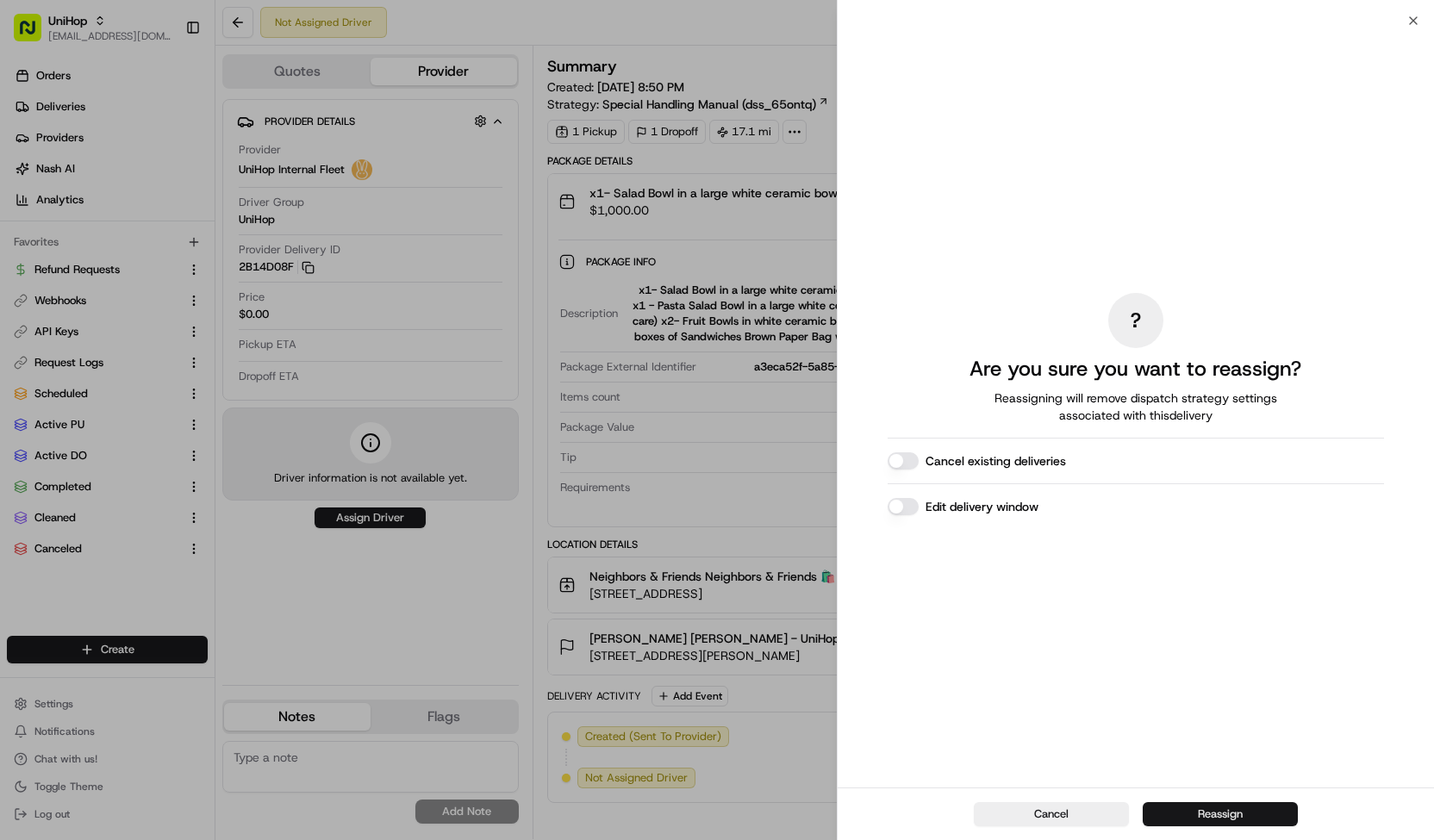
click at [1179, 810] on button "Reassign" at bounding box center [1219, 814] width 155 height 24
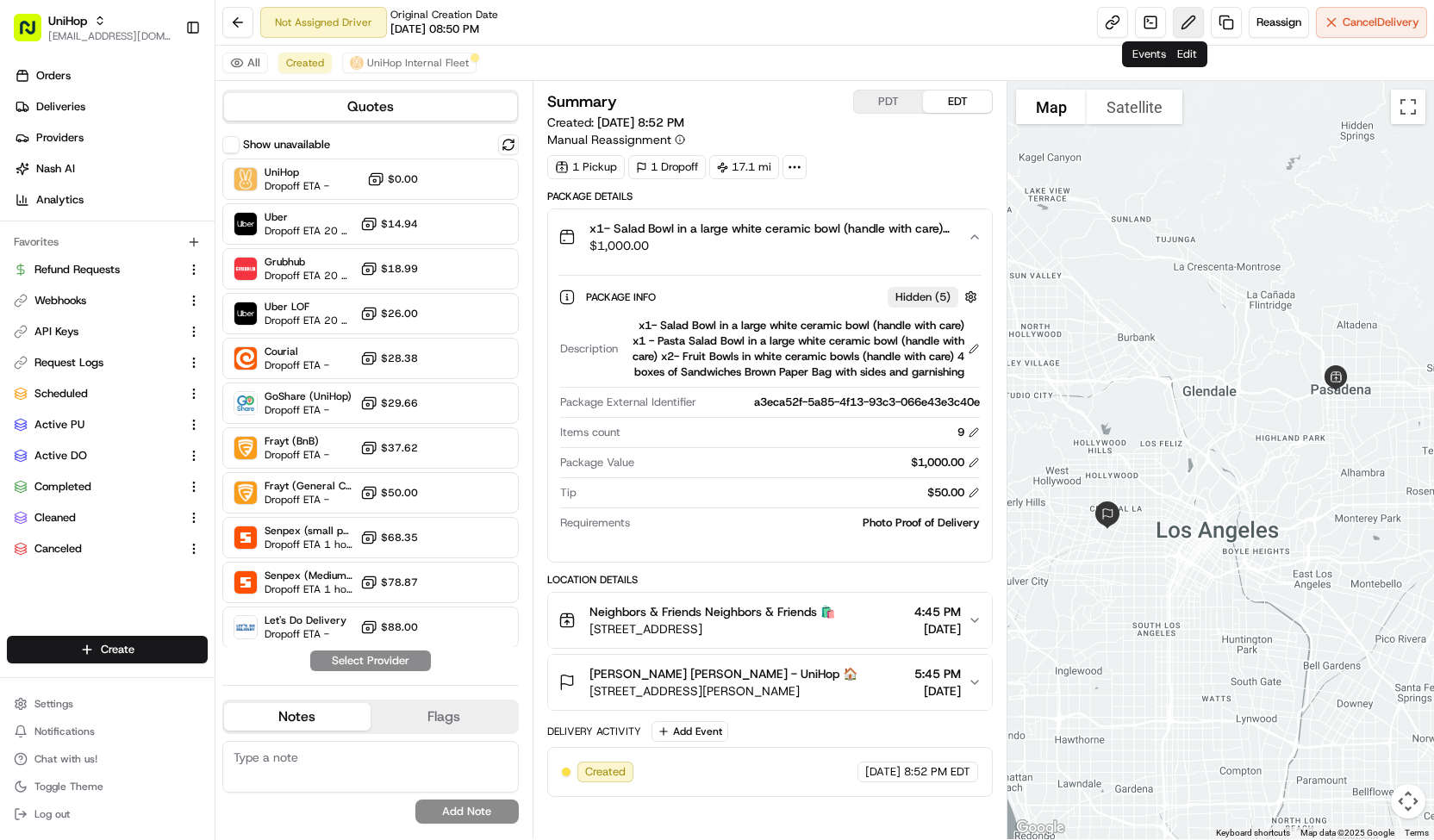
click at [1177, 22] on button at bounding box center [1188, 22] width 31 height 31
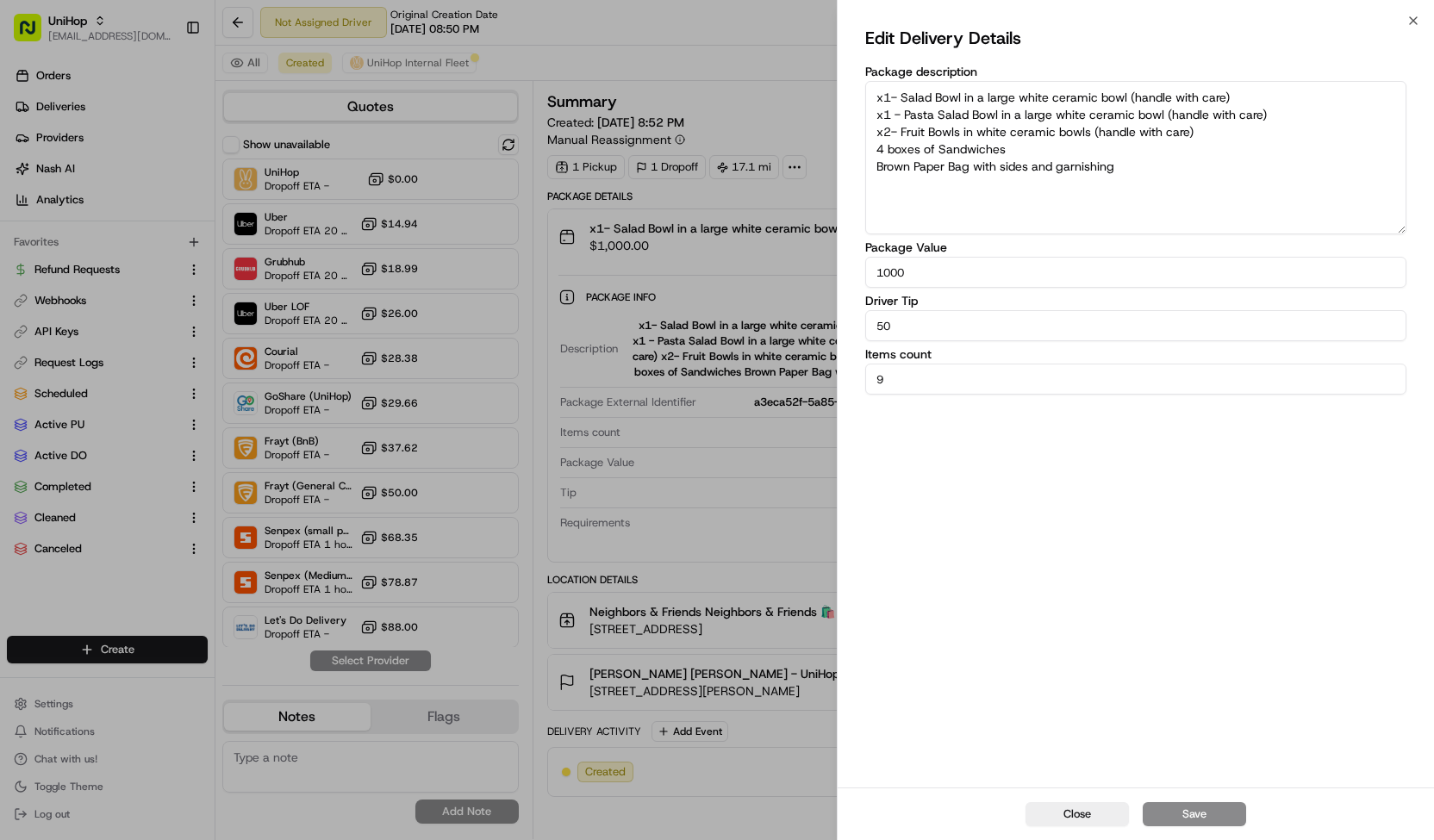
drag, startPoint x: 905, startPoint y: 328, endPoint x: 755, endPoint y: 346, distance: 151.1
click at [755, 346] on body "UniHop contact@unihop.app Toggle Sidebar Orders Deliveries Providers Nash AI An…" at bounding box center [717, 420] width 1434 height 840
type input "30"
click at [1202, 807] on button "Save" at bounding box center [1194, 814] width 104 height 24
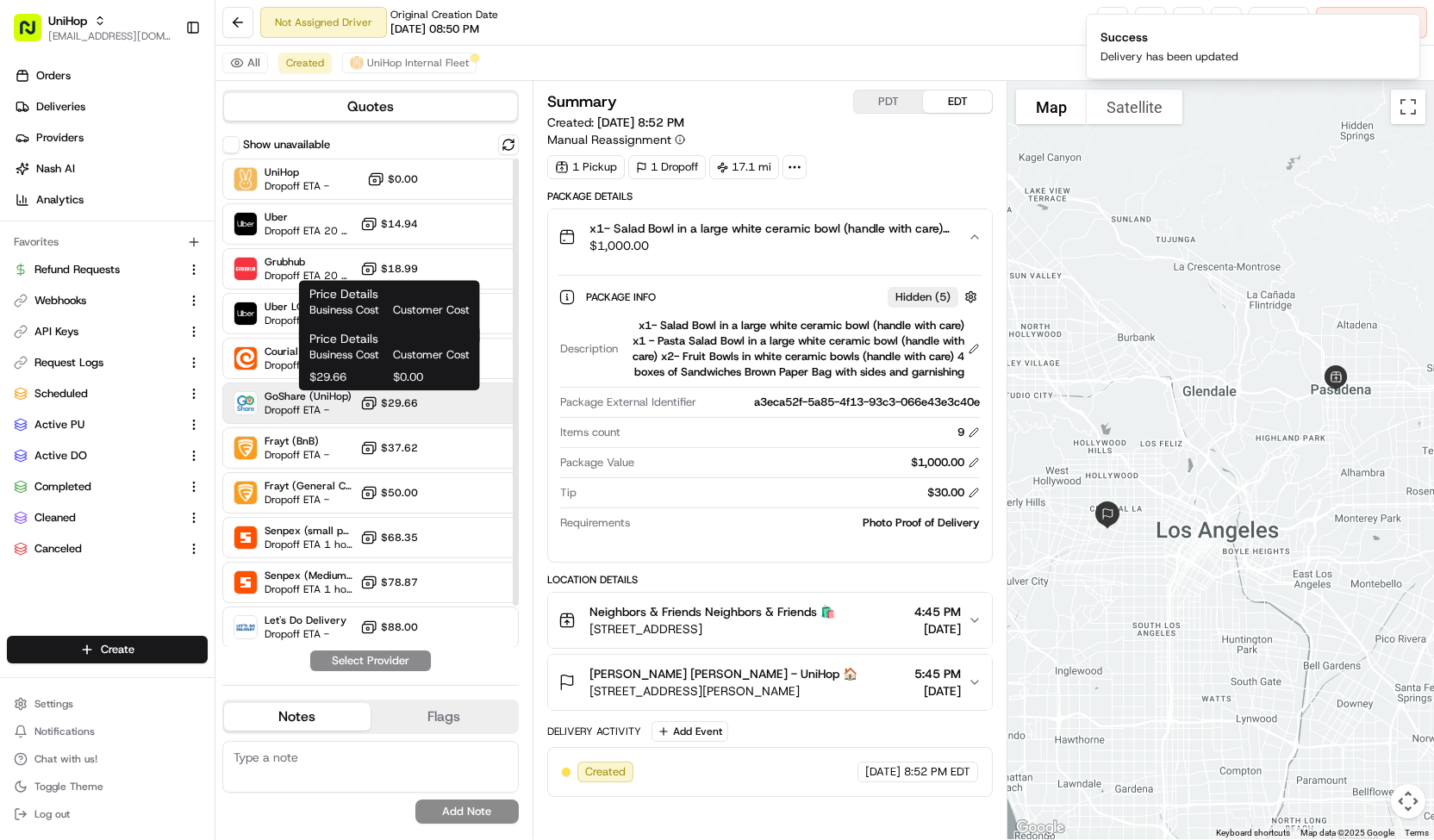
click at [403, 398] on span "$29.66" at bounding box center [399, 403] width 37 height 13
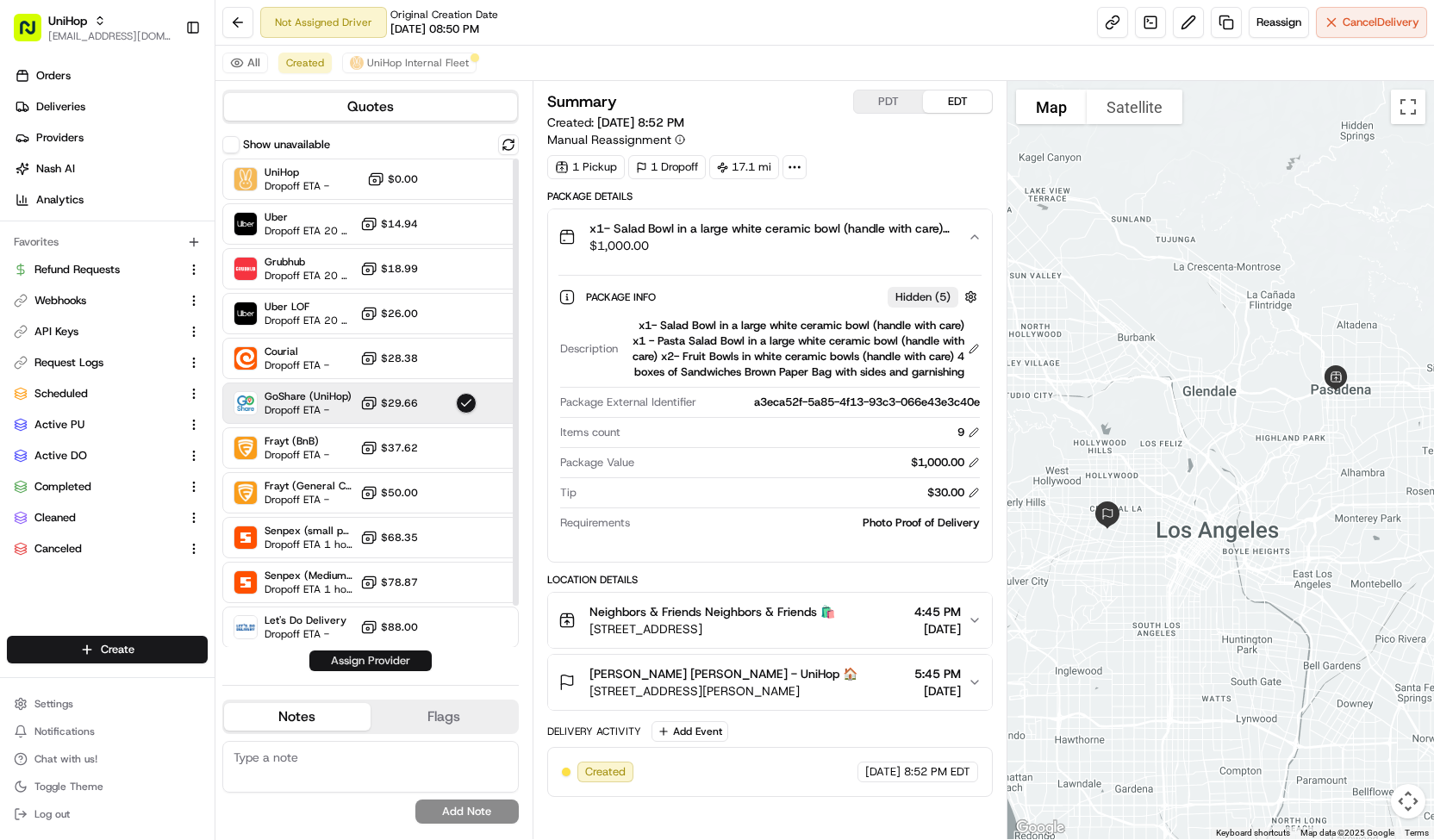
click at [362, 665] on button "Assign Provider" at bounding box center [370, 660] width 123 height 21
click at [434, 63] on span "UniHop Internal Fleet" at bounding box center [418, 63] width 102 height 13
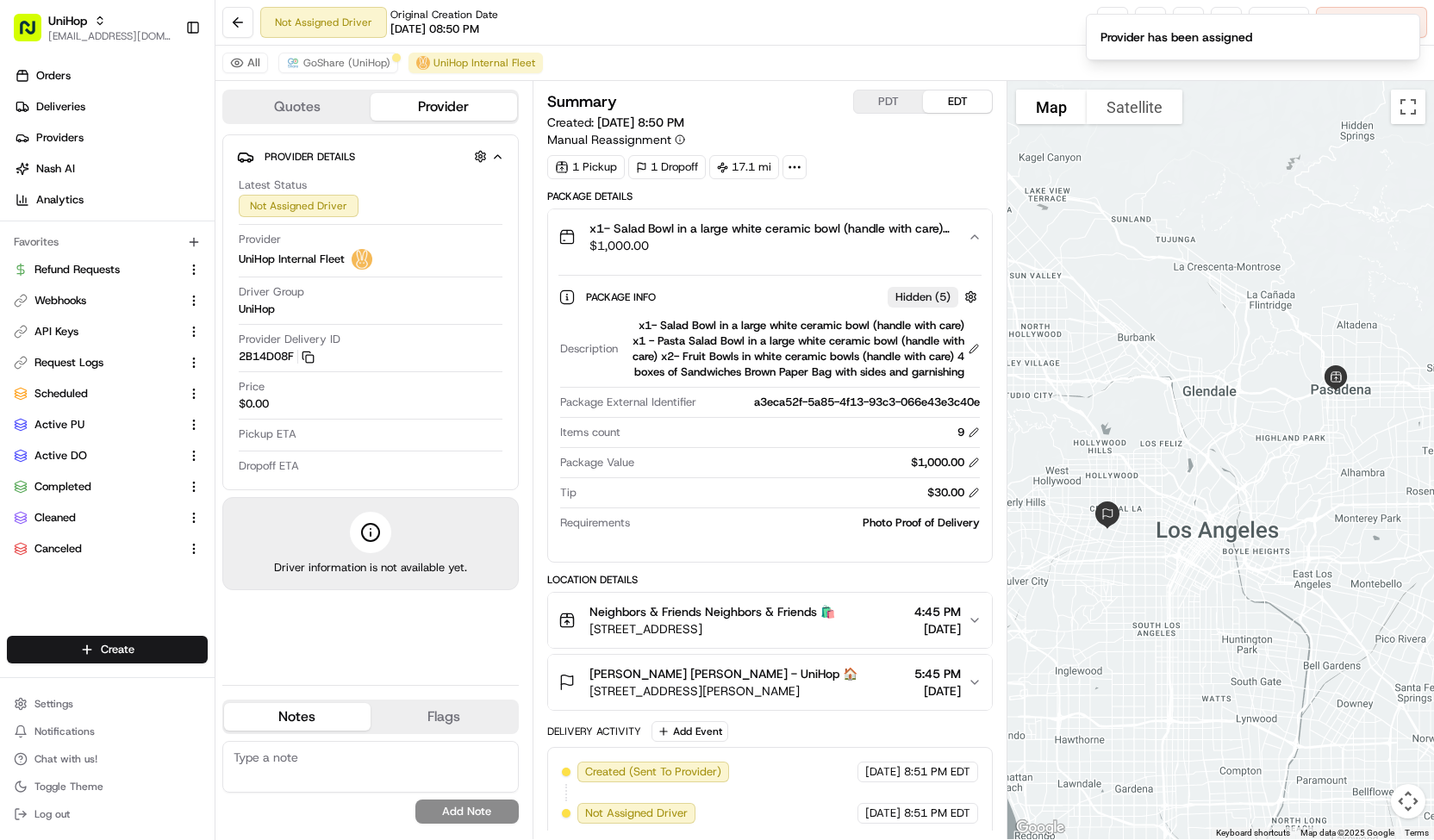
click at [1405, 21] on ol "Provider has been assigned" at bounding box center [1252, 37] width 362 height 74
click at [1405, 21] on icon "Notifications (F8)" at bounding box center [1404, 28] width 13 height 13
click at [1405, 21] on span "Cancel Delivery" at bounding box center [1381, 21] width 77 height 15
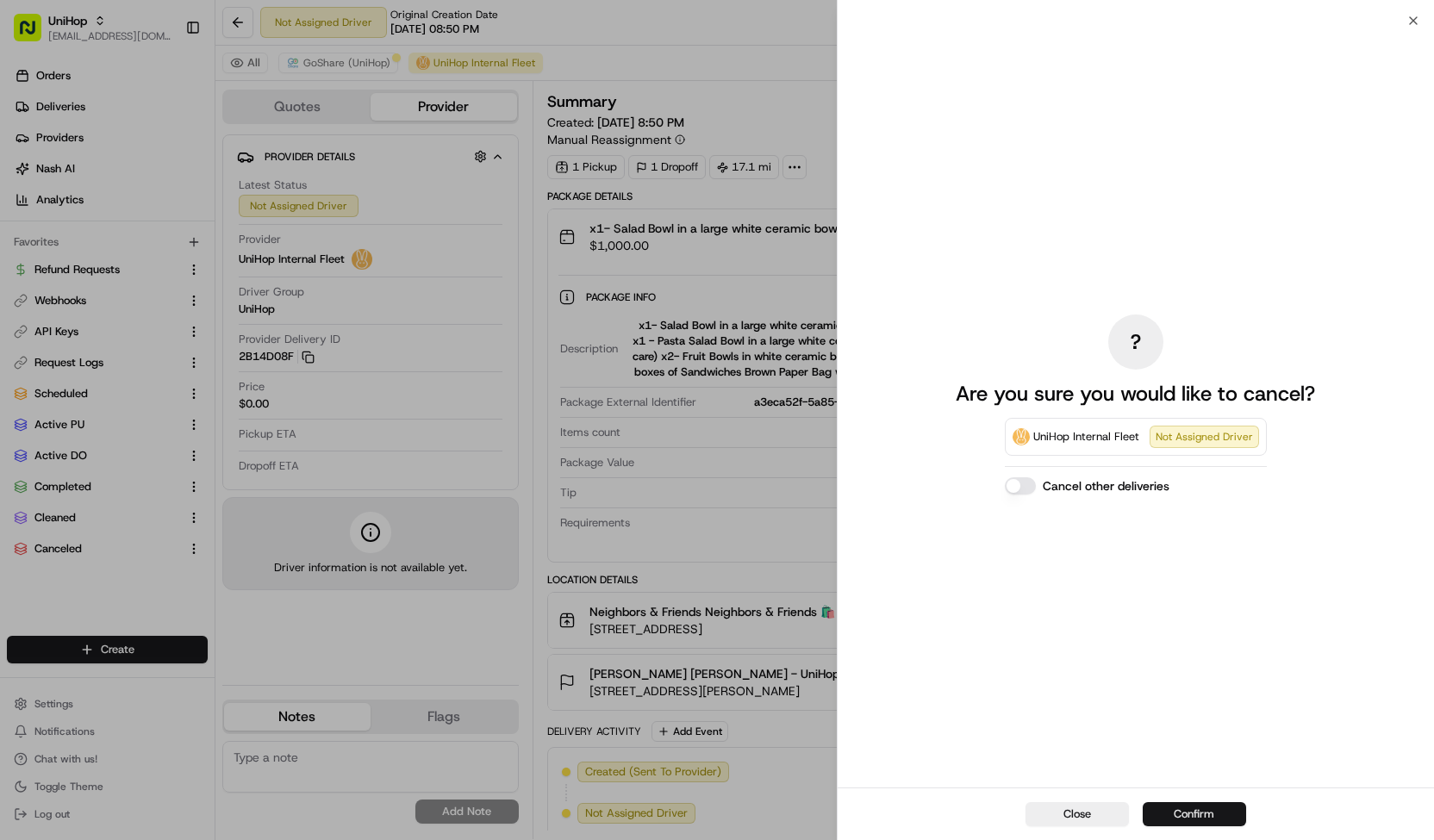
click at [1163, 805] on button "Confirm" at bounding box center [1194, 814] width 104 height 24
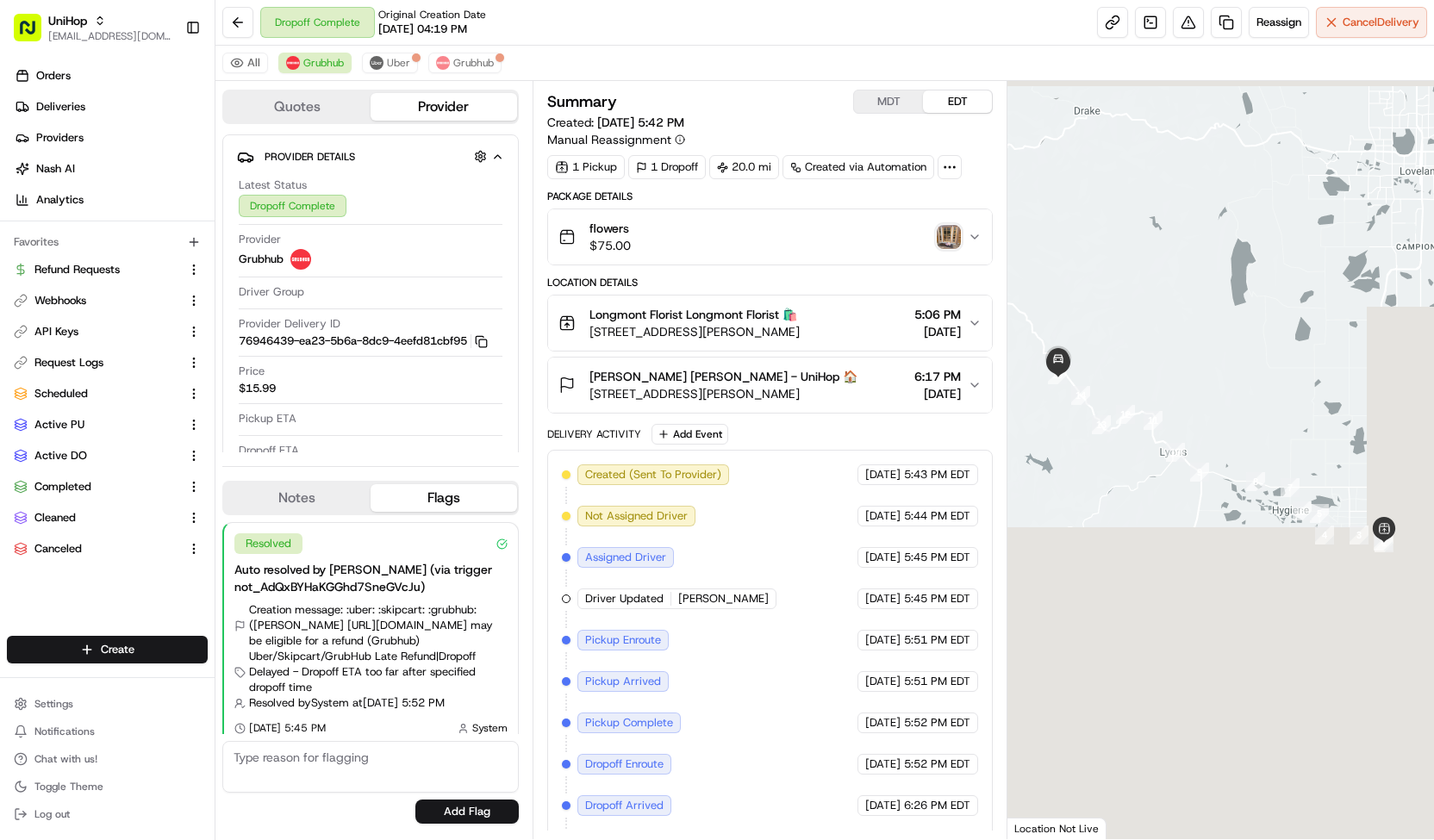
scroll to position [32, 0]
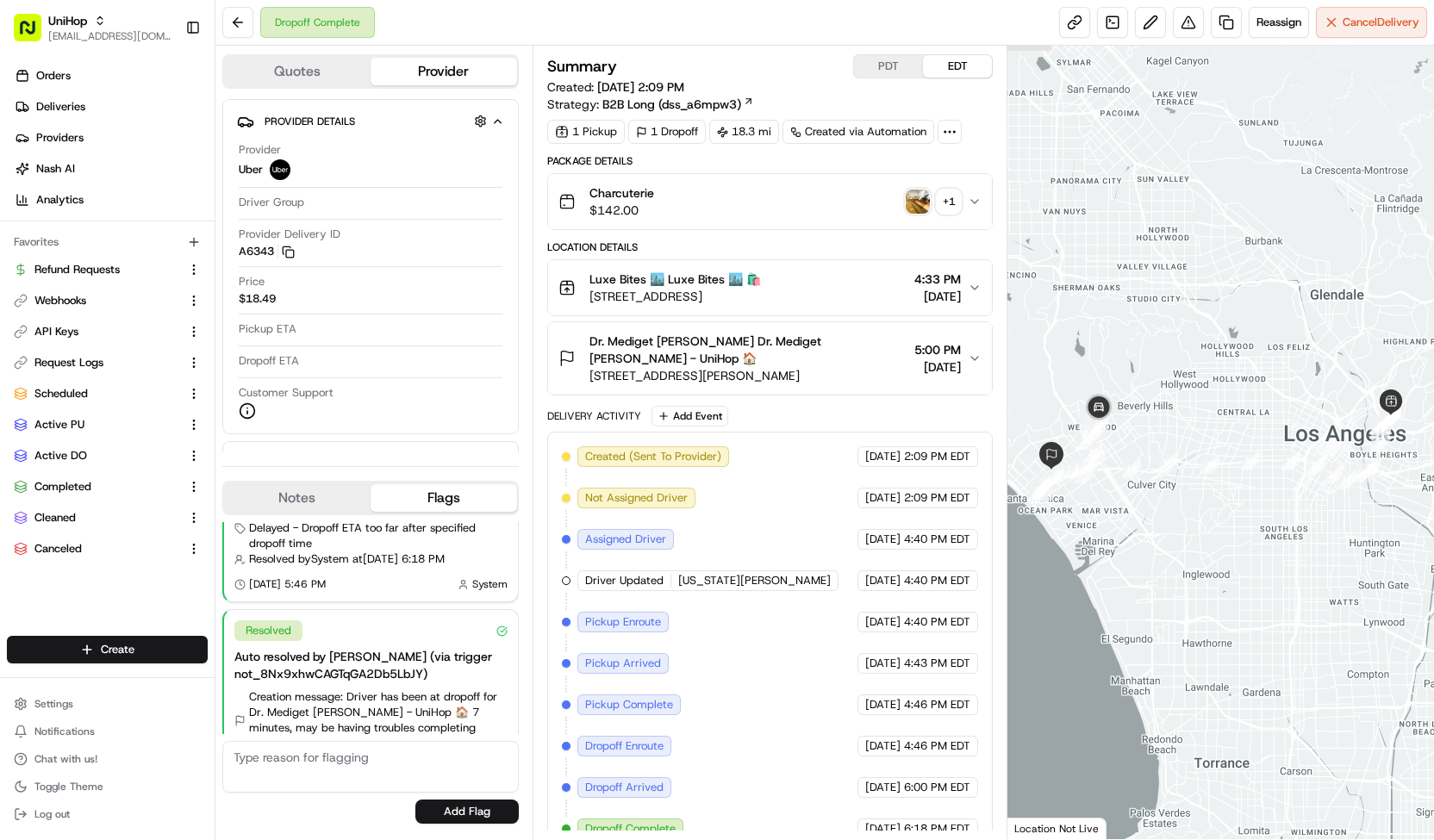
click at [737, 349] on span "Dr. Mediget Teshome Dr. Mediget Teshome - UniHop 🏠" at bounding box center [748, 350] width 318 height 35
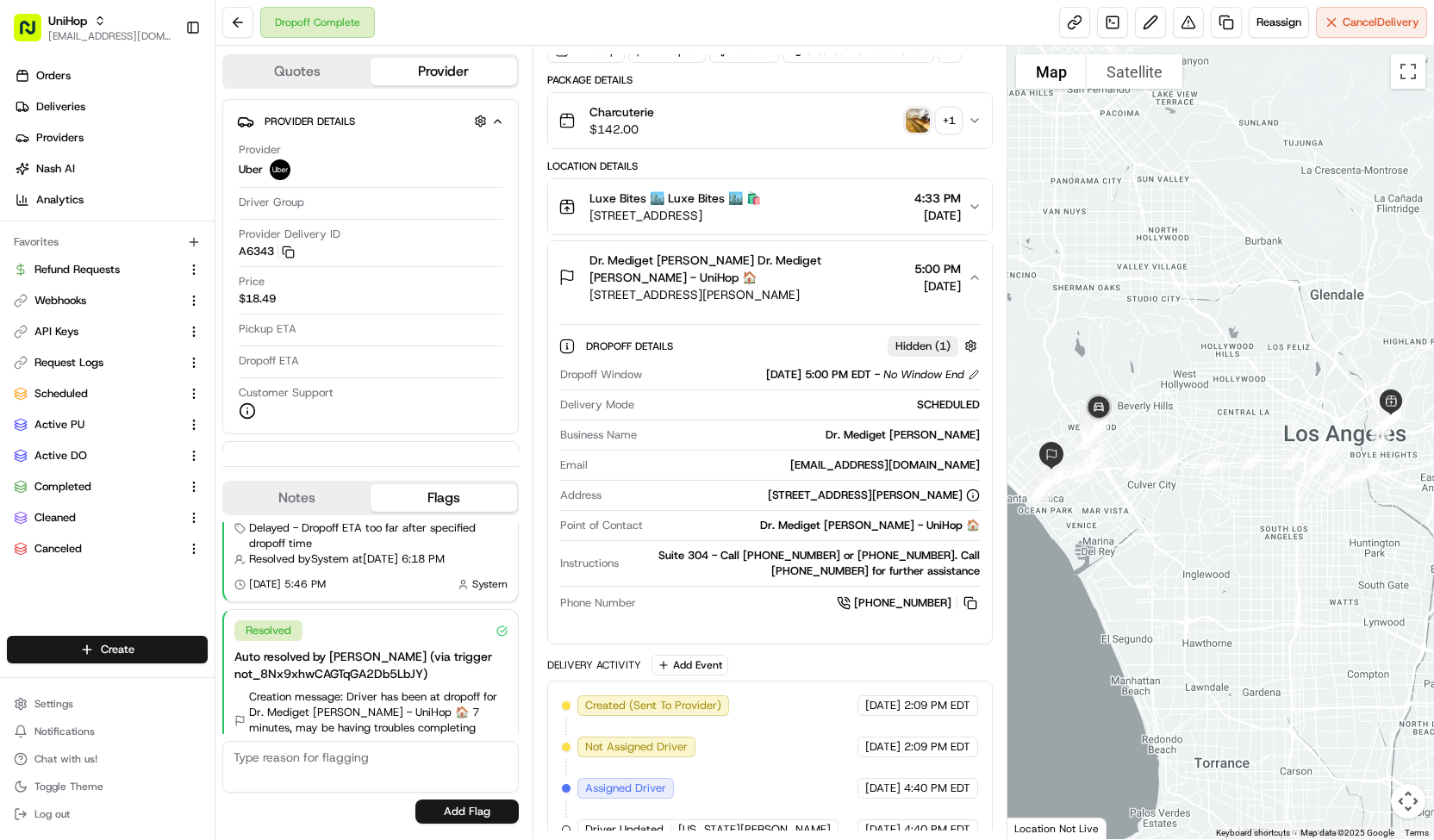
scroll to position [343, 0]
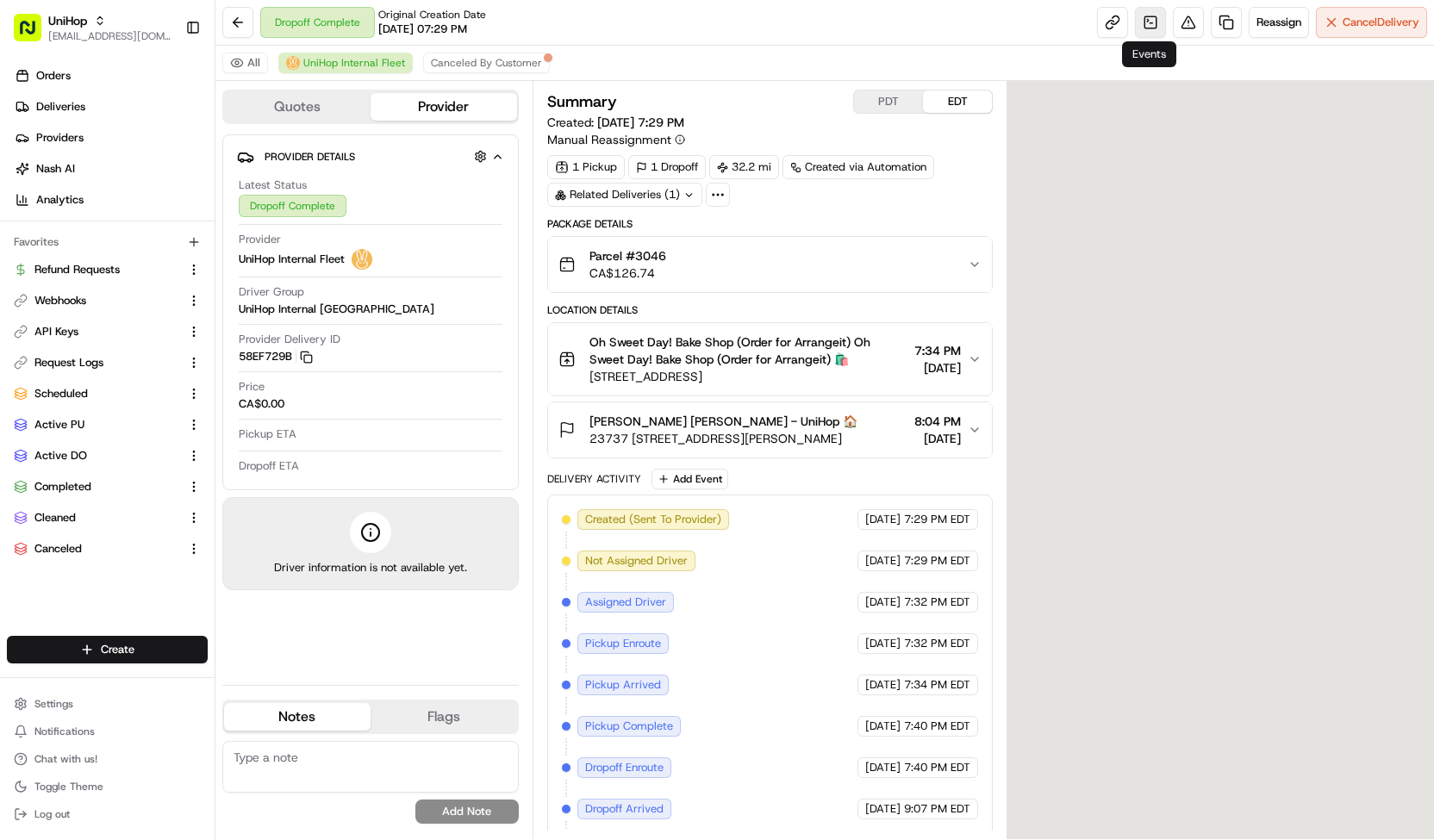
click at [1146, 13] on link at bounding box center [1150, 22] width 31 height 31
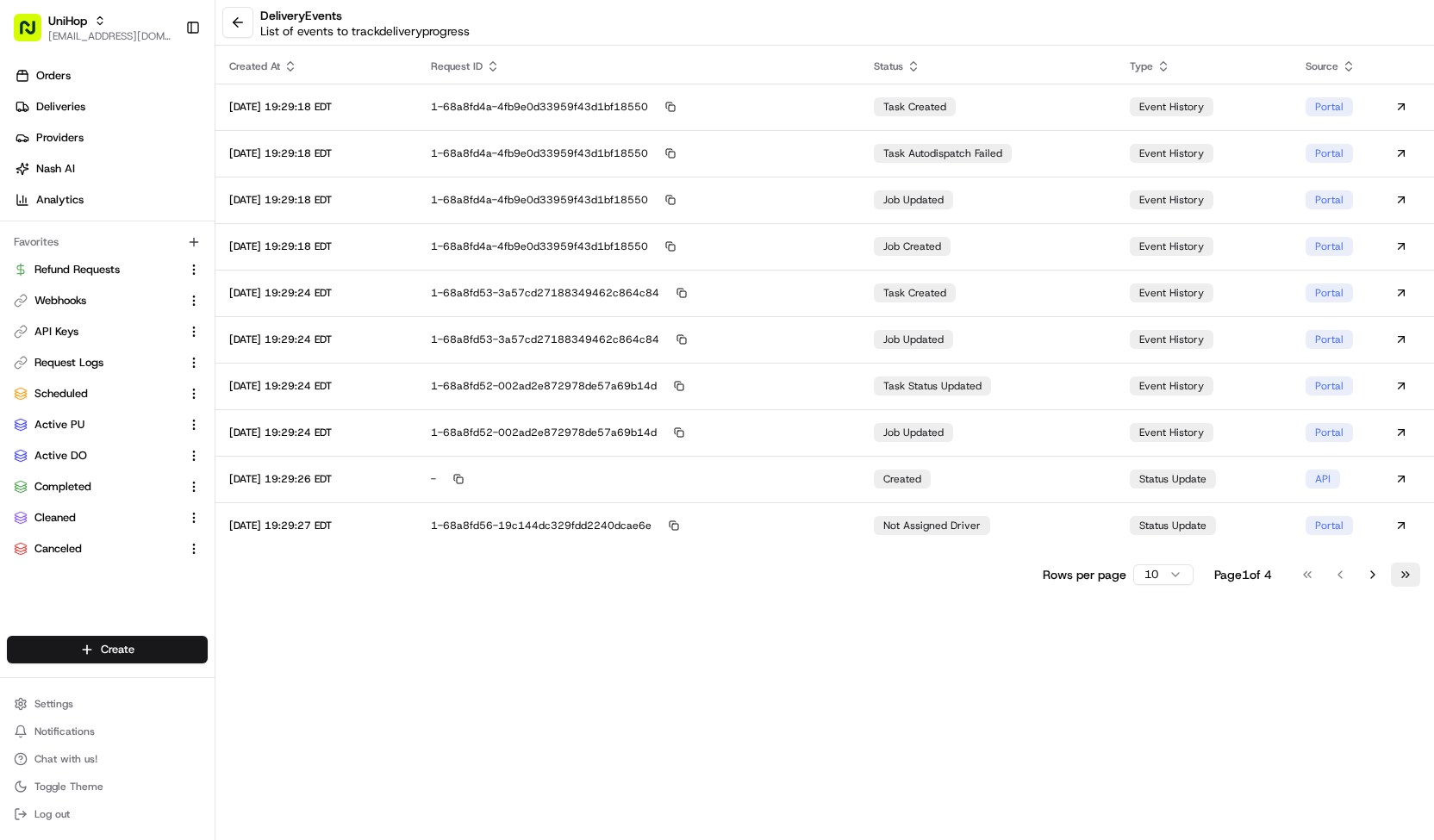
click at [1403, 574] on button "Go to last page" at bounding box center [1405, 574] width 30 height 24
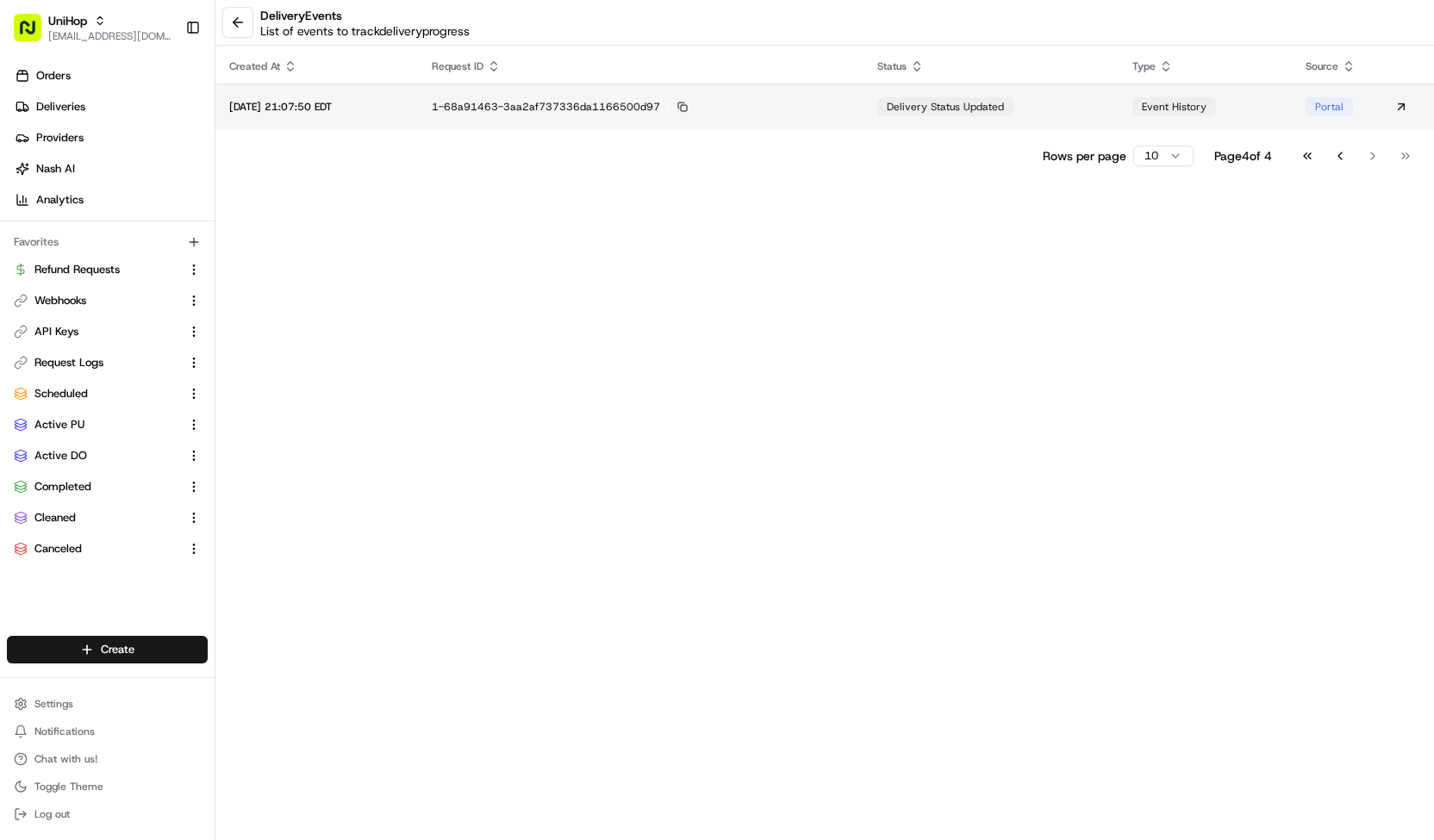
click at [844, 113] on div "1-68a91463-3aa2af737336da1166500d97" at bounding box center [641, 106] width 418 height 15
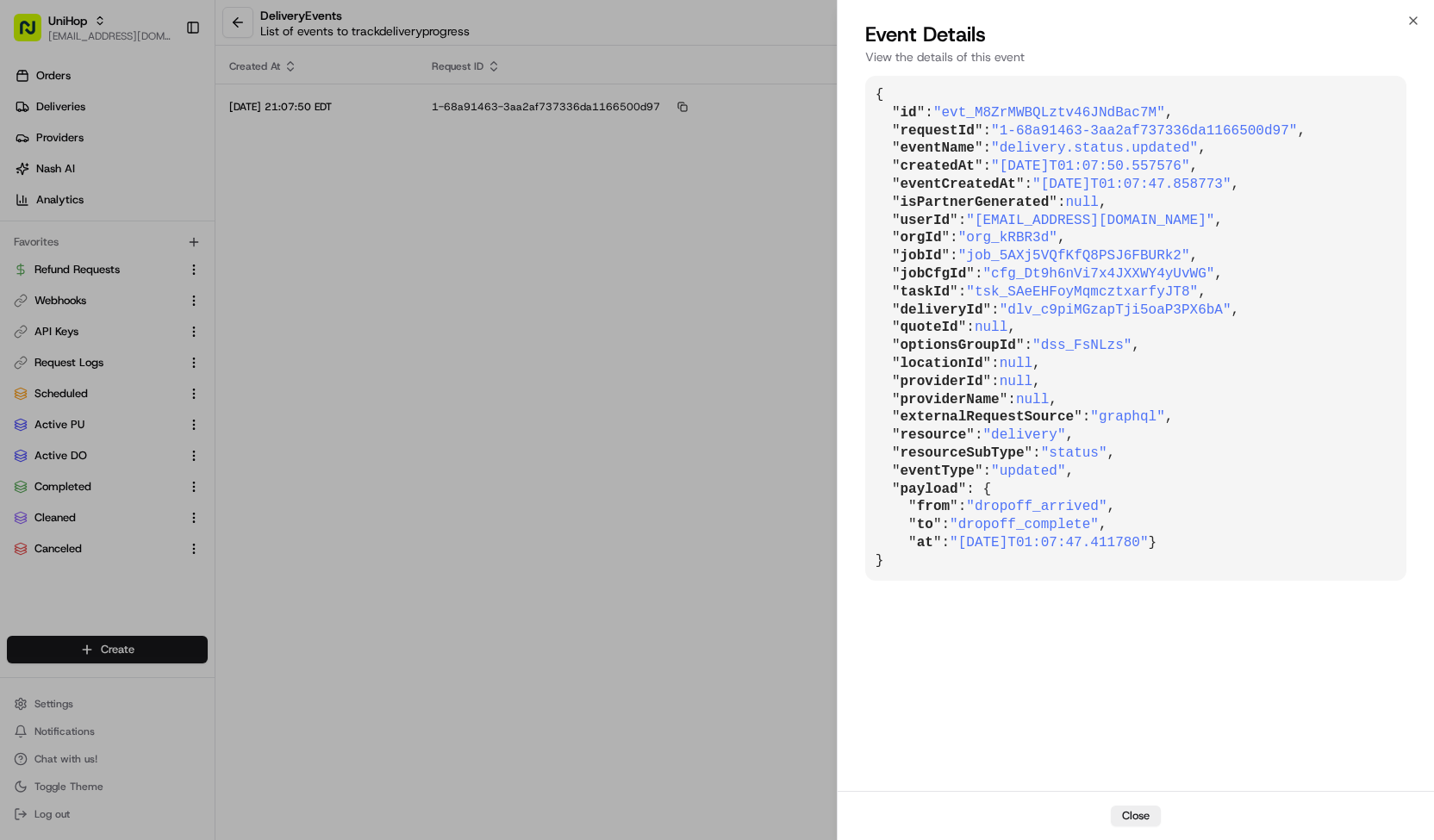
click at [1038, 312] on span ""dlv_c9piMGzapTji5oaP3PX6bA"" at bounding box center [1115, 310] width 232 height 15
copy span "dlv_c9piMGzapTji5oaP3PX6bA"
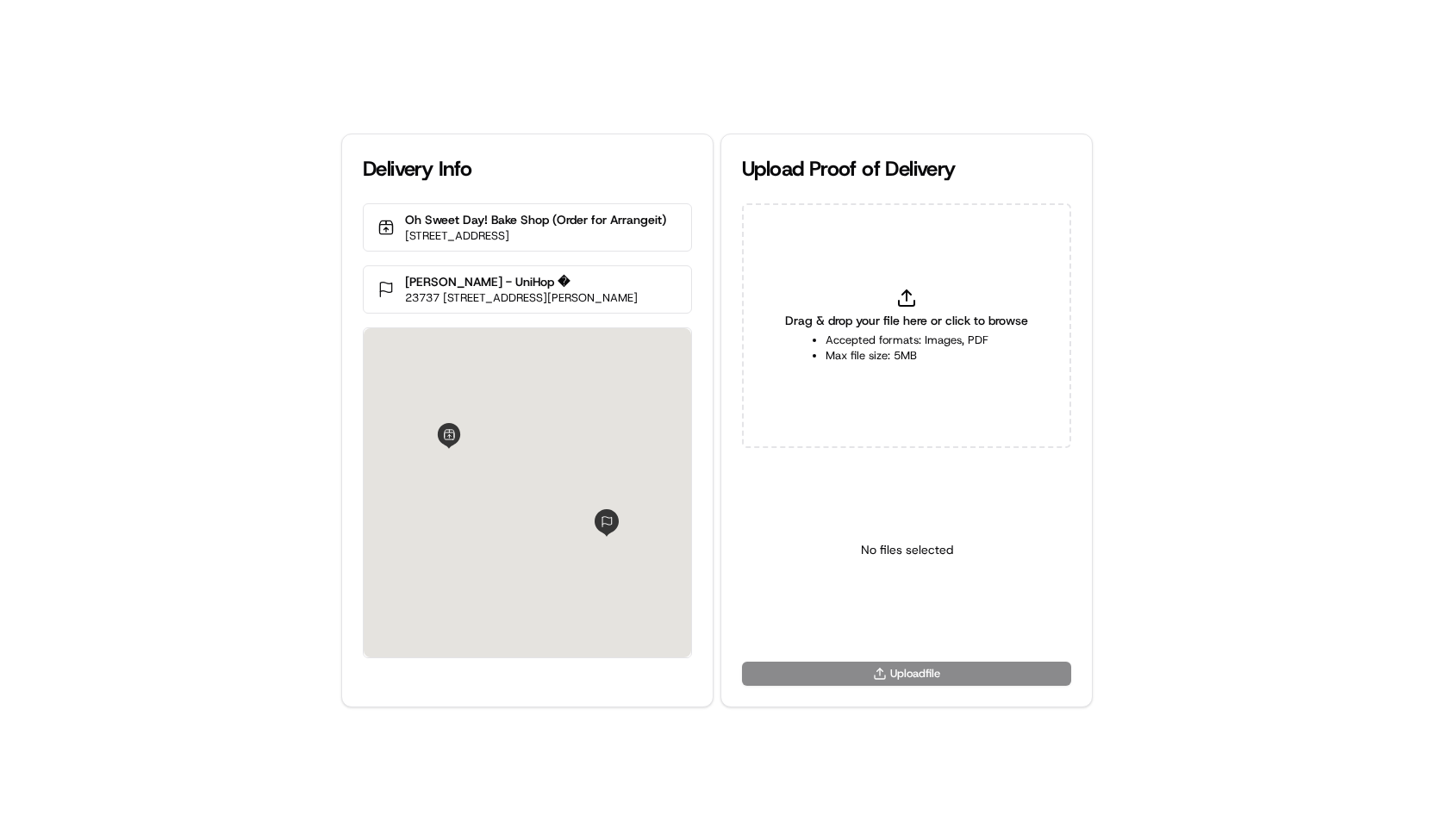
click at [838, 348] on li "Max file size: 5MB" at bounding box center [907, 355] width 163 height 15
